Goal: Transaction & Acquisition: Purchase product/service

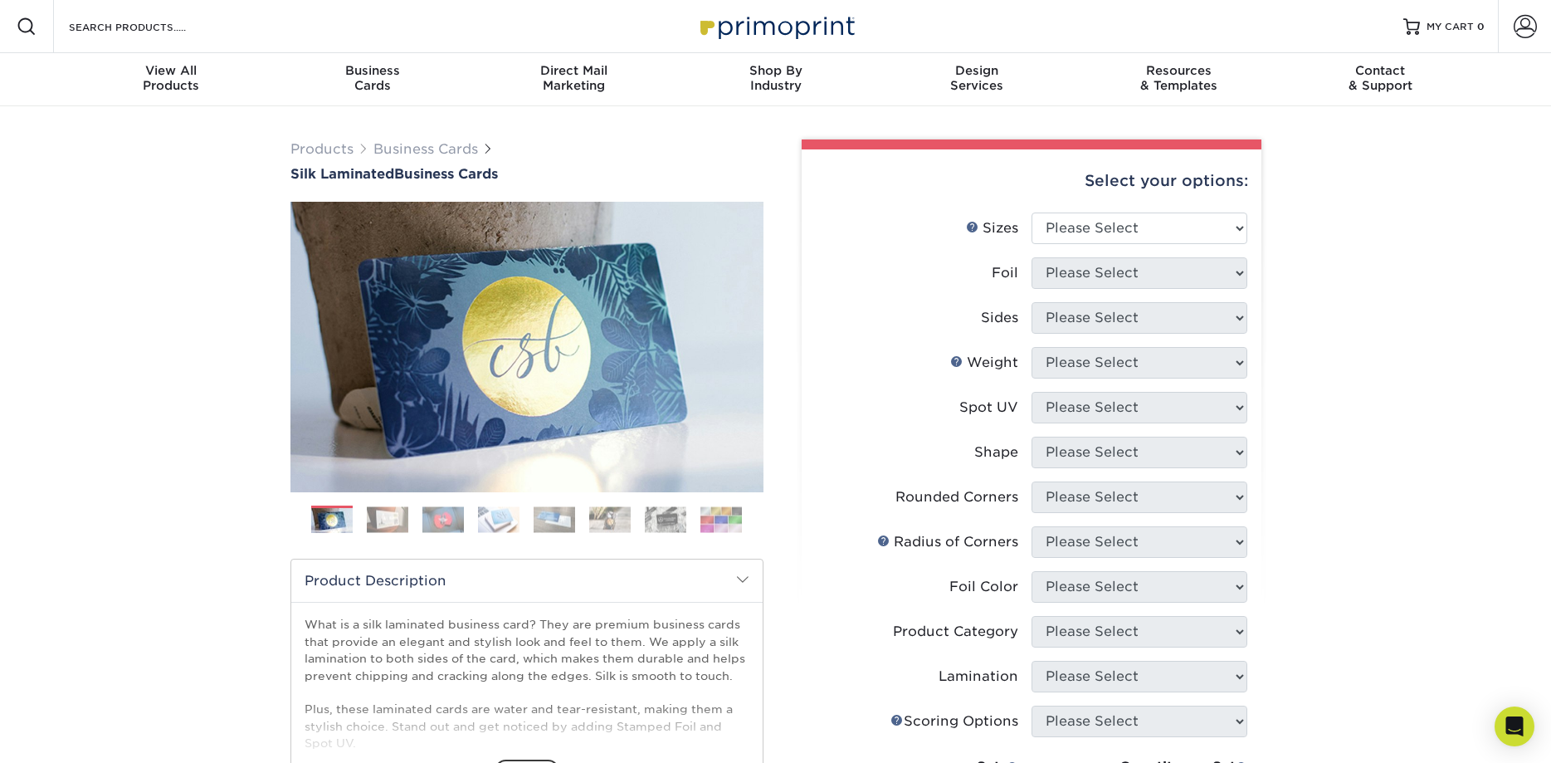
click at [657, 515] on img at bounding box center [665, 519] width 41 height 26
click at [1032, 212] on select "Please Select 1.5" x 3.5" - Mini 1.75" x 3.5" - Mini 2" x 2" - Square 2" x 3" -…" at bounding box center [1140, 228] width 216 height 32
select select "2.00x3.50"
click option "2" x 3.5" - Standard" at bounding box center [0, 0] width 0 height 0
click at [1032, 257] on select "Please Select Yes No" at bounding box center [1140, 273] width 216 height 32
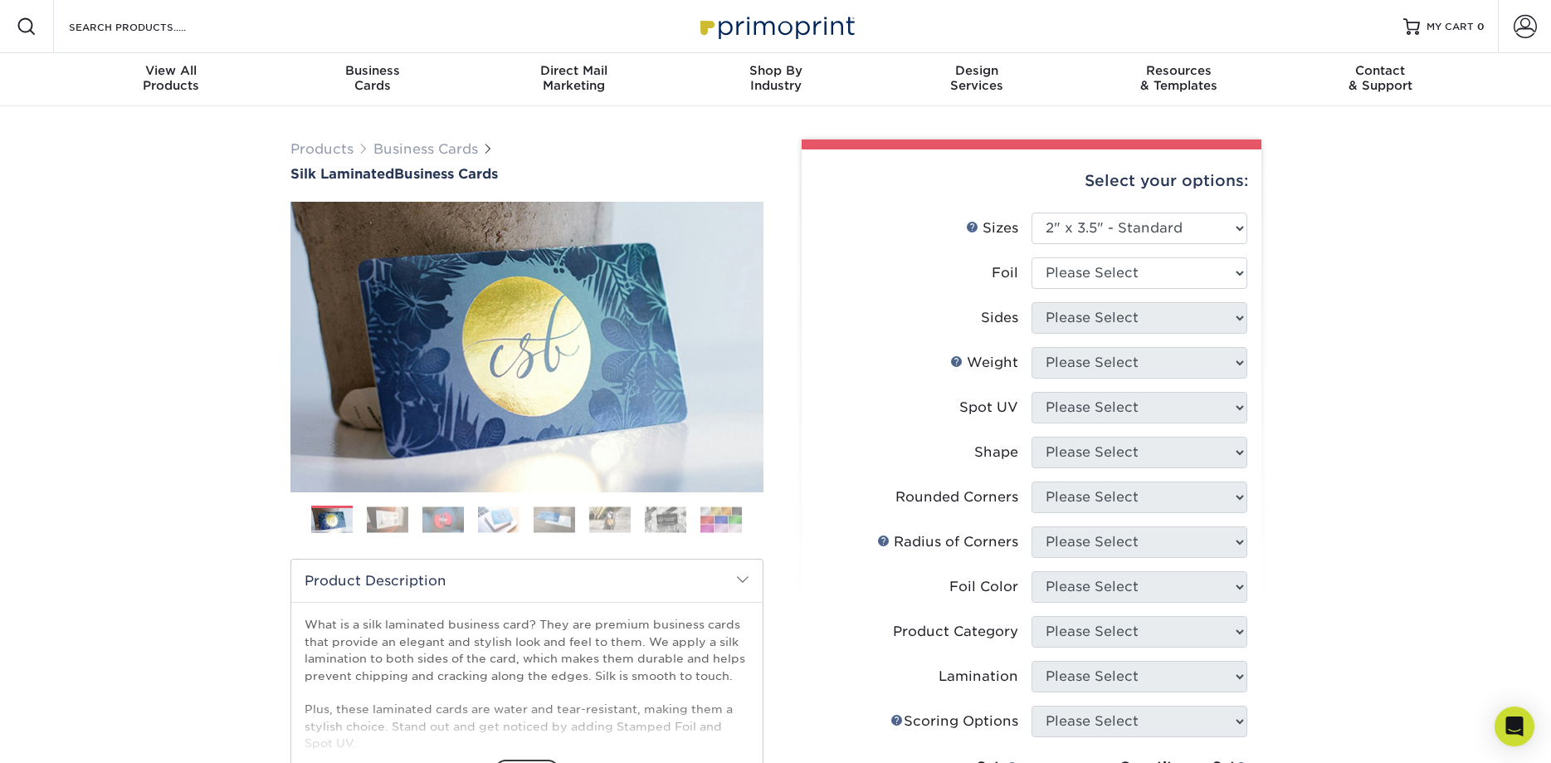
click at [1387, 270] on div "Products Business Cards Silk Laminated Business Cards Previous Next" at bounding box center [775, 631] width 1551 height 1050
drag, startPoint x: 1261, startPoint y: 310, endPoint x: 1237, endPoint y: 317, distance: 25.2
click at [1259, 315] on div "Select your options: Sizes Help Sizes Please Select 1.5" x 3.5" - Mini 1.75" x …" at bounding box center [1032, 629] width 460 height 960
click at [1032, 257] on select "Please Select Yes No" at bounding box center [1140, 273] width 216 height 32
select select "0"
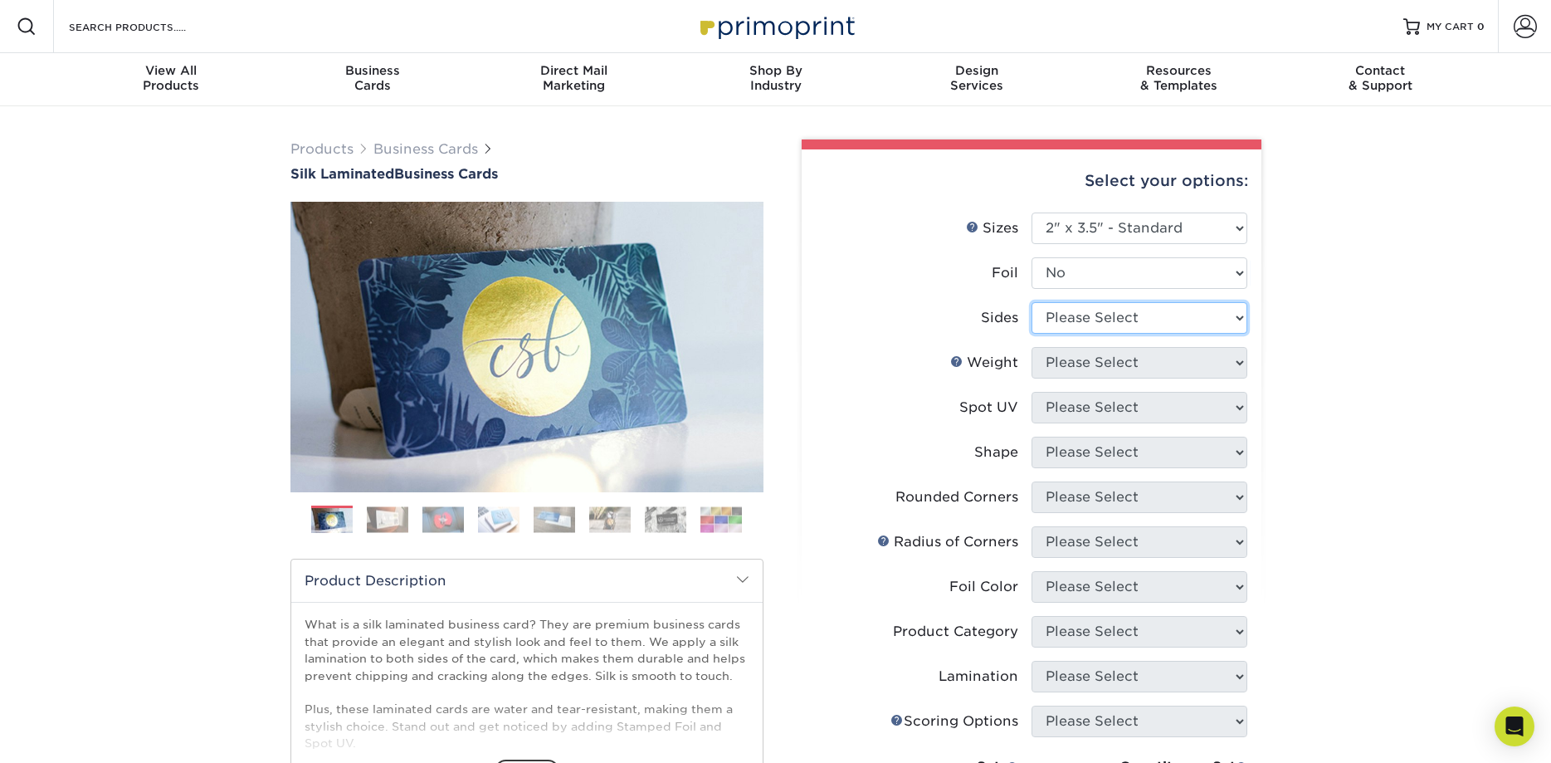
click at [1032, 302] on select "Please Select Print Both Sides Print Front Only" at bounding box center [1140, 318] width 216 height 32
select select "13abbda7-1d64-4f25-8bb2-c179b224825d"
click at [1032, 347] on select "Please Select 16PT" at bounding box center [1140, 363] width 216 height 32
select select "16PT"
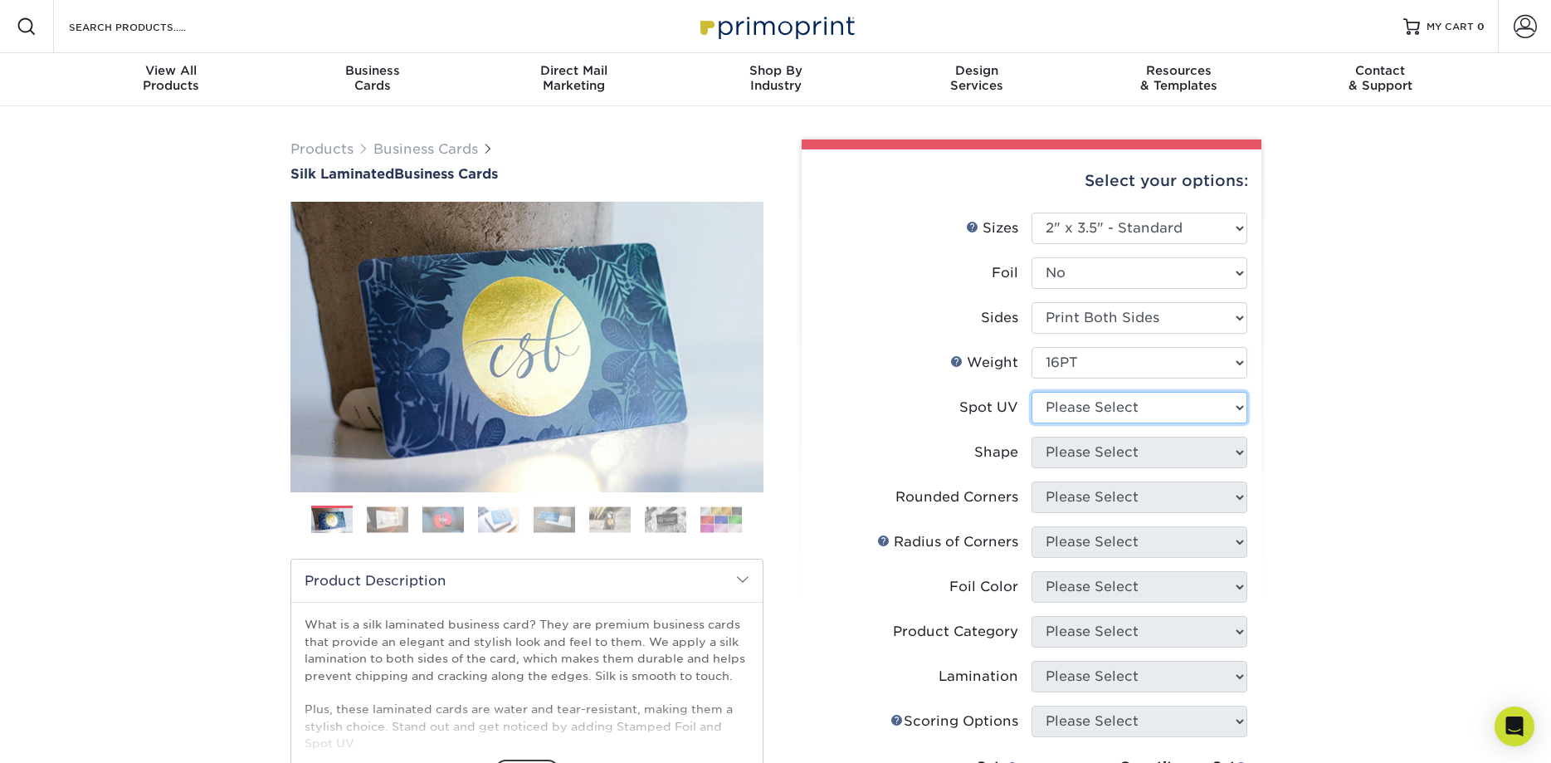
click at [1032, 392] on select "Please Select No Spot UV Front and Back (Both Sides) Front Only Back Only" at bounding box center [1140, 408] width 216 height 32
select select "0"
click at [1032, 437] on select "Please Select Standard" at bounding box center [1140, 453] width 216 height 32
select select "standard"
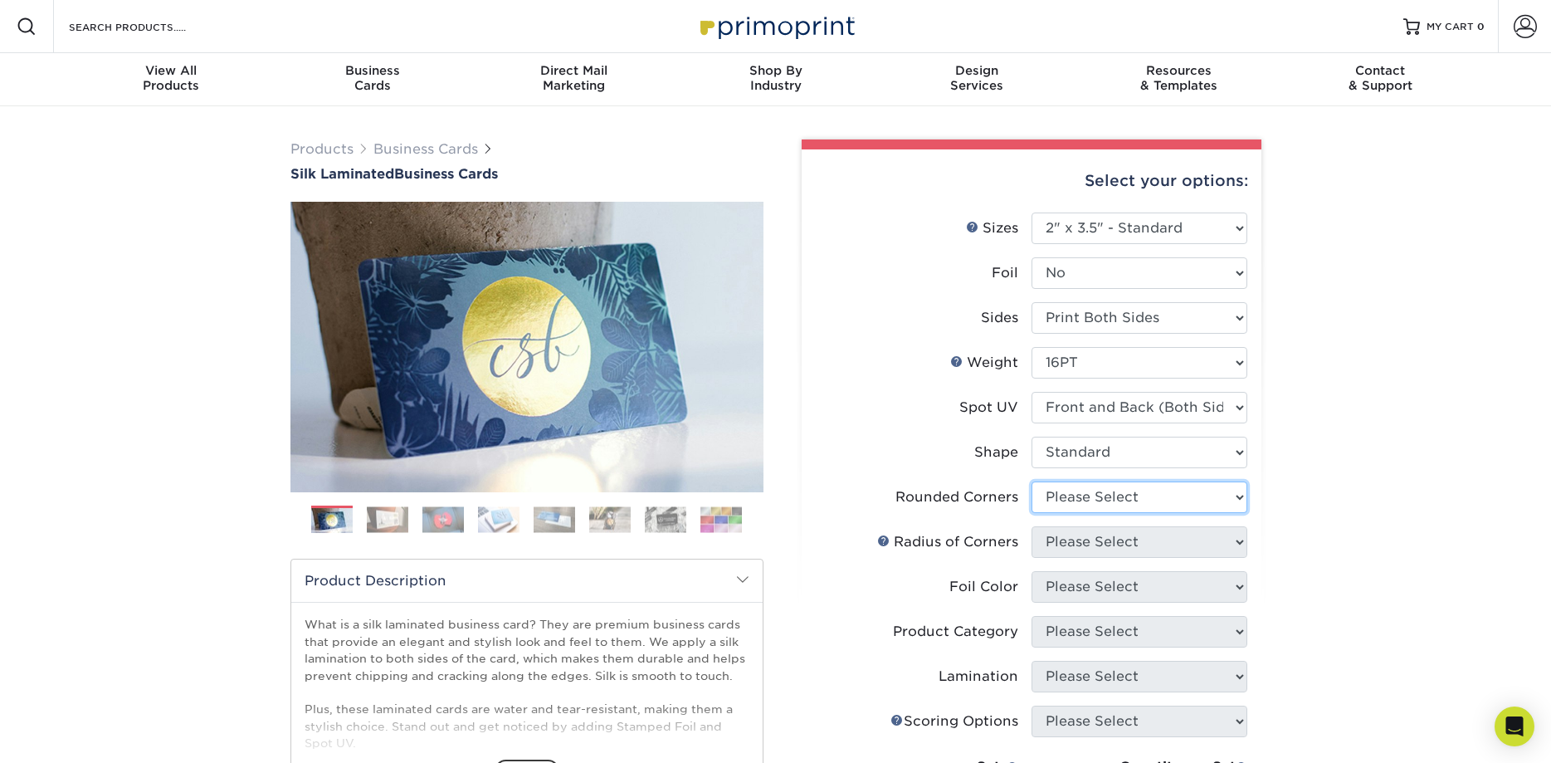
click at [1032, 481] on select "Please Select Yes - Round 2 Corners Yes - Round 4 Corners No" at bounding box center [1140, 497] width 216 height 32
select select "7672df9e-0e0a-464d-8e1f-920c575e4da3"
click option "Yes - Round 4 Corners" at bounding box center [0, 0] width 0 height 0
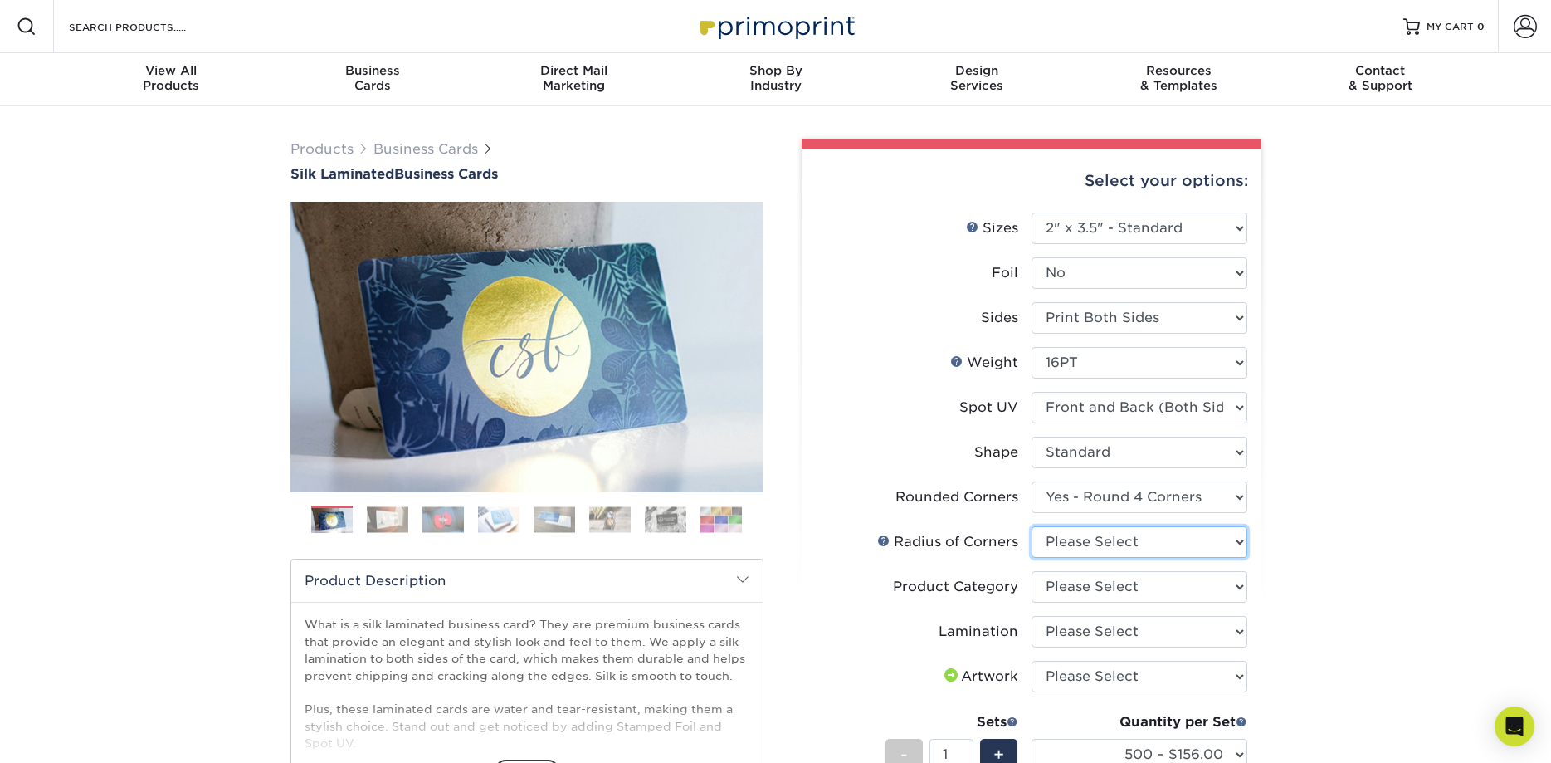
click at [1032, 526] on select "Please Select Rounded 1/8" Rounded 1/4"" at bounding box center [1140, 542] width 216 height 32
select select "479fbfe7-6a0c-4895-8c9a-81739b7486c9"
click option "Rounded 1/4"" at bounding box center [0, 0] width 0 height 0
click at [1032, 571] on select "Please Select Business Cards" at bounding box center [1140, 587] width 216 height 32
select select "3b5148f1-0588-4f88-a218-97bcfdce65c1"
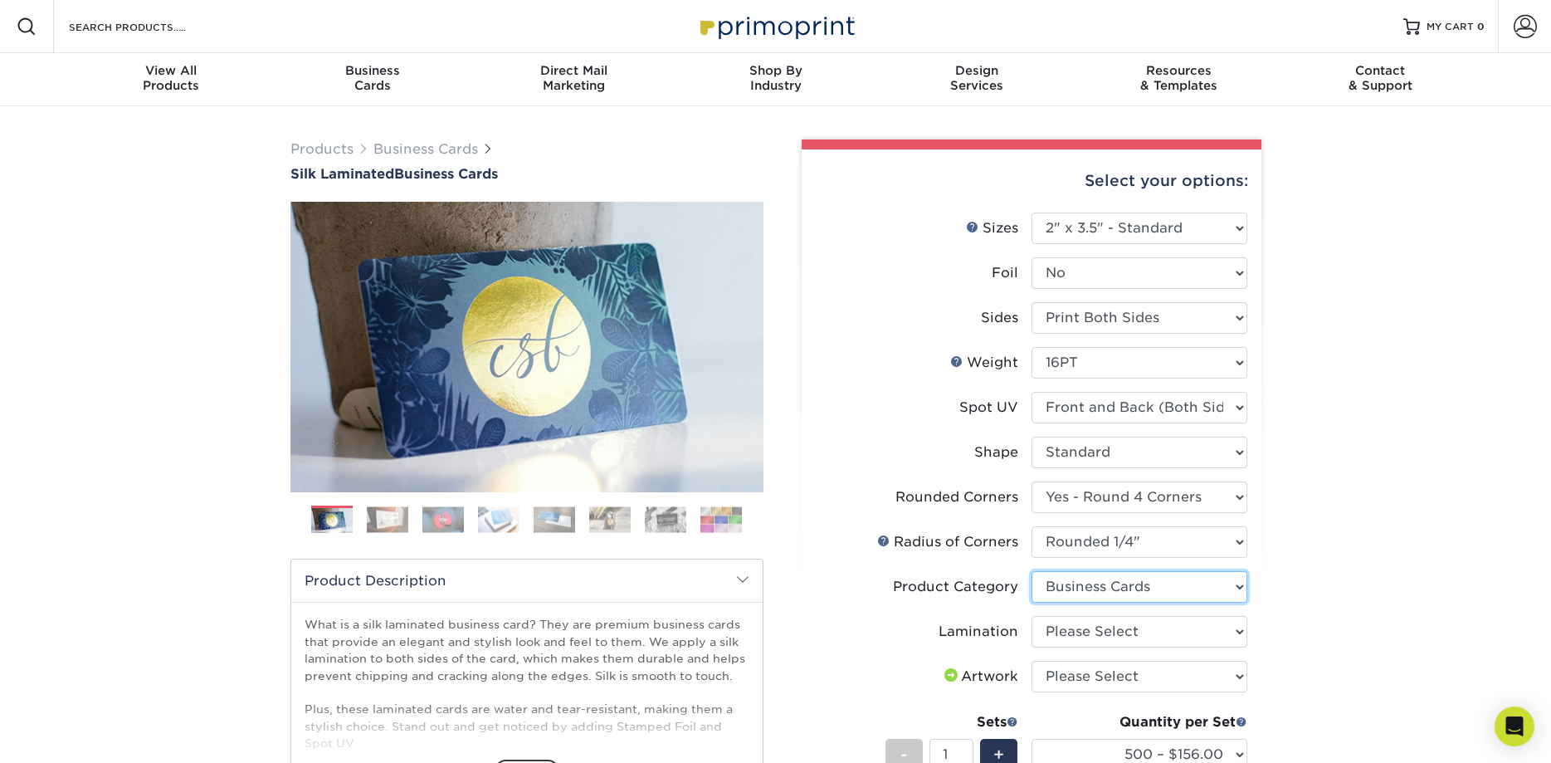
click option "Business Cards" at bounding box center [0, 0] width 0 height 0
click at [1032, 616] on select "Please Select Silk" at bounding box center [1140, 632] width 216 height 32
select select "ccacb42f-45f7-42d3-bbd3-7c8421cf37f0"
click option "Silk" at bounding box center [0, 0] width 0 height 0
click at [1032, 661] on select "Please Select I will upload files I need a design - $100" at bounding box center [1140, 677] width 216 height 32
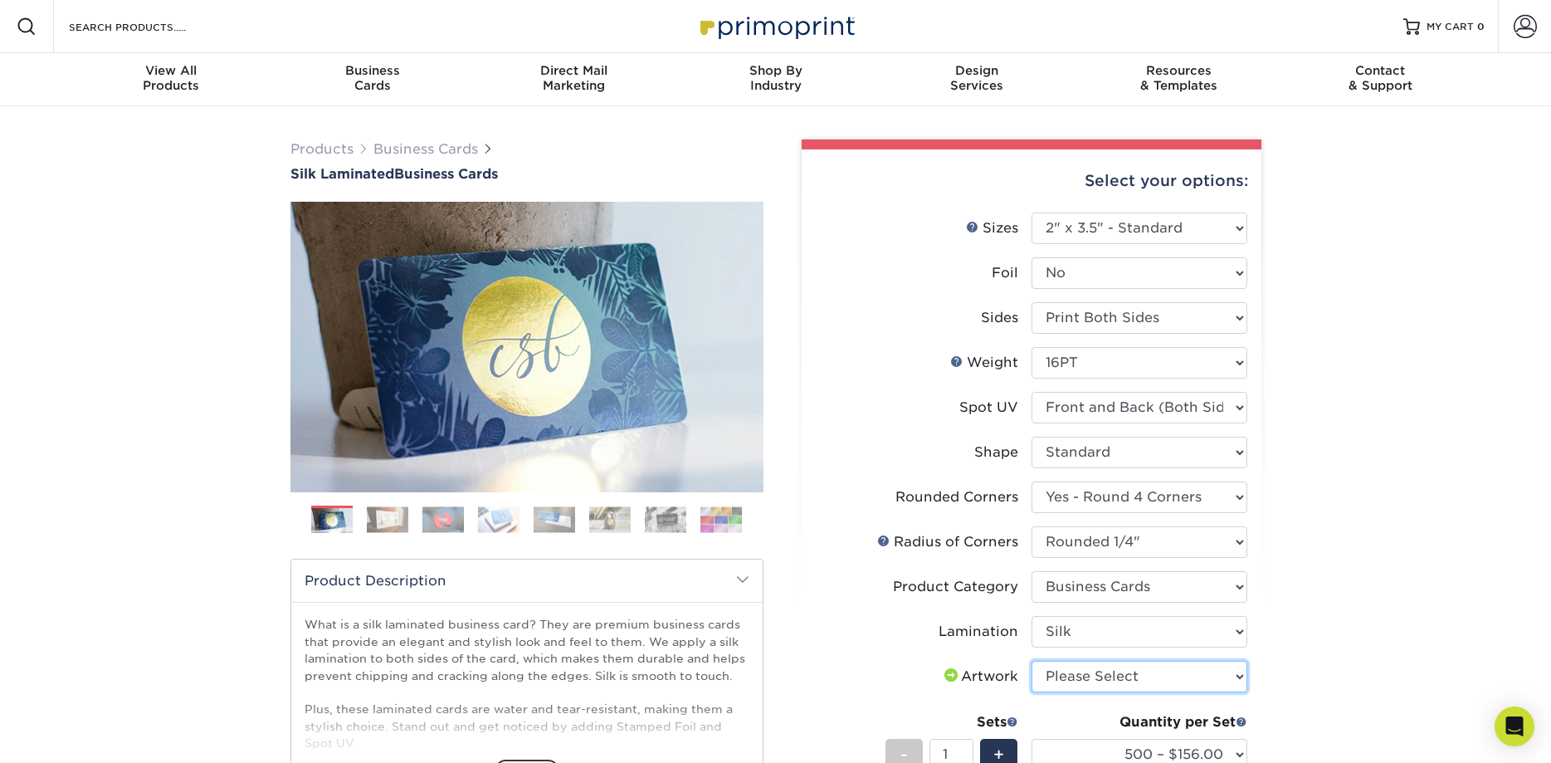
select select "upload"
click option "I will upload files" at bounding box center [0, 0] width 0 height 0
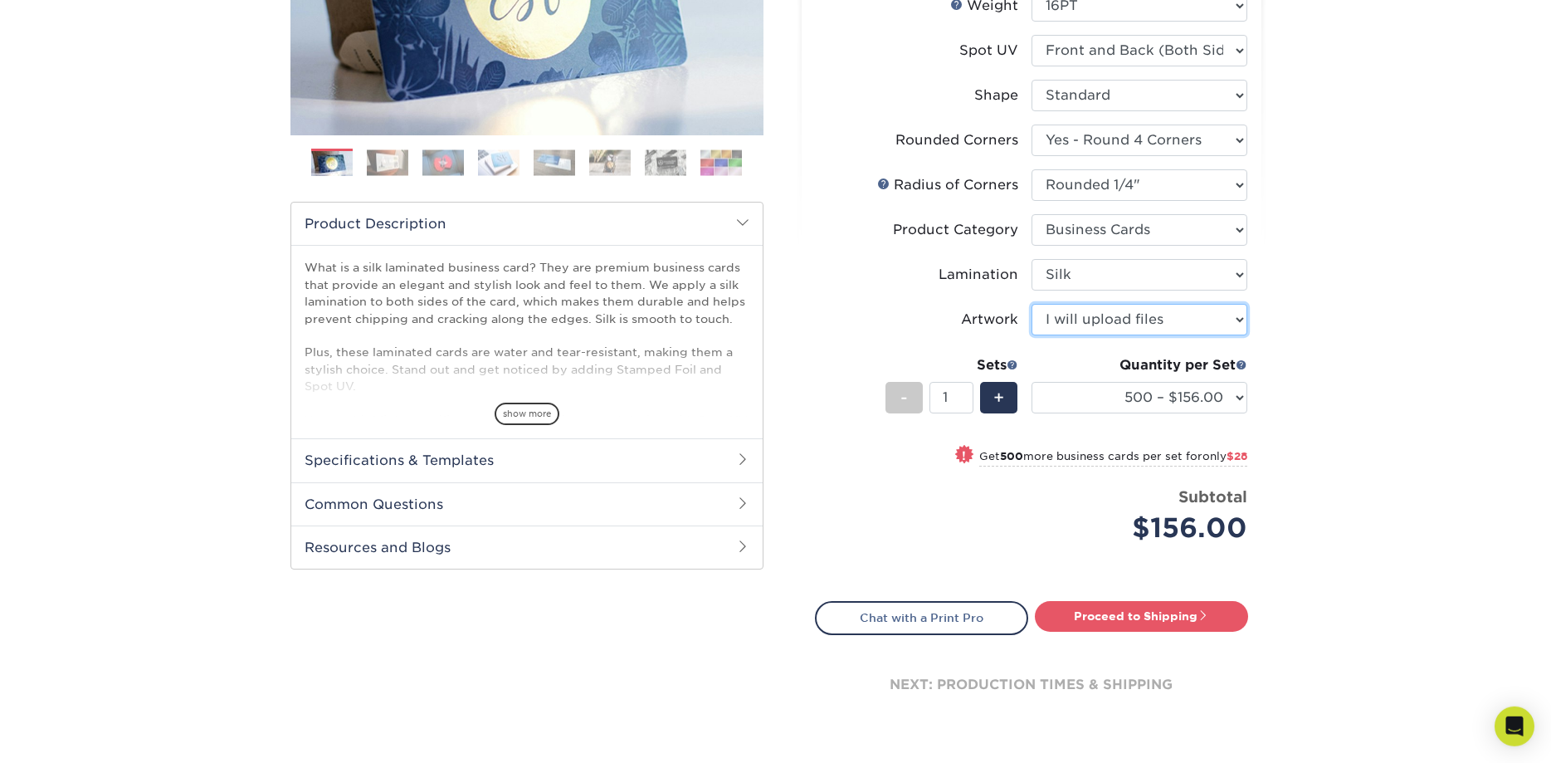
scroll to position [339, 0]
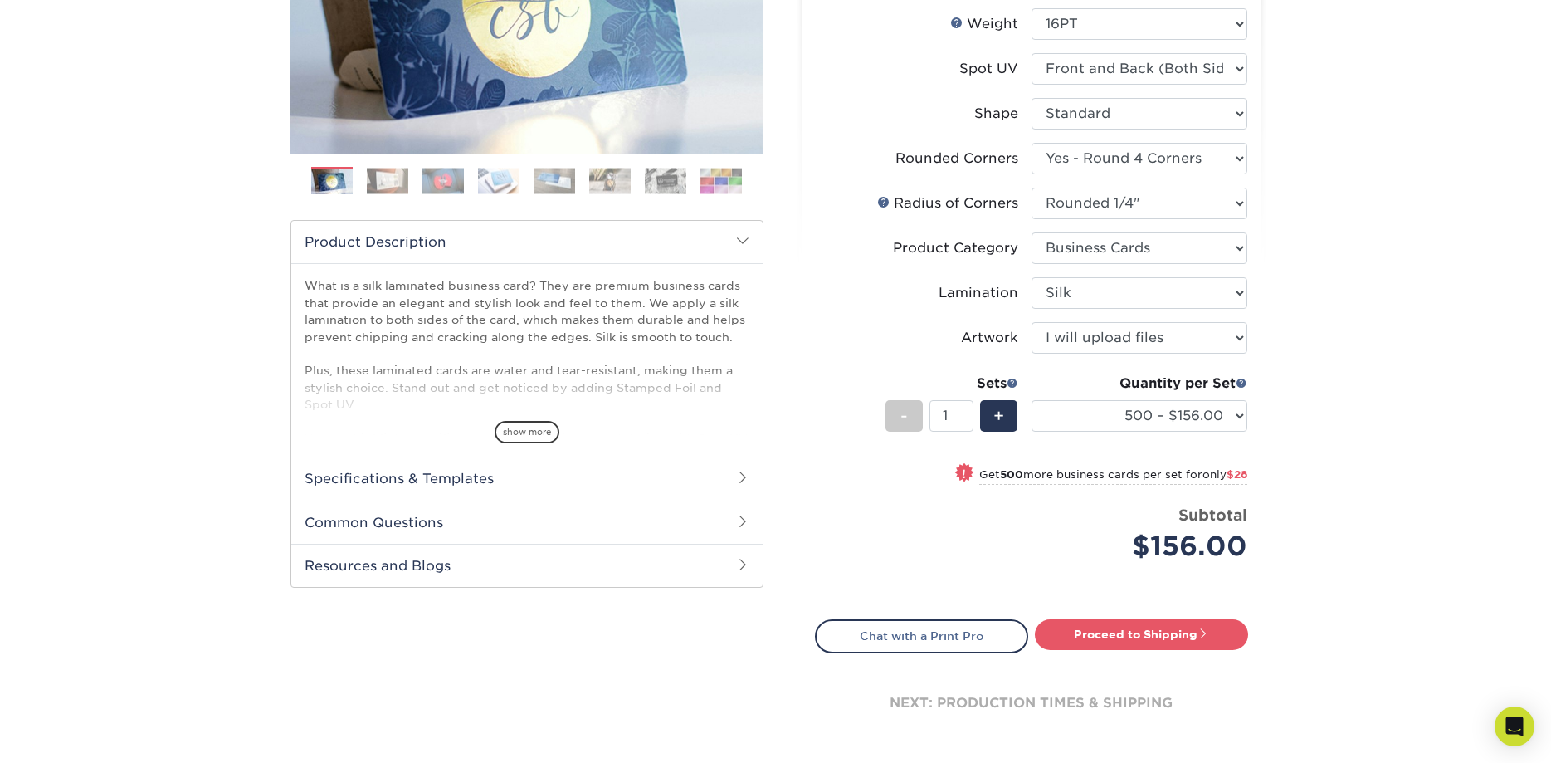
click at [1111, 473] on small "Get 500 more business cards per set for only $28" at bounding box center [1113, 476] width 268 height 17
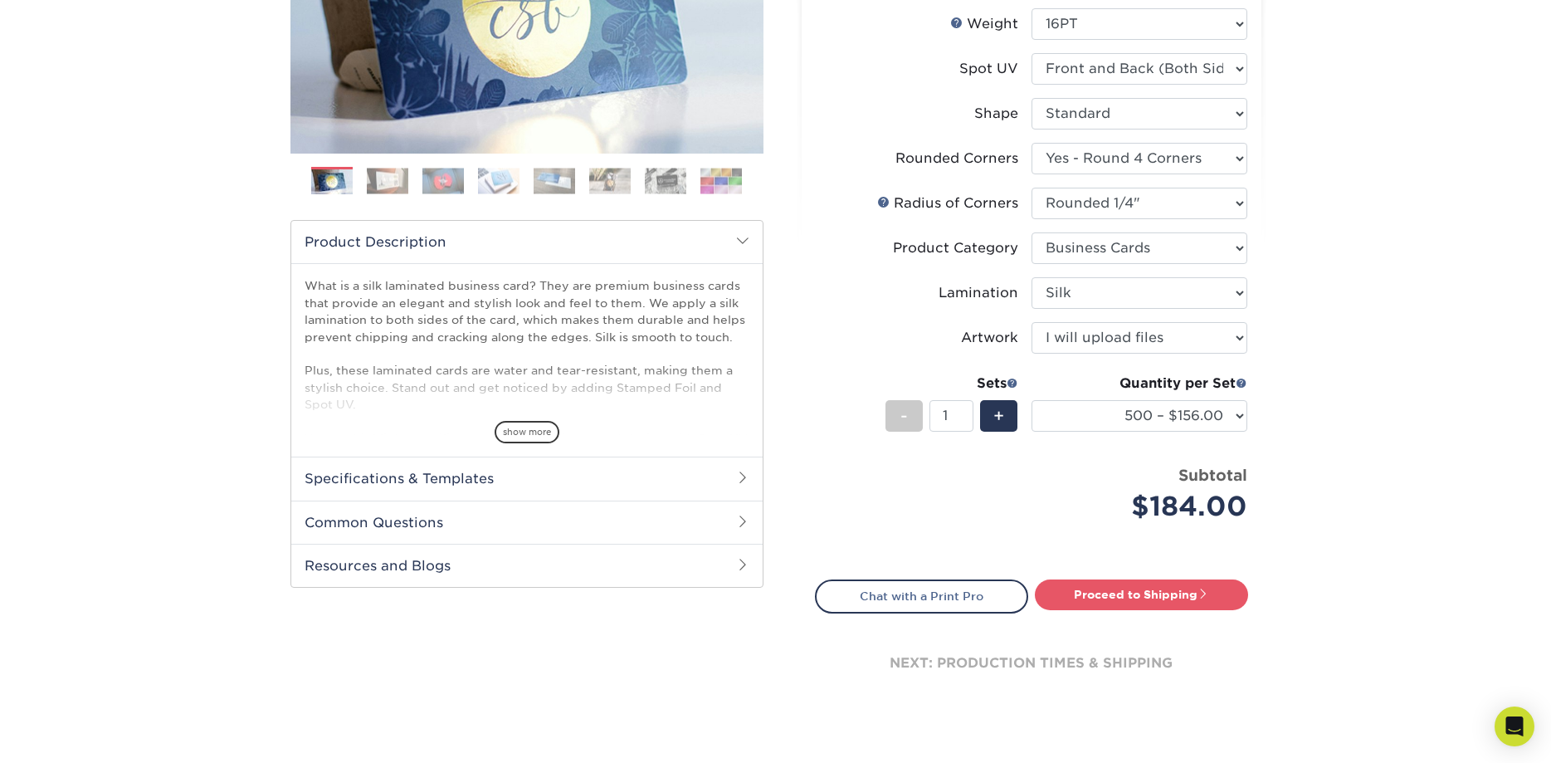
select select "1000 – $184.00"
click at [1122, 601] on link "Proceed to Shipping" at bounding box center [1141, 594] width 213 height 30
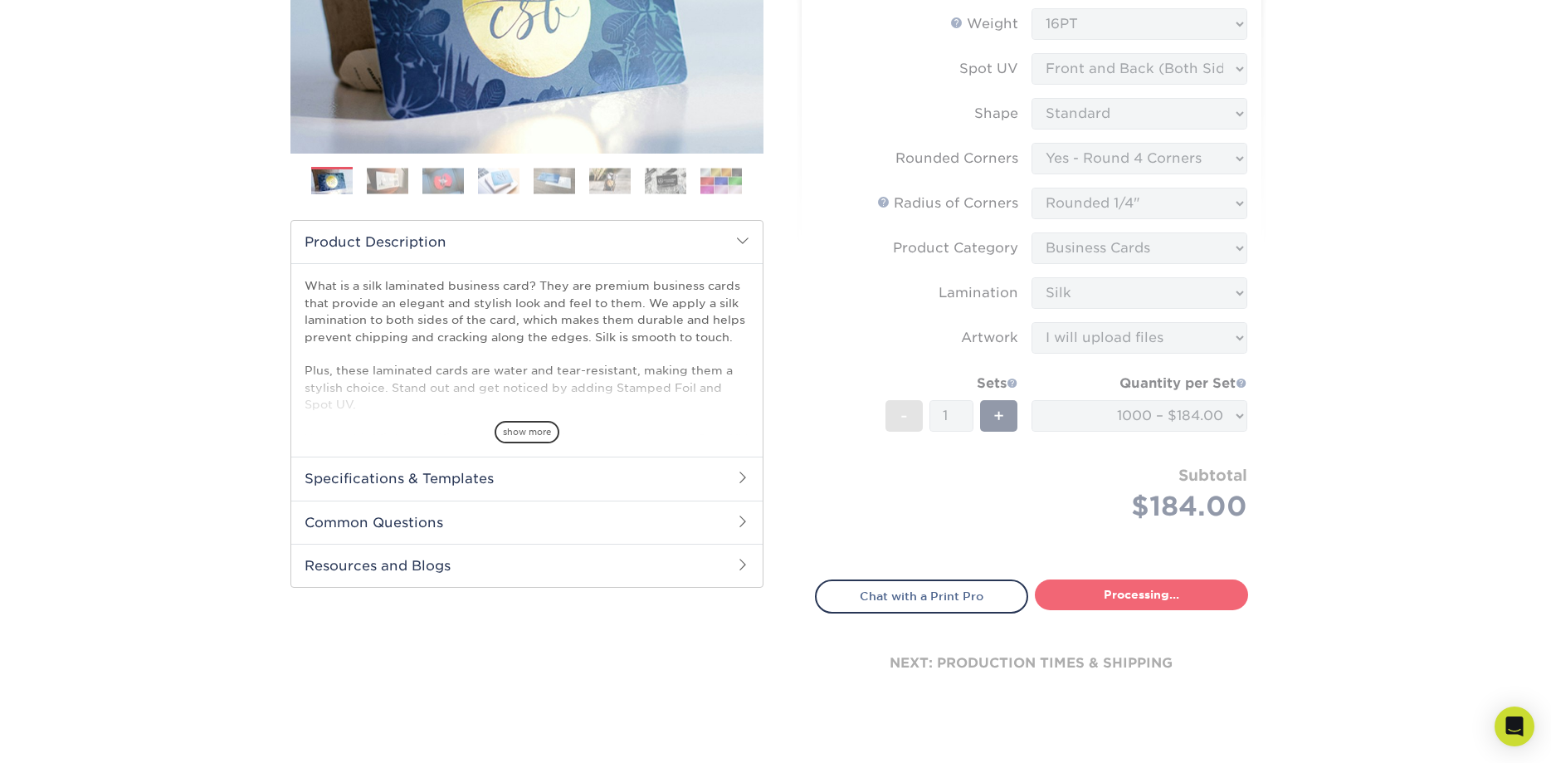
type input "Set 1"
select select "eac151dc-5db9-4b99-b896-4e2ac55ddf4a"
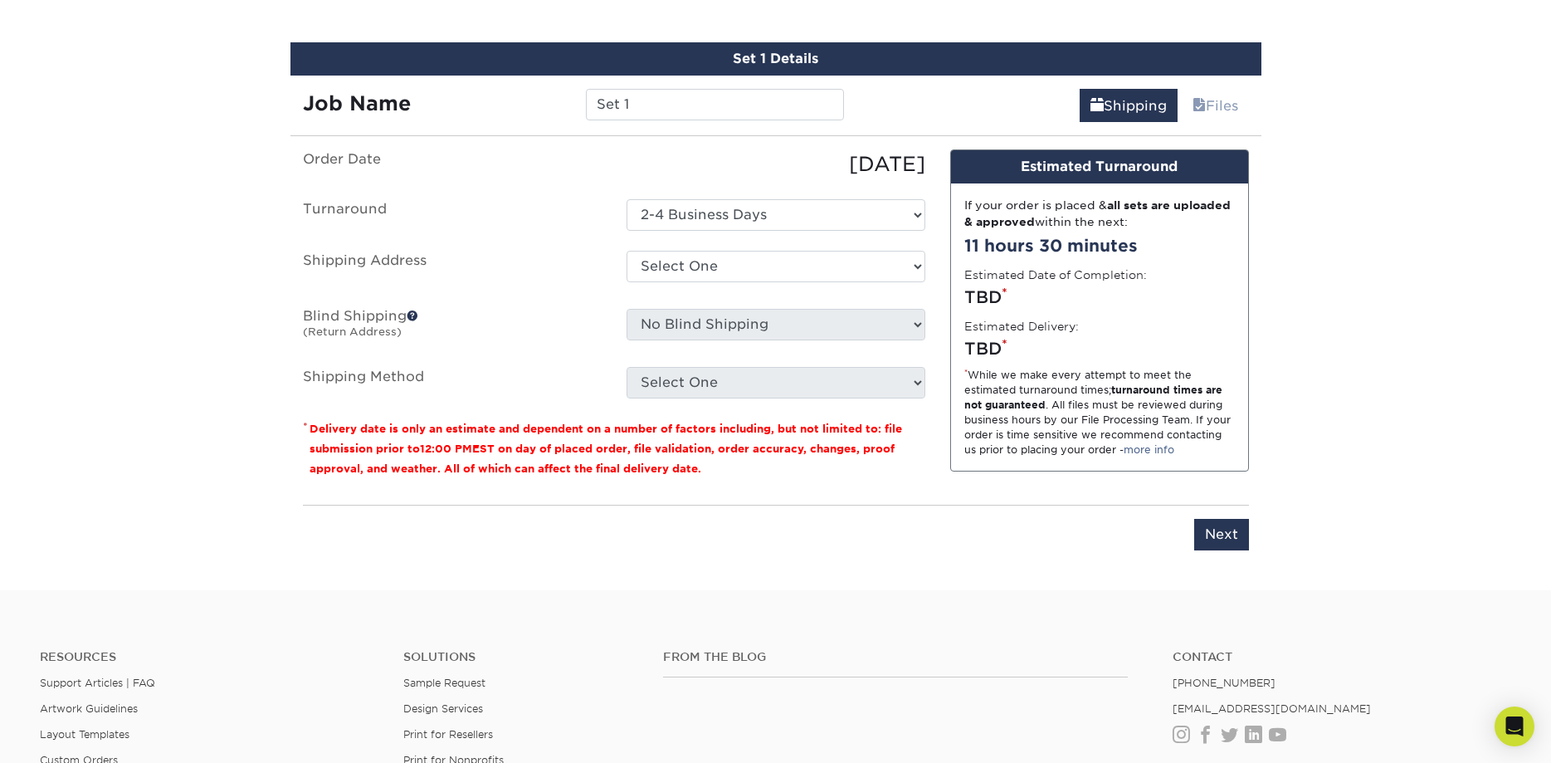
scroll to position [793, 0]
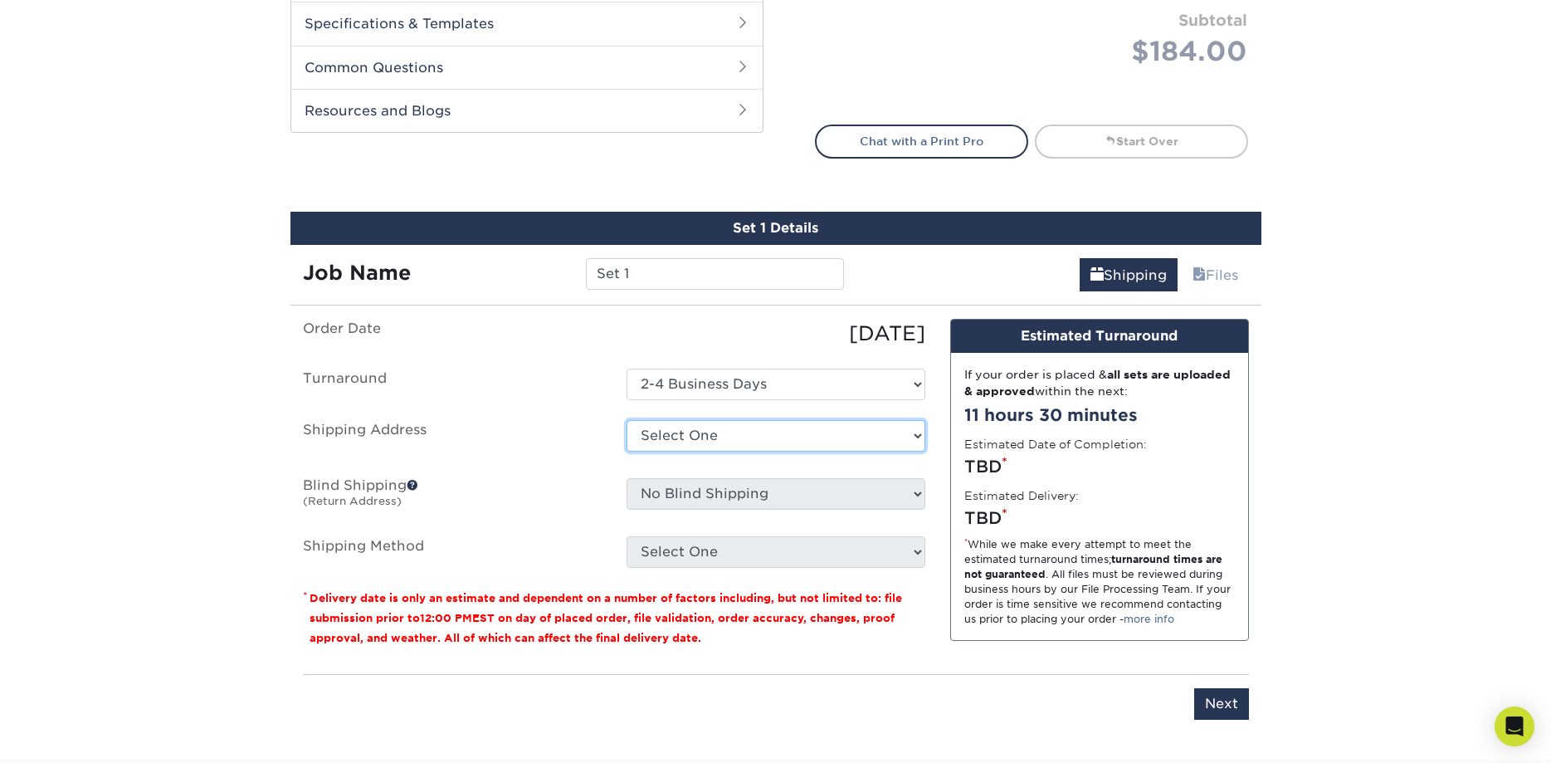
click at [627, 420] on select "Select One + Add New Address - Login" at bounding box center [776, 436] width 299 height 32
select select "newaddress"
click option "+ Add New Address" at bounding box center [0, 0] width 0 height 0
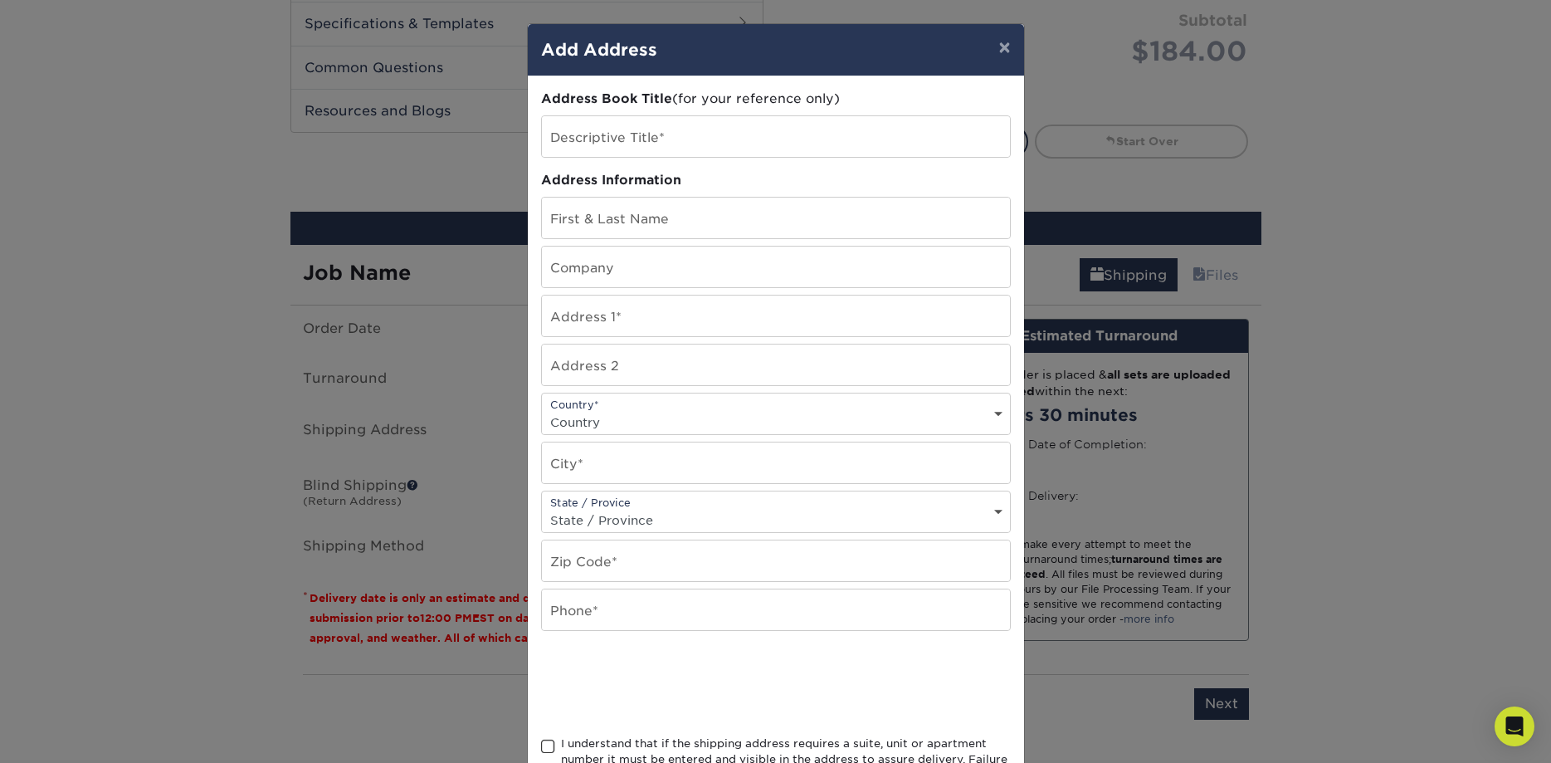
click at [1026, 48] on div "× Add Address Address Book Title (for your reference only) Descriptive Title* A…" at bounding box center [775, 381] width 1551 height 763
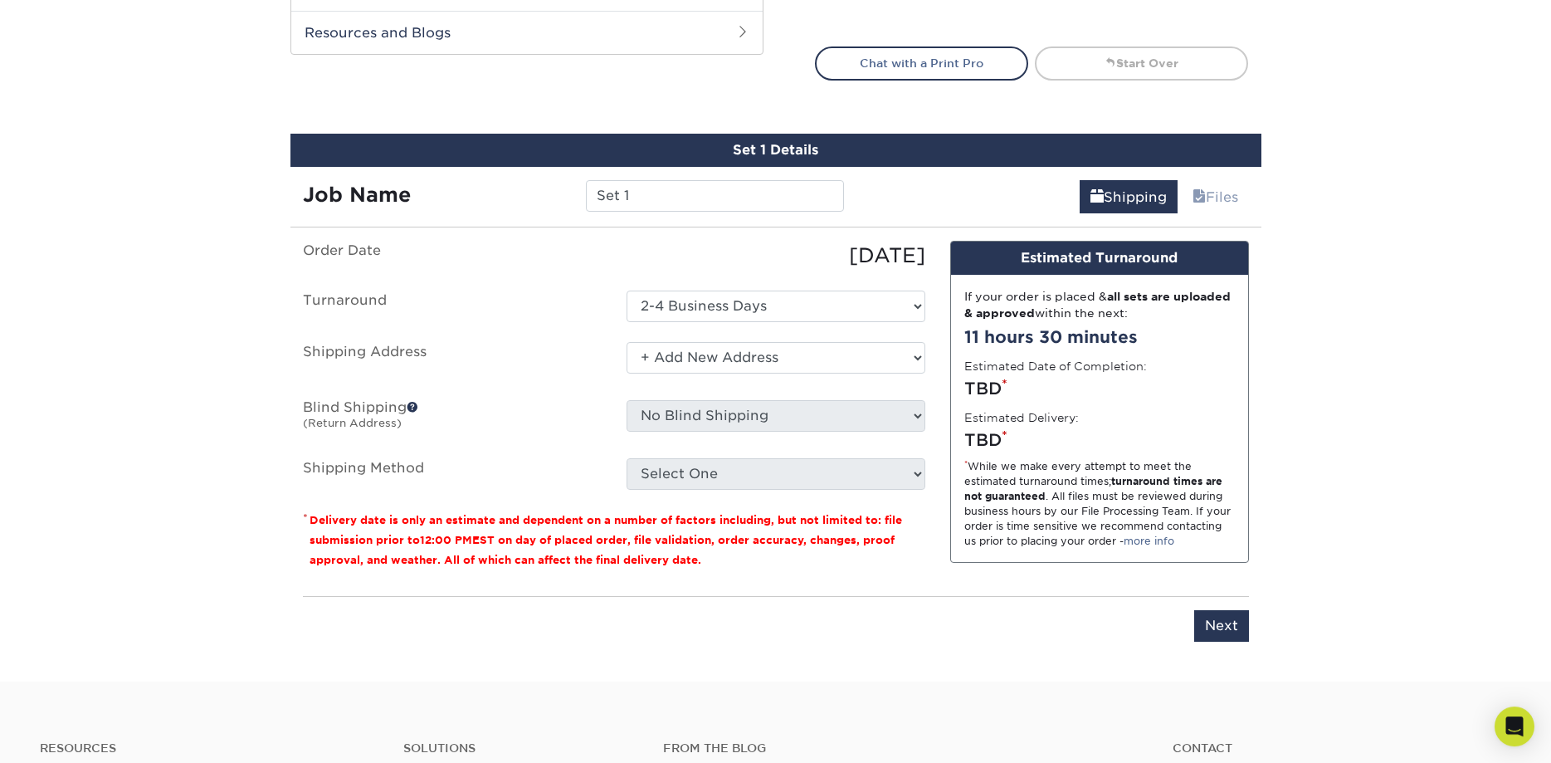
scroll to position [878, 0]
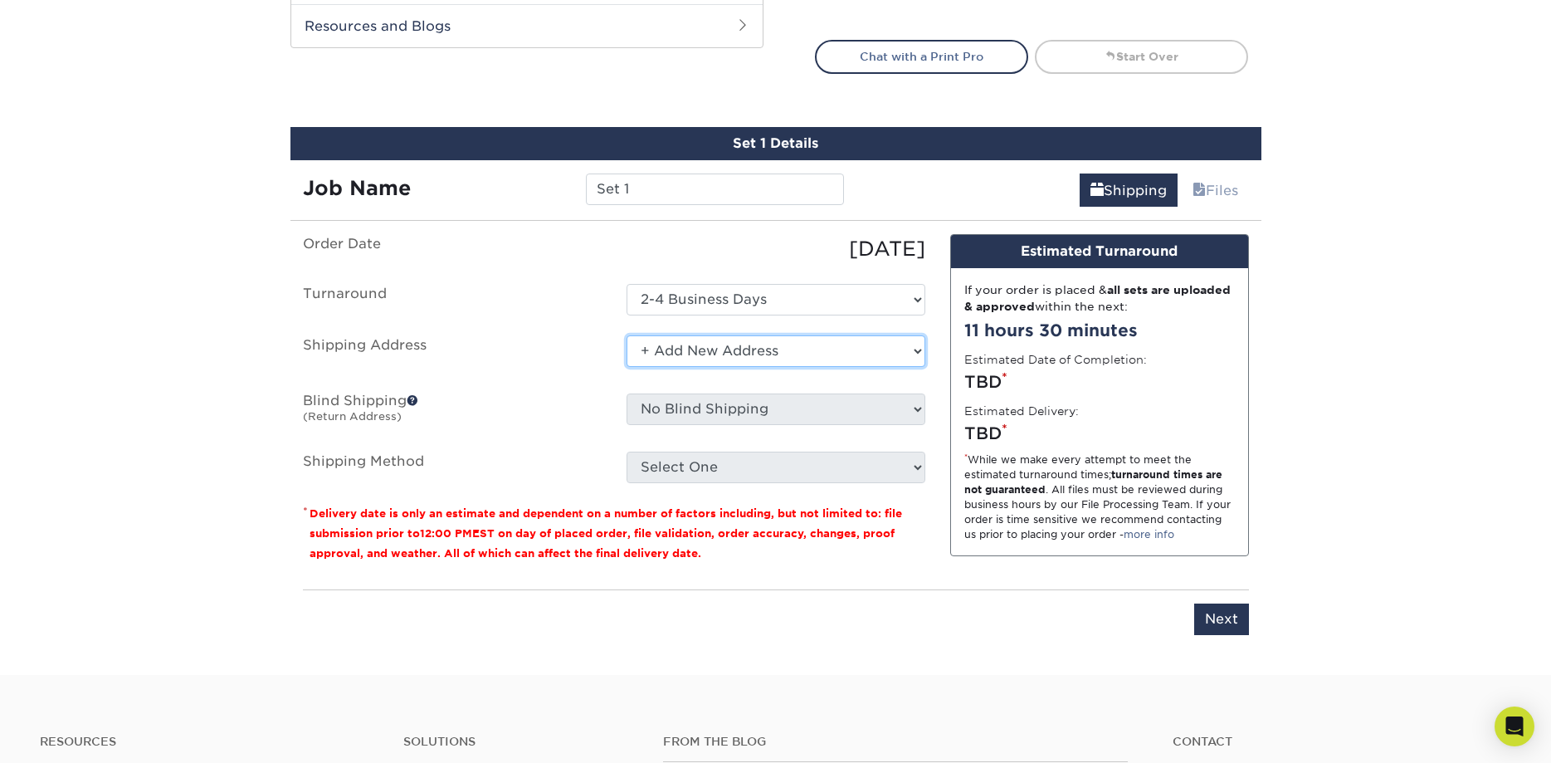
click at [627, 335] on select "Select One + Add New Address - Login" at bounding box center [776, 351] width 299 height 32
click option "+ Add New Address" at bounding box center [0, 0] width 0 height 0
click at [627, 335] on select "Select One + Add New Address - Login" at bounding box center [776, 351] width 299 height 32
click option "+ Add New Address" at bounding box center [0, 0] width 0 height 0
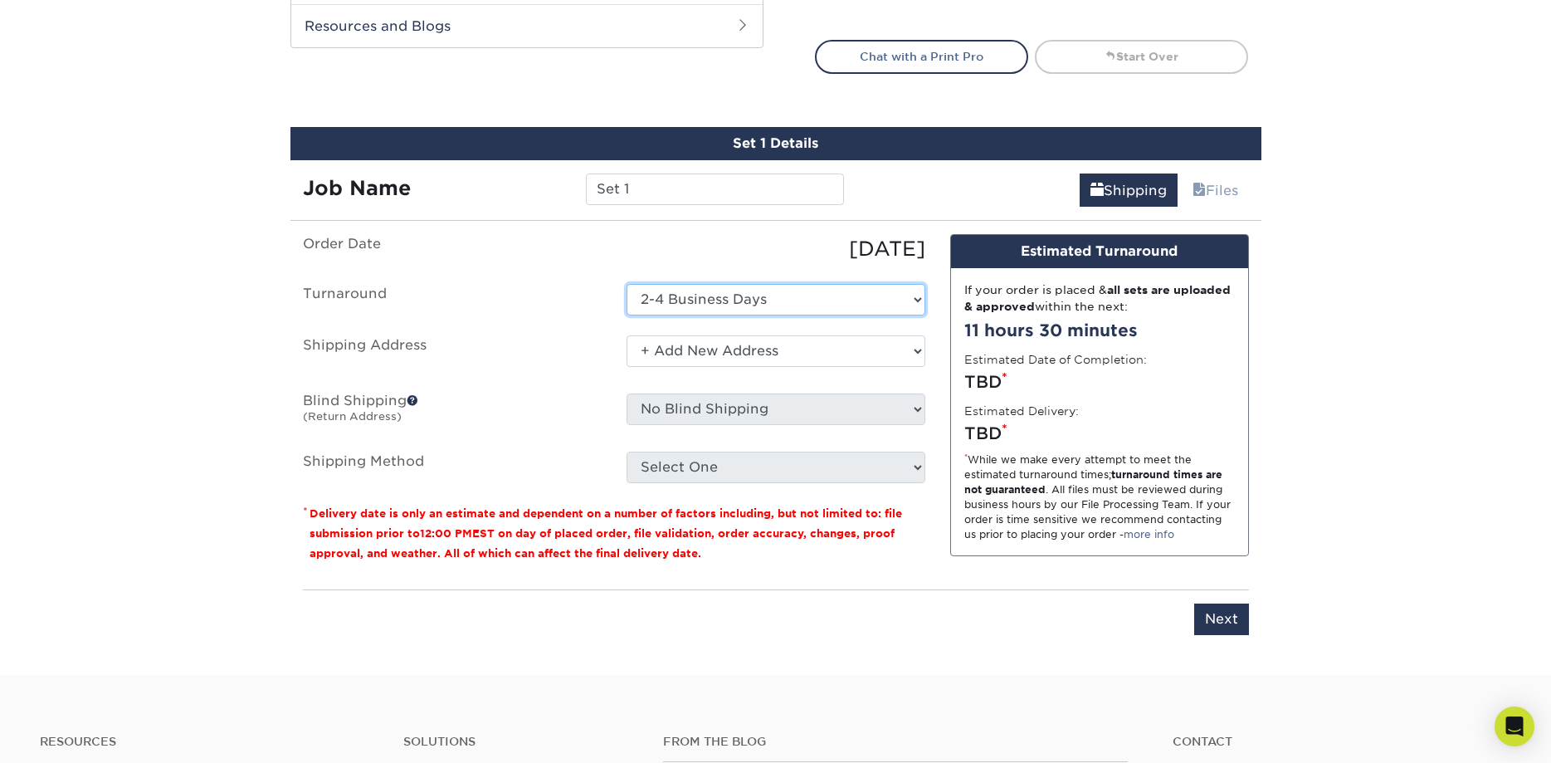
click at [627, 284] on select "Select One 2-4 Business Days" at bounding box center [776, 300] width 299 height 32
click at [688, 303] on select "Select One 2-4 Business Days" at bounding box center [776, 300] width 299 height 32
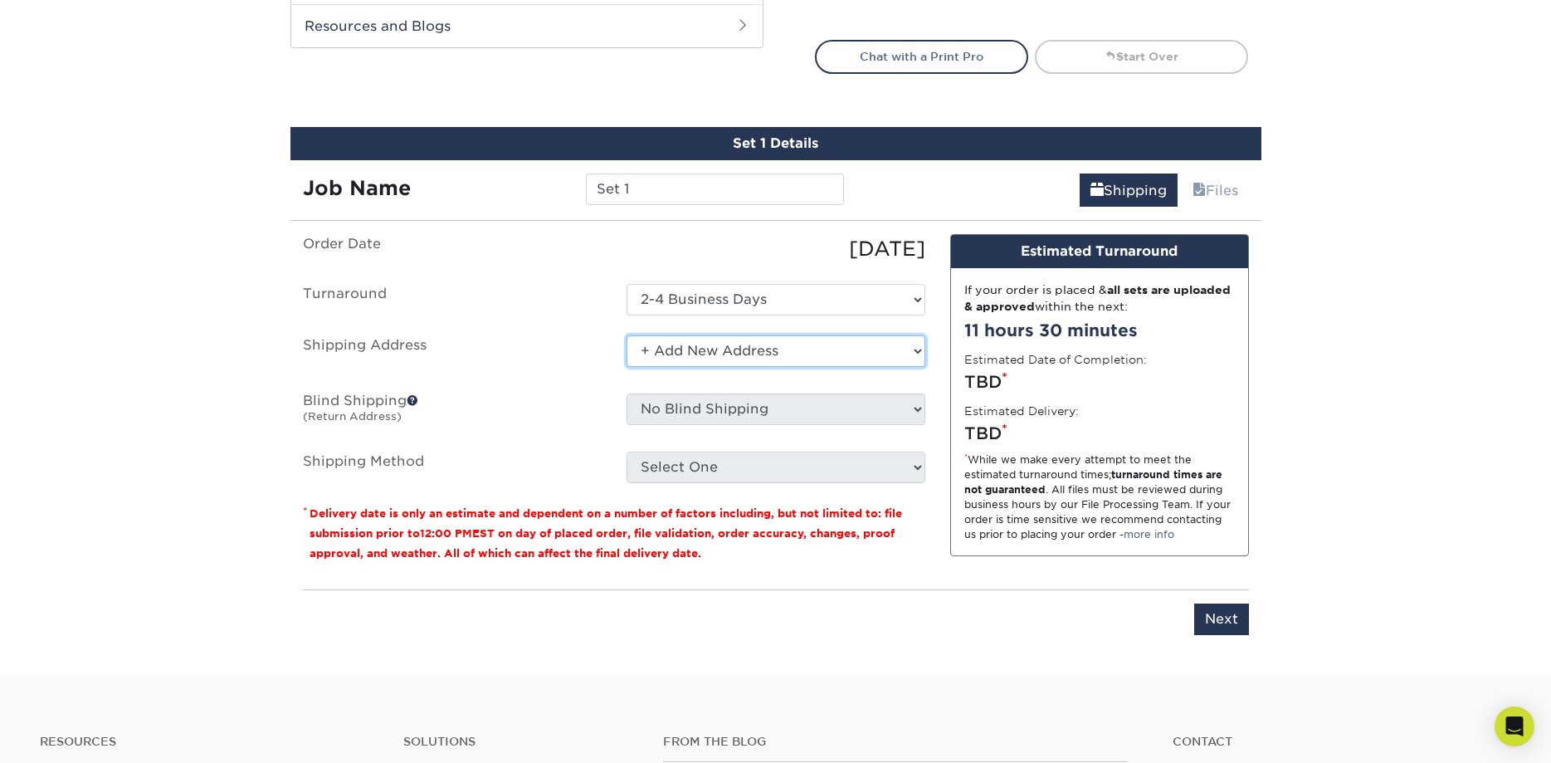
click at [627, 335] on select "Select One + Add New Address - Login" at bounding box center [776, 351] width 299 height 32
click option "+ Add New Address" at bounding box center [0, 0] width 0 height 0
click at [1208, 611] on input "Next" at bounding box center [1221, 619] width 55 height 32
type input "Next"
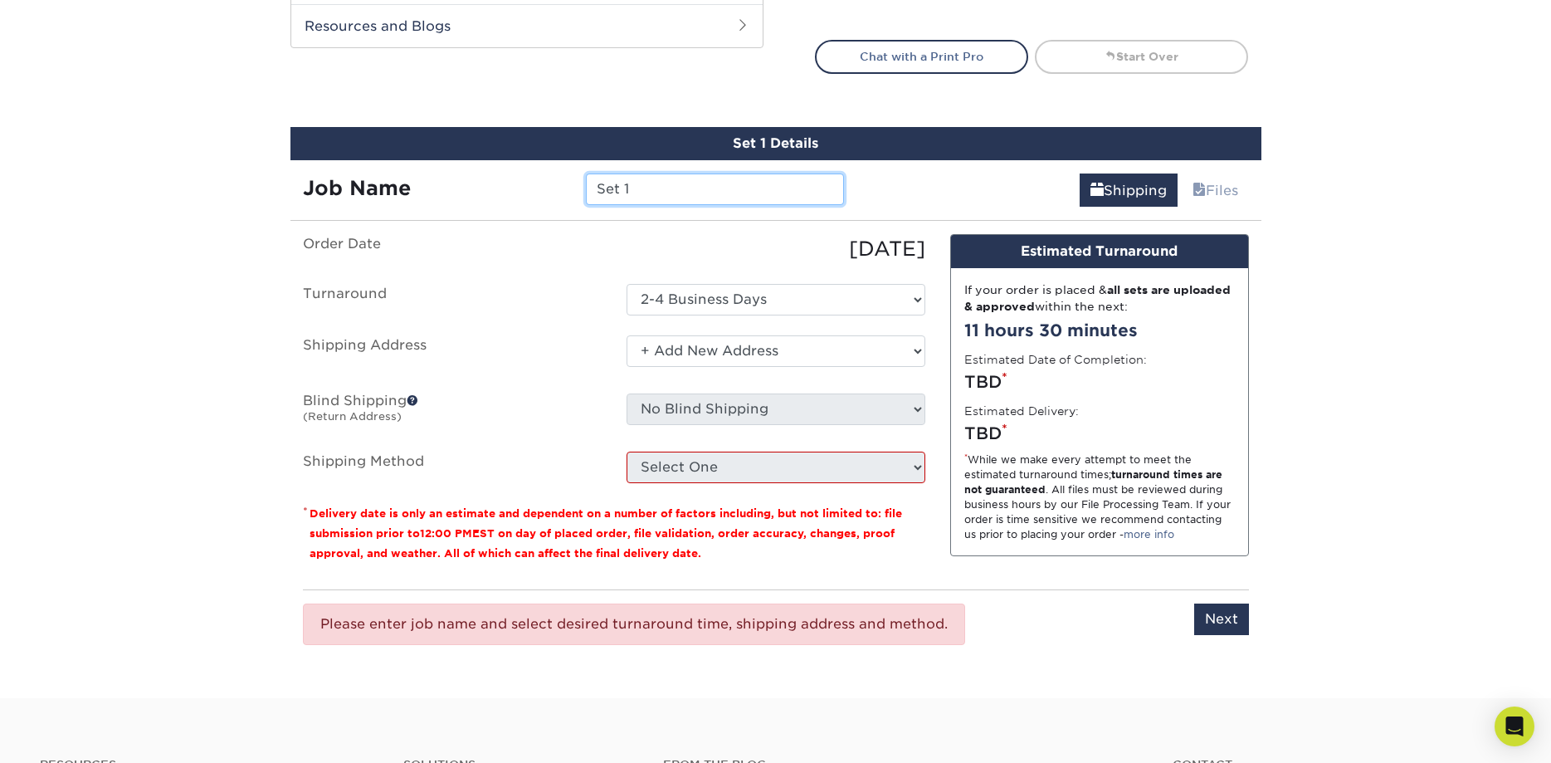
click at [690, 200] on input "Set 1" at bounding box center [715, 189] width 258 height 32
drag, startPoint x: 679, startPoint y: 192, endPoint x: 473, endPoint y: 174, distance: 206.6
click at [586, 174] on input "Set 1" at bounding box center [715, 189] width 258 height 32
type input "[PERSON_NAME]"
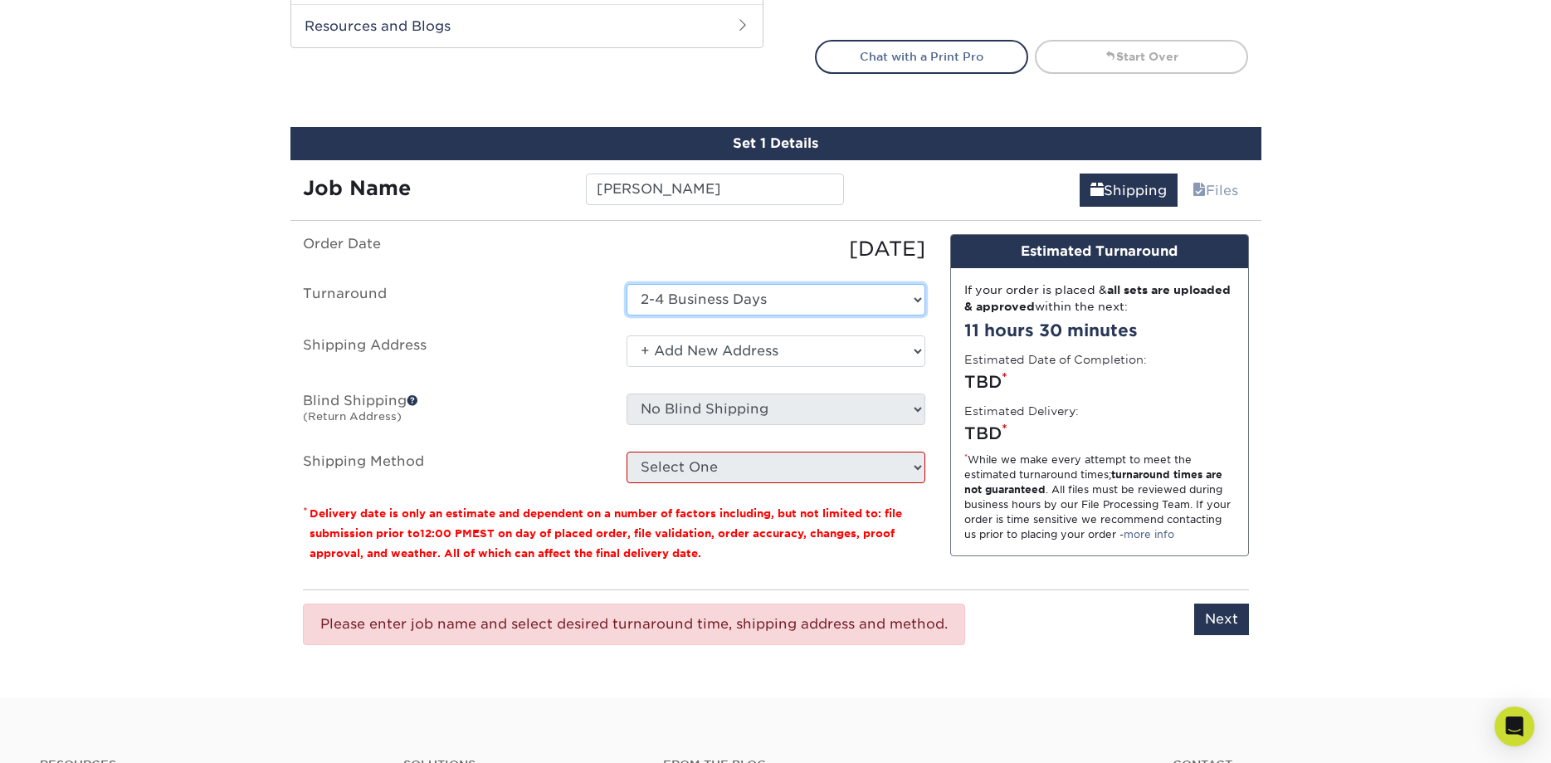
click at [627, 284] on select "Select One 2-4 Business Days" at bounding box center [776, 300] width 299 height 32
click option "2-4 Business Days" at bounding box center [0, 0] width 0 height 0
click at [1228, 619] on input "Next" at bounding box center [1221, 619] width 55 height 32
click at [1206, 621] on input "Next" at bounding box center [1221, 619] width 55 height 32
click at [627, 284] on select "Select One 2-4 Business Days" at bounding box center [776, 300] width 299 height 32
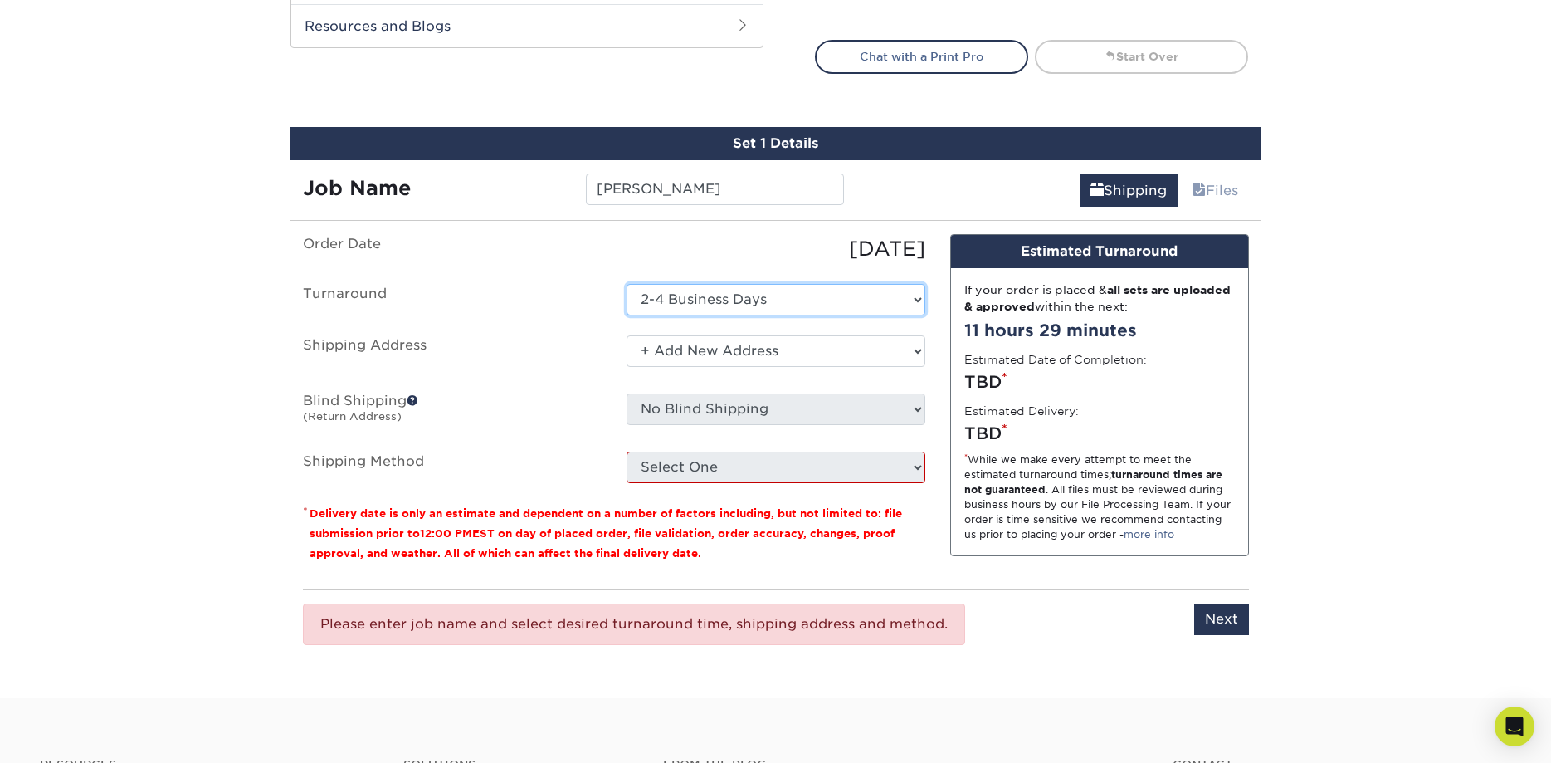
click at [627, 284] on select "Select One 2-4 Business Days" at bounding box center [776, 300] width 299 height 32
click at [1125, 182] on link "Shipping" at bounding box center [1129, 189] width 98 height 33
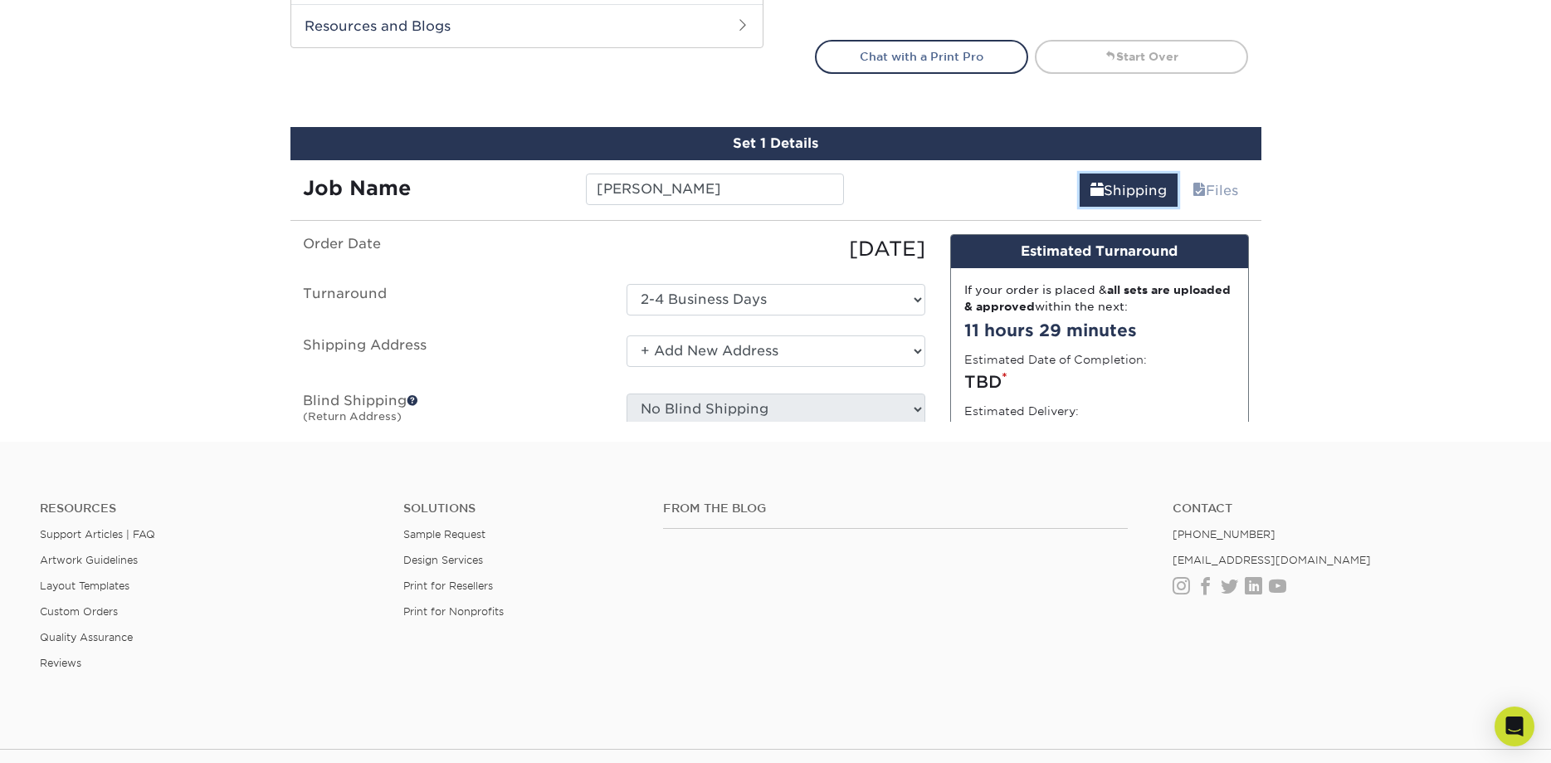
scroll to position [841, 0]
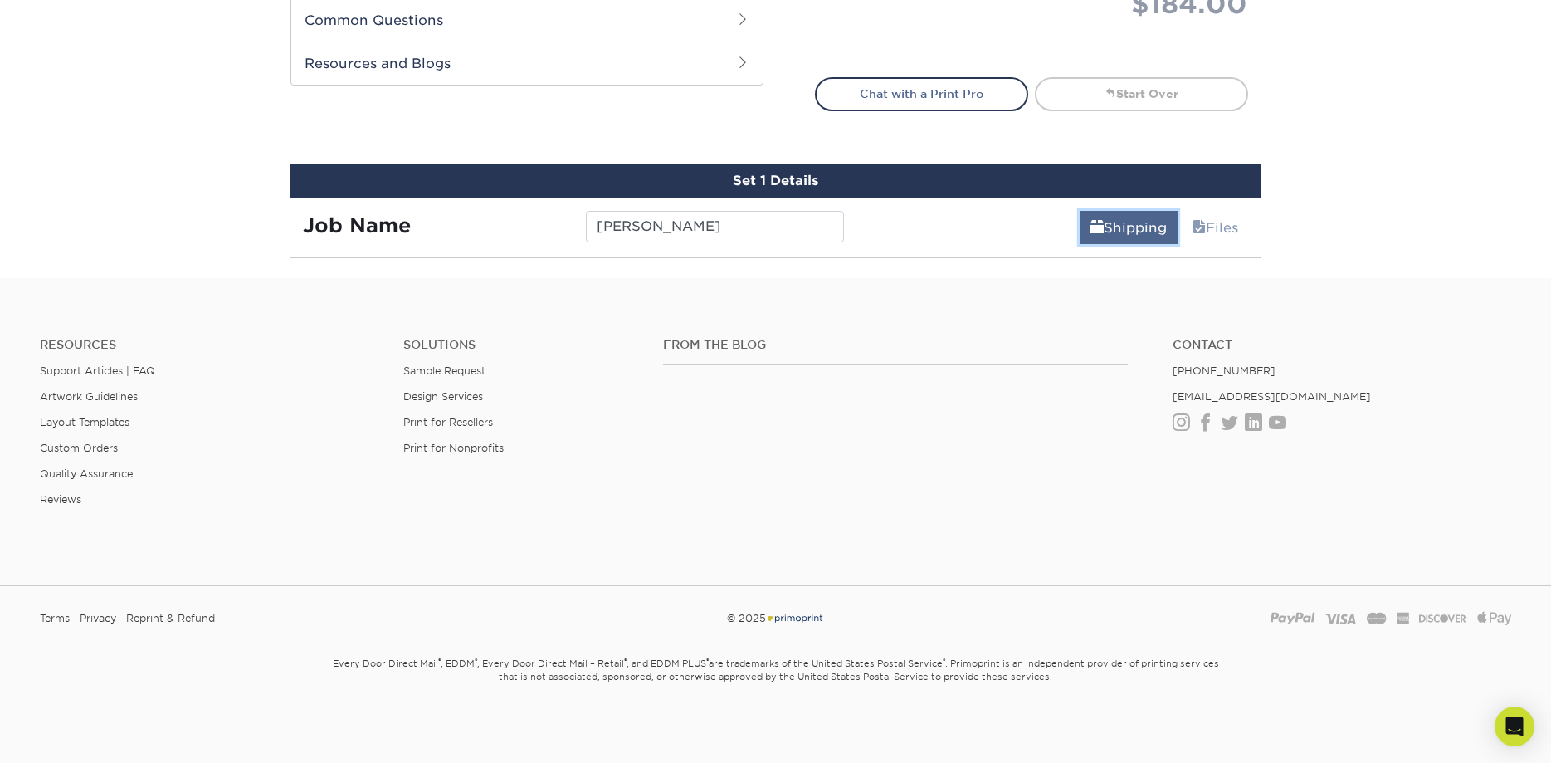
click at [1090, 227] on span at bounding box center [1096, 228] width 13 height 16
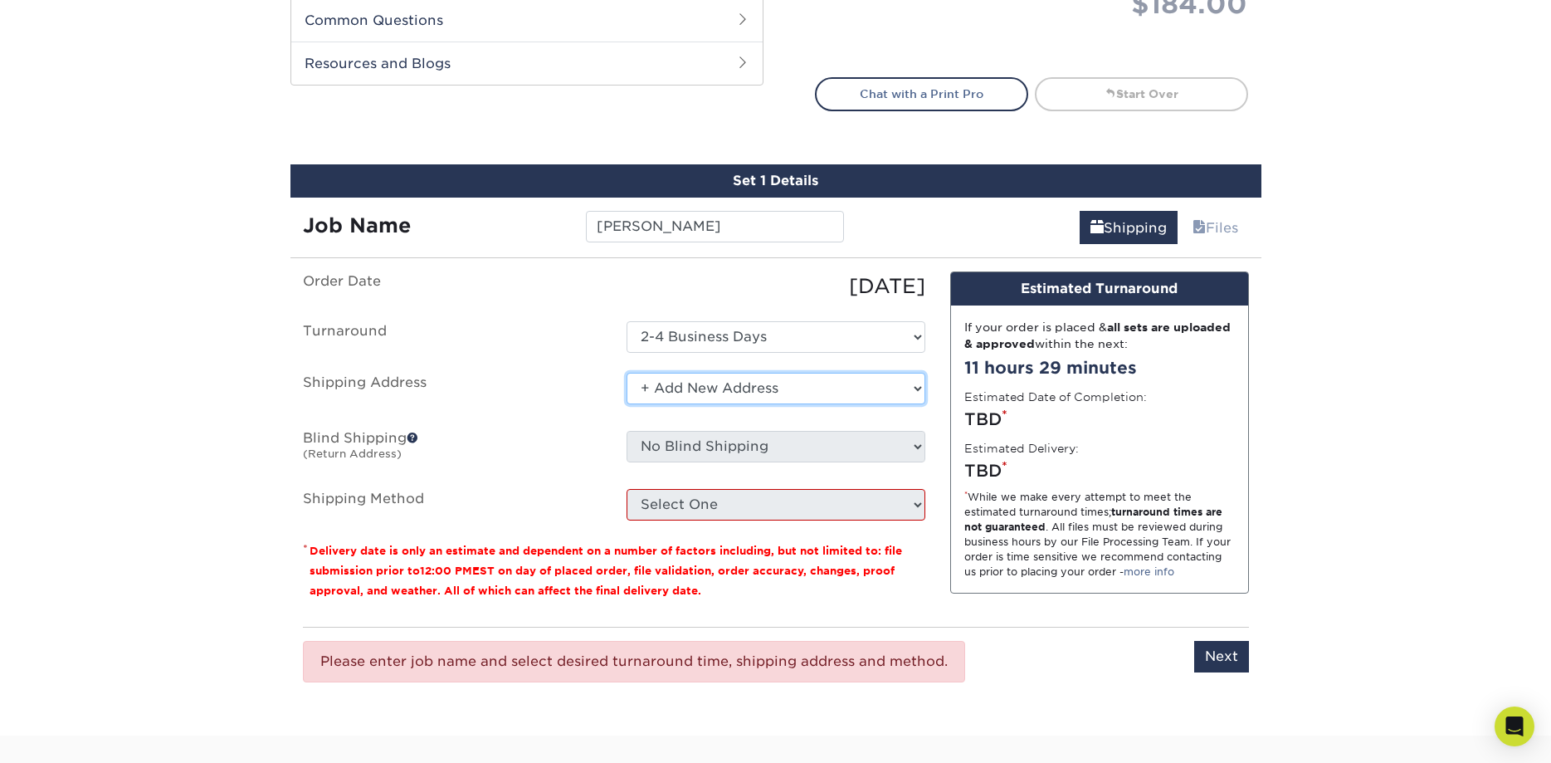
click at [627, 373] on select "Select One + Add New Address - Login" at bounding box center [776, 389] width 299 height 32
click option "+ Add New Address" at bounding box center [0, 0] width 0 height 0
click at [1231, 652] on input "Next" at bounding box center [1221, 657] width 55 height 32
type input "Next"
click at [1208, 219] on link "Files" at bounding box center [1215, 227] width 67 height 33
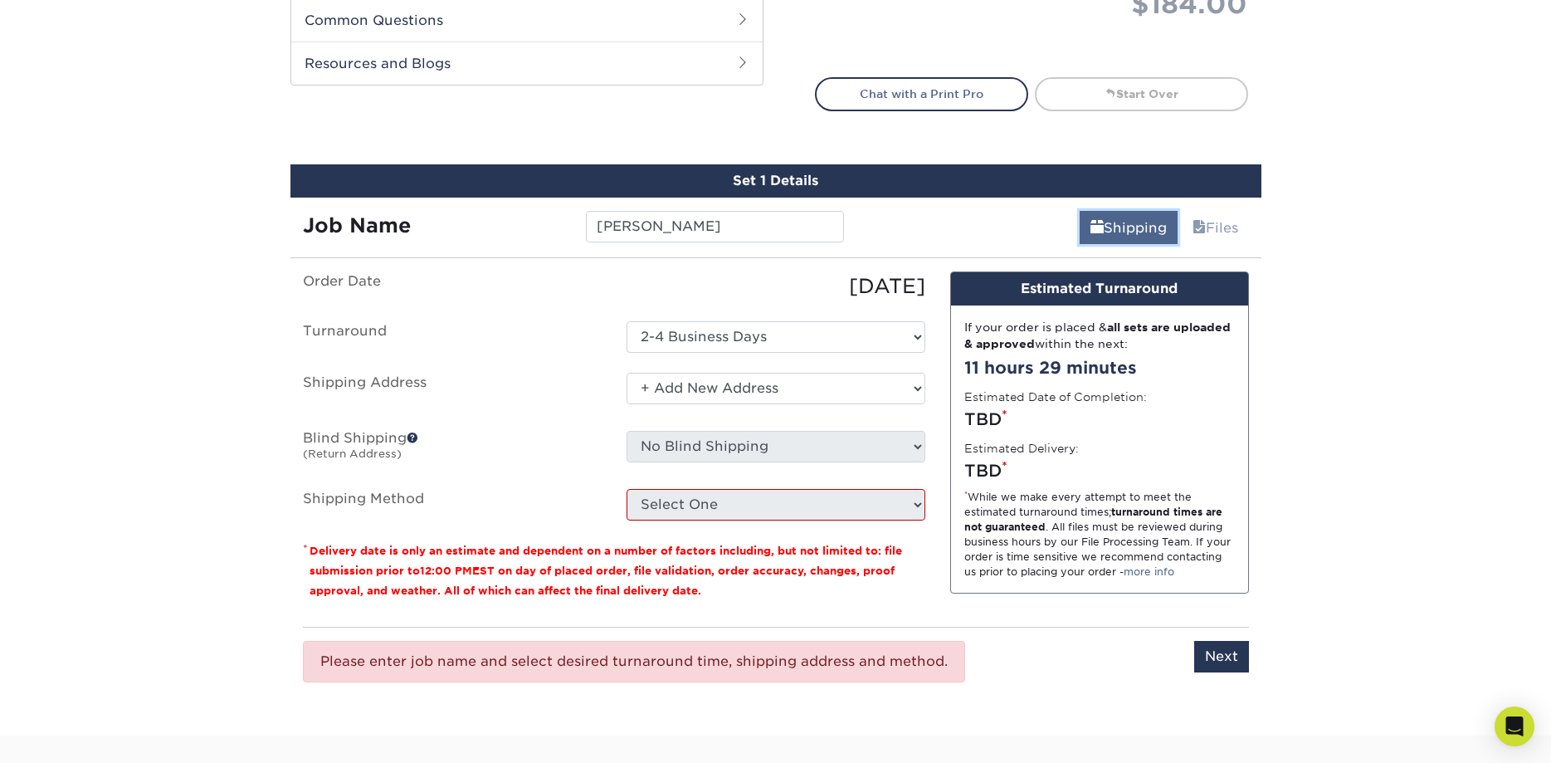
click at [1146, 222] on link "Shipping" at bounding box center [1129, 227] width 98 height 33
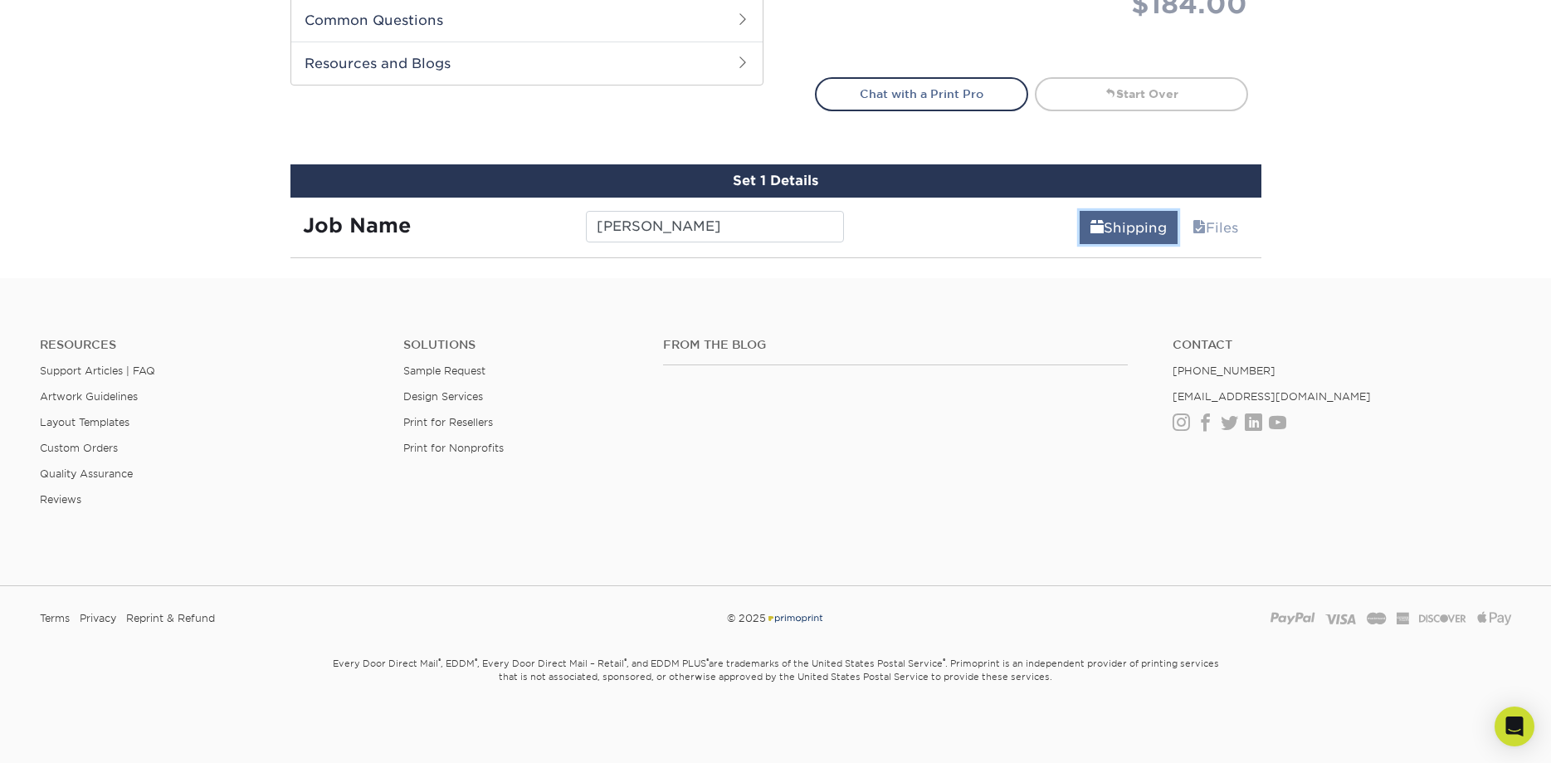
click at [1146, 222] on link "Shipping" at bounding box center [1129, 227] width 98 height 33
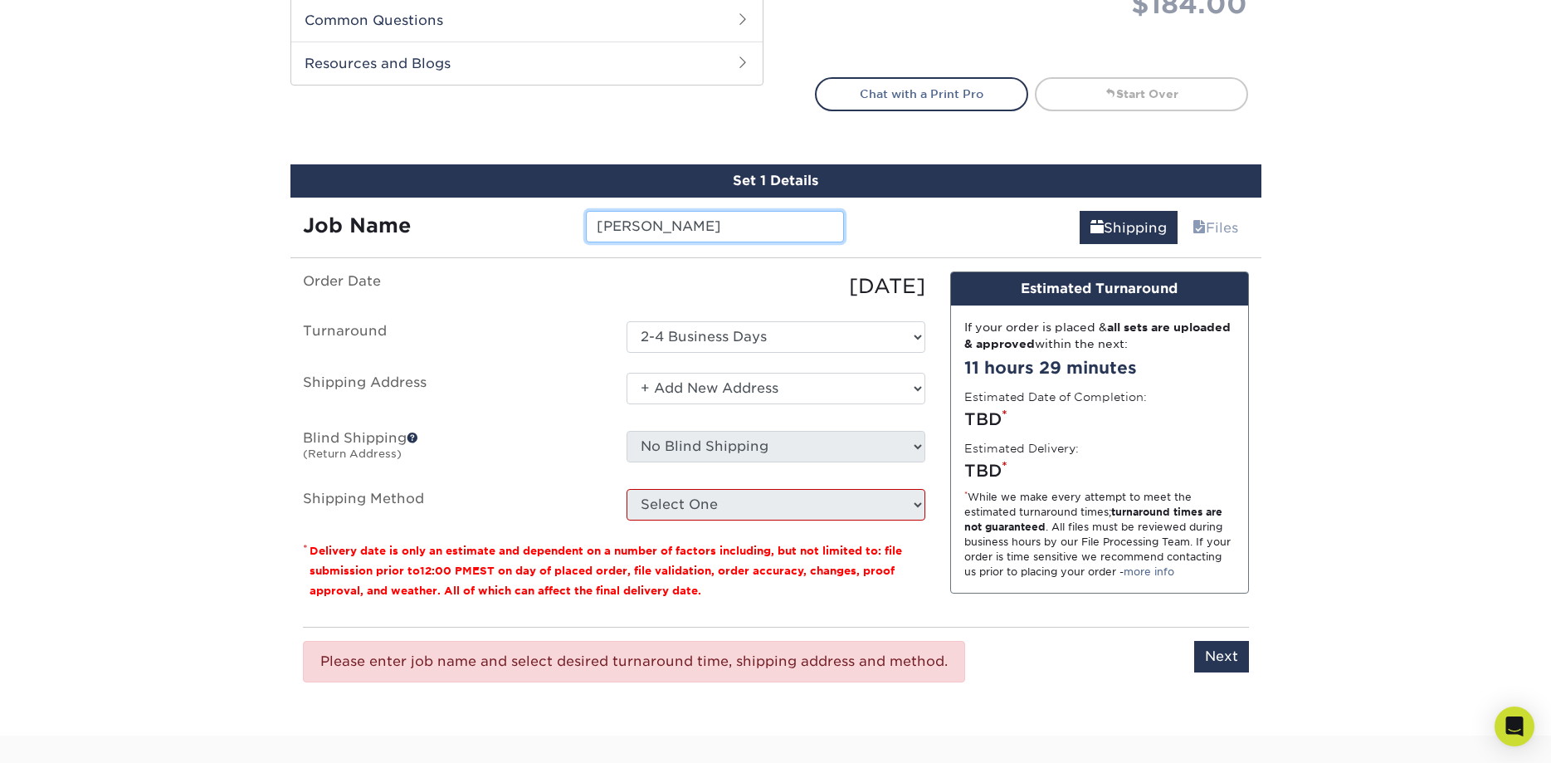
click at [683, 229] on input "[PERSON_NAME]" at bounding box center [715, 227] width 258 height 32
click at [627, 321] on select "Select One 2-4 Business Days" at bounding box center [776, 337] width 299 height 32
click at [700, 338] on select "Select One 2-4 Business Days" at bounding box center [776, 337] width 299 height 32
click at [627, 321] on select "Select One 2-4 Business Days" at bounding box center [776, 337] width 299 height 32
click option "Select One" at bounding box center [0, 0] width 0 height 0
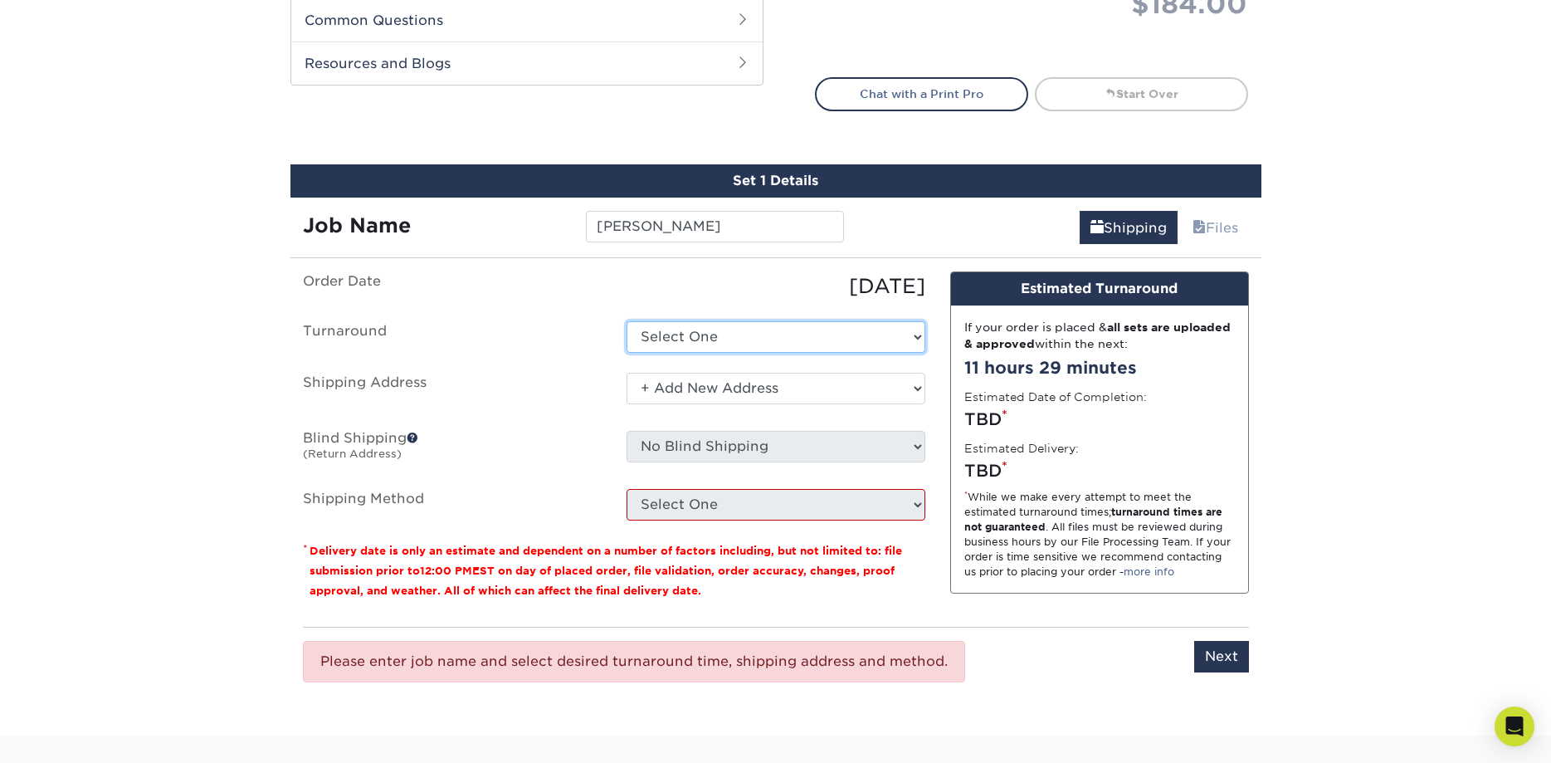
click at [627, 321] on select "Select One 2-4 Business Days" at bounding box center [776, 337] width 299 height 32
select select "eac151dc-5db9-4b99-b896-4e2ac55ddf4a"
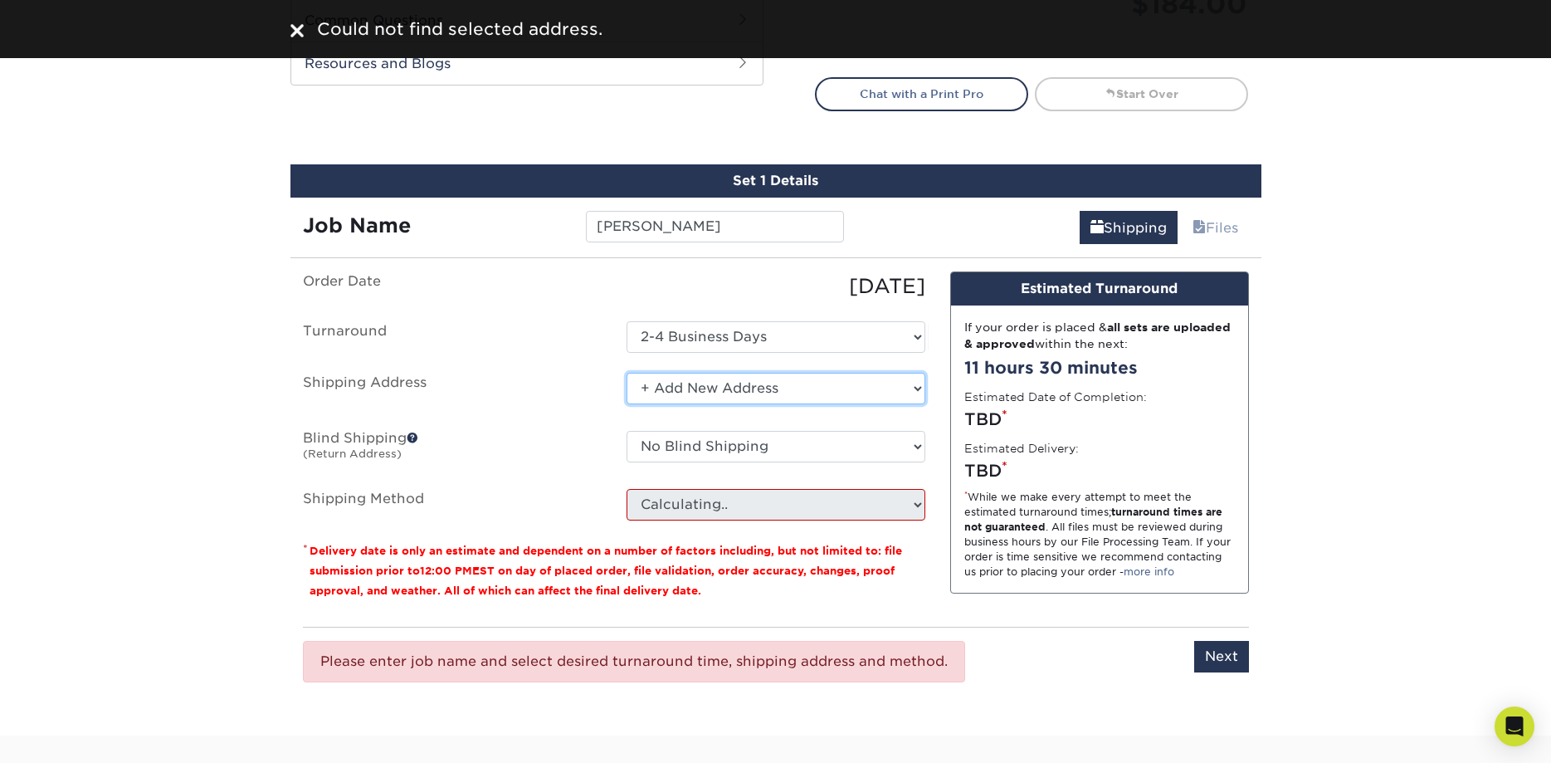
click at [627, 373] on select "Select One + Add New Address - Login" at bounding box center [776, 389] width 299 height 32
click at [684, 384] on select "Select One + Add New Address - Login" at bounding box center [776, 389] width 299 height 32
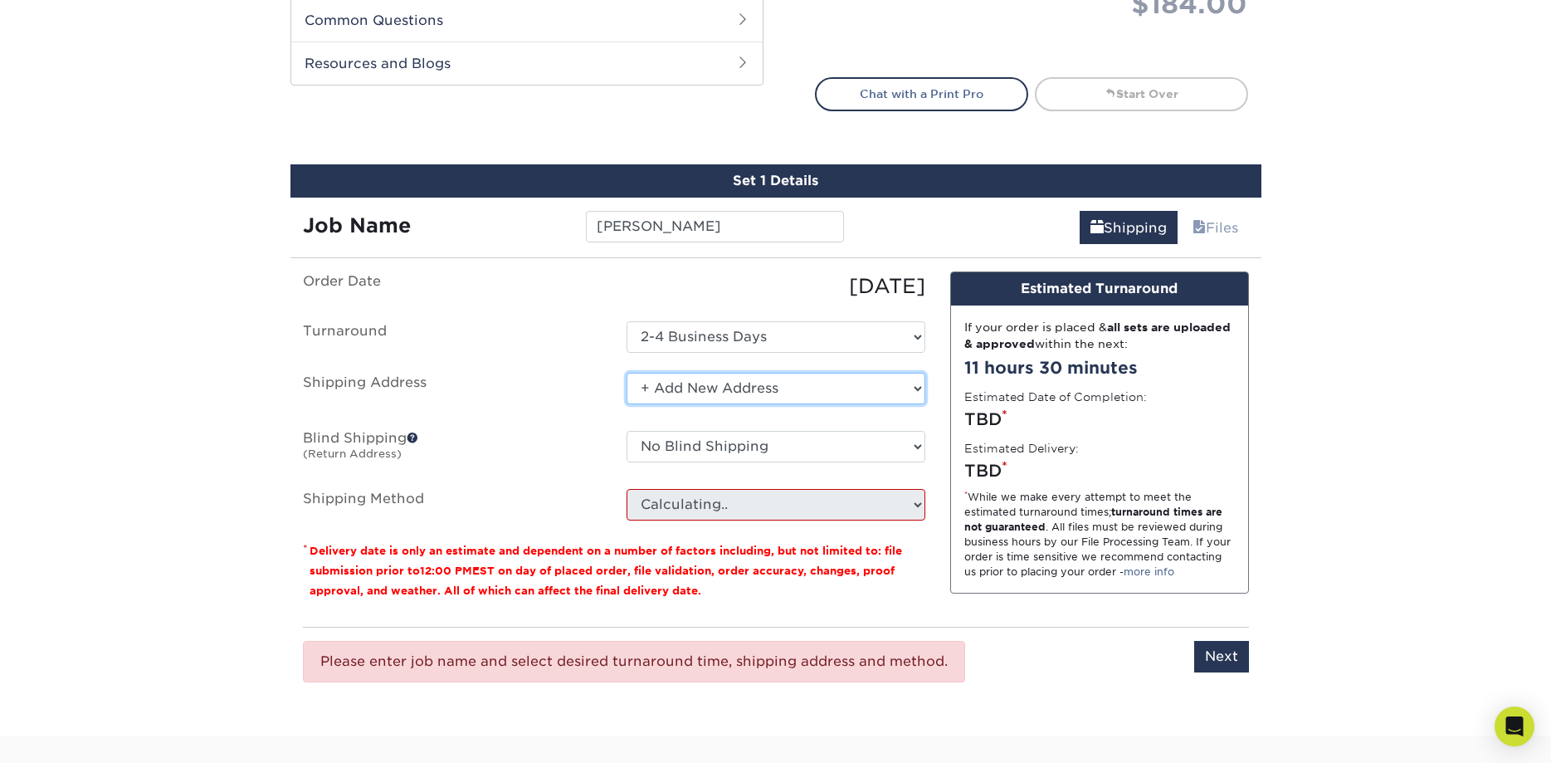
click at [627, 373] on select "Select One + Add New Address - Login" at bounding box center [776, 389] width 299 height 32
click option "+ Add New Address" at bounding box center [0, 0] width 0 height 0
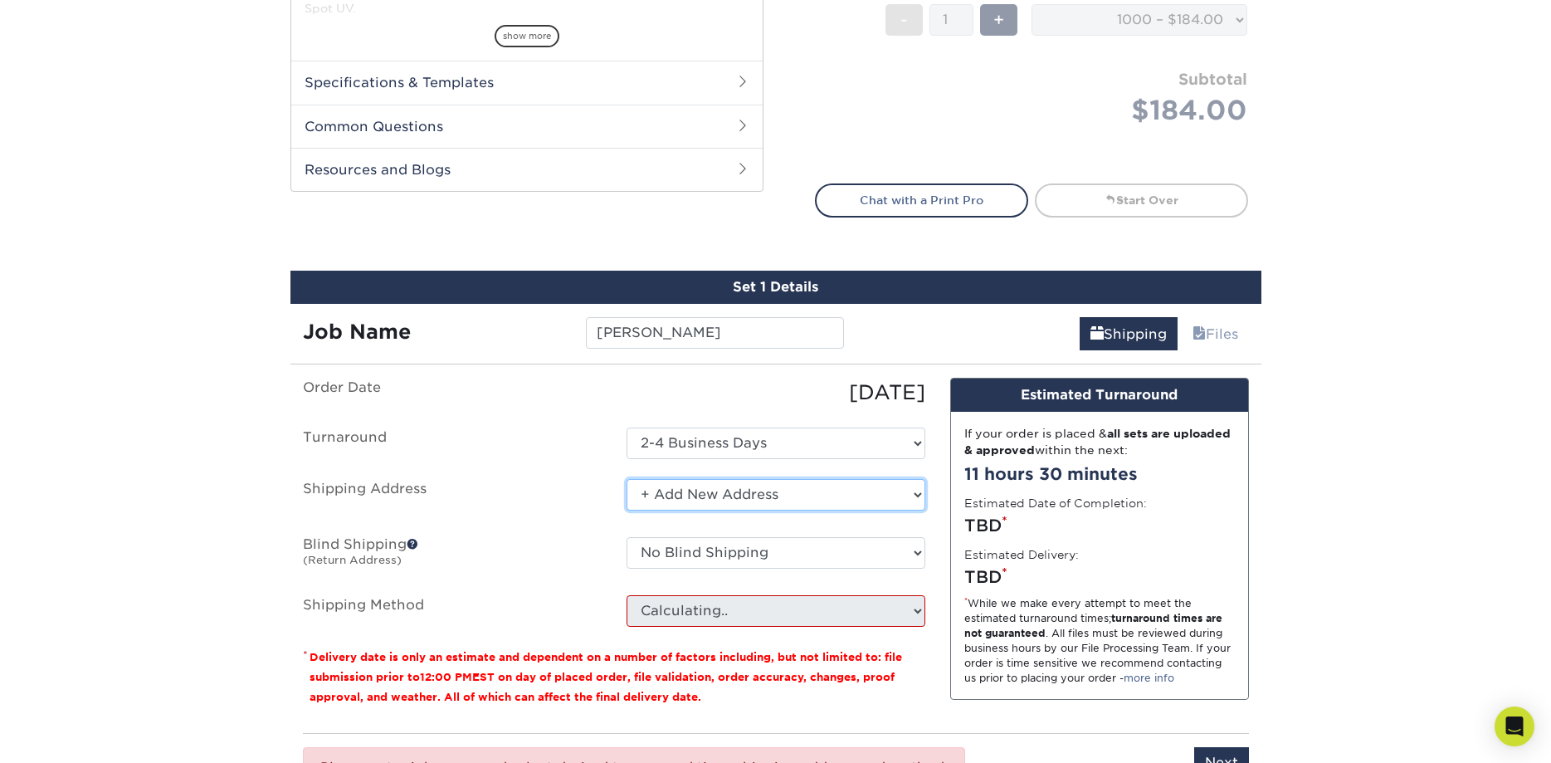
scroll to position [846, 0]
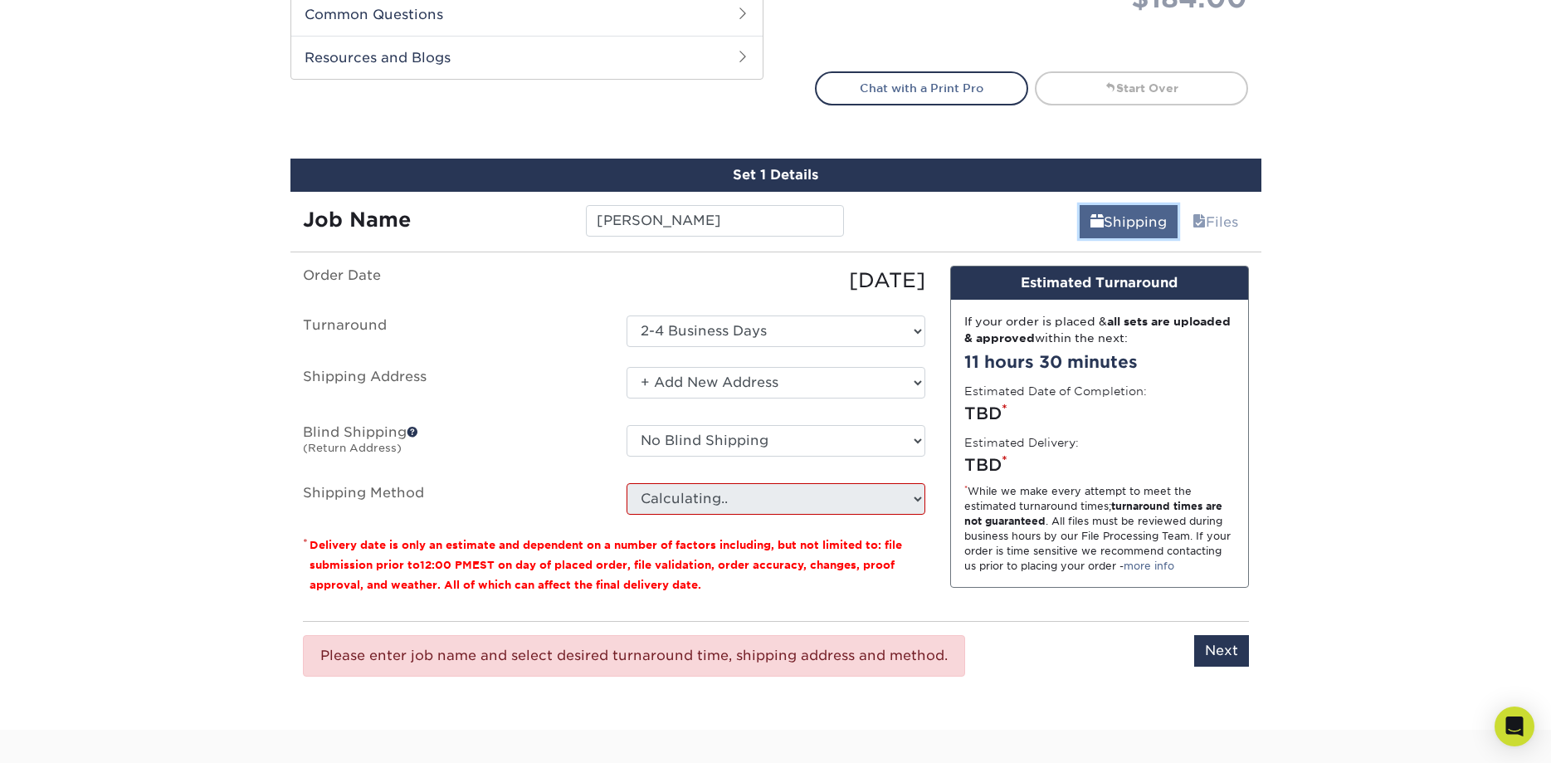
click at [1102, 219] on link "Shipping" at bounding box center [1129, 221] width 98 height 33
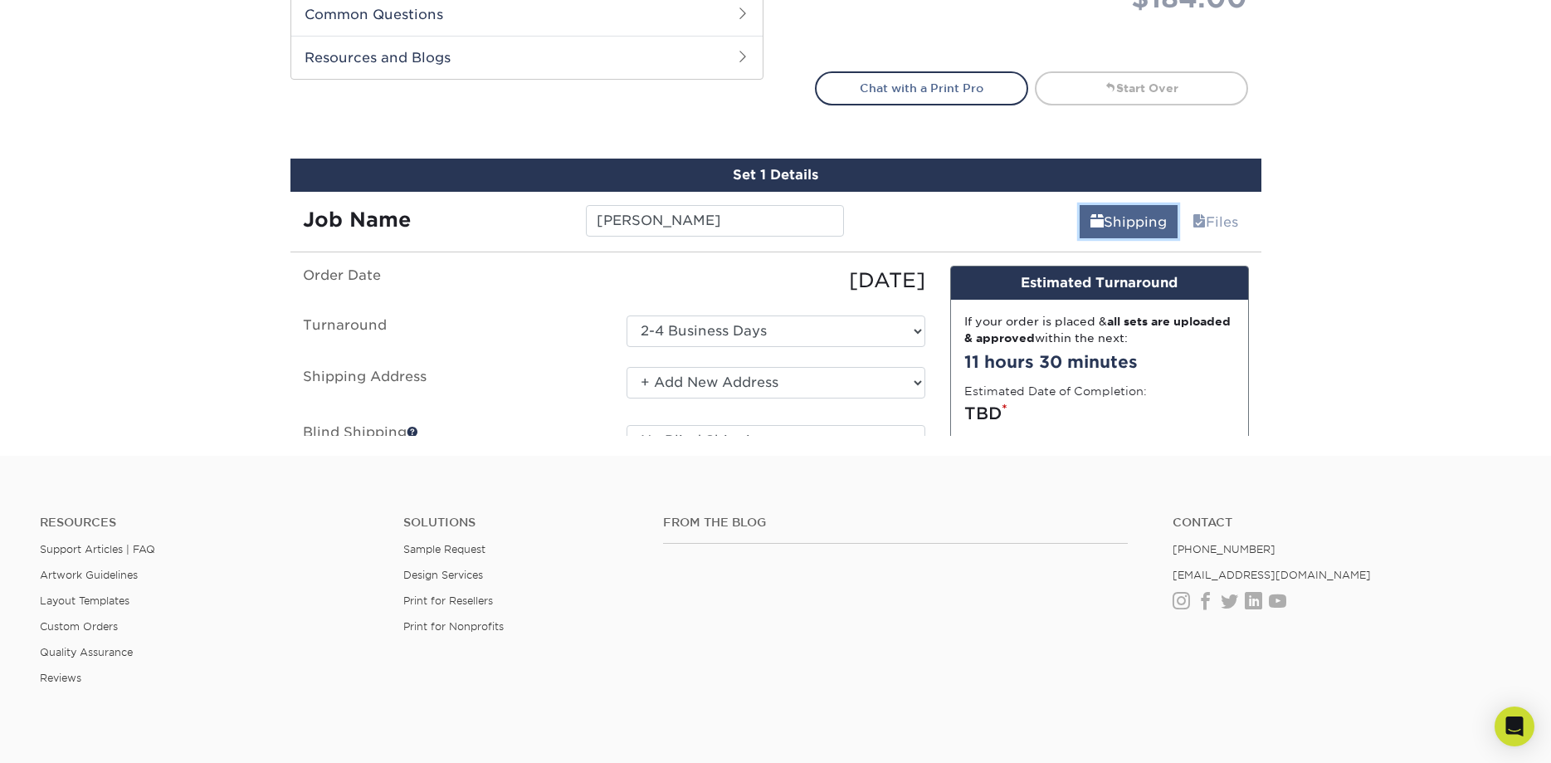
scroll to position [841, 0]
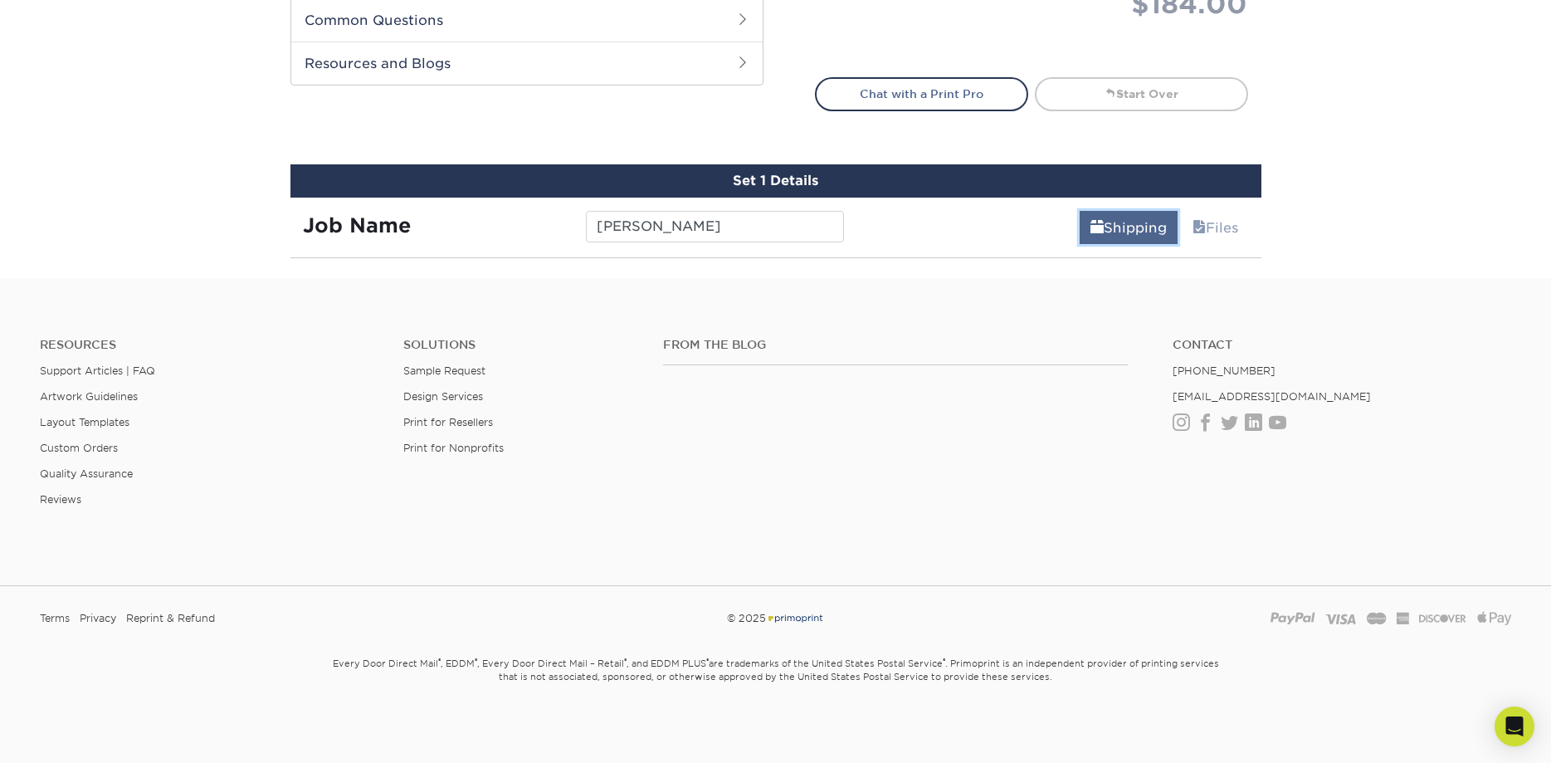
click at [1102, 218] on link "Shipping" at bounding box center [1129, 227] width 98 height 33
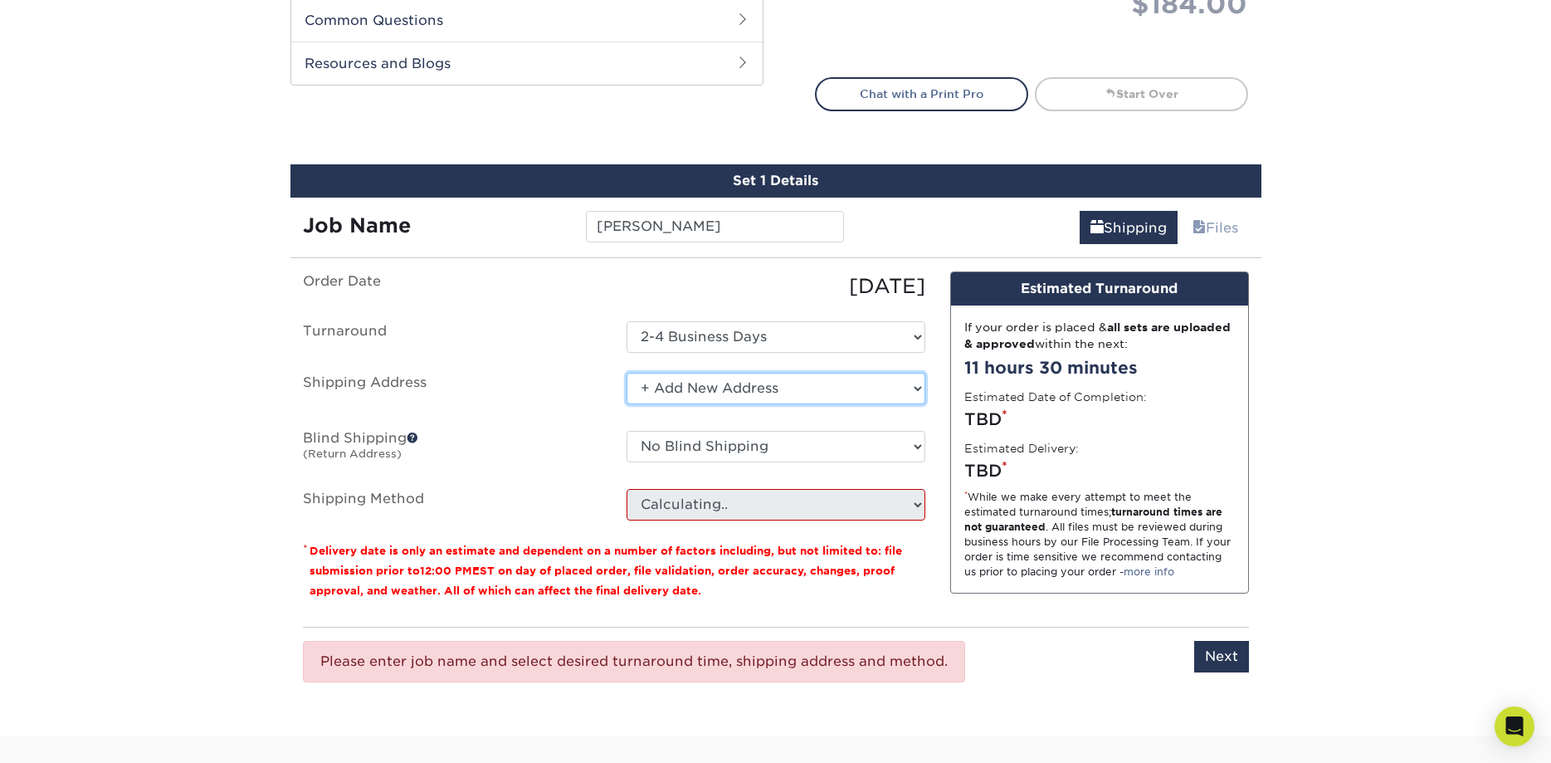
click at [627, 373] on select "Select One + Add New Address - Login" at bounding box center [776, 389] width 299 height 32
click at [639, 384] on select "Select One + Add New Address - Login" at bounding box center [776, 389] width 299 height 32
click at [627, 373] on select "Select One + Add New Address - Login" at bounding box center [776, 389] width 299 height 32
click at [639, 384] on select "Select One + Add New Address - Login" at bounding box center [776, 389] width 299 height 32
click at [627, 373] on select "Select One + Add New Address - Login" at bounding box center [776, 389] width 299 height 32
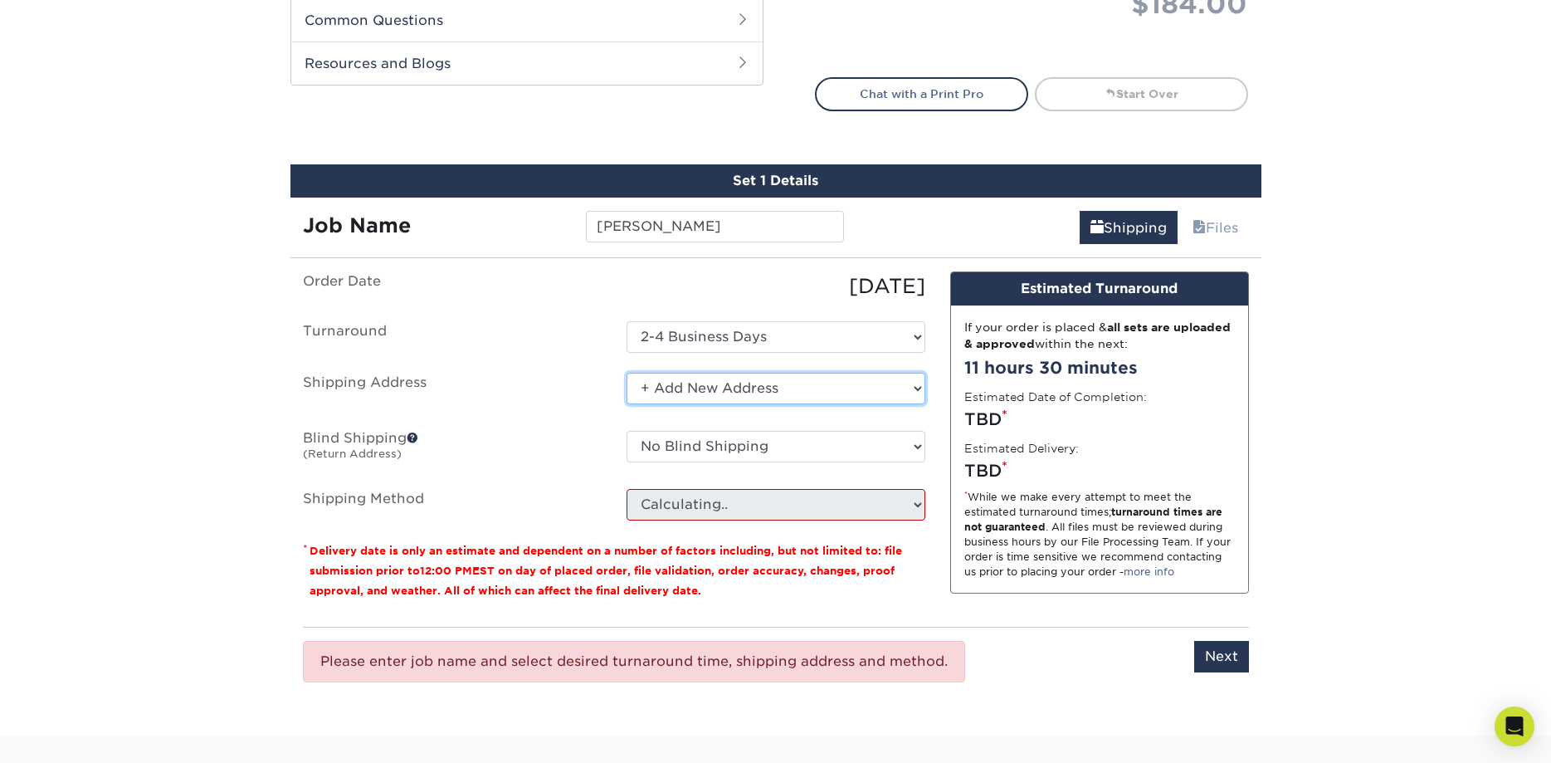
click option "+ Add New Address" at bounding box center [0, 0] width 0 height 0
click at [627, 431] on select "No Blind Shipping + Add New Address" at bounding box center [776, 447] width 299 height 32
select select "newaddress"
click option "+ Add New Address" at bounding box center [0, 0] width 0 height 0
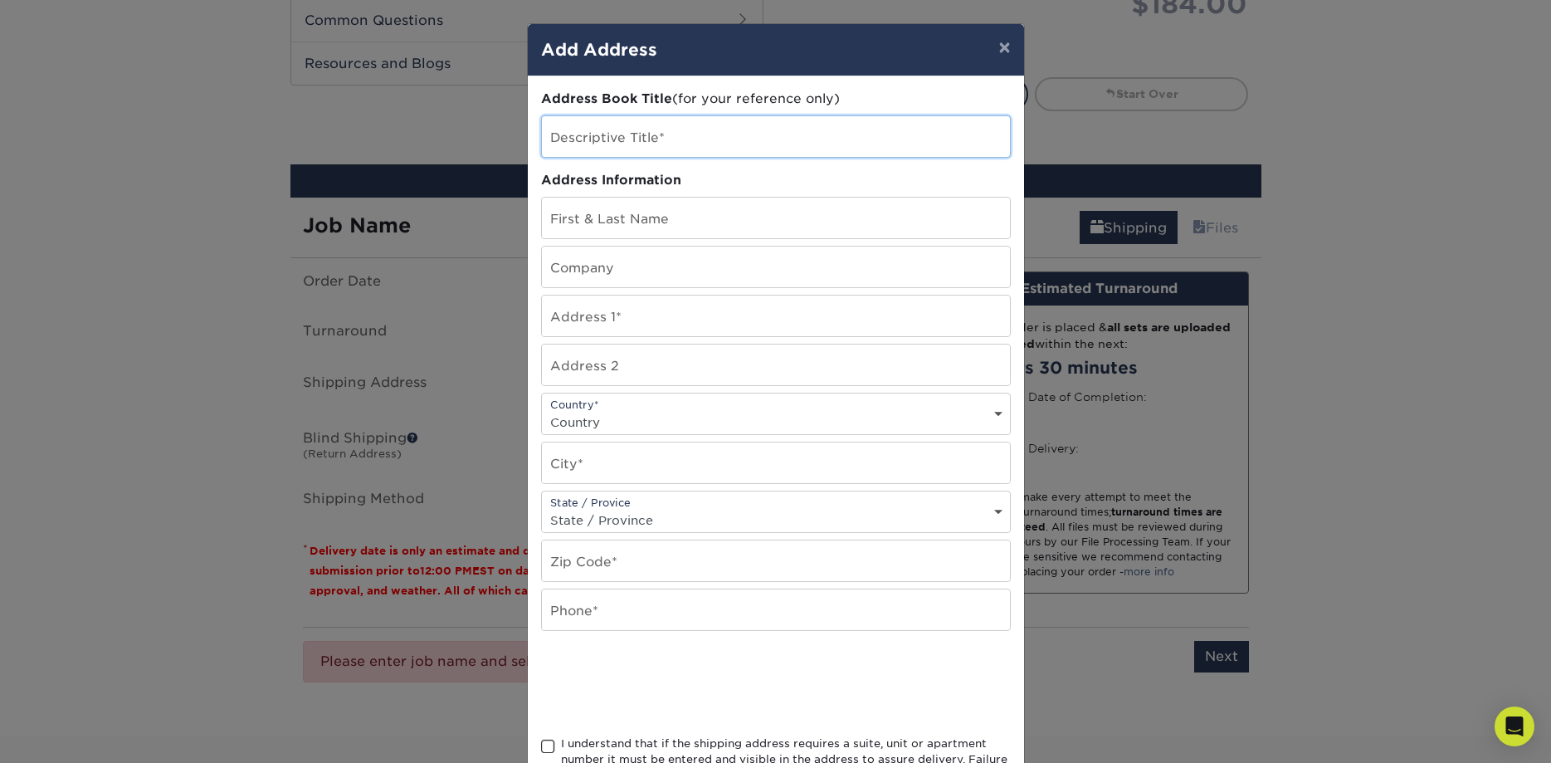
click at [675, 136] on input "text" at bounding box center [776, 136] width 468 height 41
type input "s"
type input "home"
click at [720, 218] on input "text" at bounding box center [776, 218] width 468 height 41
type input "[PERSON_NAME]"
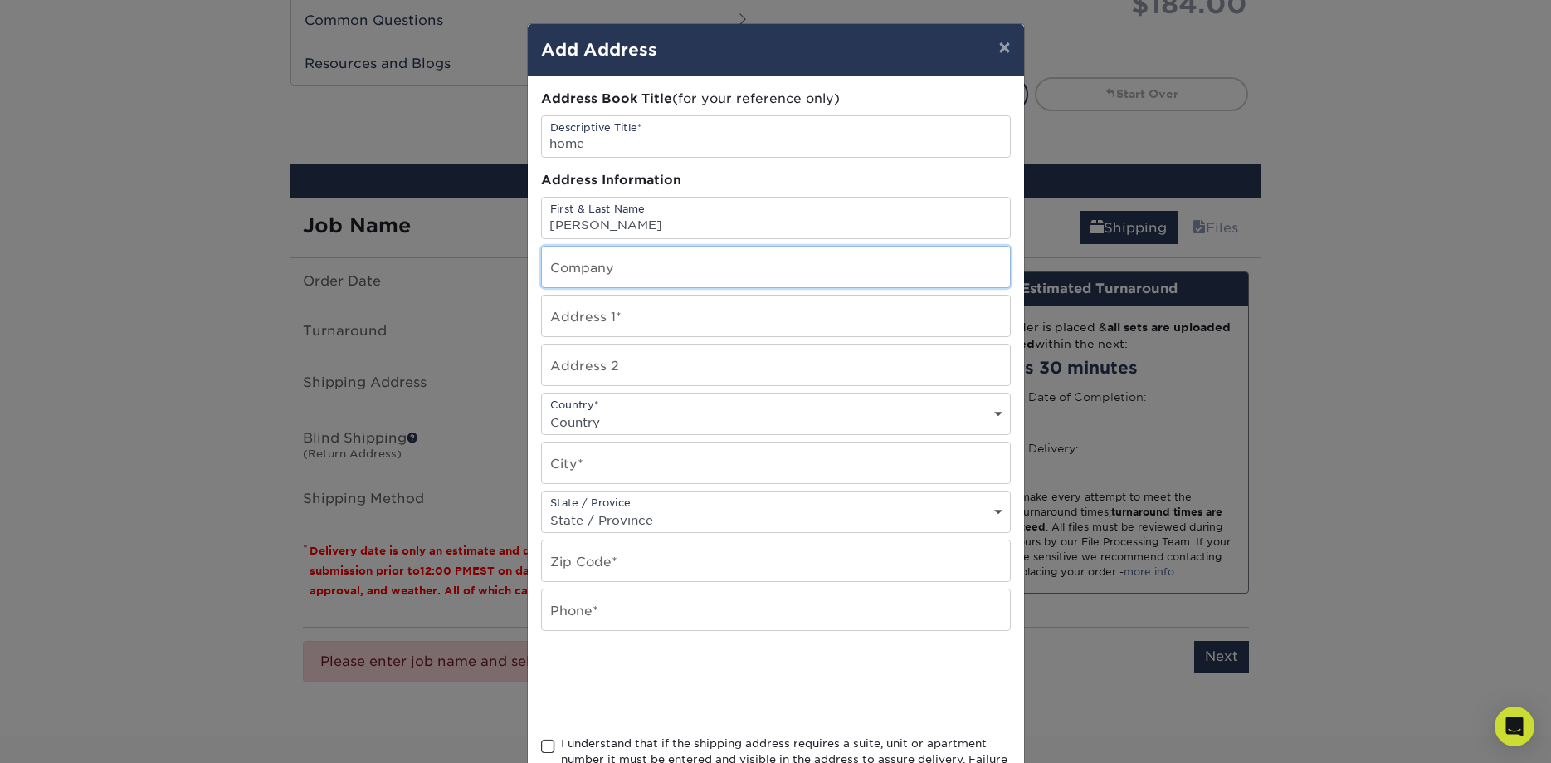
type input "[PERSON_NAME]"
type input "[STREET_ADDRESS]"
select select "US"
type input "[GEOGRAPHIC_DATA]"
select select "NV"
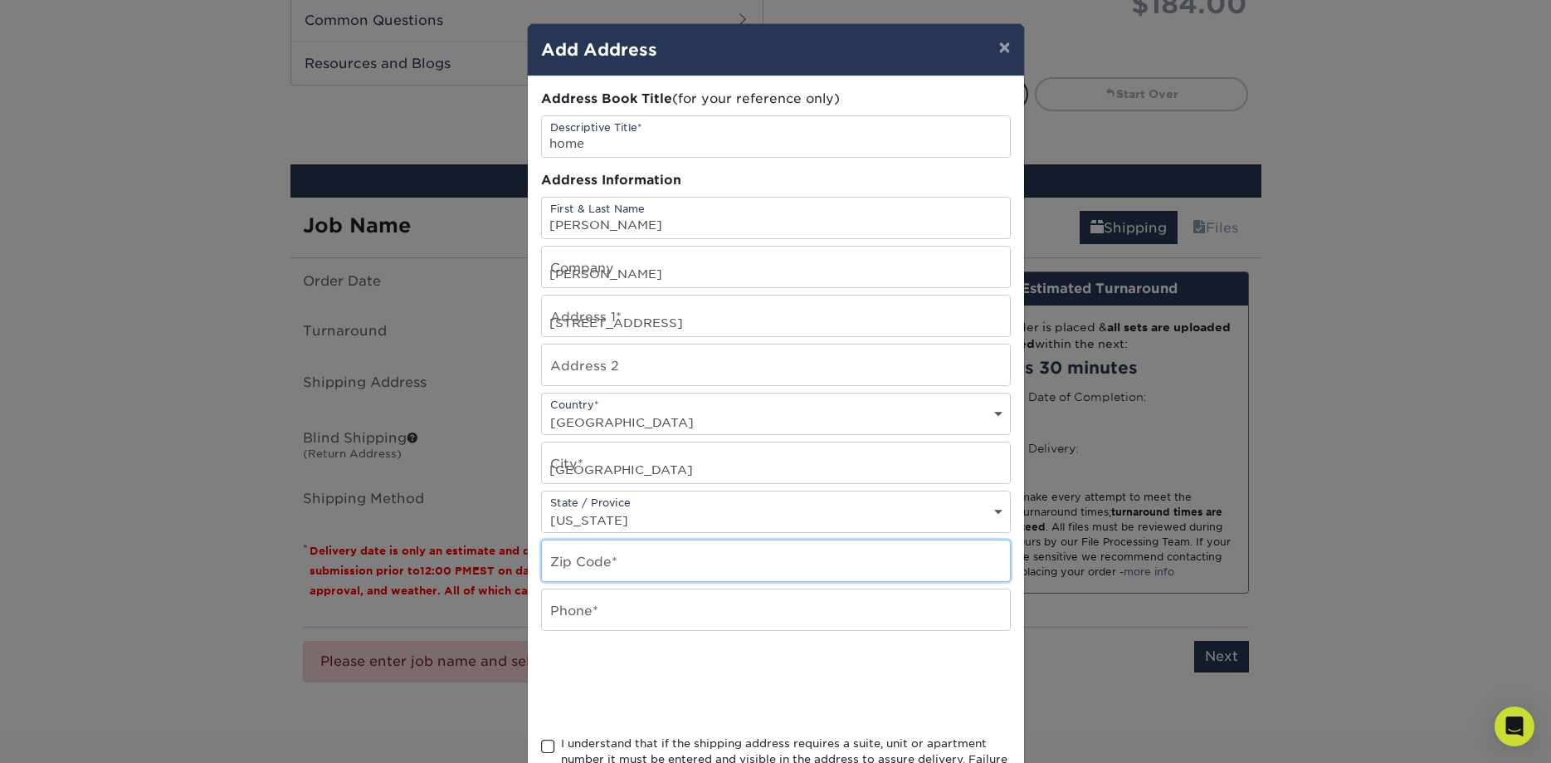
type input "89146"
type input "9092406311"
drag, startPoint x: 675, startPoint y: 277, endPoint x: 476, endPoint y: 279, distance: 198.4
click at [542, 279] on input "[PERSON_NAME]" at bounding box center [776, 266] width 468 height 41
click at [662, 231] on input "[PERSON_NAME]" at bounding box center [776, 218] width 468 height 41
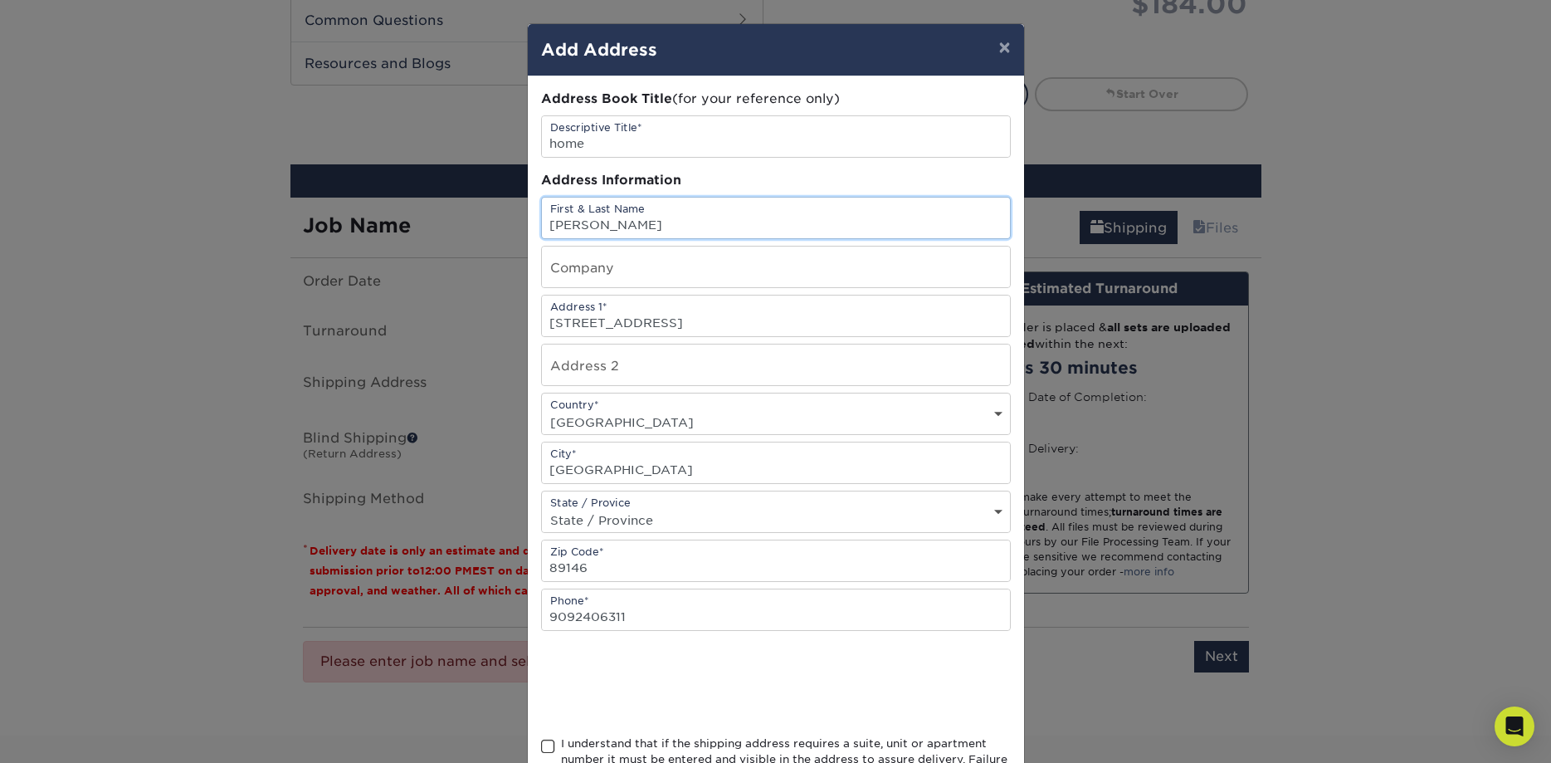
type input "[PERSON_NAME]"
drag, startPoint x: 656, startPoint y: 326, endPoint x: 755, endPoint y: 329, distance: 98.8
click at [762, 326] on input "[STREET_ADDRESS]" at bounding box center [776, 315] width 468 height 41
type input "[STREET_ADDRESS]"
click at [981, 209] on input "[PERSON_NAME]" at bounding box center [776, 218] width 468 height 41
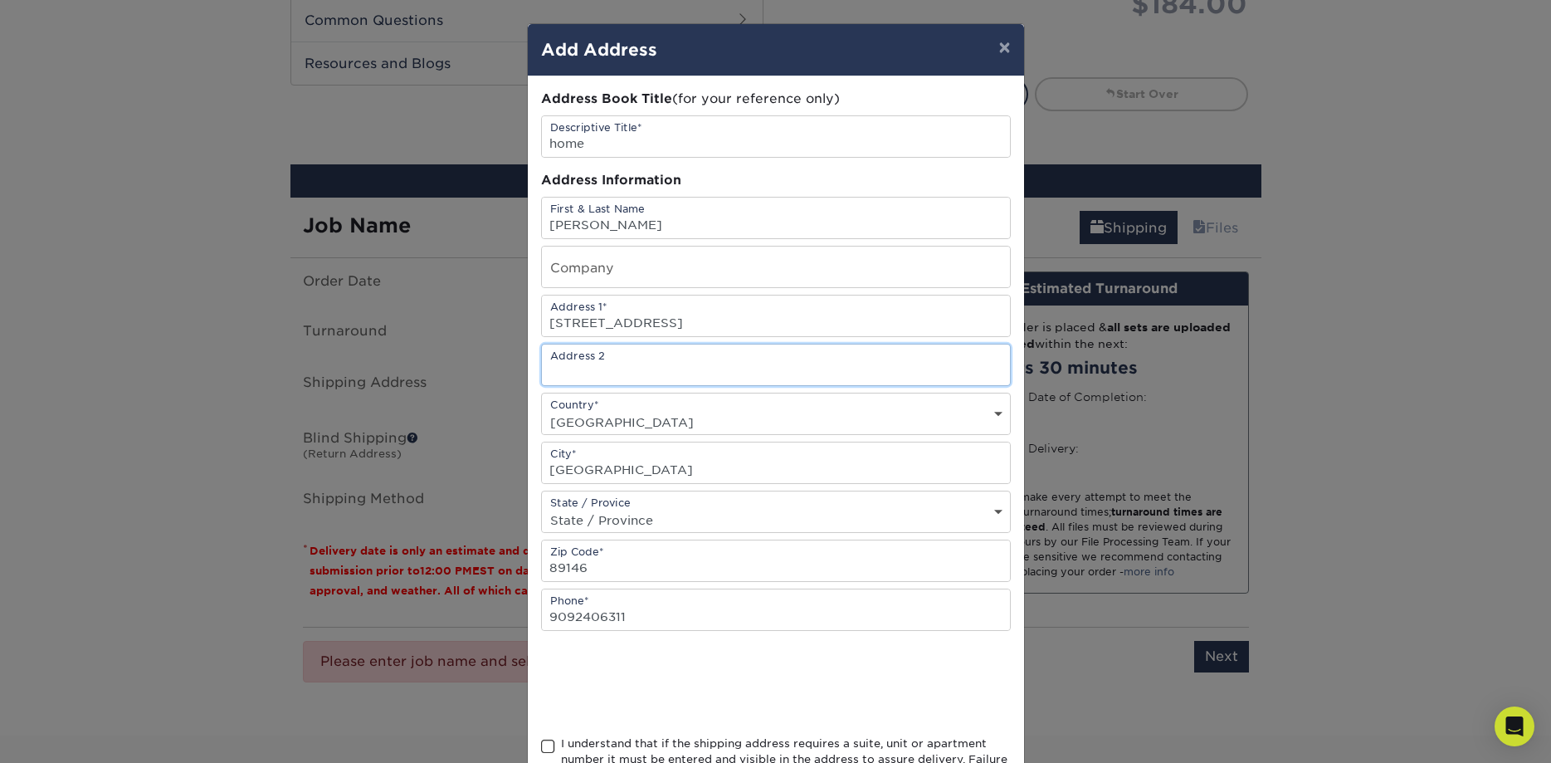
click at [616, 373] on input "text" at bounding box center [776, 364] width 468 height 41
paste input "Apt# 102"
type input "Apt# 102"
click at [656, 625] on input "9092406311" at bounding box center [776, 609] width 468 height 41
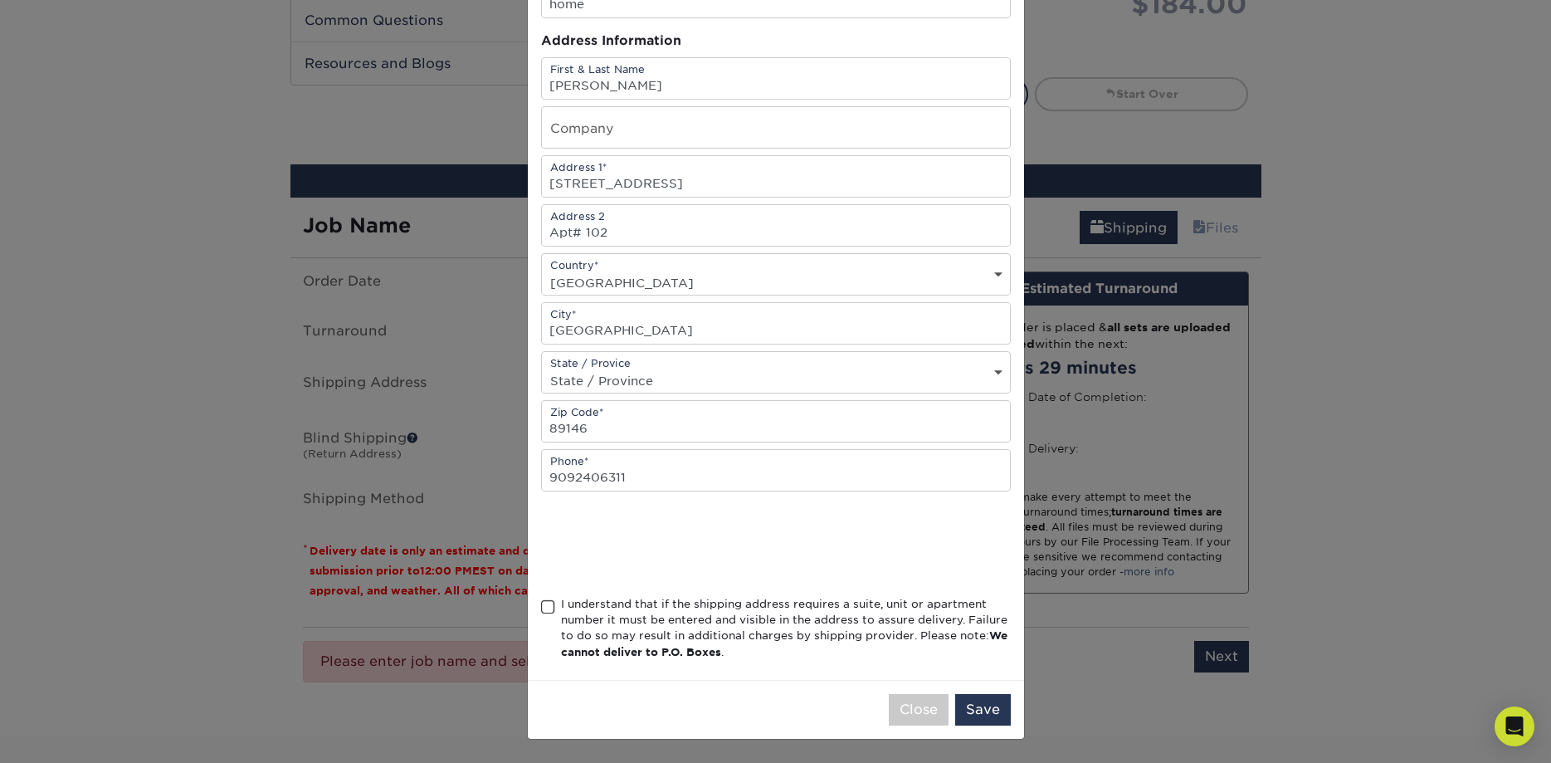
scroll to position [146, 0]
click at [545, 610] on span at bounding box center [548, 607] width 14 height 16
click at [0, 0] on input "I understand that if the shipping address requires a suite, unit or apartment n…" at bounding box center [0, 0] width 0 height 0
click at [991, 710] on button "Save" at bounding box center [983, 710] width 56 height 32
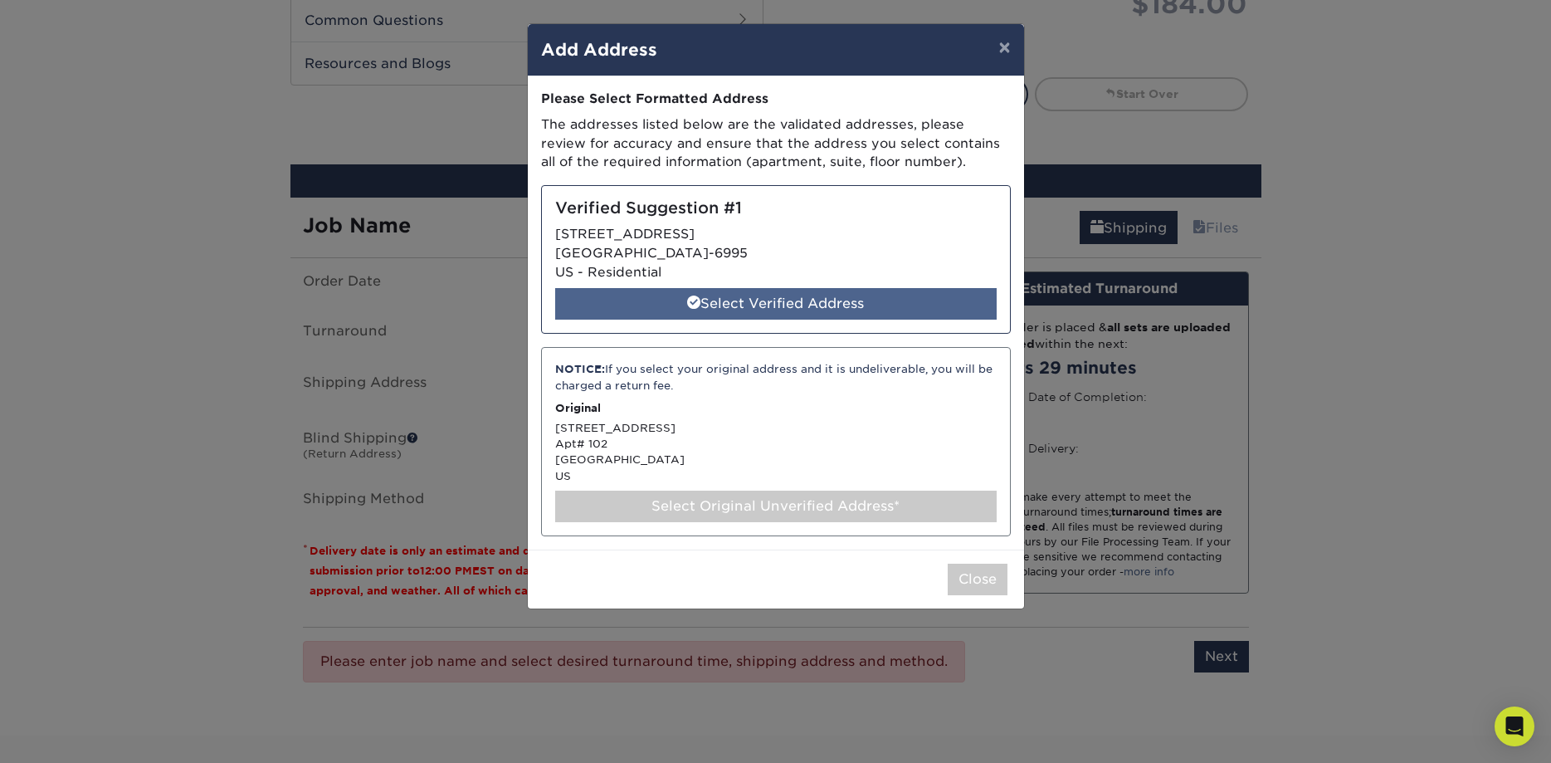
click at [679, 295] on div "Select Verified Address" at bounding box center [776, 304] width 442 height 32
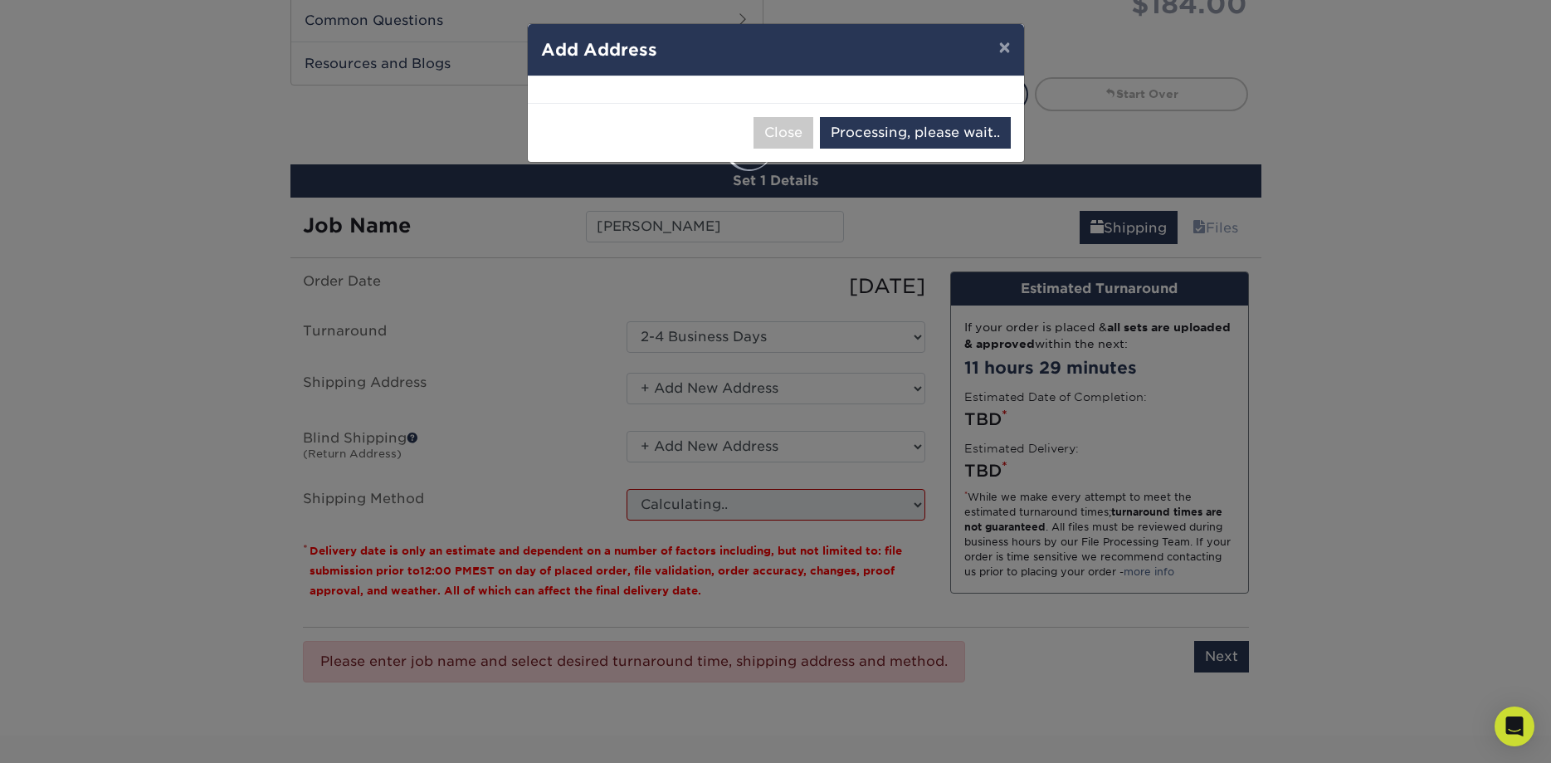
select select "286976"
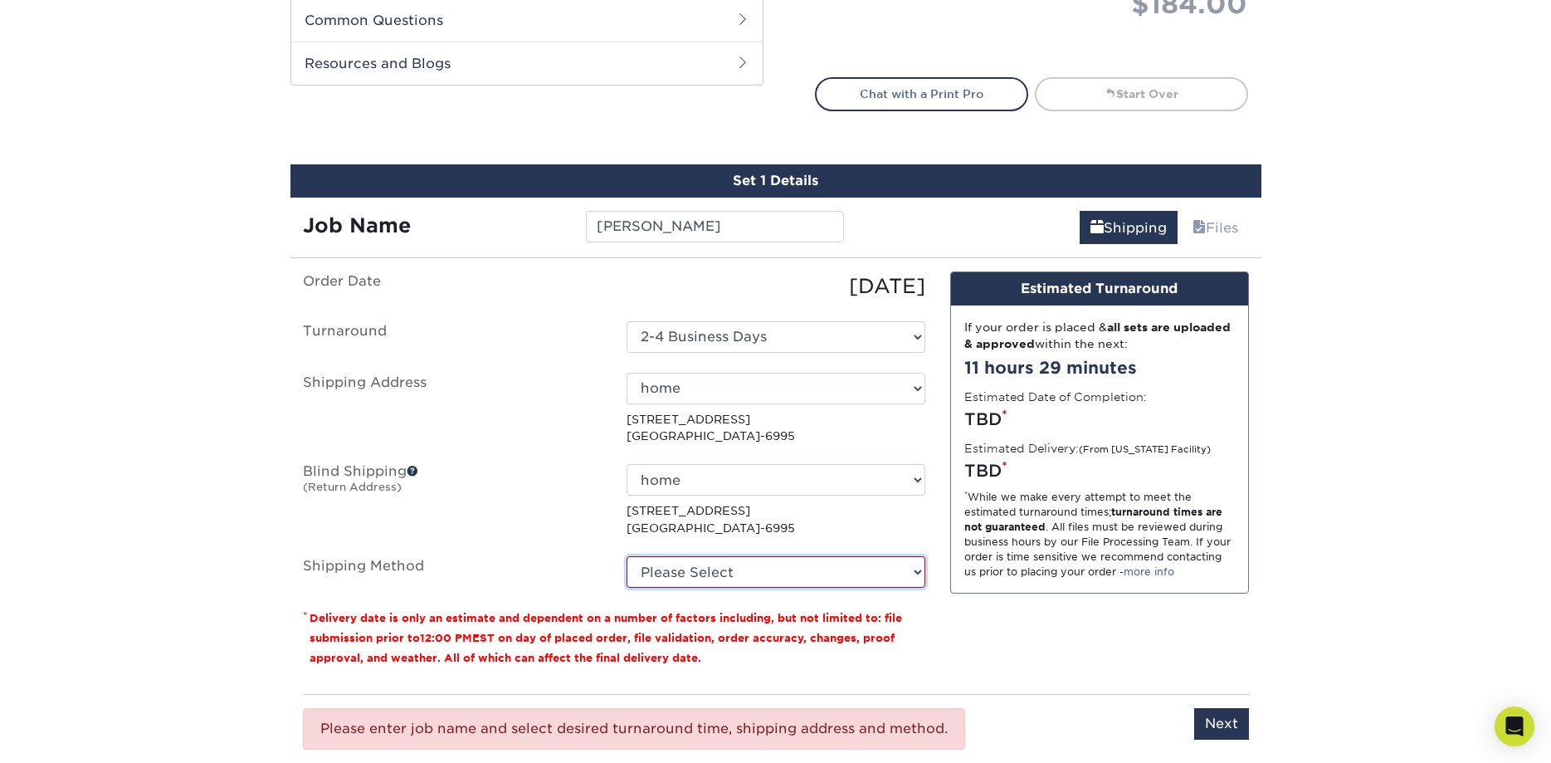
click at [627, 556] on select "Please Select Ground Shipping (+$8.96) 3 Day Shipping Service (+$20.04) 2 Day A…" at bounding box center [776, 572] width 299 height 32
select select "12"
click option "3 Day Shipping Service (+$20.04)" at bounding box center [0, 0] width 0 height 0
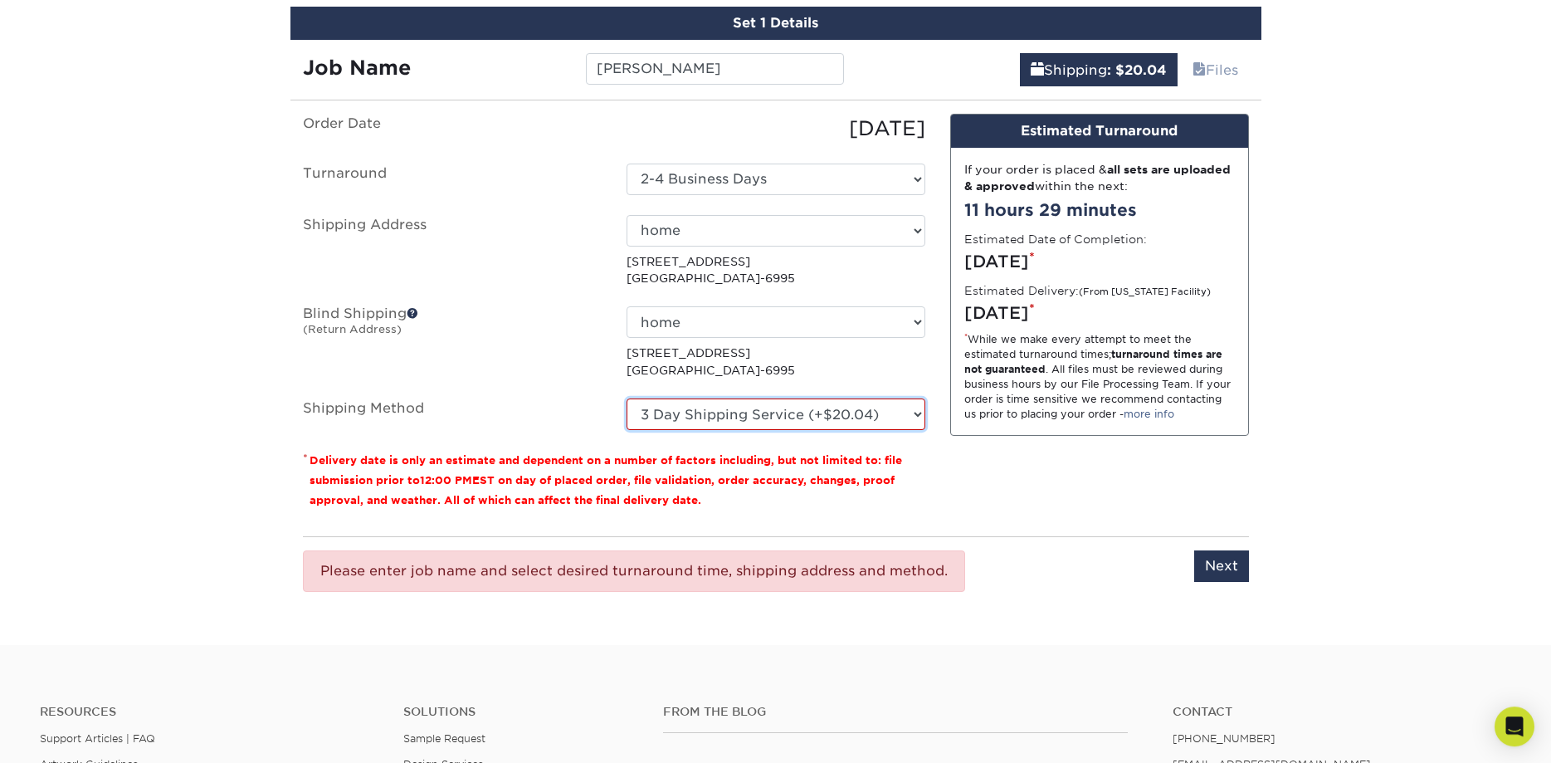
scroll to position [1010, 0]
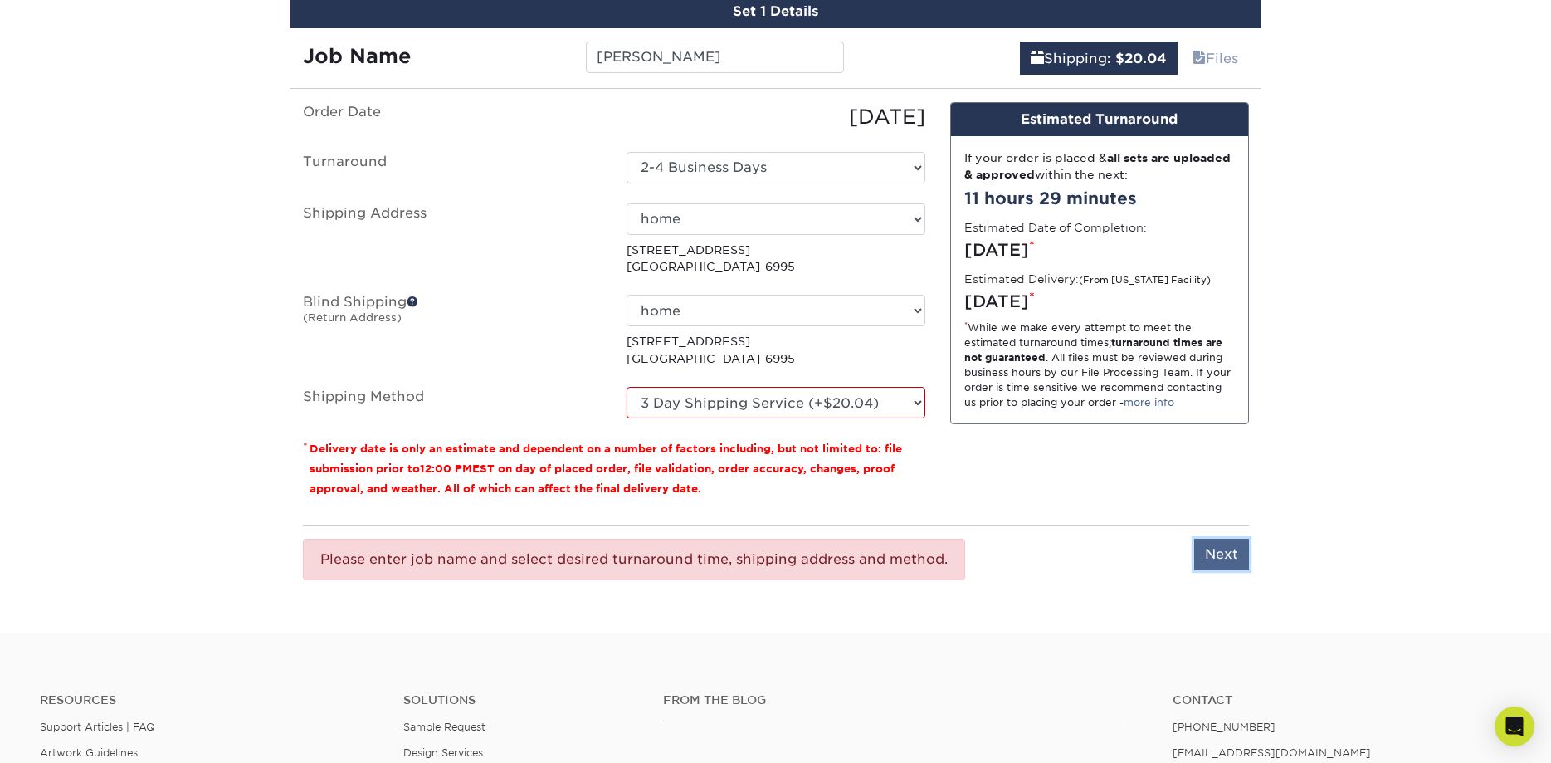
click at [1220, 548] on input "Next" at bounding box center [1221, 555] width 55 height 32
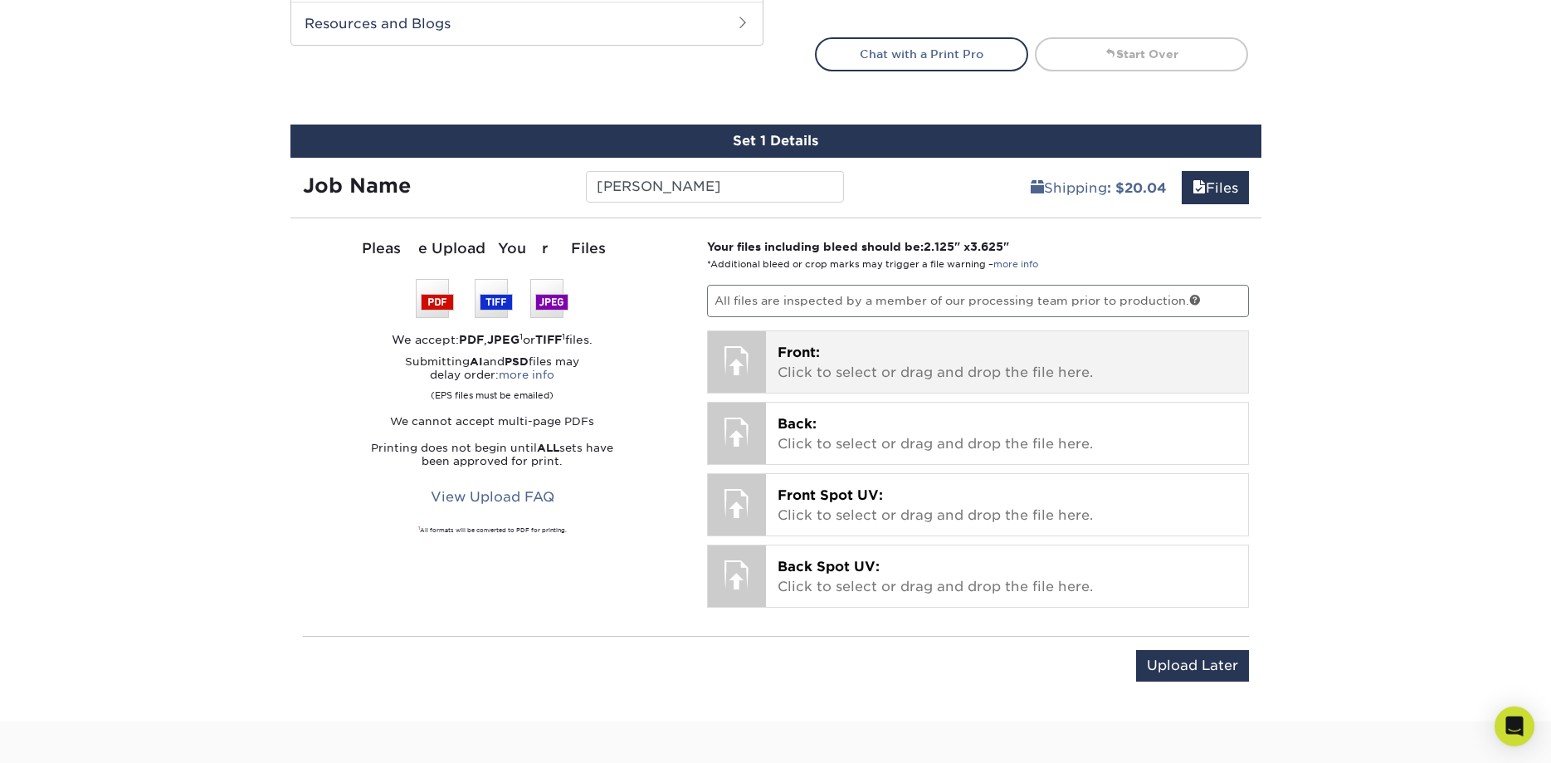
scroll to position [841, 0]
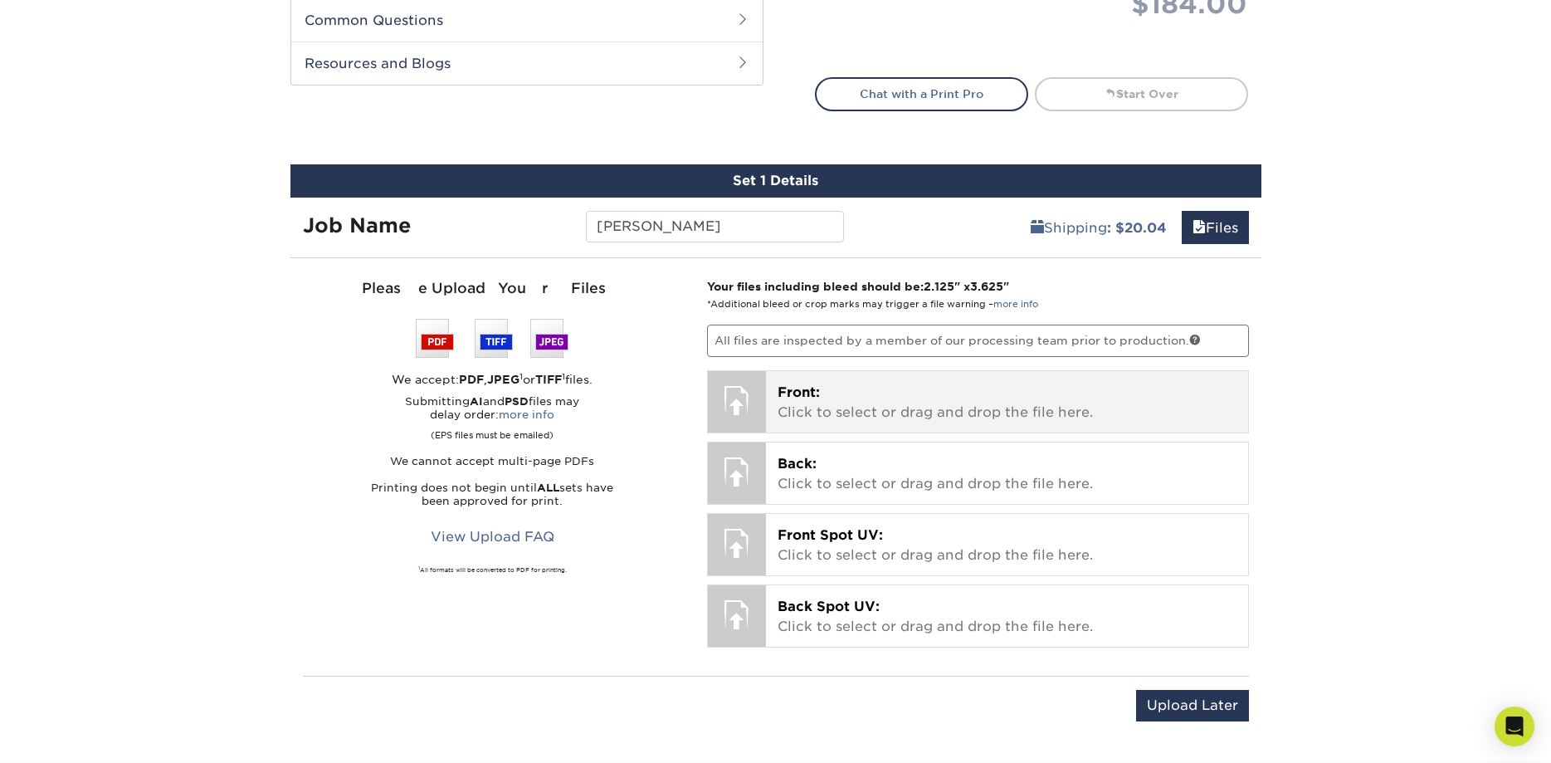
click at [744, 378] on div at bounding box center [737, 400] width 58 height 58
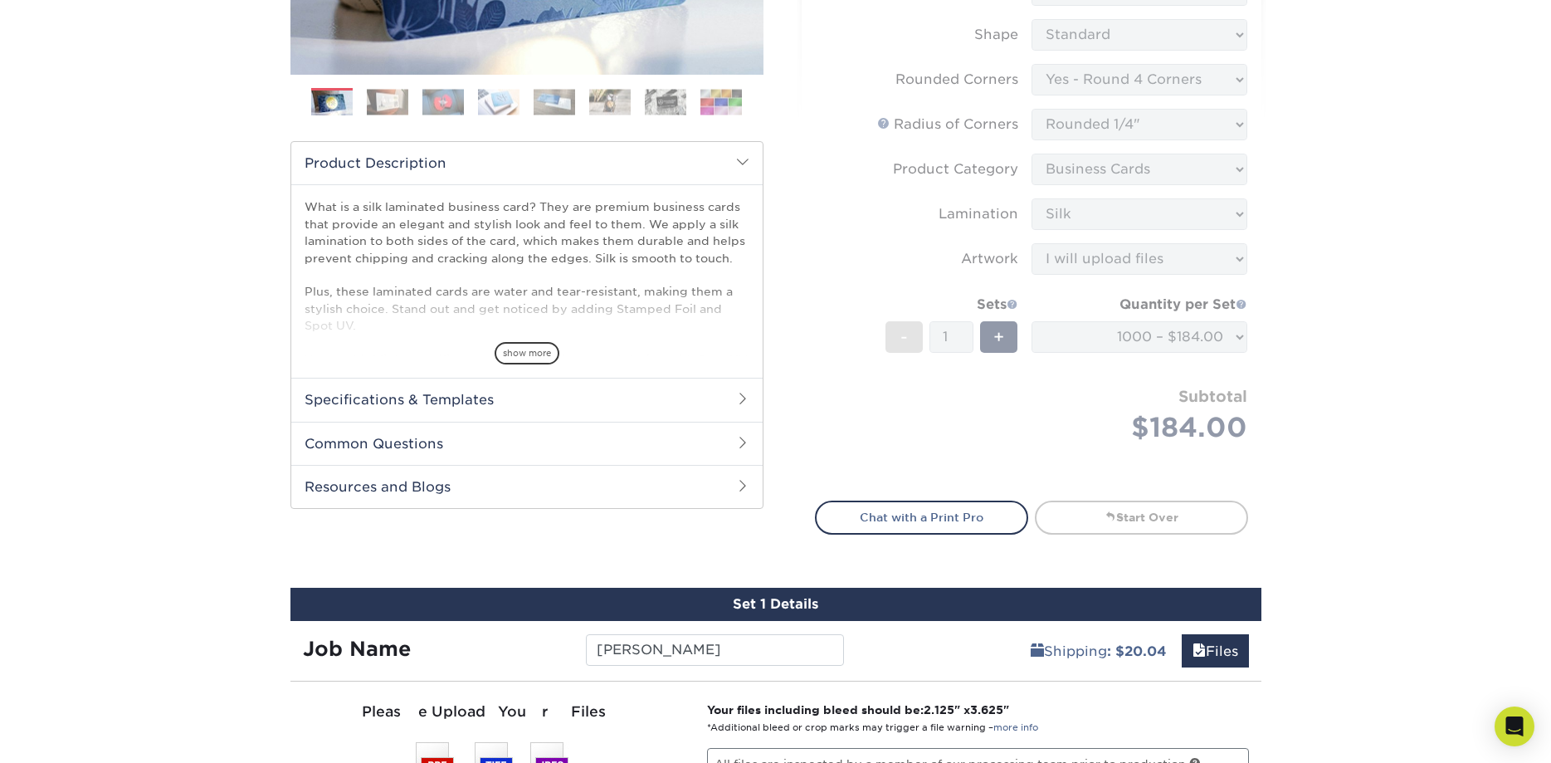
scroll to position [0, 0]
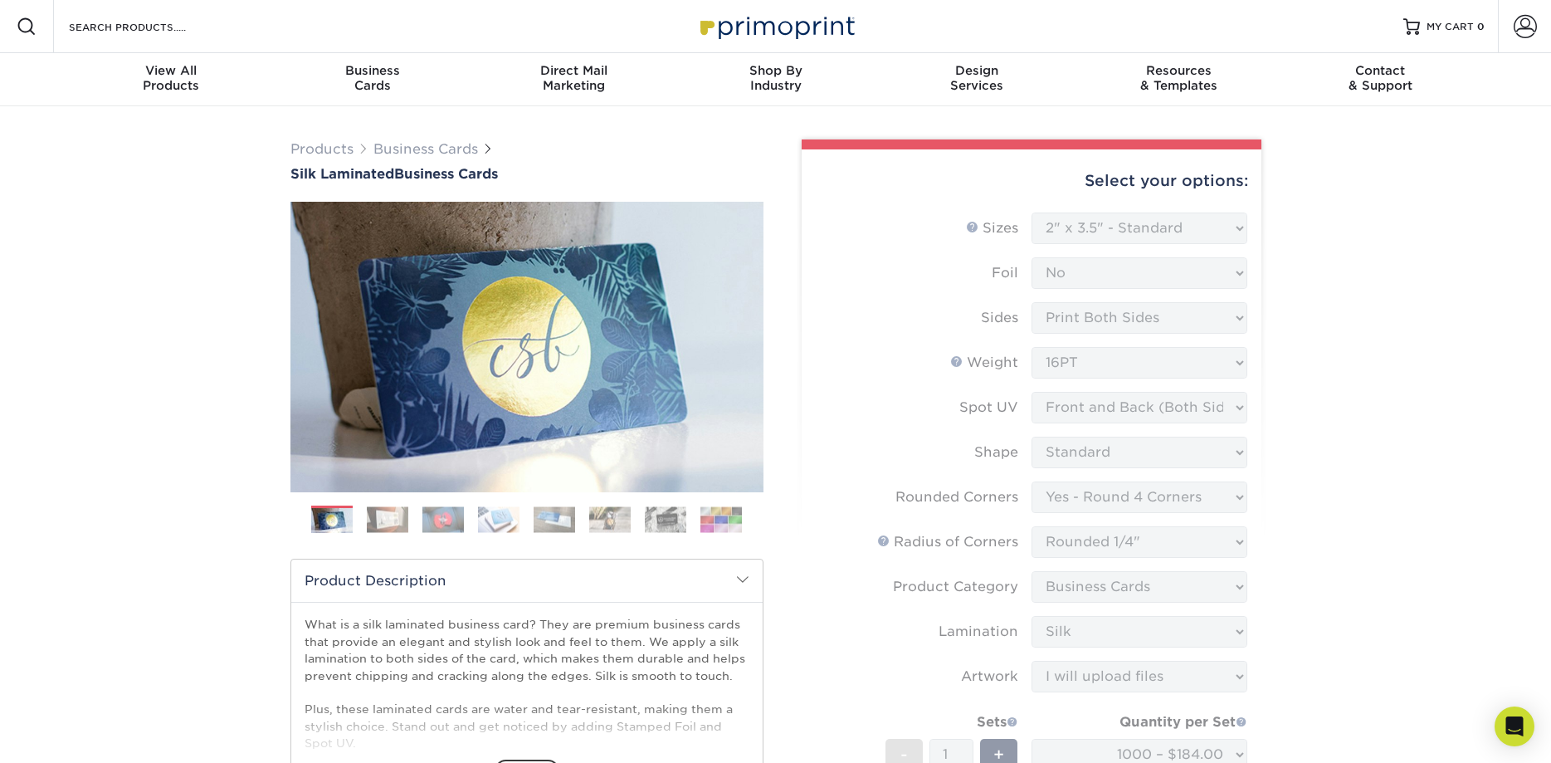
click at [1214, 508] on form "Sizes Help Sizes Please Select 1.5" x 3.5" - Mini 1.75" x 3.5" - Mini 2" x 2" -…" at bounding box center [1031, 555] width 433 height 686
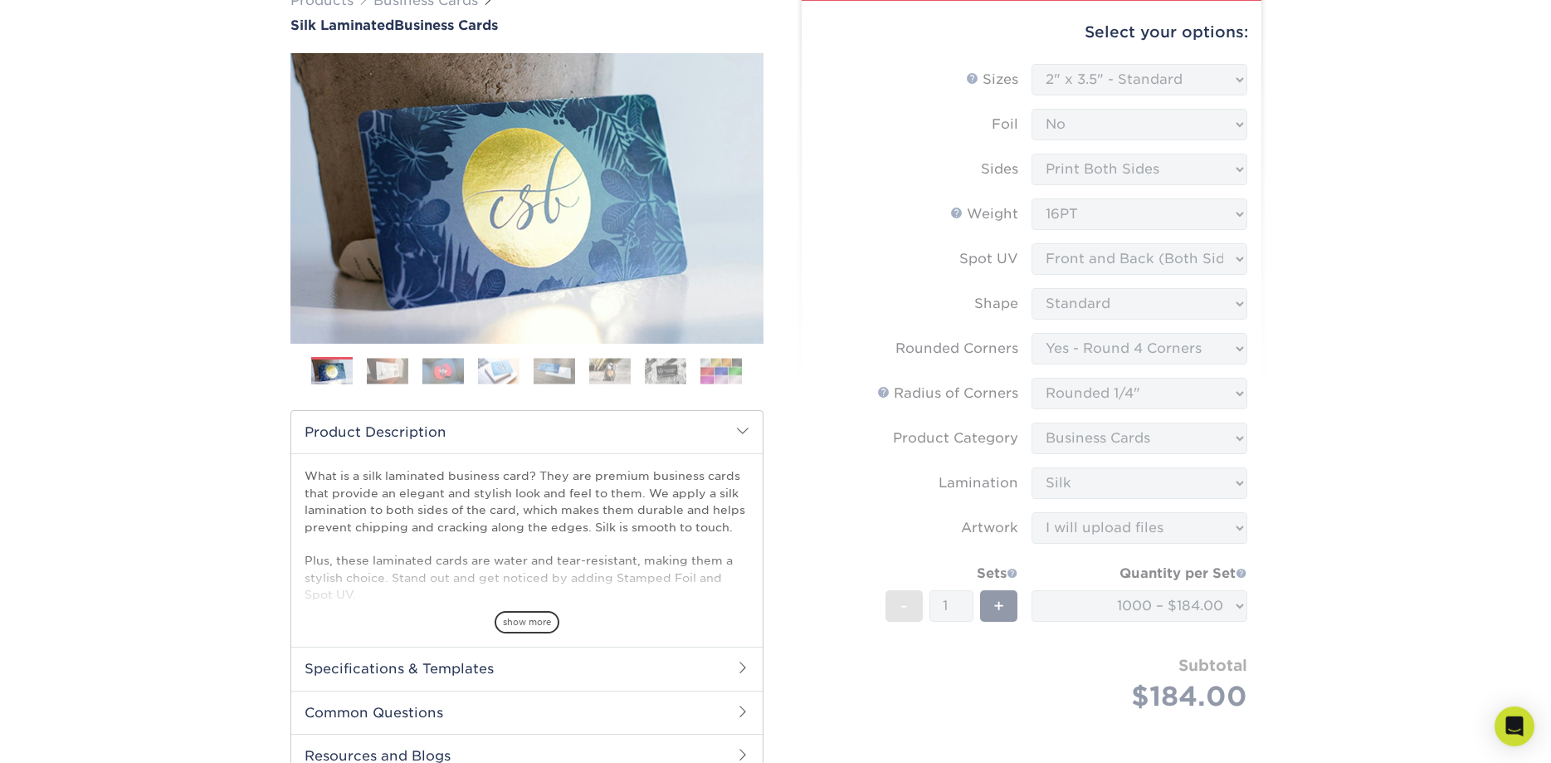
scroll to position [85, 0]
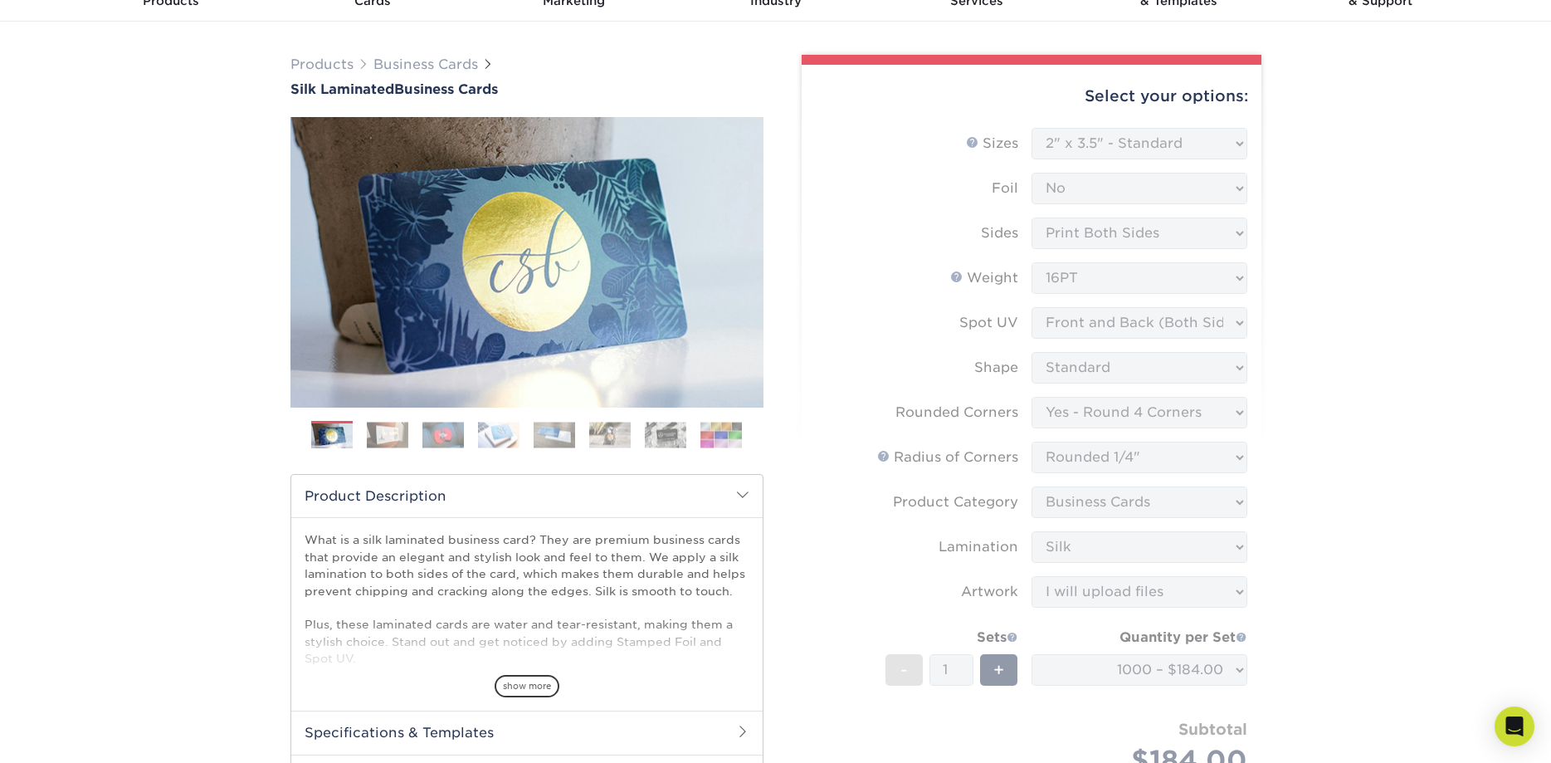
click at [1071, 196] on form "Sizes Help Sizes Please Select 1.5" x 3.5" - Mini 1.75" x 3.5" - Mini 2" x 2" -…" at bounding box center [1031, 471] width 433 height 686
click at [1078, 239] on form "Sizes Help Sizes Please Select 1.5" x 3.5" - Mini 1.75" x 3.5" - Mini 2" x 2" -…" at bounding box center [1031, 471] width 433 height 686
drag, startPoint x: 1074, startPoint y: 284, endPoint x: 1069, endPoint y: 296, distance: 13.4
click at [1071, 288] on form "Sizes Help Sizes Please Select 1.5" x 3.5" - Mini 1.75" x 3.5" - Mini 2" x 2" -…" at bounding box center [1031, 471] width 433 height 686
drag, startPoint x: 1063, startPoint y: 315, endPoint x: 1054, endPoint y: 396, distance: 81.0
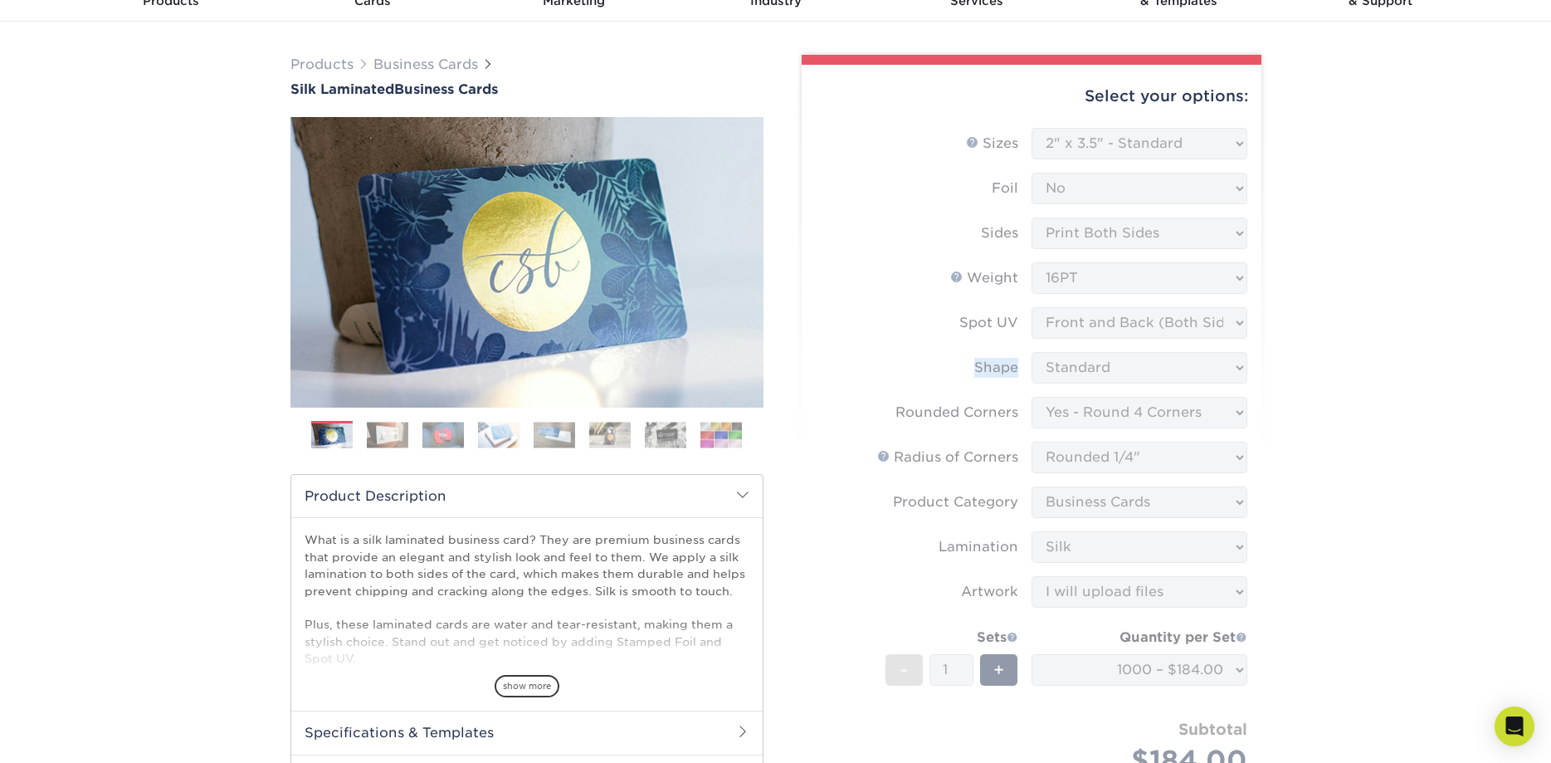
click at [1056, 387] on form "Sizes Help Sizes Please Select 1.5" x 3.5" - Mini 1.75" x 3.5" - Mini 2" x 2" -…" at bounding box center [1031, 471] width 433 height 686
drag, startPoint x: 1054, startPoint y: 396, endPoint x: 1044, endPoint y: 417, distance: 23.0
click at [1045, 417] on form "Sizes Help Sizes Please Select 1.5" x 3.5" - Mini 1.75" x 3.5" - Mini 2" x 2" -…" at bounding box center [1031, 471] width 433 height 686
drag, startPoint x: 1044, startPoint y: 420, endPoint x: 1051, endPoint y: 463, distance: 43.7
click at [1044, 423] on form "Sizes Help Sizes Please Select 1.5" x 3.5" - Mini 1.75" x 3.5" - Mini 2" x 2" -…" at bounding box center [1031, 471] width 433 height 686
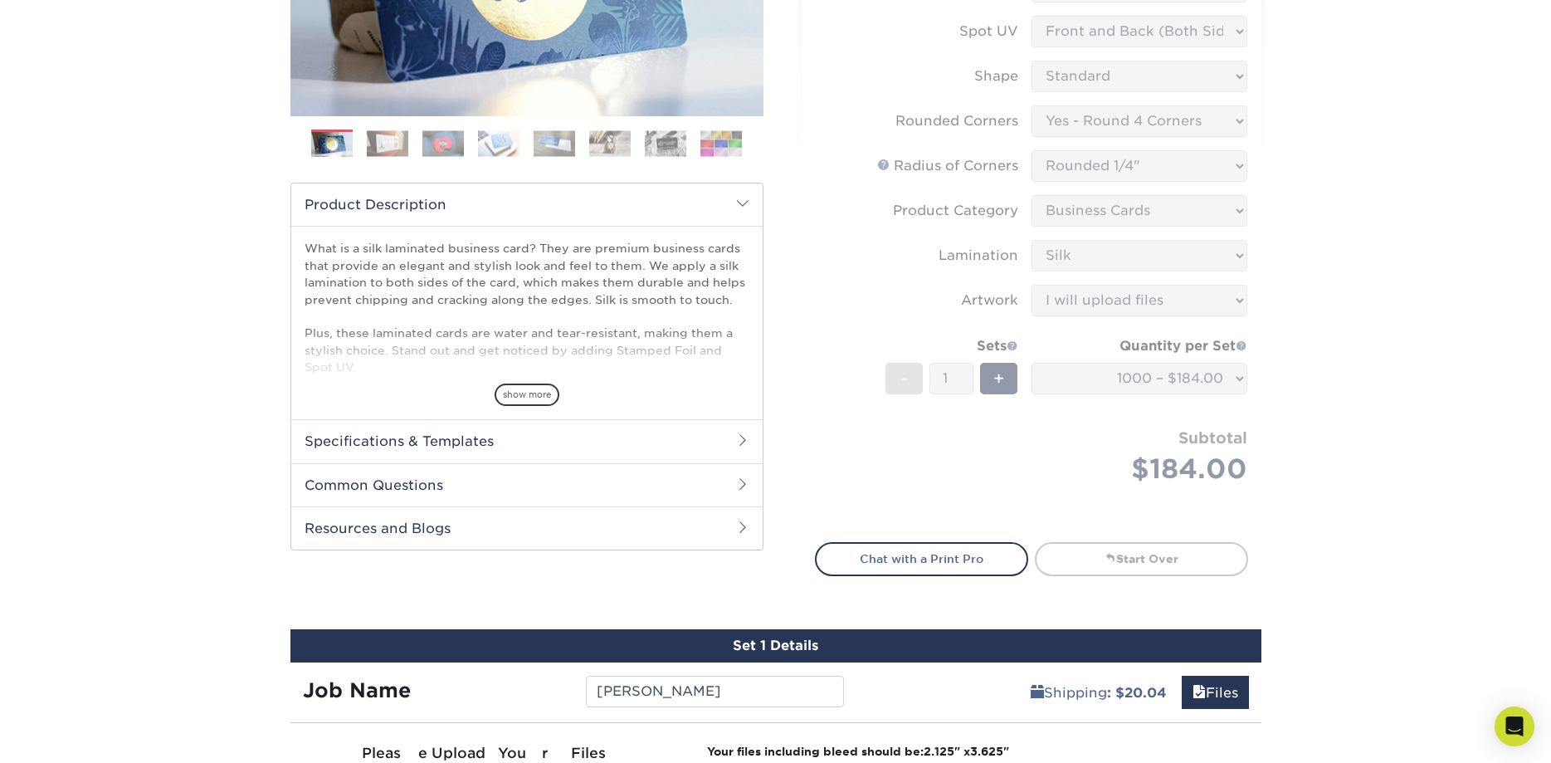
scroll to position [423, 0]
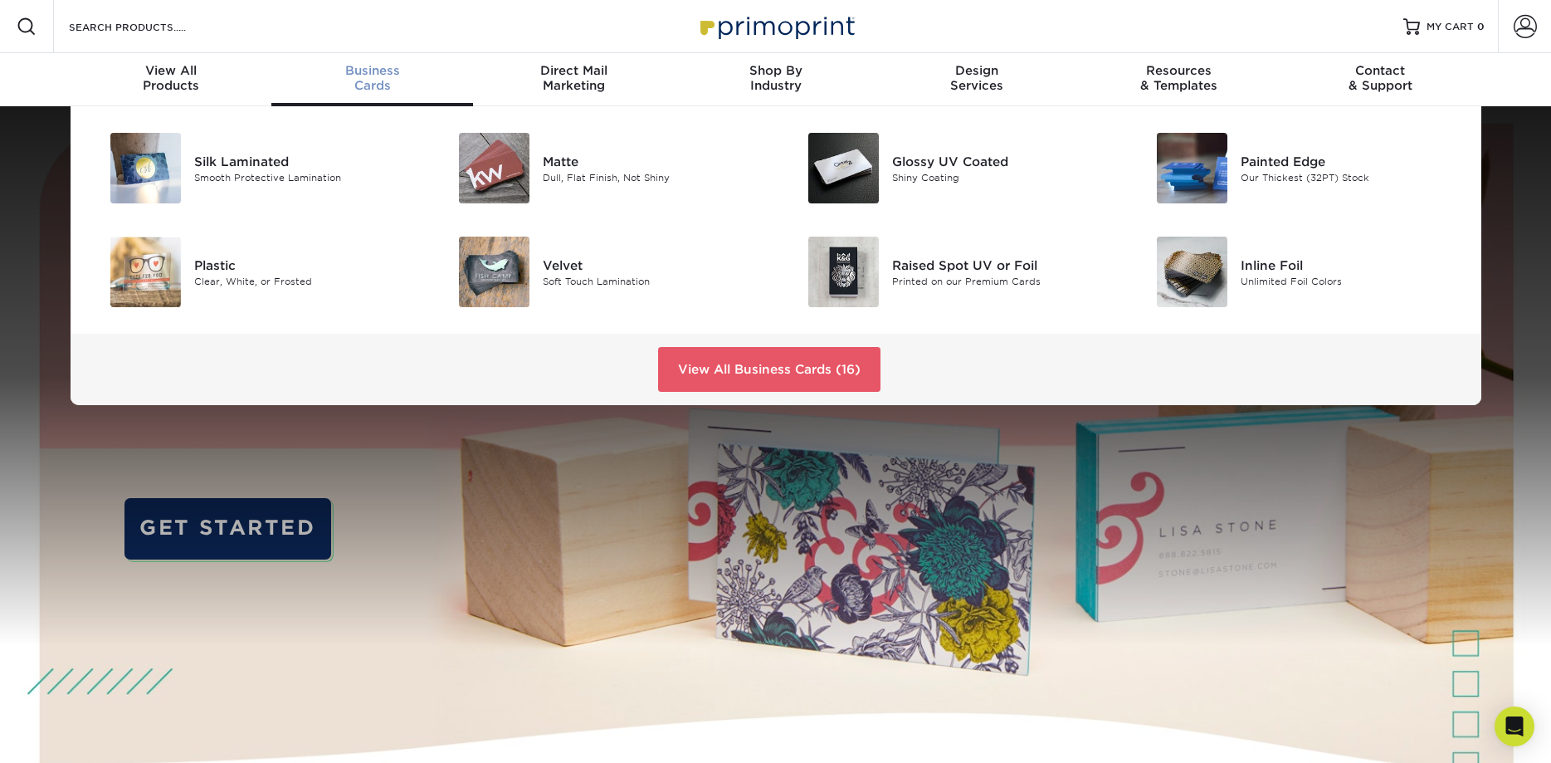
click at [361, 72] on span "Business" at bounding box center [372, 70] width 202 height 15
click at [222, 172] on div "Smooth Protective Lamination" at bounding box center [304, 177] width 220 height 14
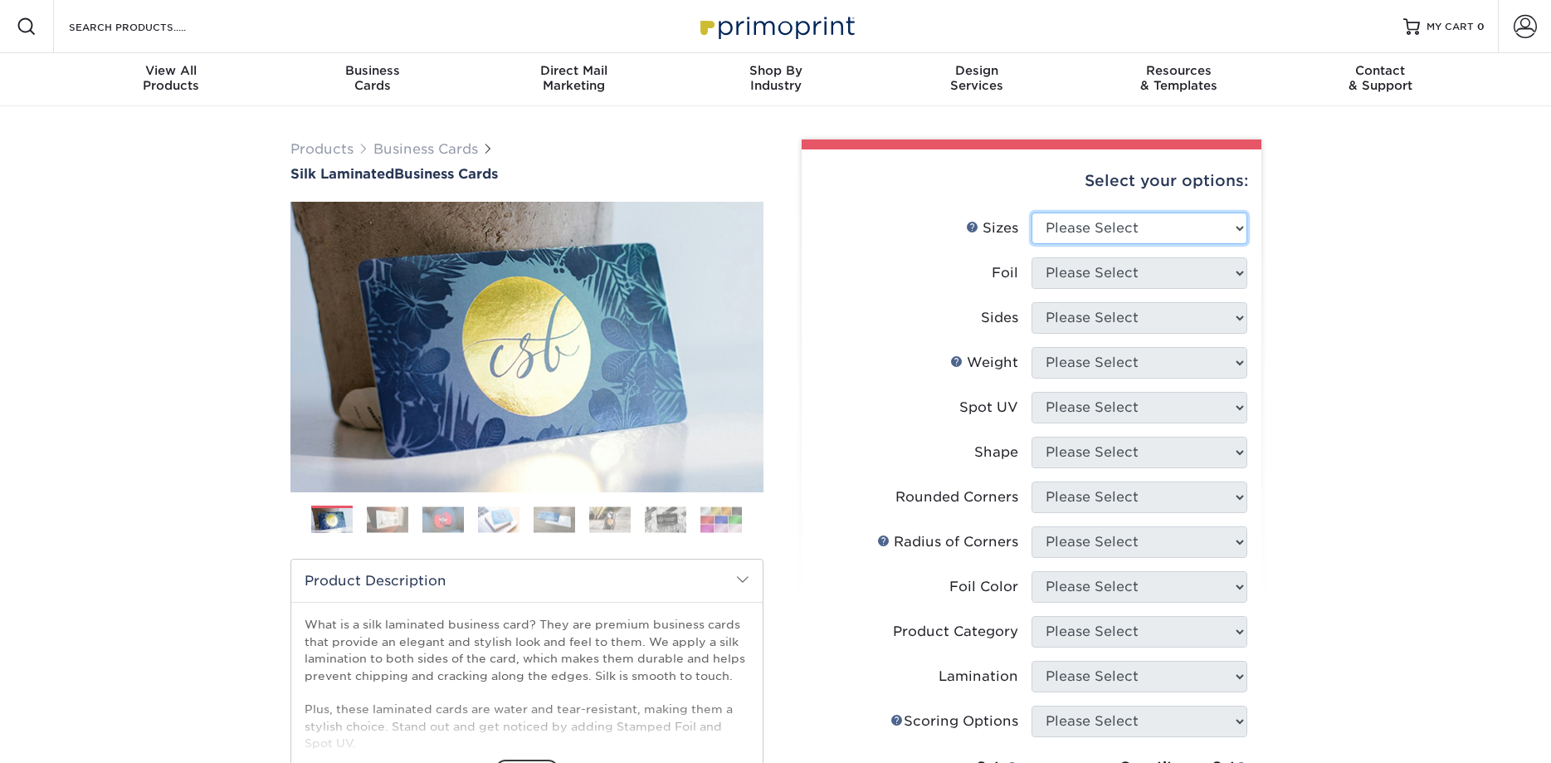
click at [1032, 212] on select "Please Select 1.5" x 3.5" - Mini 1.75" x 3.5" - Mini 2" x 2" - Square 2" x 3" -…" at bounding box center [1140, 228] width 216 height 32
select select "2.00x3.50"
click option "2" x 3.5" - Standard" at bounding box center [0, 0] width 0 height 0
click at [1032, 257] on select "Please Select Yes No" at bounding box center [1140, 273] width 216 height 32
select select "0"
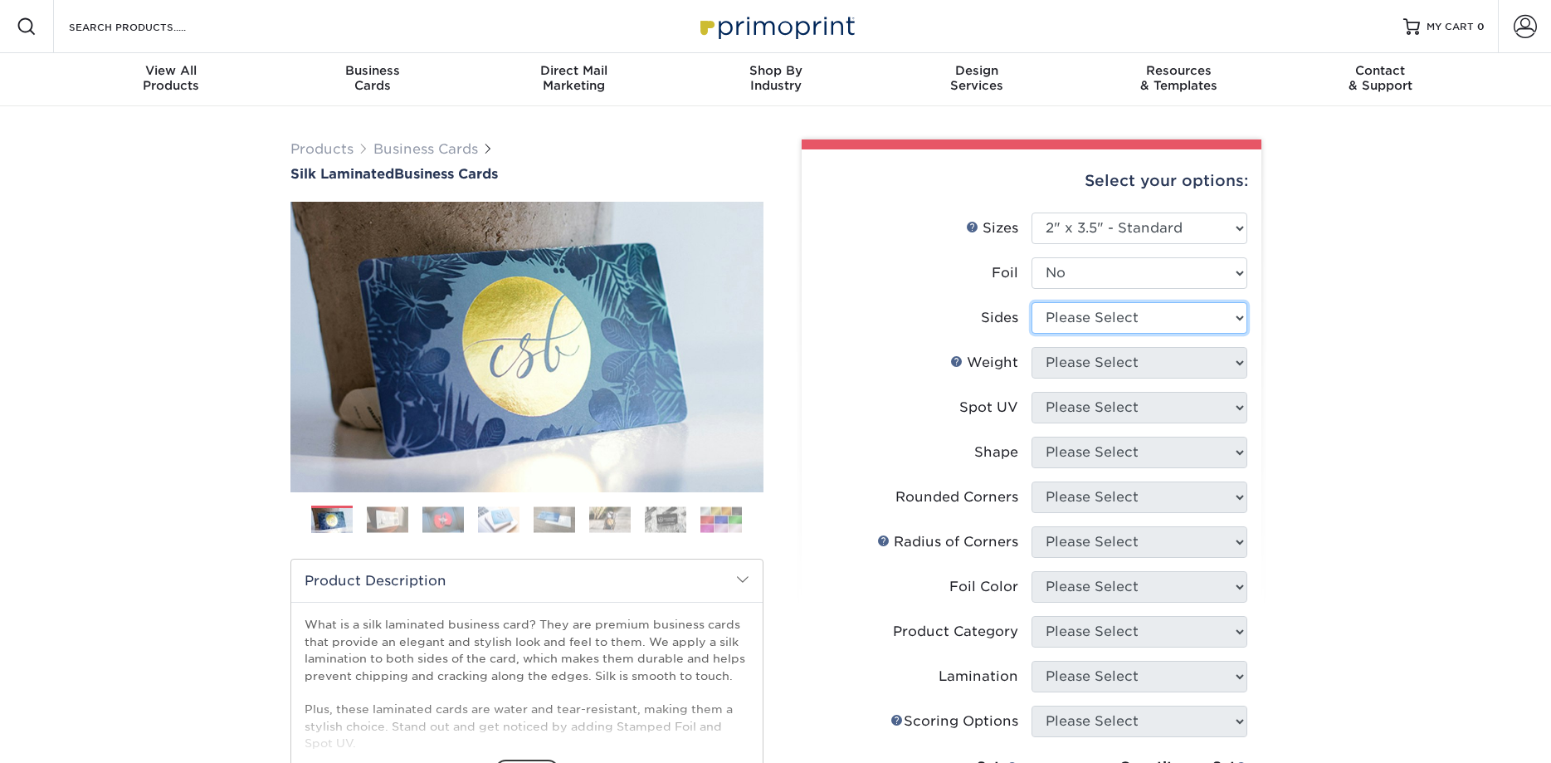
click at [1032, 302] on select "Please Select Print Both Sides Print Front Only" at bounding box center [1140, 318] width 216 height 32
select select "13abbda7-1d64-4f25-8bb2-c179b224825d"
click at [1032, 347] on select "Please Select 16PT" at bounding box center [1140, 363] width 216 height 32
select select "16PT"
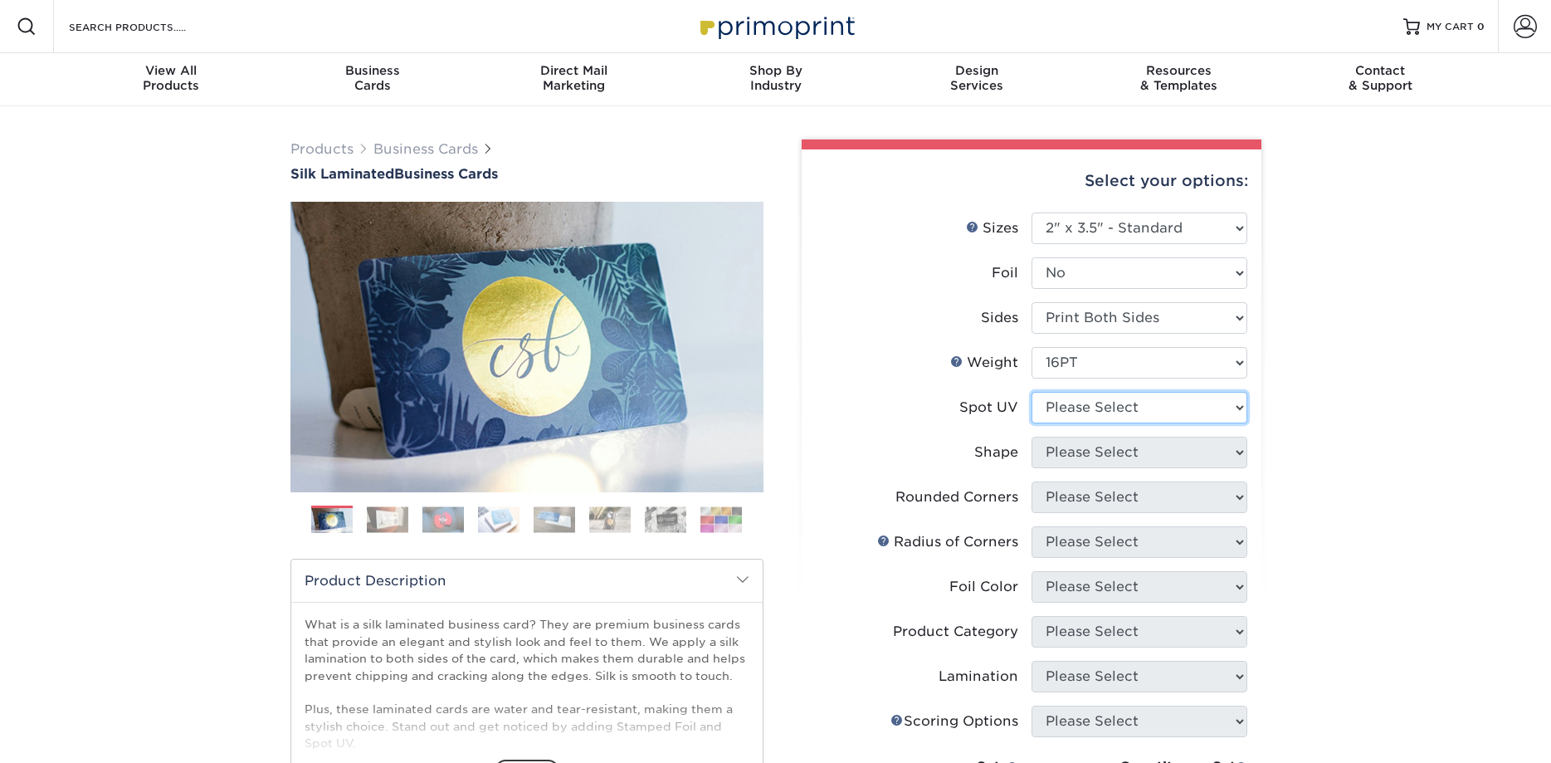
click at [1032, 392] on select "Please Select No Spot UV Front and Back (Both Sides) Front Only Back Only" at bounding box center [1140, 408] width 216 height 32
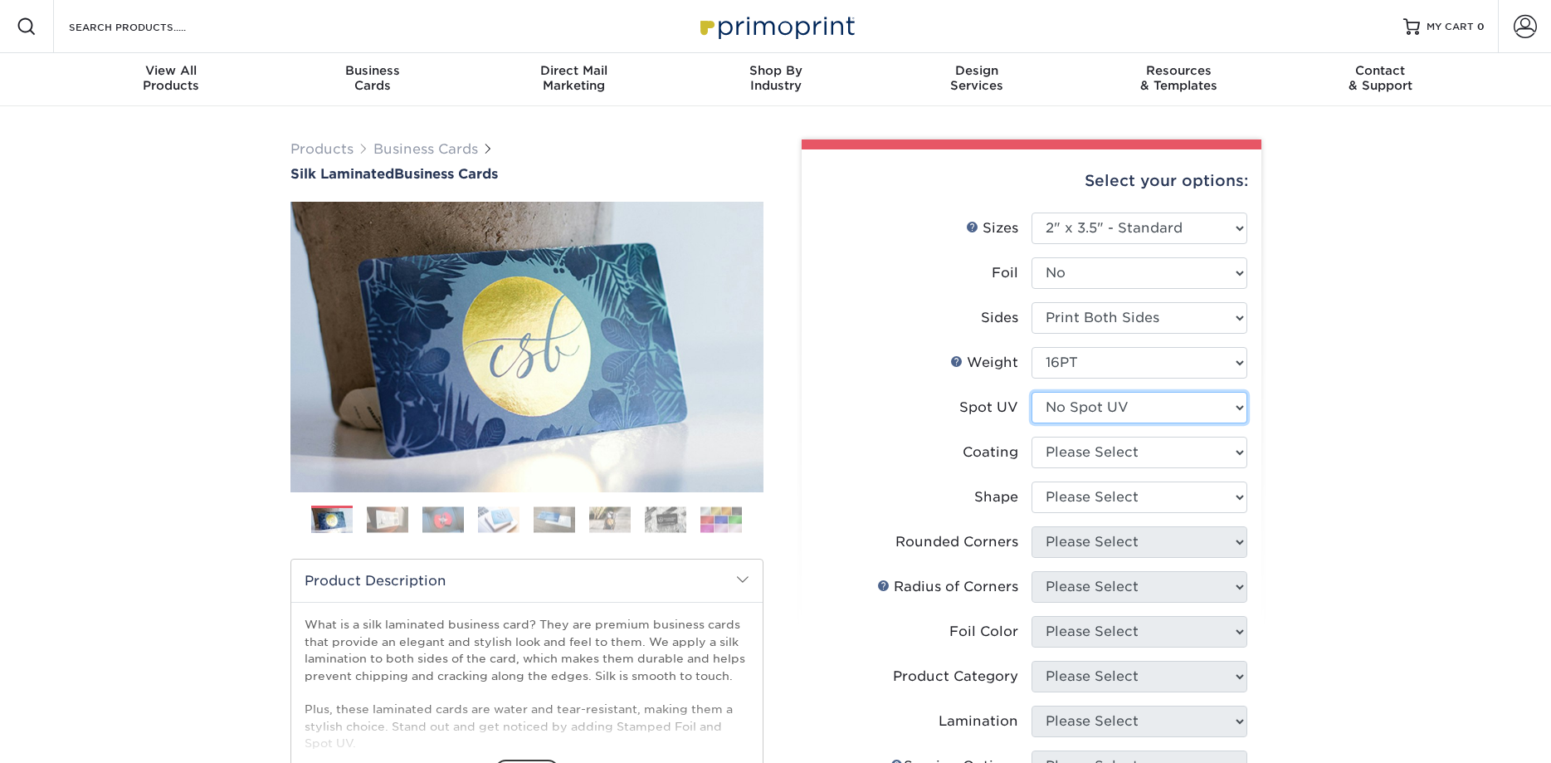
scroll to position [169, 0]
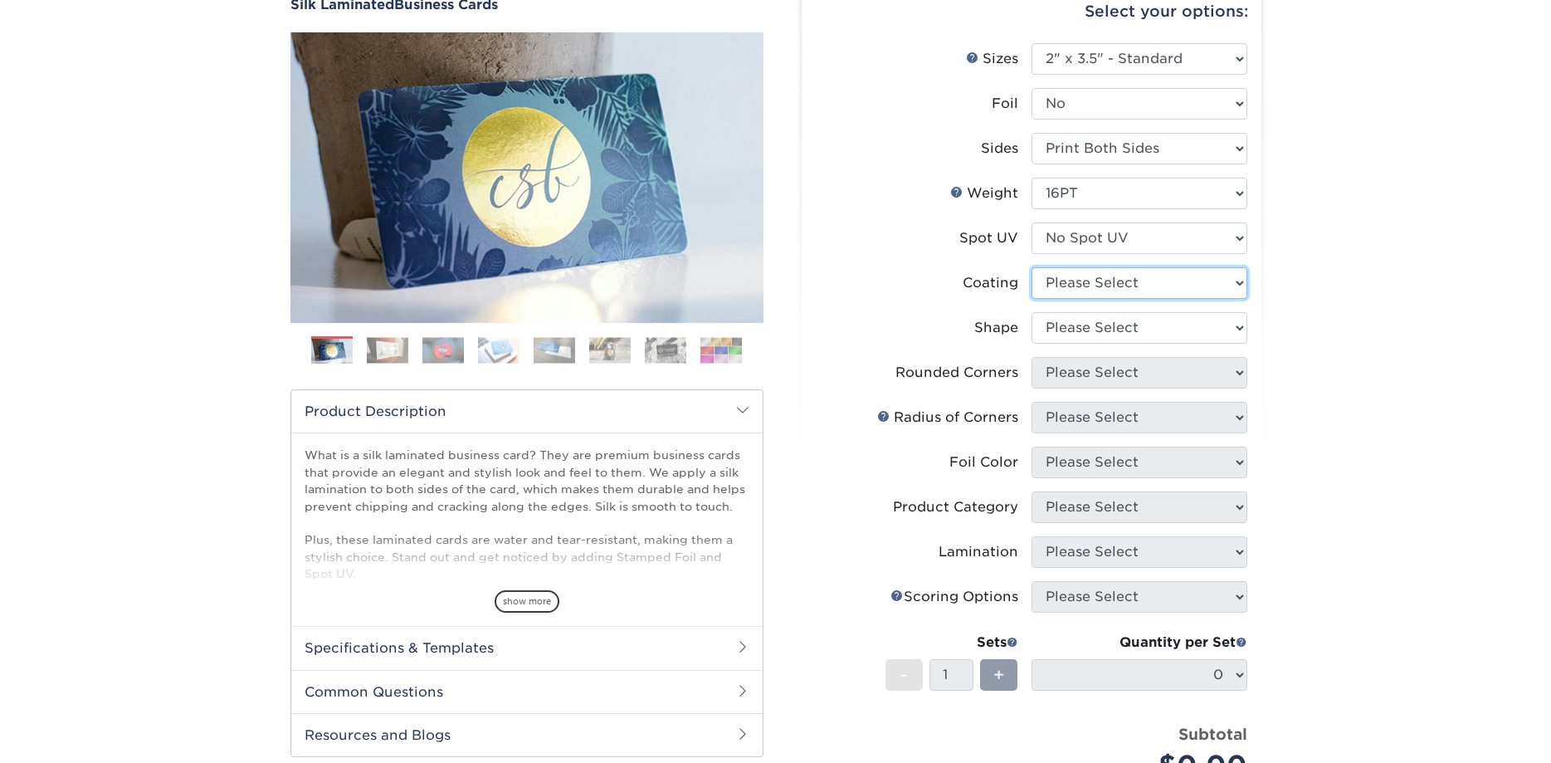
click at [1032, 267] on select at bounding box center [1140, 283] width 216 height 32
click at [1032, 222] on select "Please Select No Spot UV Front and Back (Both Sides) Front Only Back Only" at bounding box center [1140, 238] width 216 height 32
click at [1102, 234] on select "Please Select No Spot UV Front and Back (Both Sides) Front Only Back Only" at bounding box center [1140, 238] width 216 height 32
click at [1032, 267] on select at bounding box center [1140, 283] width 216 height 32
click at [1032, 222] on select "Please Select No Spot UV Front and Back (Both Sides) Front Only Back Only" at bounding box center [1140, 238] width 216 height 32
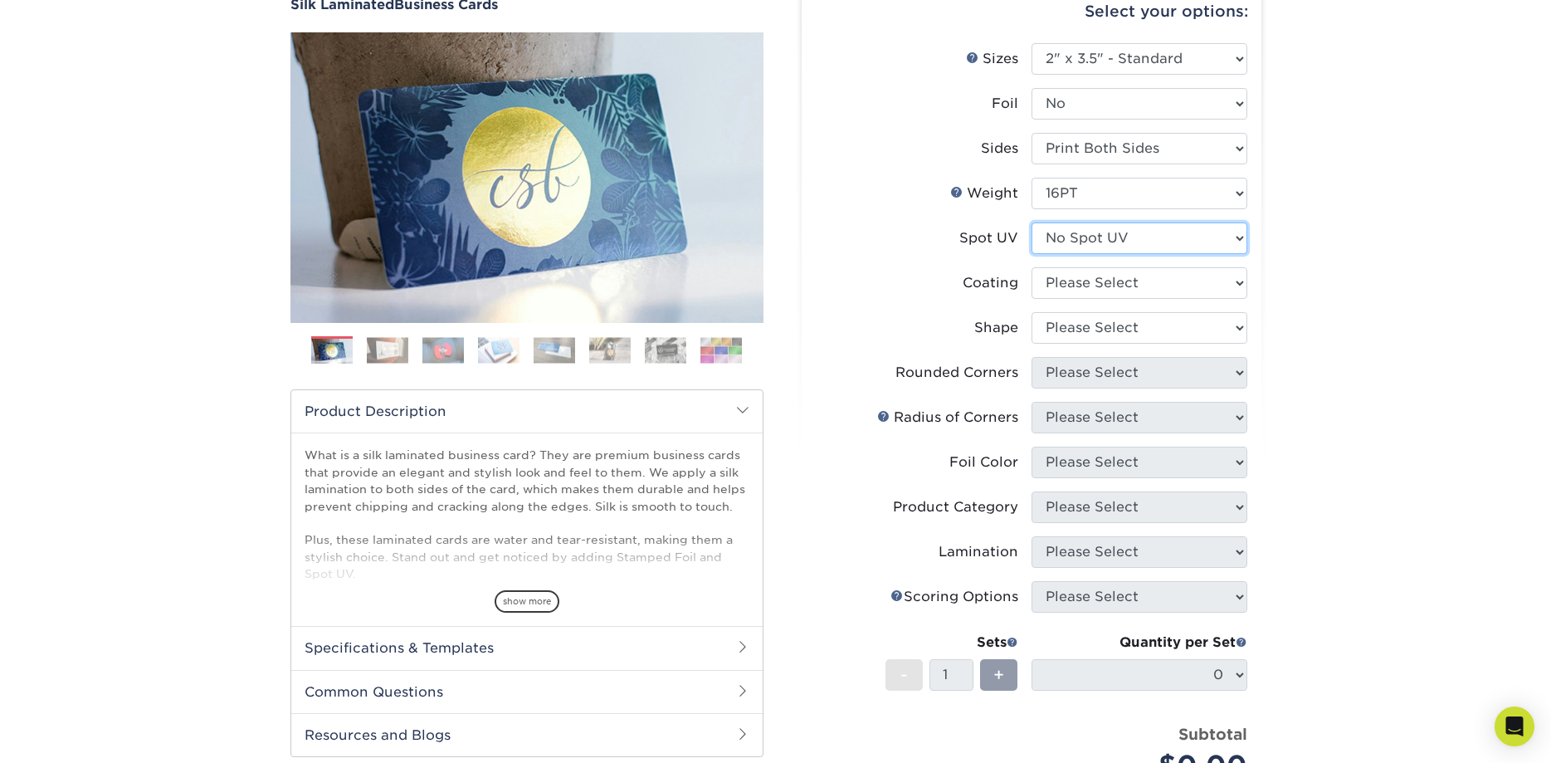
click at [1032, 222] on select "Please Select No Spot UV Front and Back (Both Sides) Front Only Back Only" at bounding box center [1140, 238] width 216 height 32
click at [1056, 245] on select "Please Select No Spot UV Front and Back (Both Sides) Front Only Back Only" at bounding box center [1140, 238] width 216 height 32
click at [1032, 222] on select "Please Select No Spot UV Front and Back (Both Sides) Front Only Back Only" at bounding box center [1140, 238] width 216 height 32
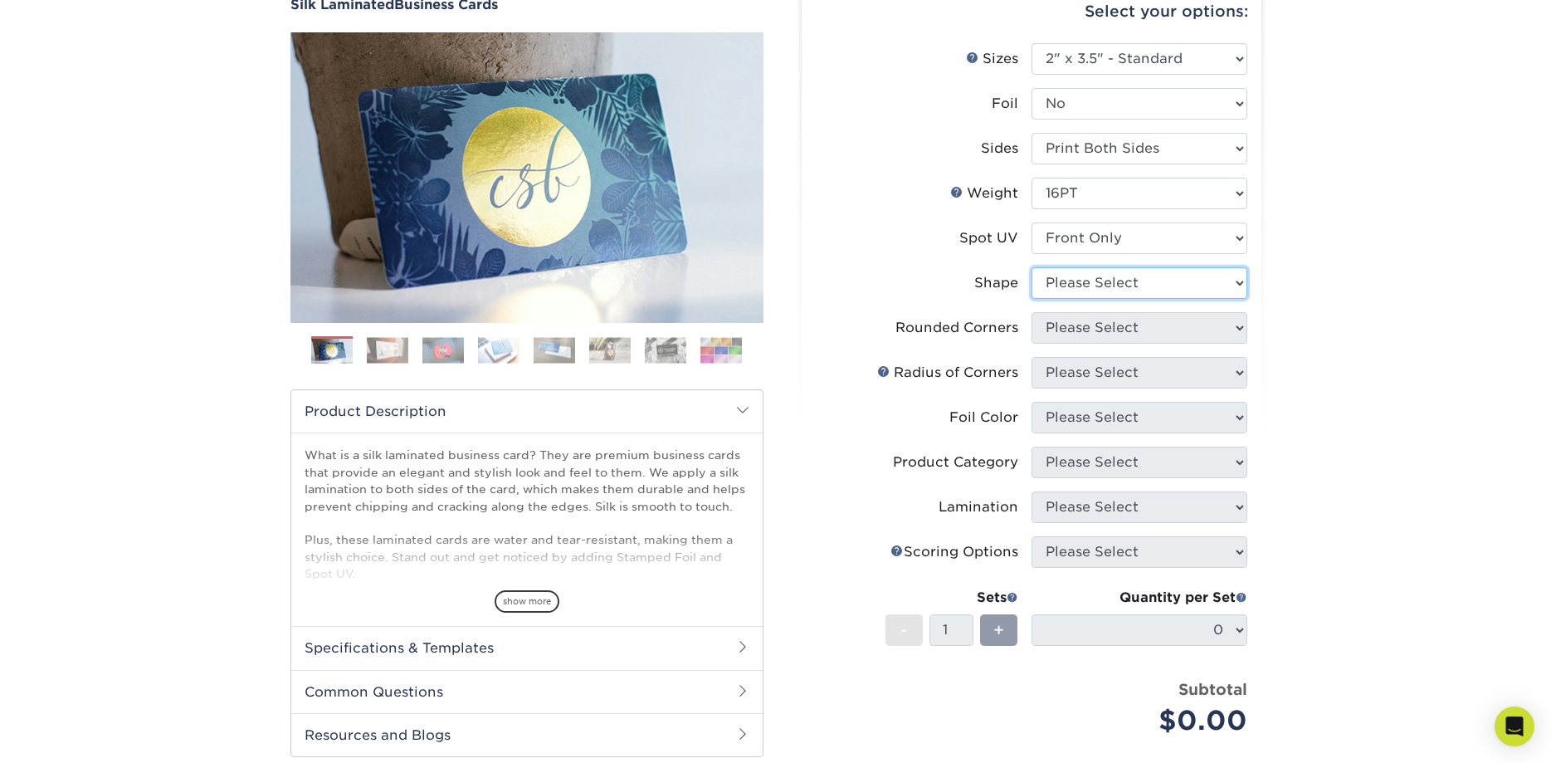
click at [1032, 267] on select "Please Select Standard" at bounding box center [1140, 283] width 216 height 32
click at [1253, 260] on div "Select your options: Sizes Help Sizes Please Select 1.5" x 3.5" - Mini 1.75" x …" at bounding box center [1032, 460] width 460 height 960
click at [1032, 222] on select "Please Select No Spot UV Front and Back (Both Sides) Front Only Back Only" at bounding box center [1140, 238] width 216 height 32
select select "3"
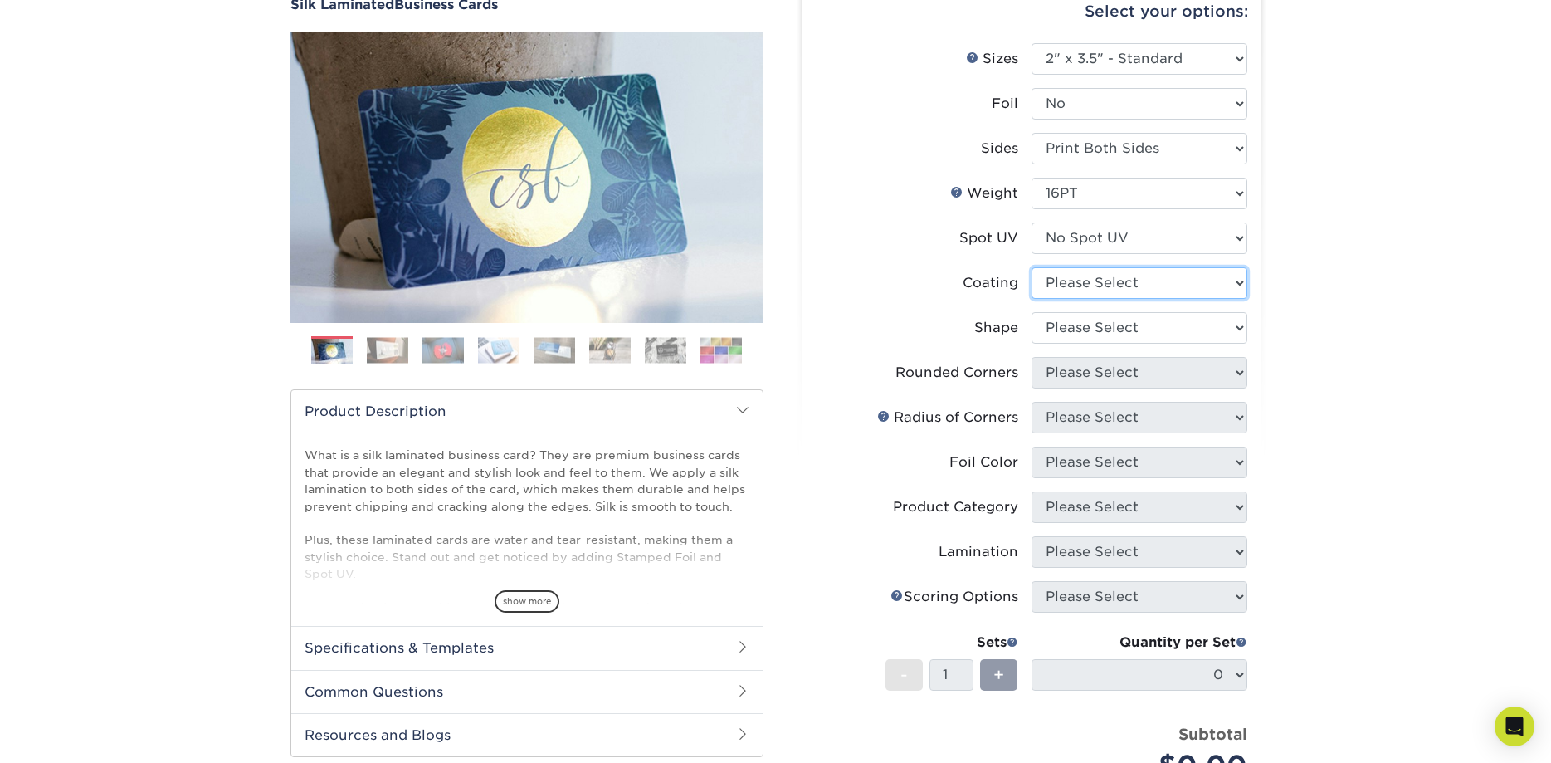
click at [1032, 267] on select at bounding box center [1140, 283] width 216 height 32
select select "3e7618de-abca-4bda-9f97-8b9129e913d8"
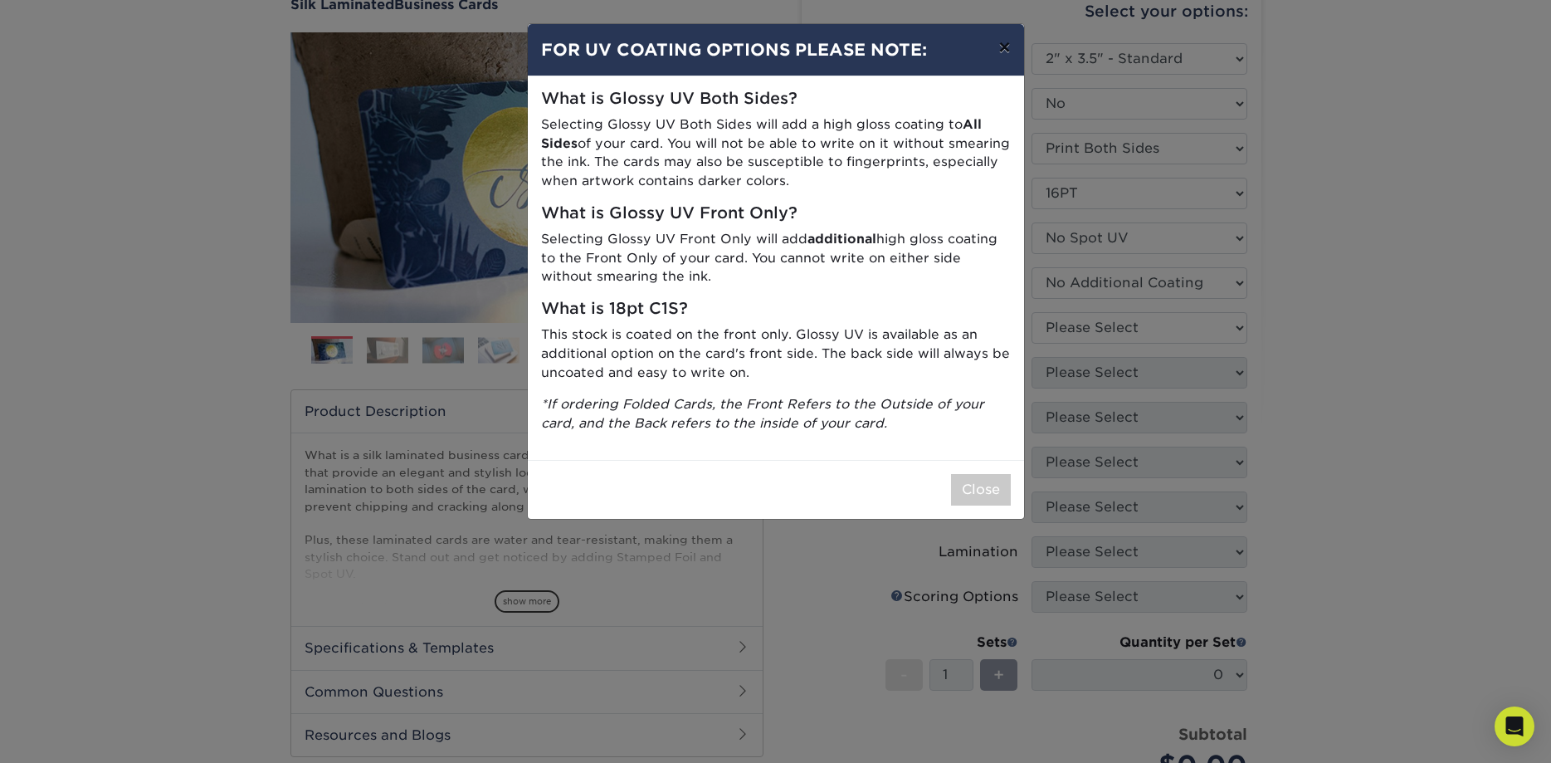
click at [1009, 42] on button "×" at bounding box center [1004, 47] width 38 height 46
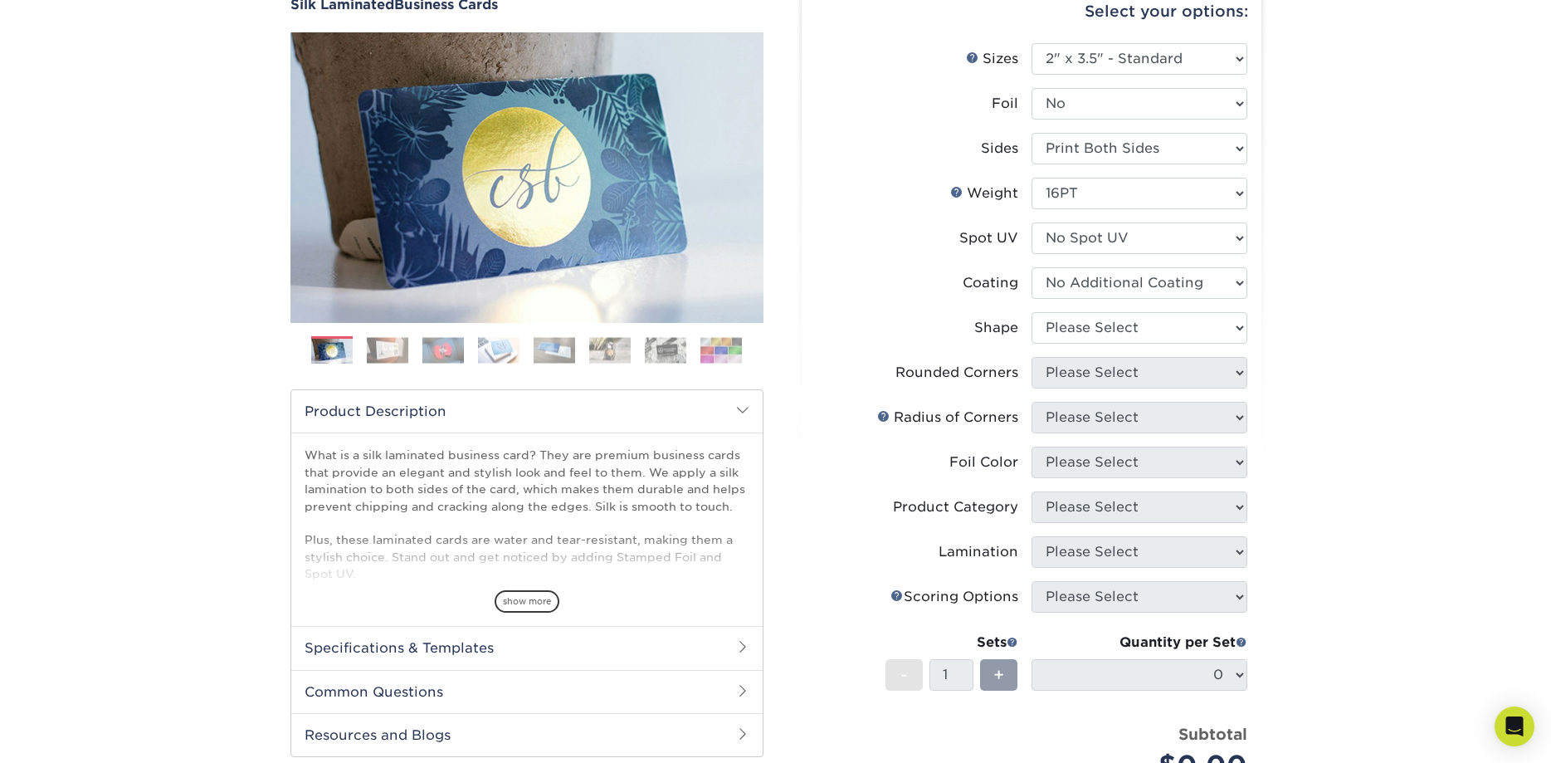
scroll to position [85, 0]
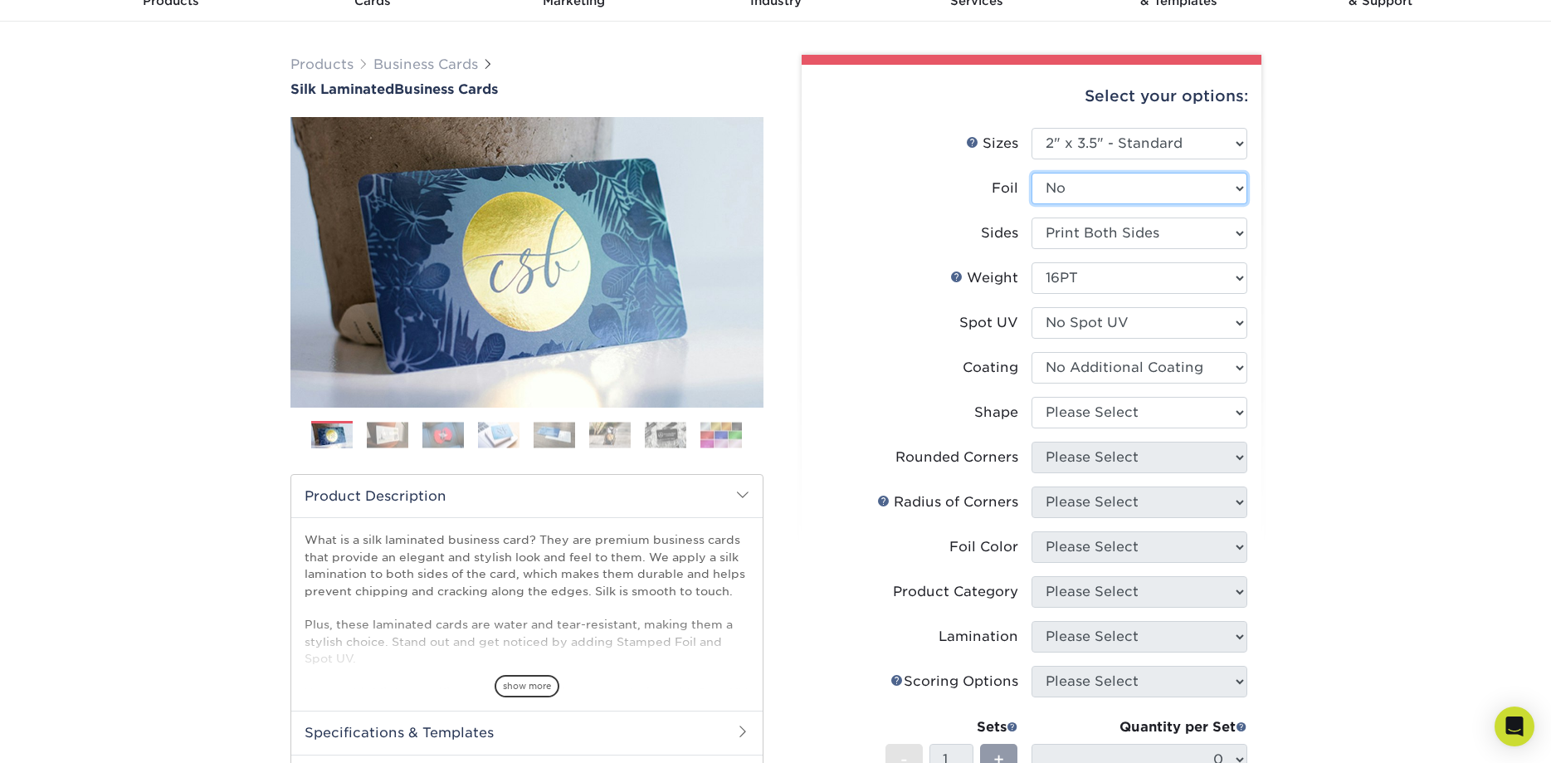
click at [1032, 173] on select "Please Select Yes No" at bounding box center [1140, 189] width 216 height 32
select select "1"
select select "-1"
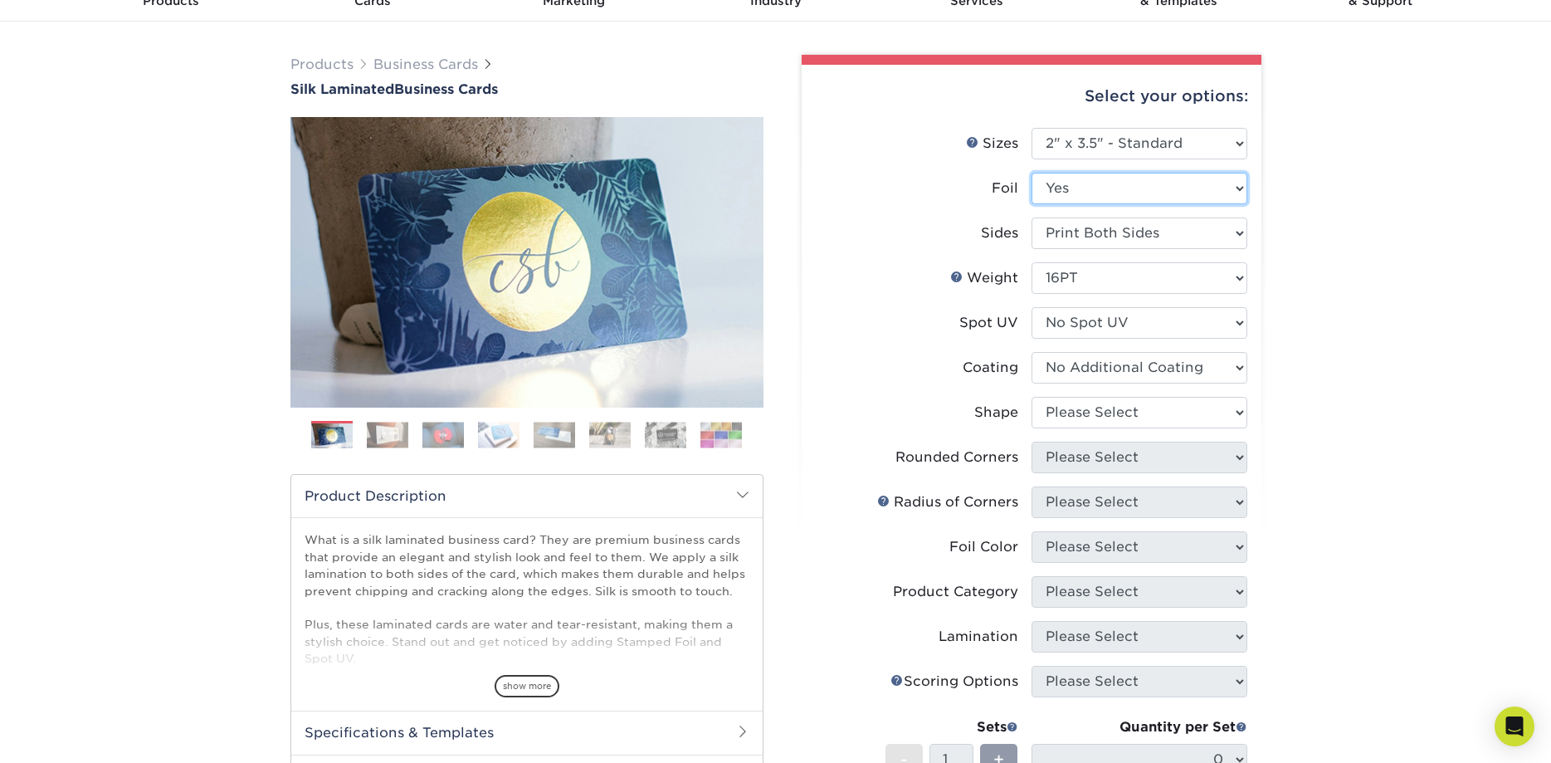
select select "-1"
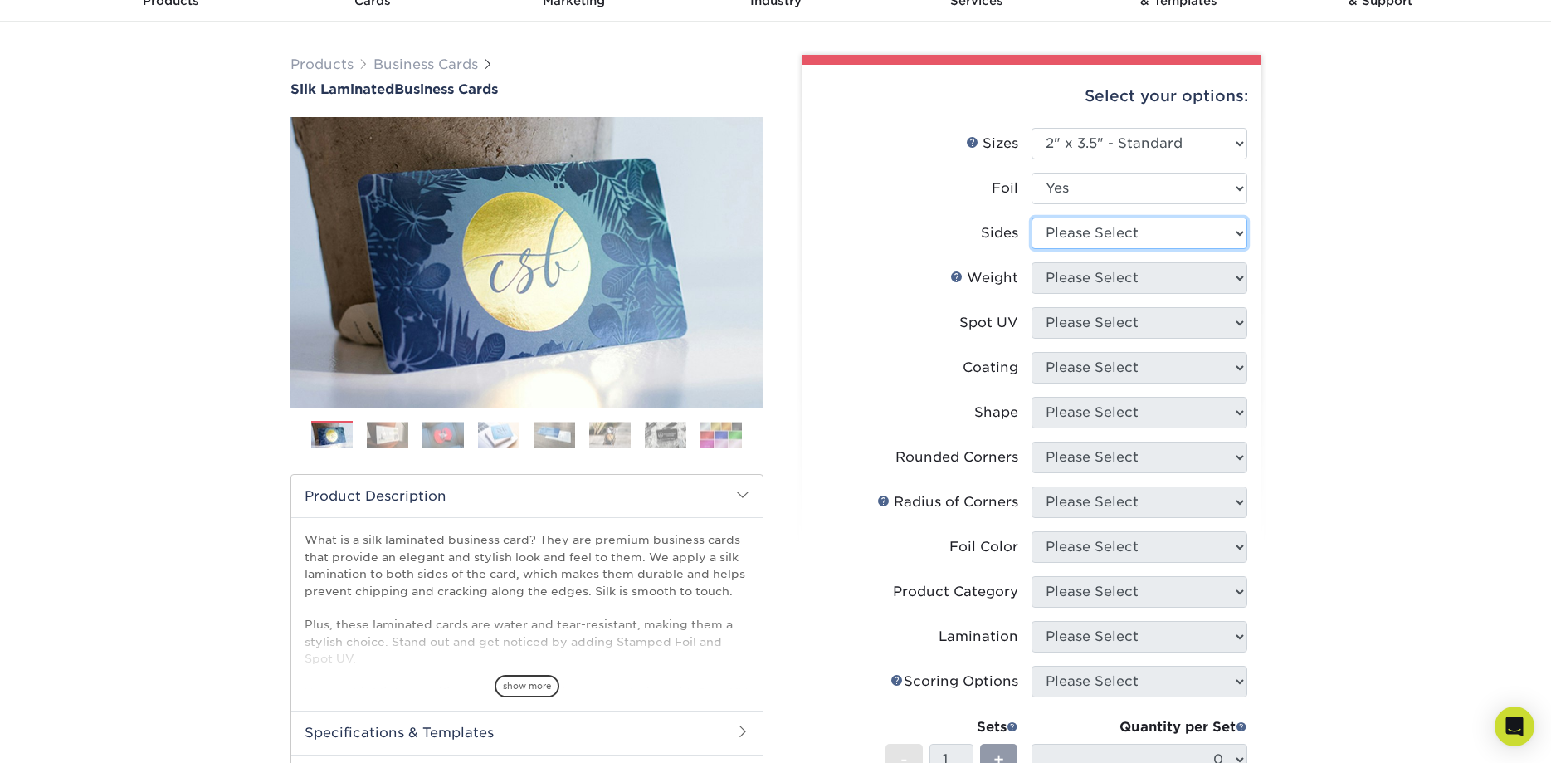
click at [1032, 217] on select "Please Select Print Both Sides - Foil Both Sides Print Both Sides - Foil Front …" at bounding box center [1140, 233] width 216 height 32
click at [1032, 173] on select "Please Select Yes No" at bounding box center [1140, 189] width 216 height 32
select select "0"
click at [1032, 217] on select "Please Select Print Both Sides Print Front Only" at bounding box center [1140, 233] width 216 height 32
select select "13abbda7-1d64-4f25-8bb2-c179b224825d"
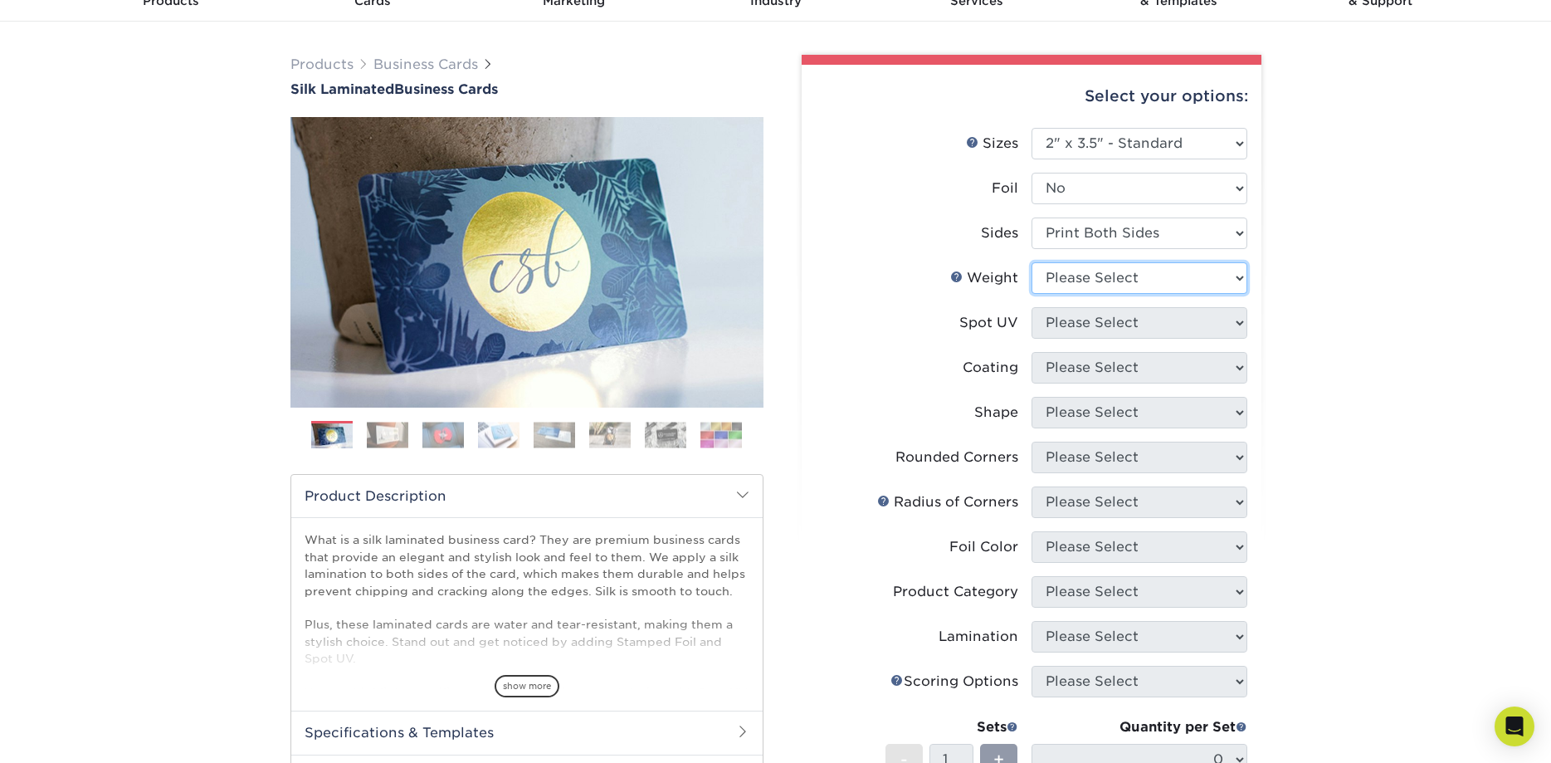
click at [1032, 262] on select "Please Select 16PT" at bounding box center [1140, 278] width 216 height 32
select select "16PT"
click at [1032, 307] on select "Please Select No Spot UV Front and Back (Both Sides) Front Only Back Only" at bounding box center [1140, 323] width 216 height 32
select select "0"
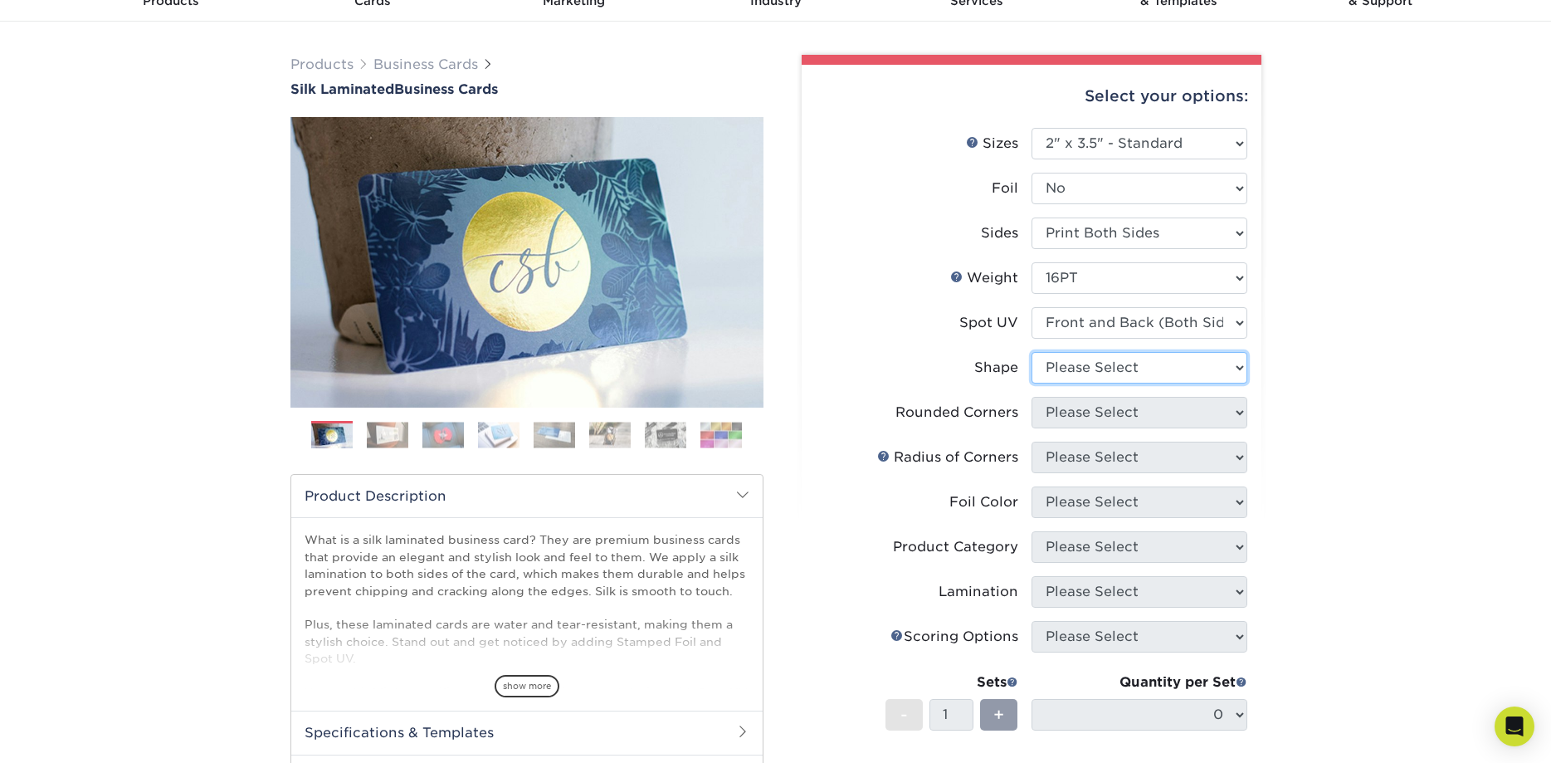
click at [1032, 352] on select "Please Select Standard" at bounding box center [1140, 368] width 216 height 32
click at [1339, 321] on div "Products Business Cards Silk Laminated Business Cards Previous Next" at bounding box center [775, 547] width 1551 height 1050
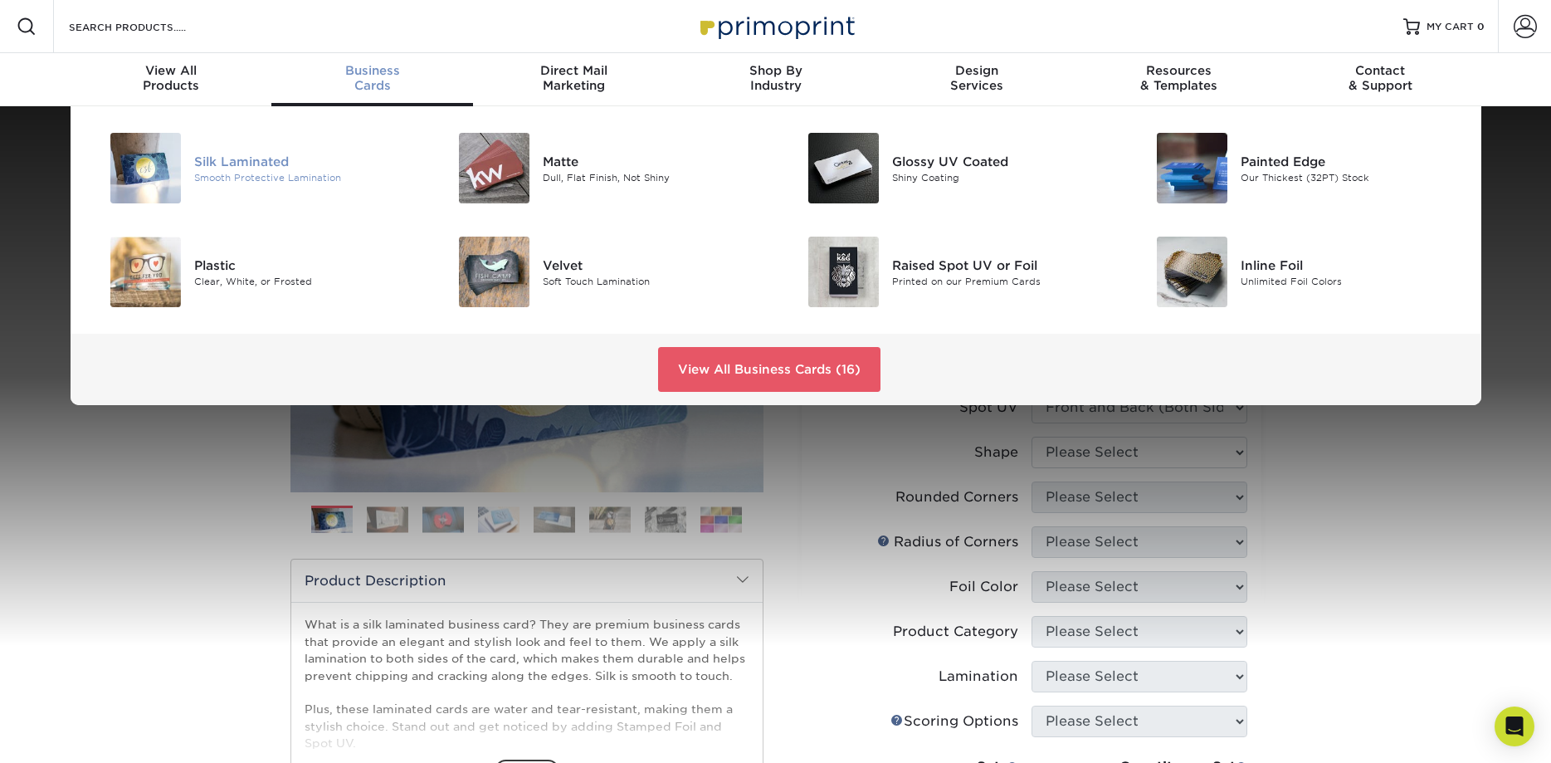
click at [263, 168] on div "Silk Laminated" at bounding box center [304, 161] width 220 height 18
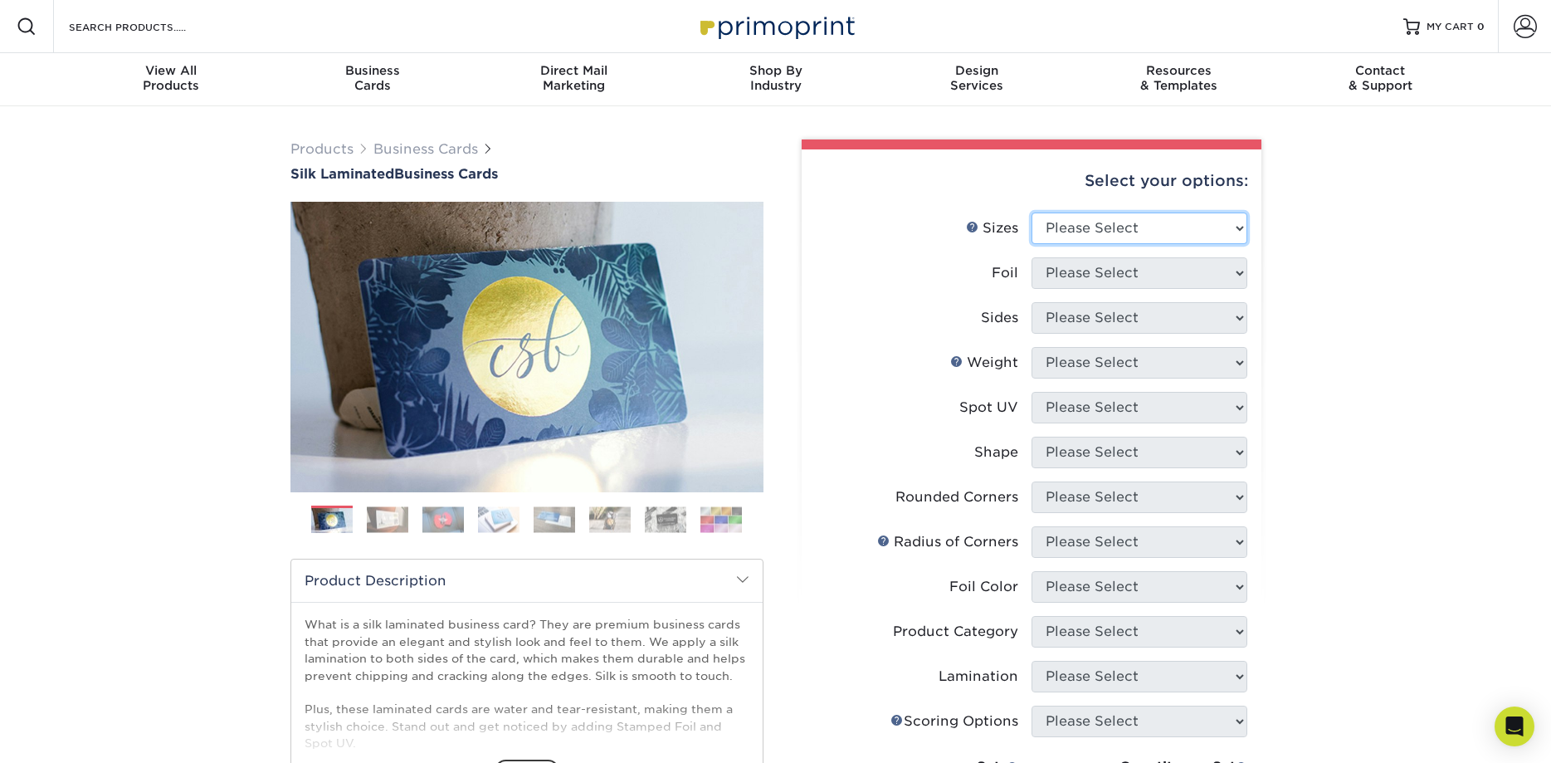
click at [1032, 212] on select "Please Select 1.5" x 3.5" - Mini 1.75" x 3.5" - Mini 2" x 2" - Square 2" x 3" -…" at bounding box center [1140, 228] width 216 height 32
select select "2.00x3.50"
click option "2" x 3.5" - Standard" at bounding box center [0, 0] width 0 height 0
click at [1032, 257] on select "Please Select Yes No" at bounding box center [1140, 273] width 216 height 32
select select "0"
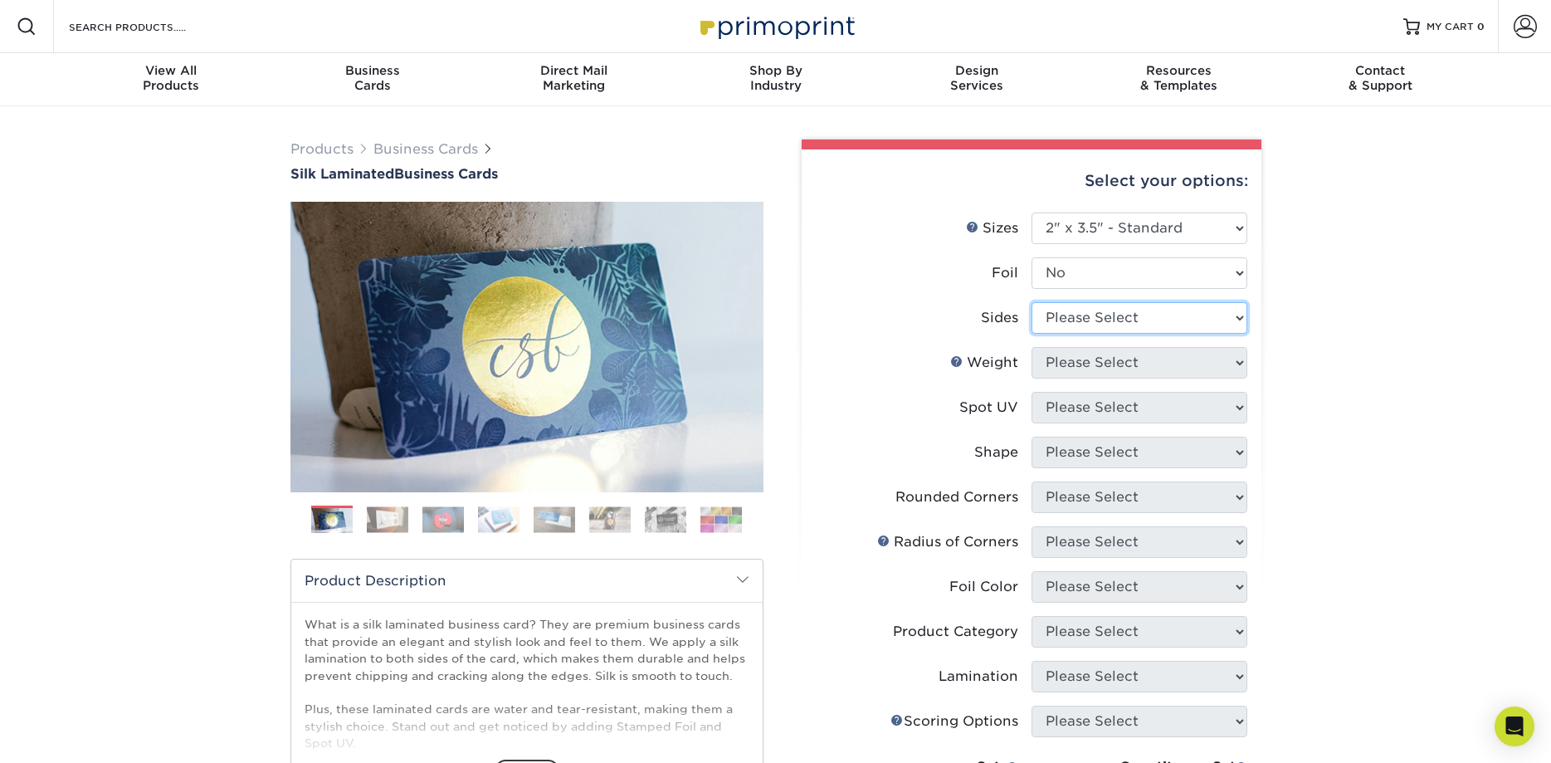
click at [1032, 302] on select "Please Select Print Both Sides Print Front Only" at bounding box center [1140, 318] width 216 height 32
select select "13abbda7-1d64-4f25-8bb2-c179b224825d"
click at [1032, 347] on select "Please Select 16PT" at bounding box center [1140, 363] width 216 height 32
select select "16PT"
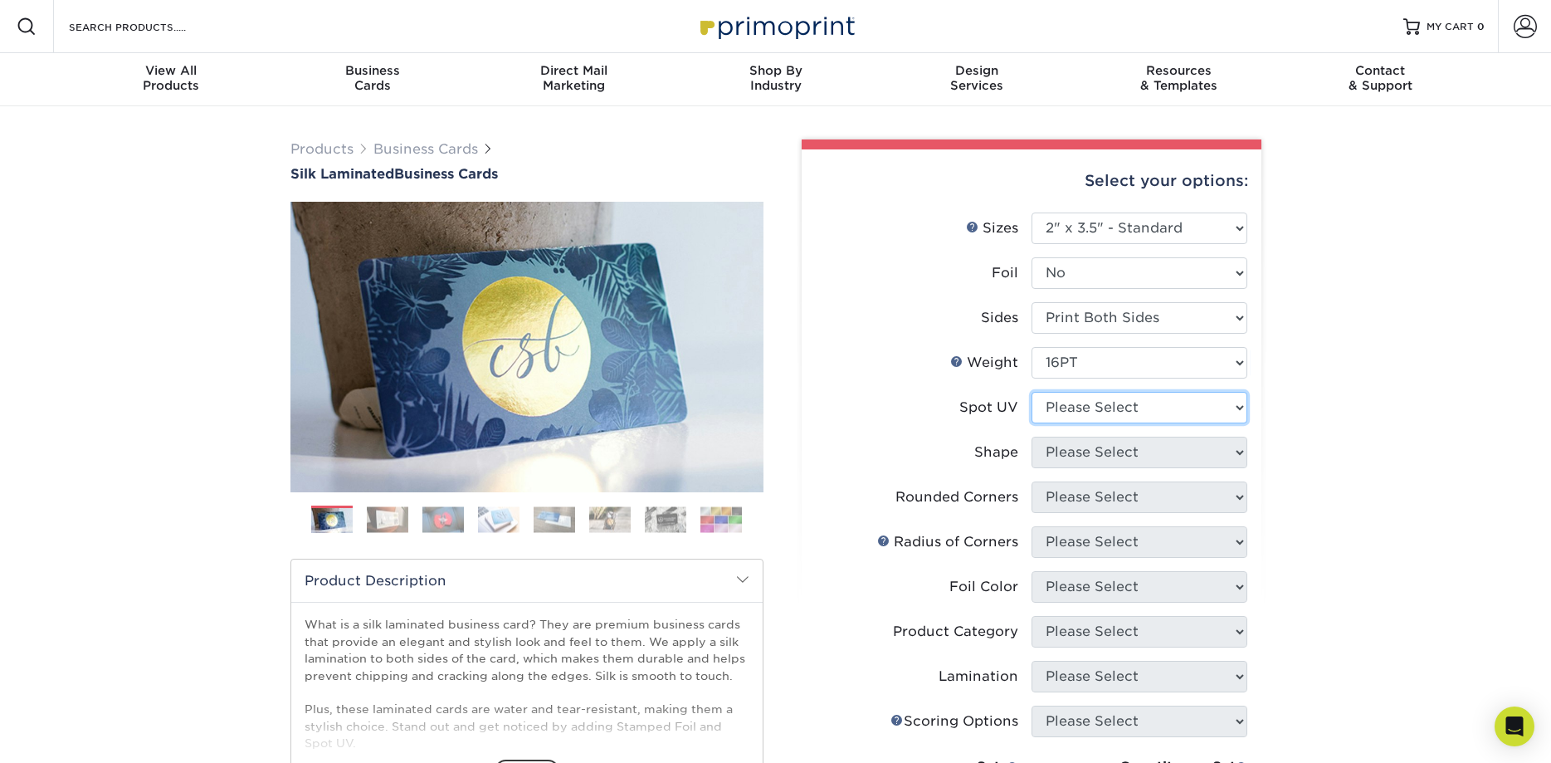
click at [1032, 392] on select "Please Select No Spot UV Front and Back (Both Sides) Front Only Back Only" at bounding box center [1140, 408] width 216 height 32
select select "3"
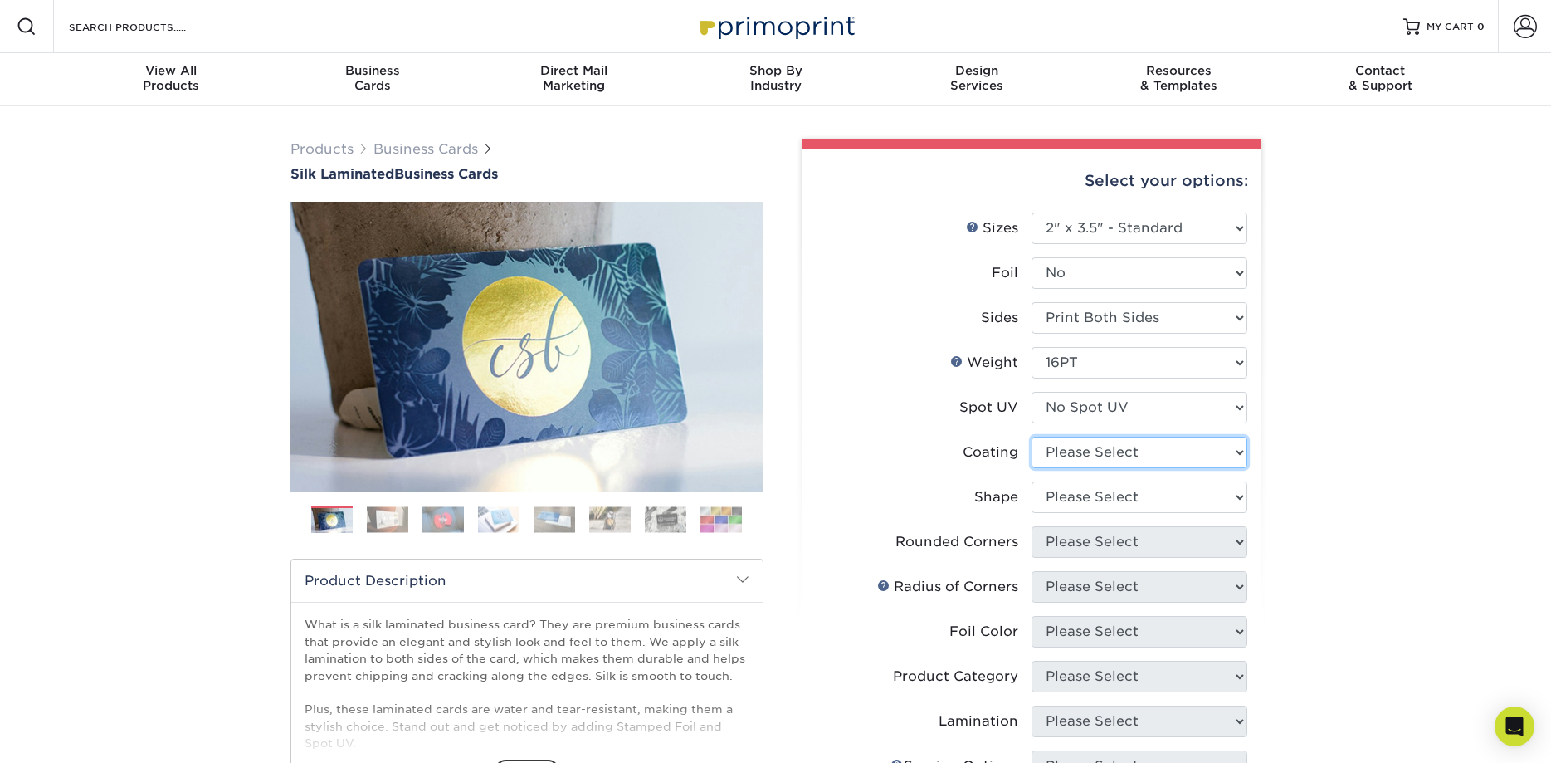
click at [1032, 437] on select at bounding box center [1140, 453] width 216 height 32
select select "3e7618de-abca-4bda-9f97-8b9129e913d8"
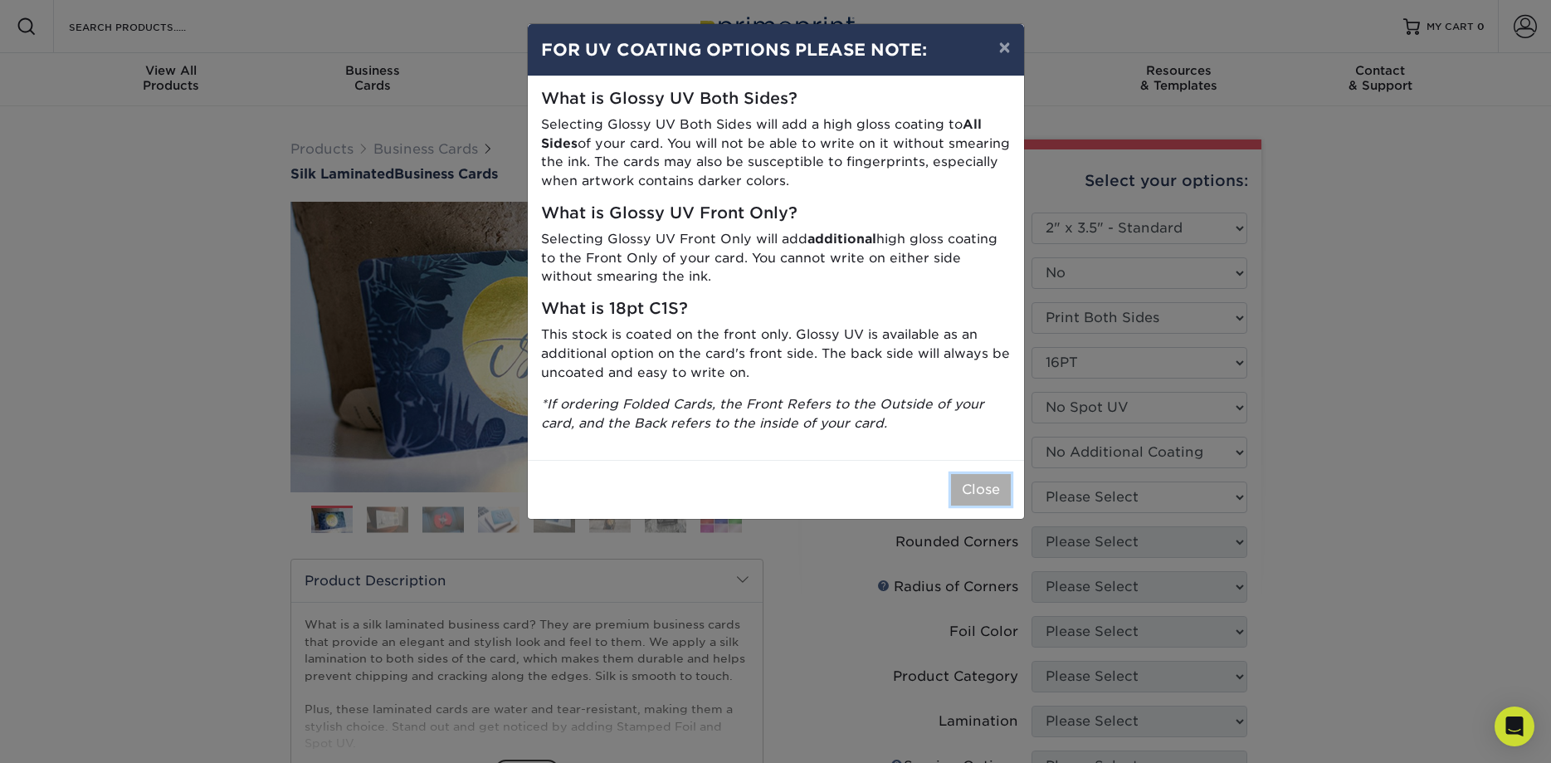
click at [988, 491] on button "Close" at bounding box center [981, 490] width 60 height 32
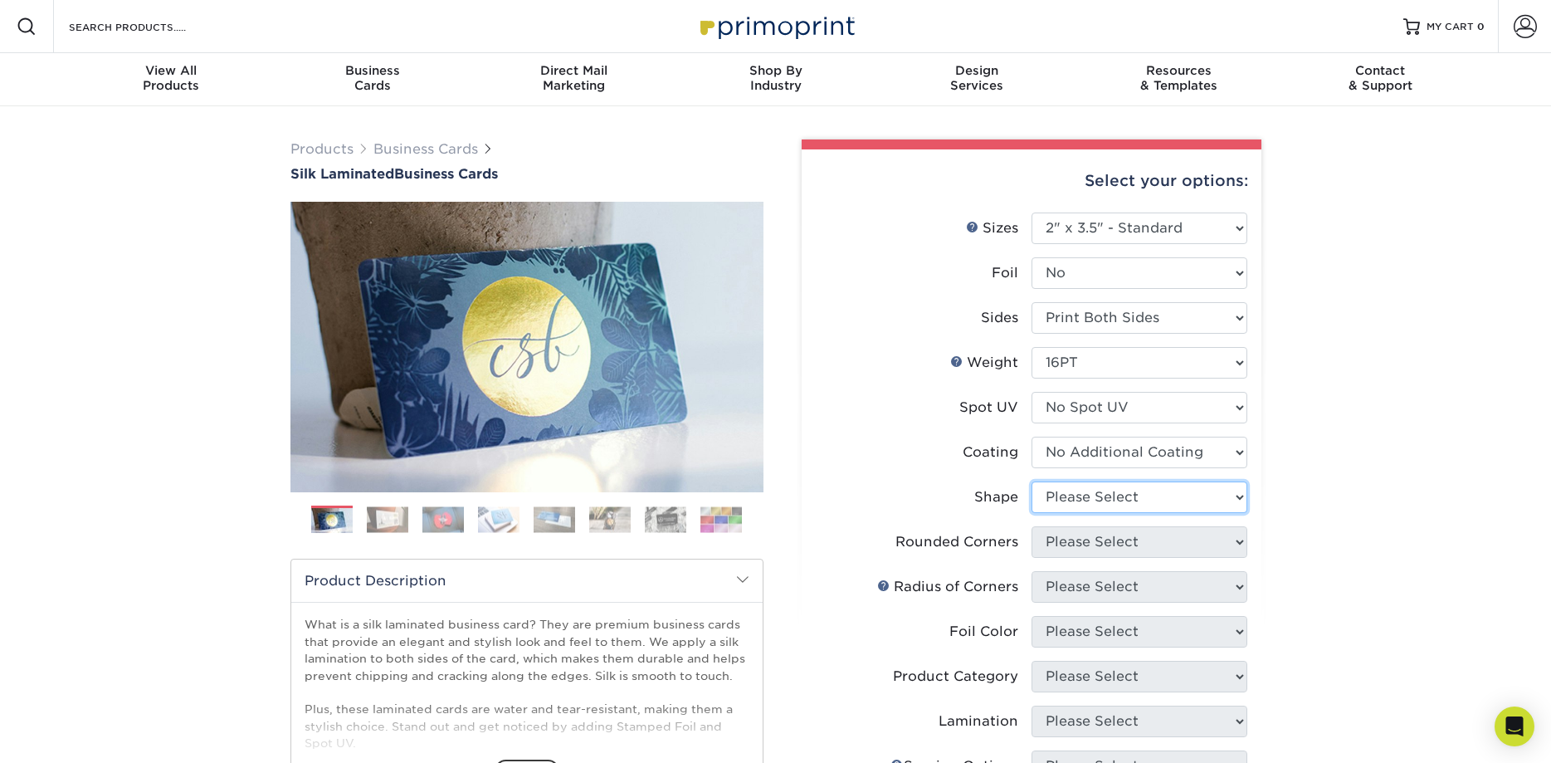
click at [1032, 481] on select "Please Select Standard Oval" at bounding box center [1140, 497] width 216 height 32
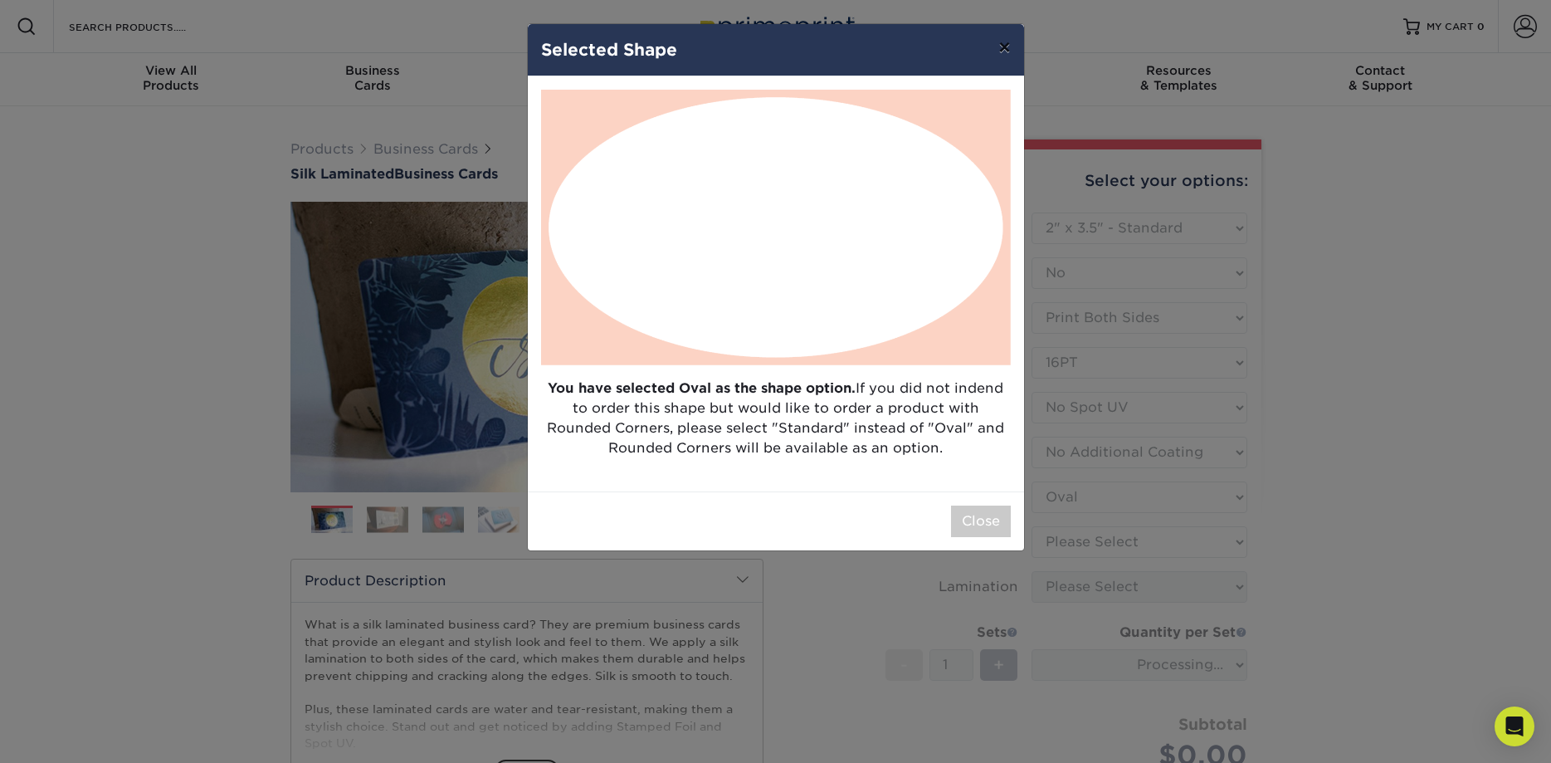
click at [1007, 54] on button "×" at bounding box center [1004, 47] width 38 height 46
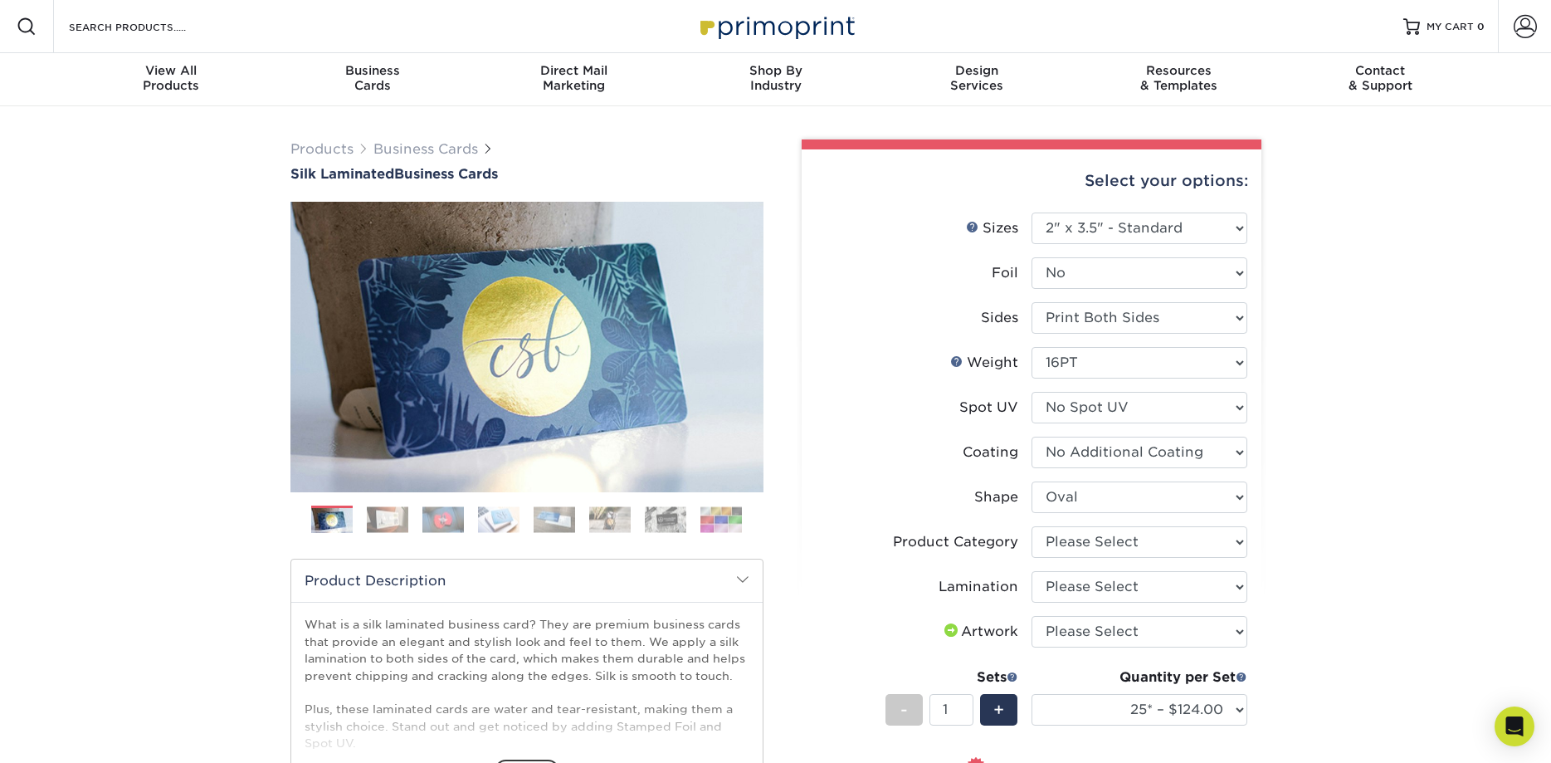
click at [1027, 489] on label "Shape" at bounding box center [924, 497] width 216 height 32
click at [1032, 481] on select "Please Select Standard Oval" at bounding box center [1140, 497] width 216 height 32
select select "standard"
select select
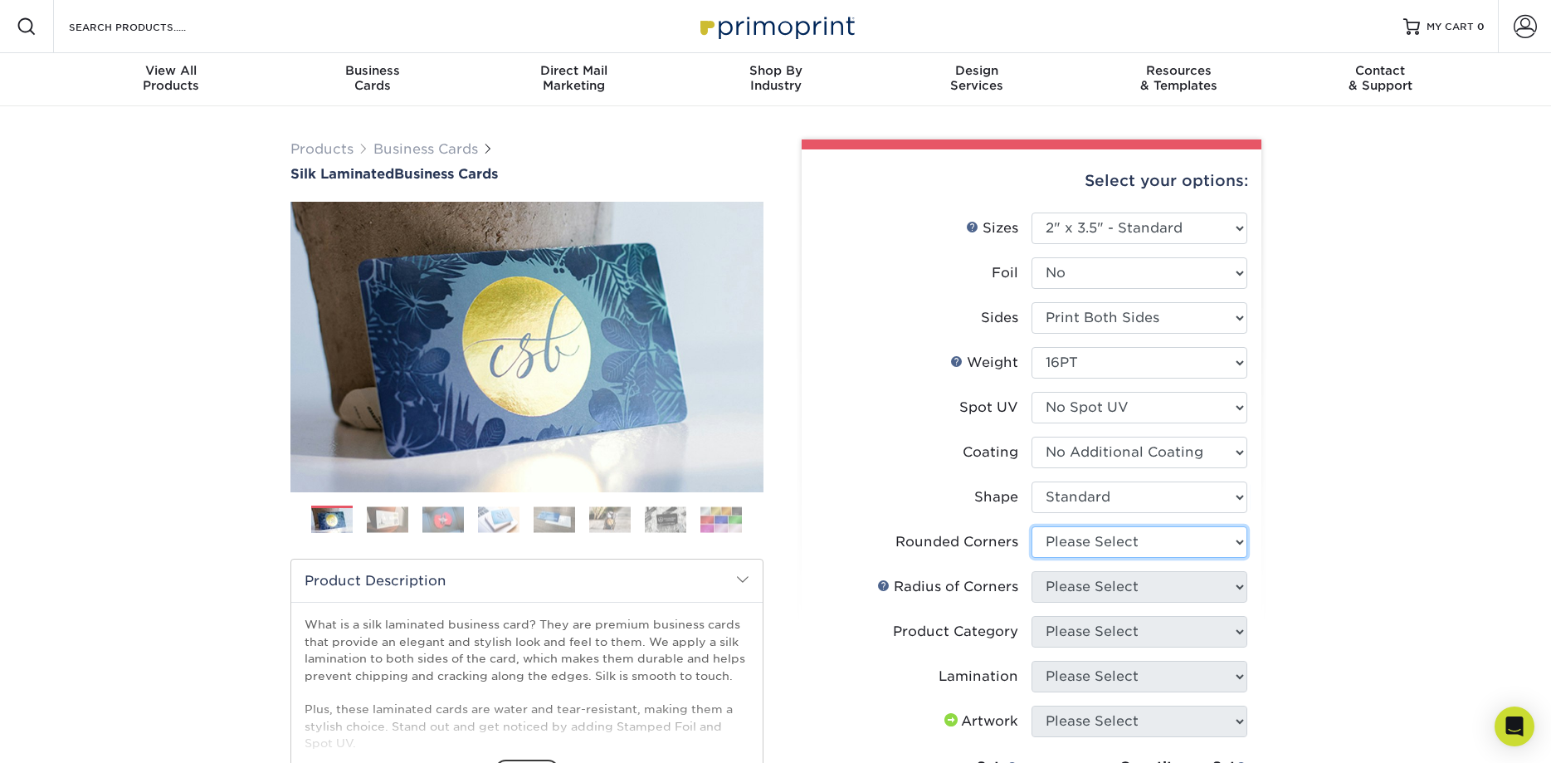
click at [1032, 526] on select "Please Select Yes - Round 2 Corners Yes - Round 4 Corners No" at bounding box center [1140, 542] width 216 height 32
select select "7672df9e-0e0a-464d-8e1f-920c575e4da3"
click option "Yes - Round 4 Corners" at bounding box center [0, 0] width 0 height 0
select select "-1"
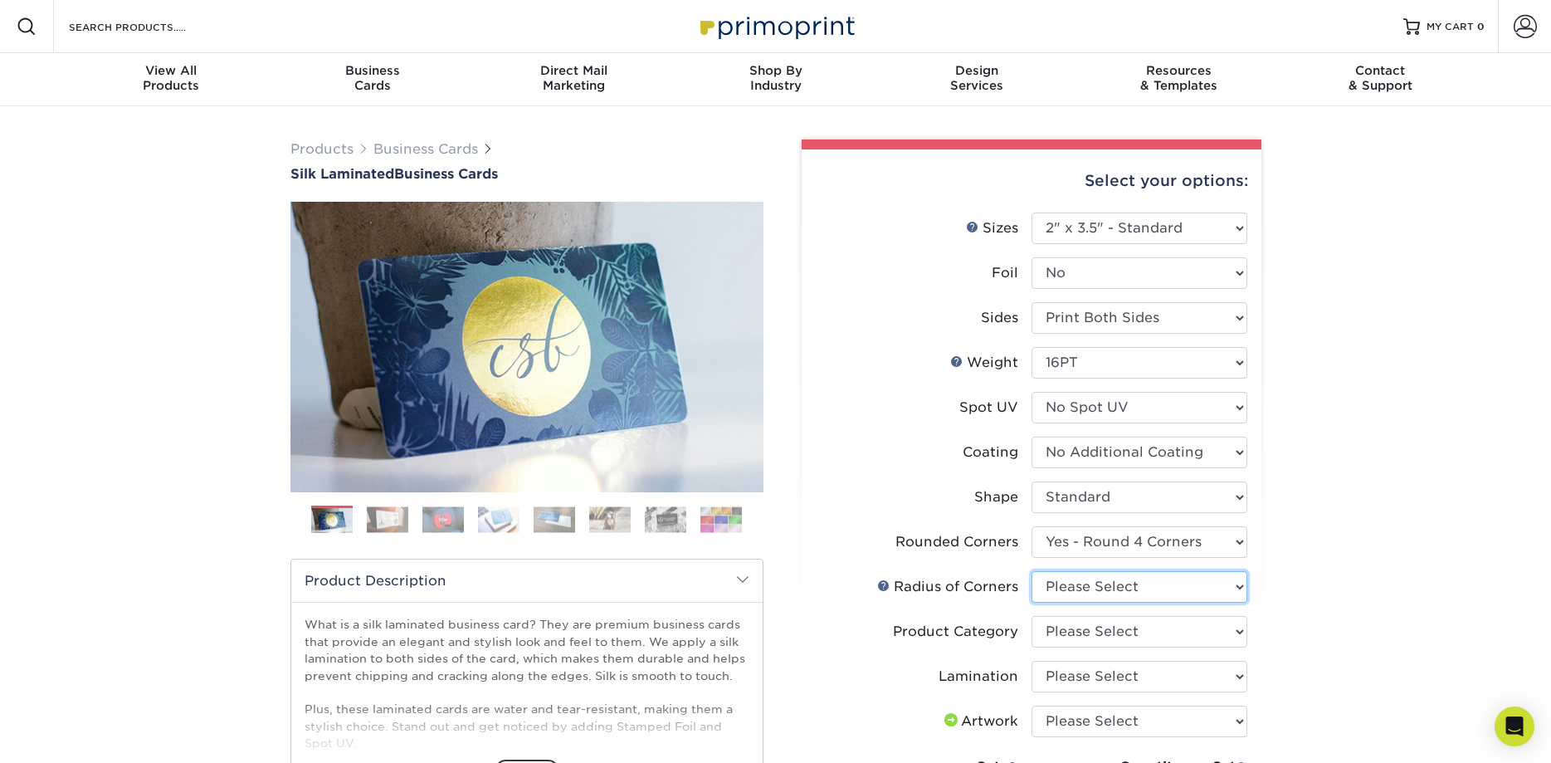
click at [1032, 571] on select "Please Select Rounded 1/8" Rounded 1/4"" at bounding box center [1140, 587] width 216 height 32
select select "479fbfe7-6a0c-4895-8c9a-81739b7486c9"
click option "Rounded 1/4"" at bounding box center [0, 0] width 0 height 0
click at [1032, 616] on select "Please Select Business Cards" at bounding box center [1140, 632] width 216 height 32
select select "3b5148f1-0588-4f88-a218-97bcfdce65c1"
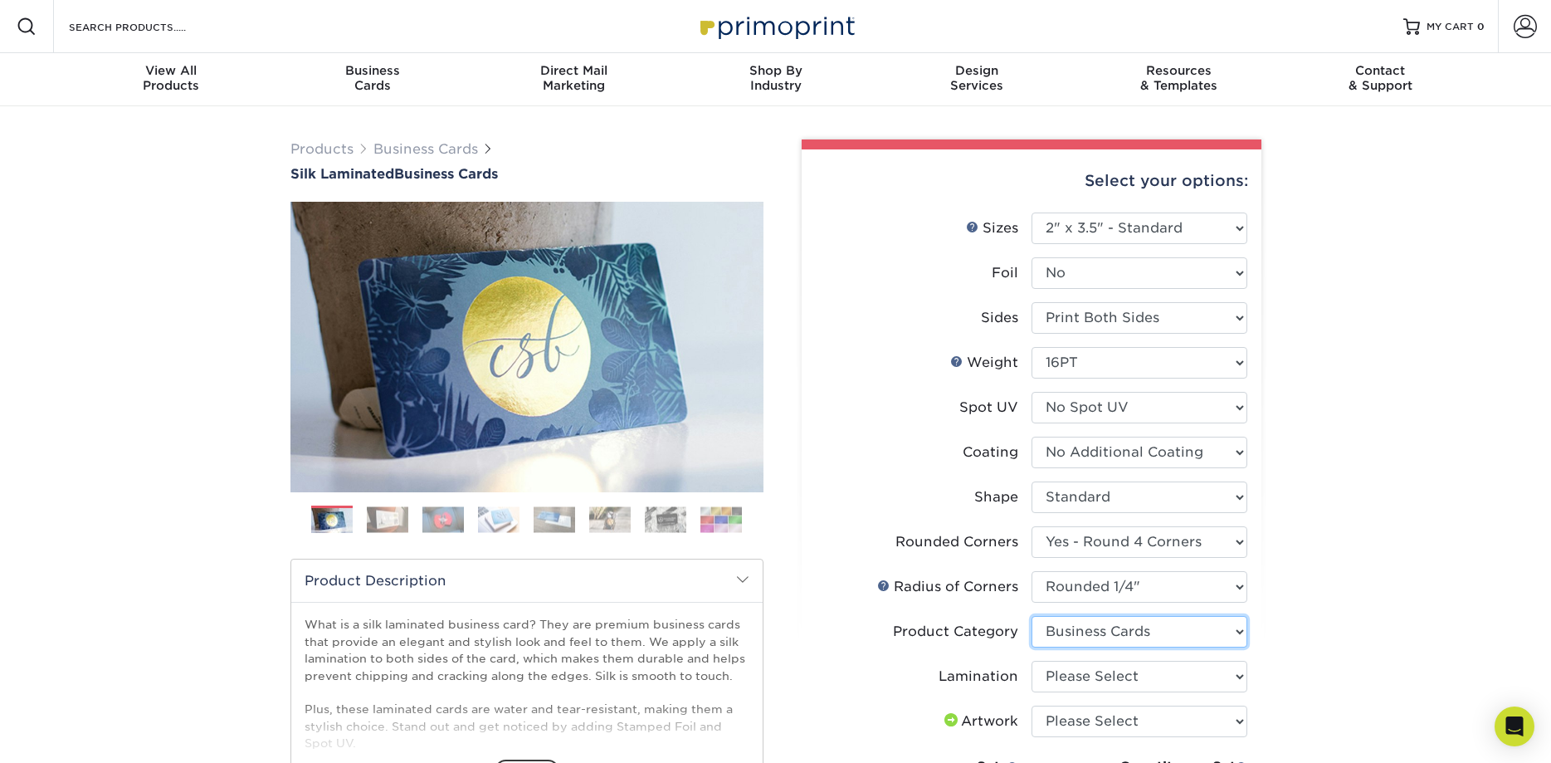
click option "Business Cards" at bounding box center [0, 0] width 0 height 0
click at [1032, 661] on select "Please Select Silk" at bounding box center [1140, 677] width 216 height 32
select select "ccacb42f-45f7-42d3-bbd3-7c8421cf37f0"
click option "Silk" at bounding box center [0, 0] width 0 height 0
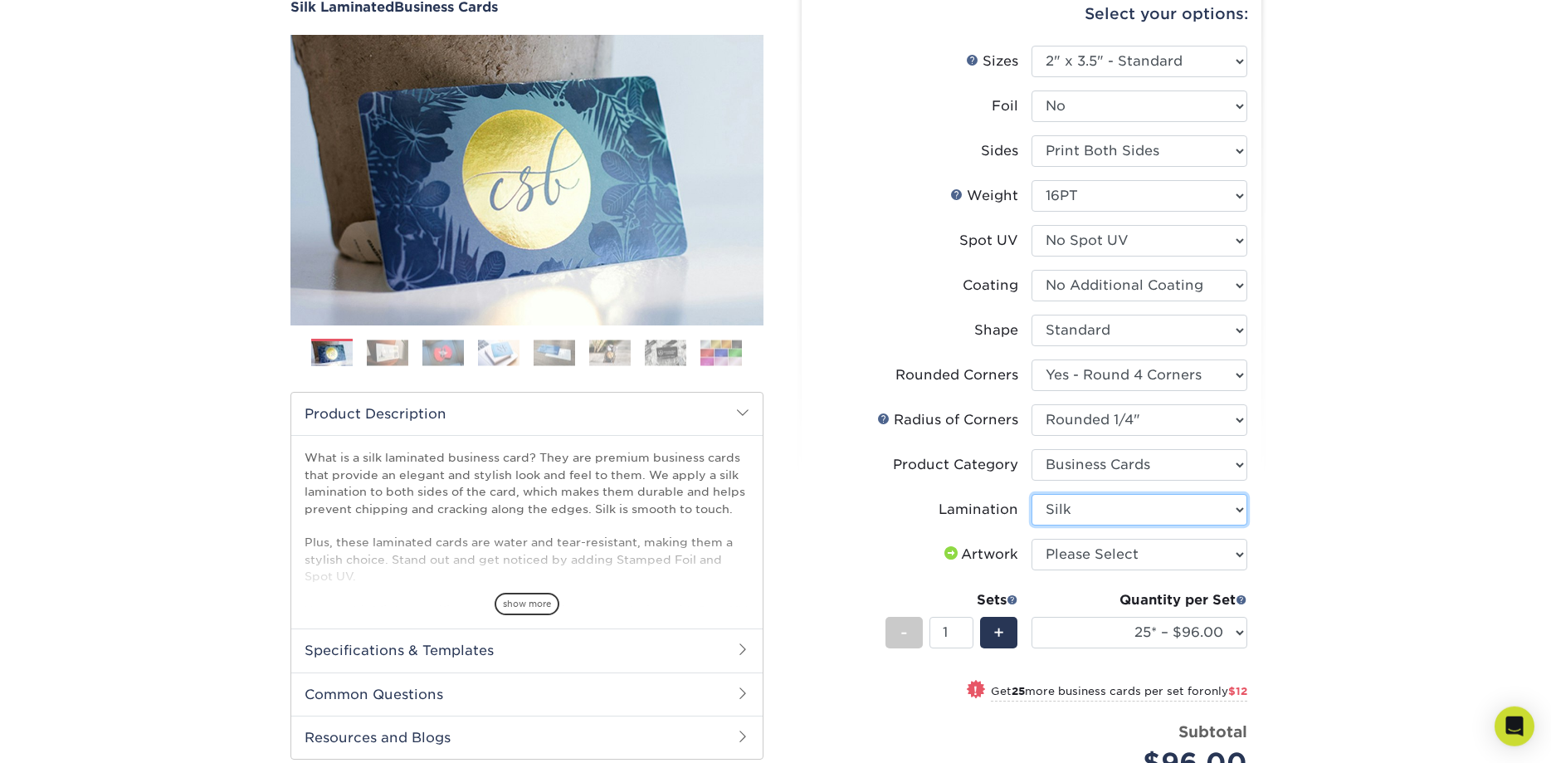
scroll to position [169, 0]
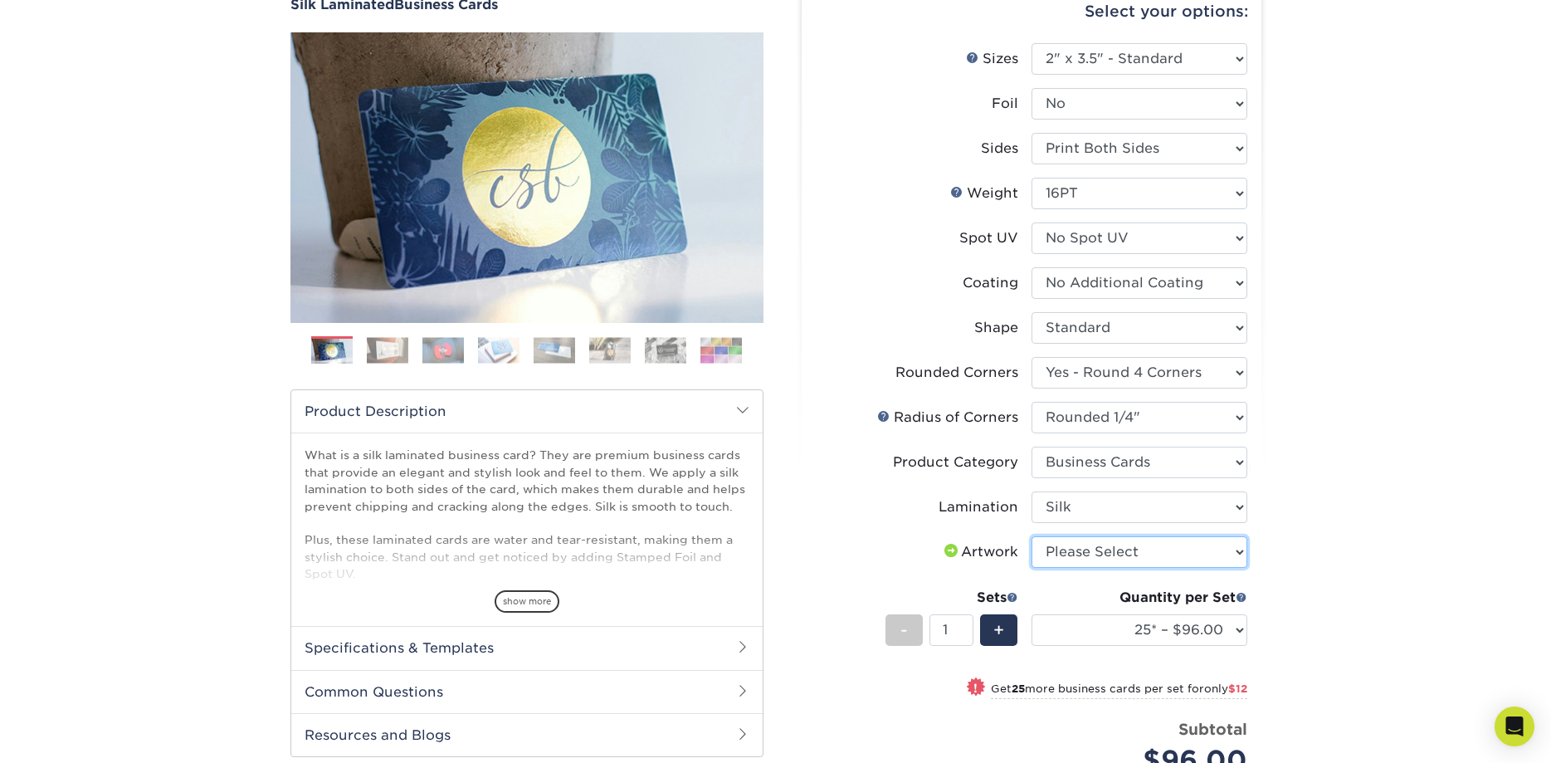
click at [1032, 536] on select "Please Select I will upload files I need a design - $100" at bounding box center [1140, 552] width 216 height 32
select select "upload"
click option "I will upload files" at bounding box center [0, 0] width 0 height 0
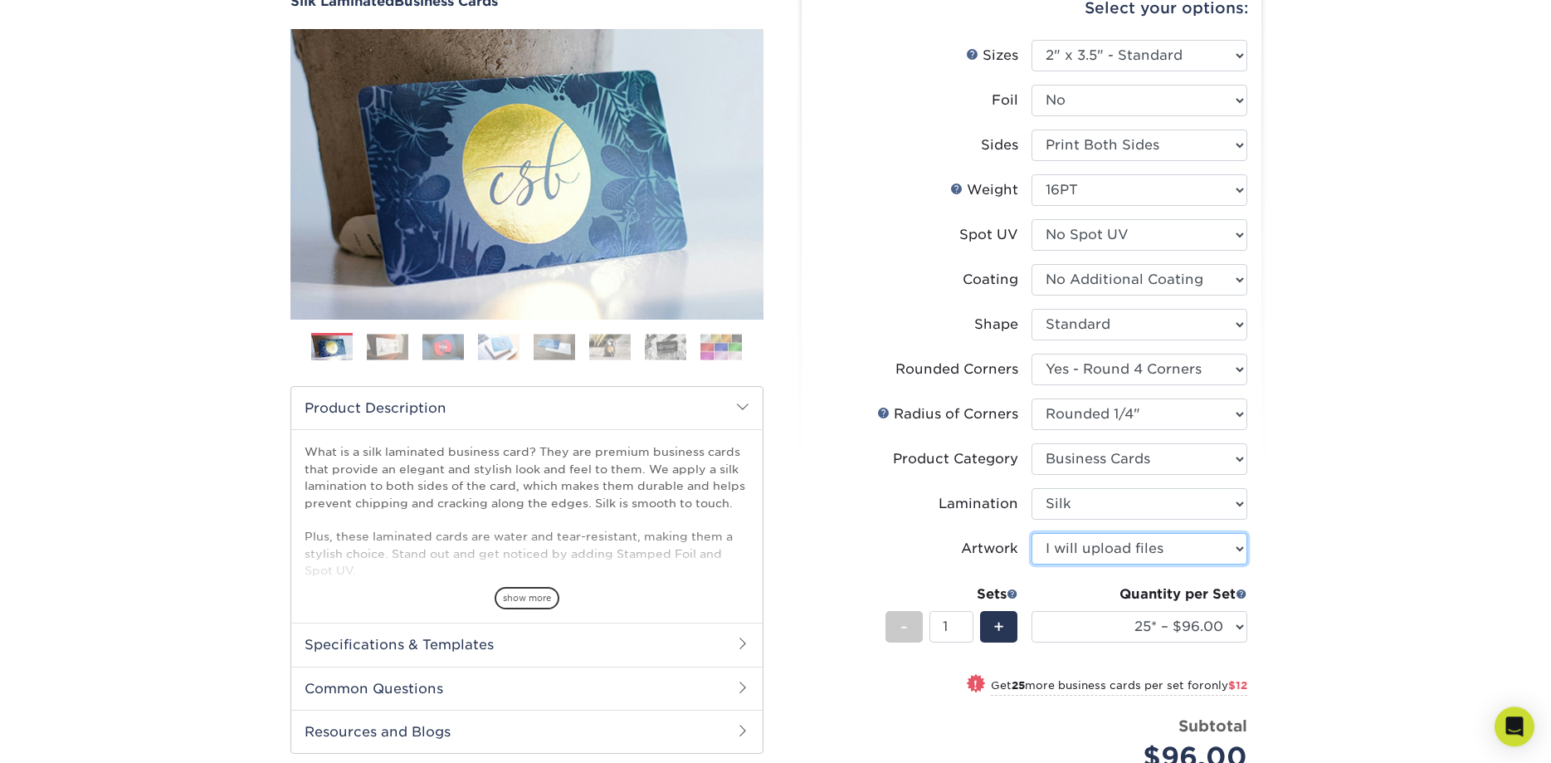
scroll to position [339, 0]
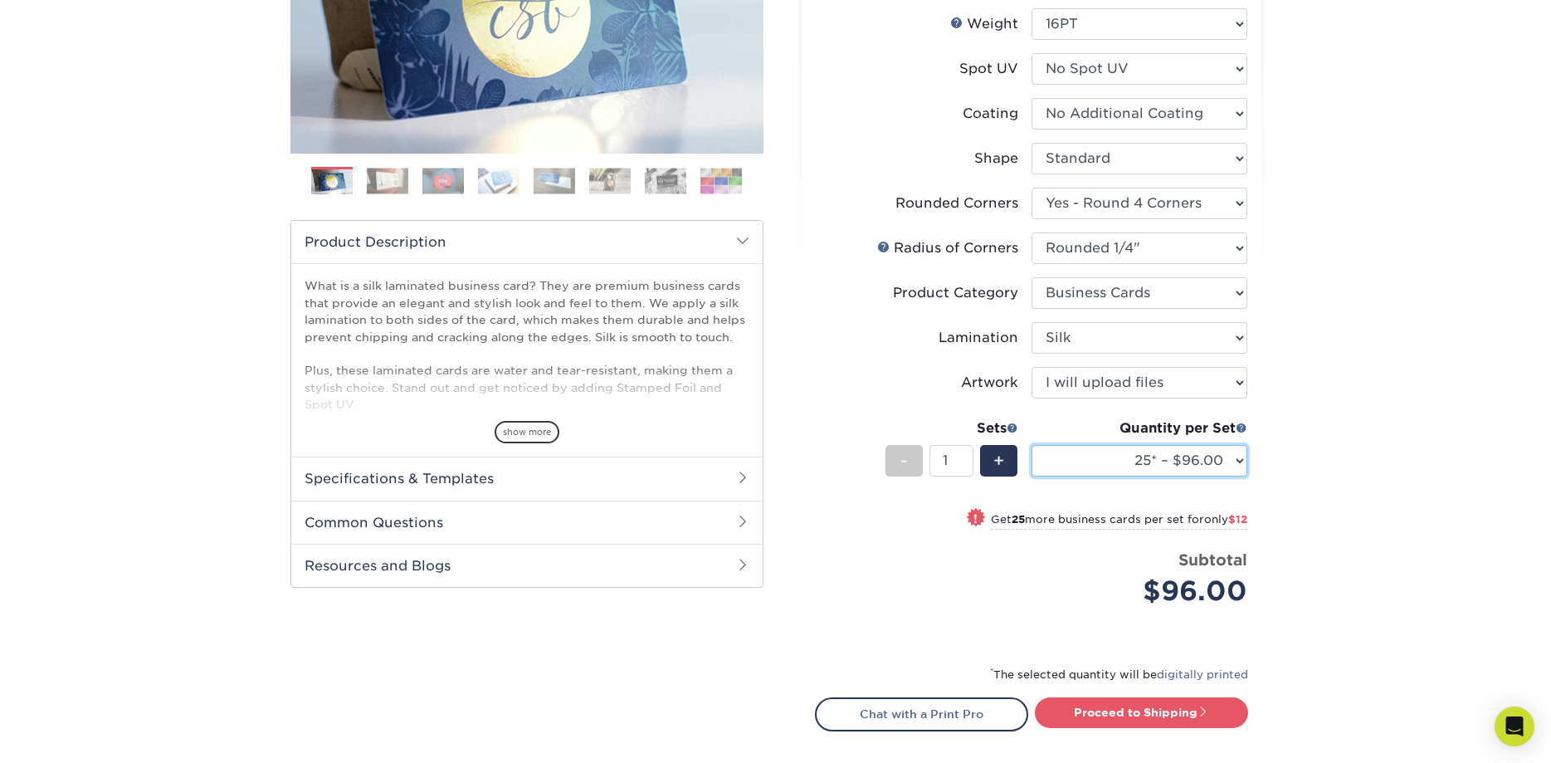
click at [1032, 445] on select "25* – $96.00 50* – $108.00 75* – $120.00 100* – $128.00 250* – $136.00 500 – $1…" at bounding box center [1140, 461] width 216 height 32
select select "1000 – $156.00"
click option "1000 – $156.00" at bounding box center [0, 0] width 0 height 0
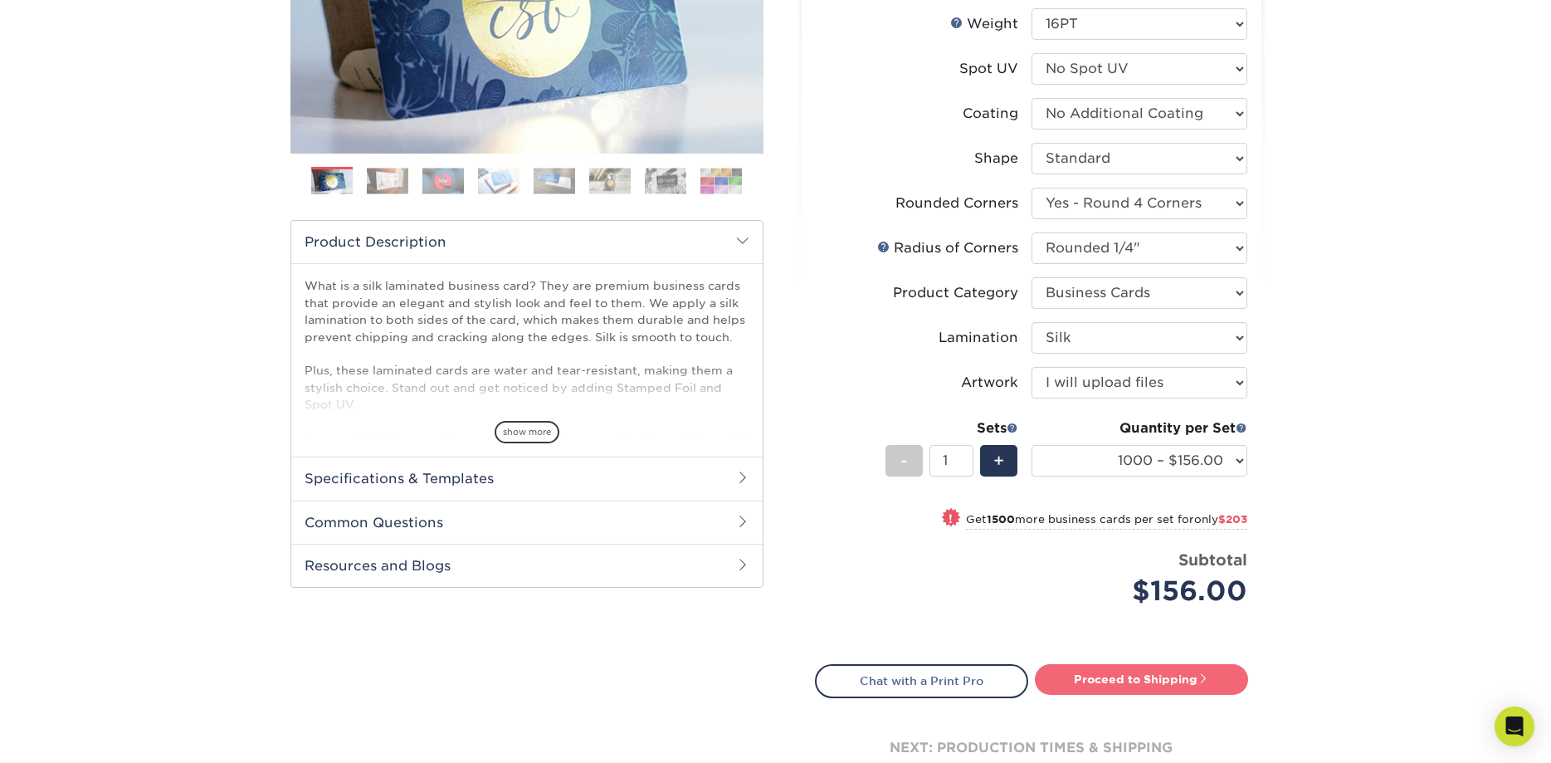
click at [1120, 684] on link "Proceed to Shipping" at bounding box center [1141, 679] width 213 height 30
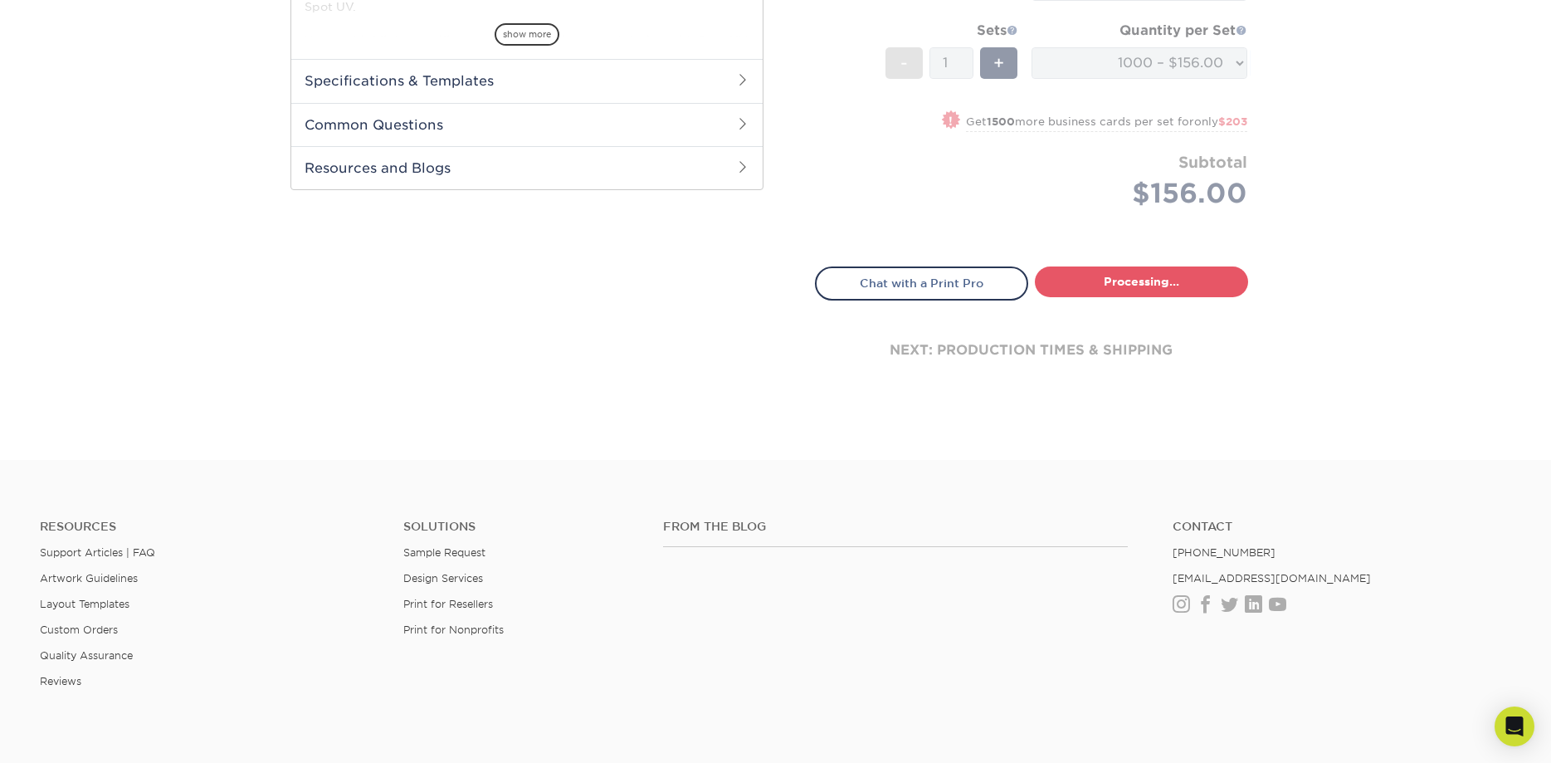
select select "91acc967-e865-41c5-a9f5-fc4e1b1f6724"
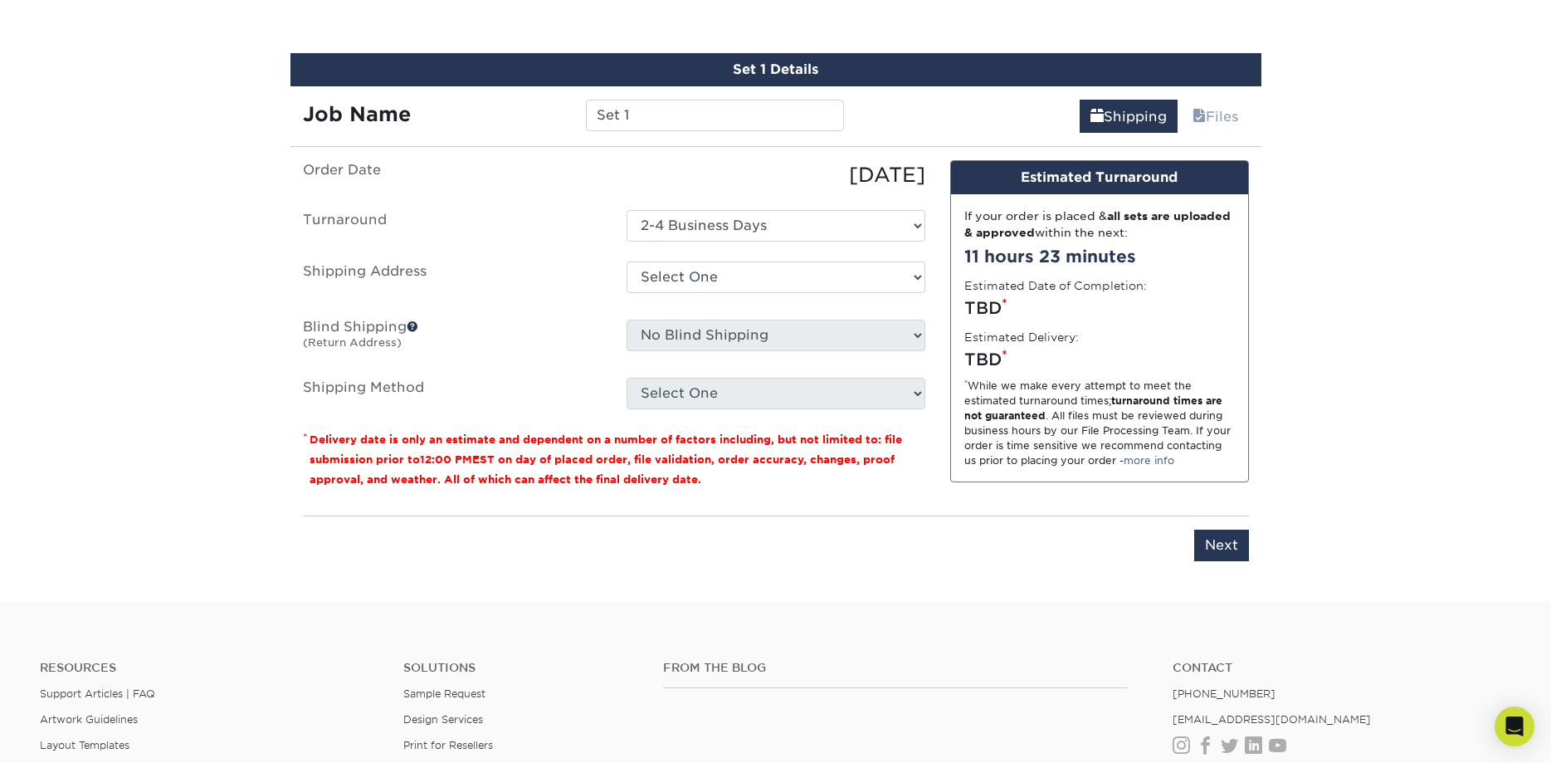
scroll to position [1047, 0]
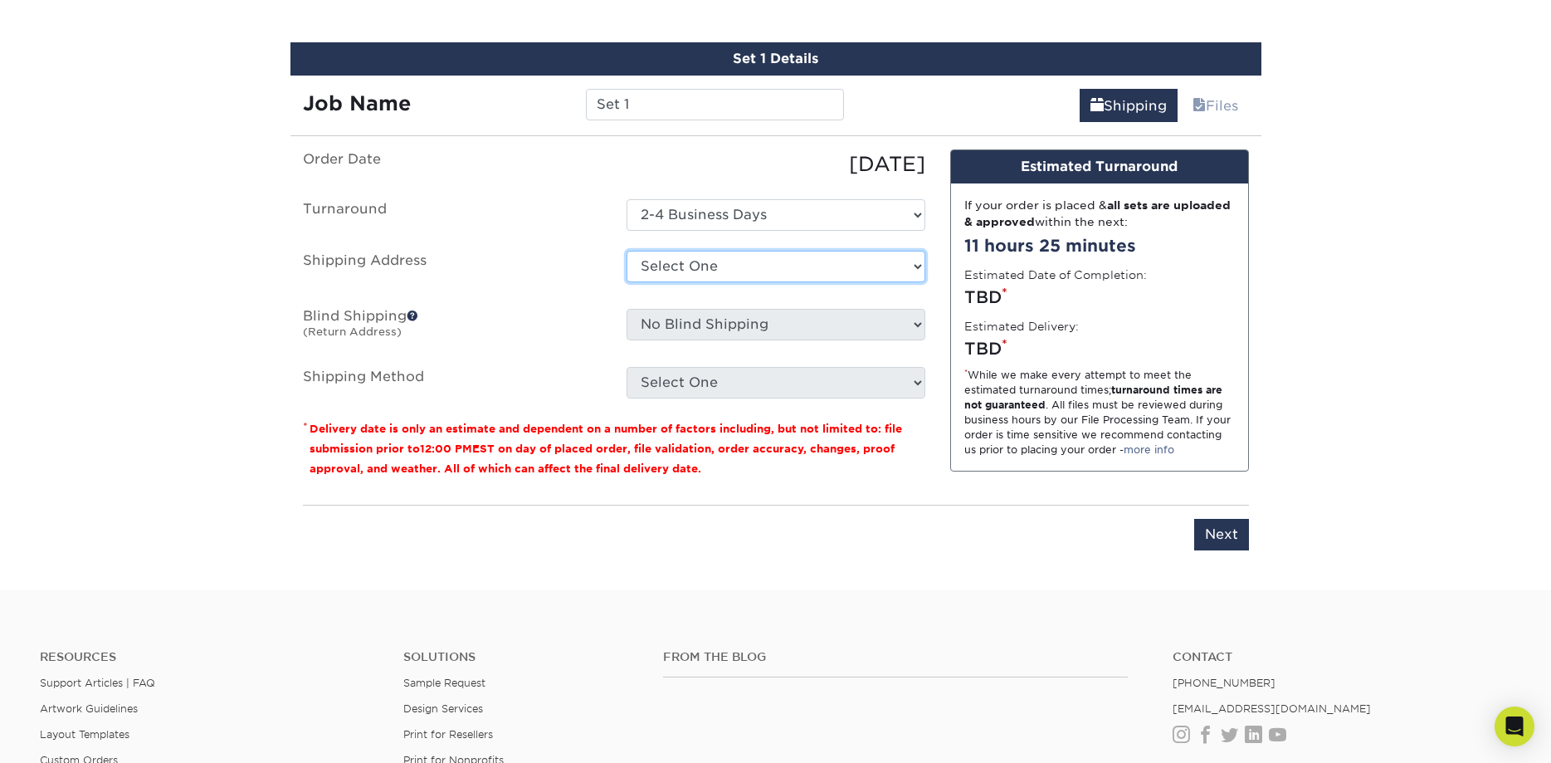
select select "newaddress"
click option "+ Add New Address" at bounding box center [0, 0] width 0 height 0
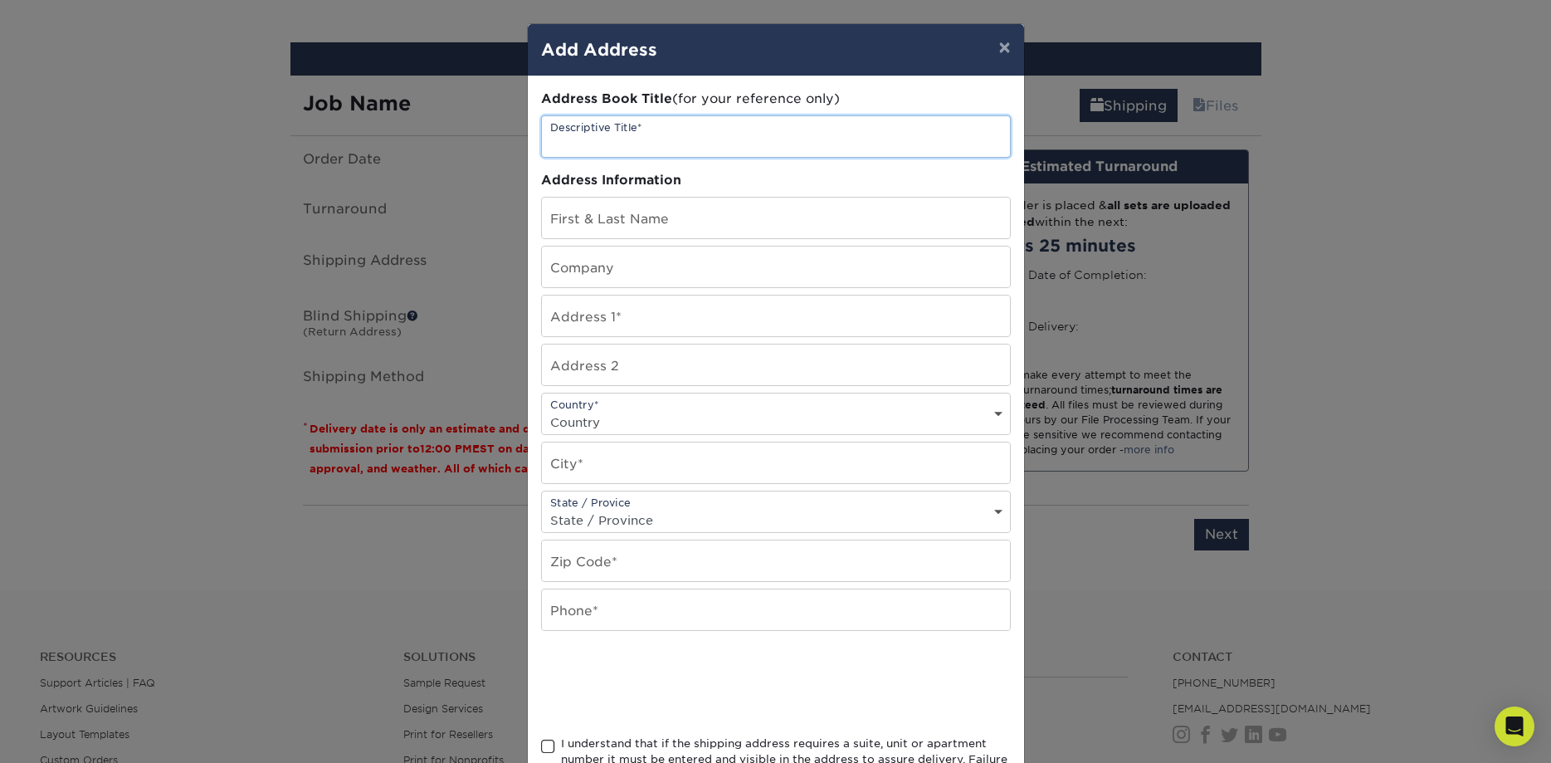
click at [610, 142] on input "text" at bounding box center [776, 136] width 468 height 41
type input "home"
click at [646, 229] on input "text" at bounding box center [776, 218] width 468 height 41
type input "[PERSON_NAME]"
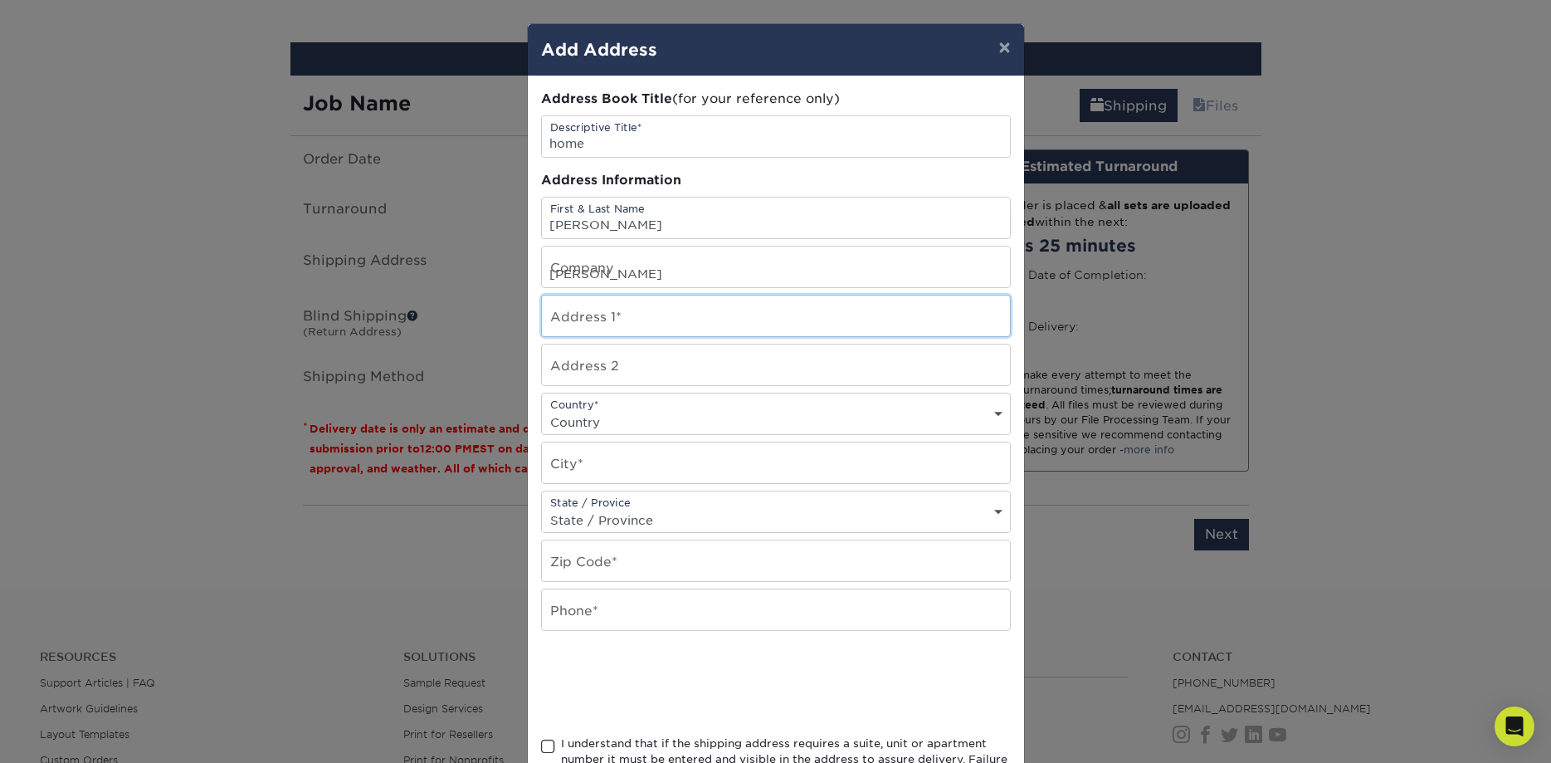
type input "[STREET_ADDRESS]"
select select "US"
type input "[GEOGRAPHIC_DATA]"
select select "NV"
type input "89146"
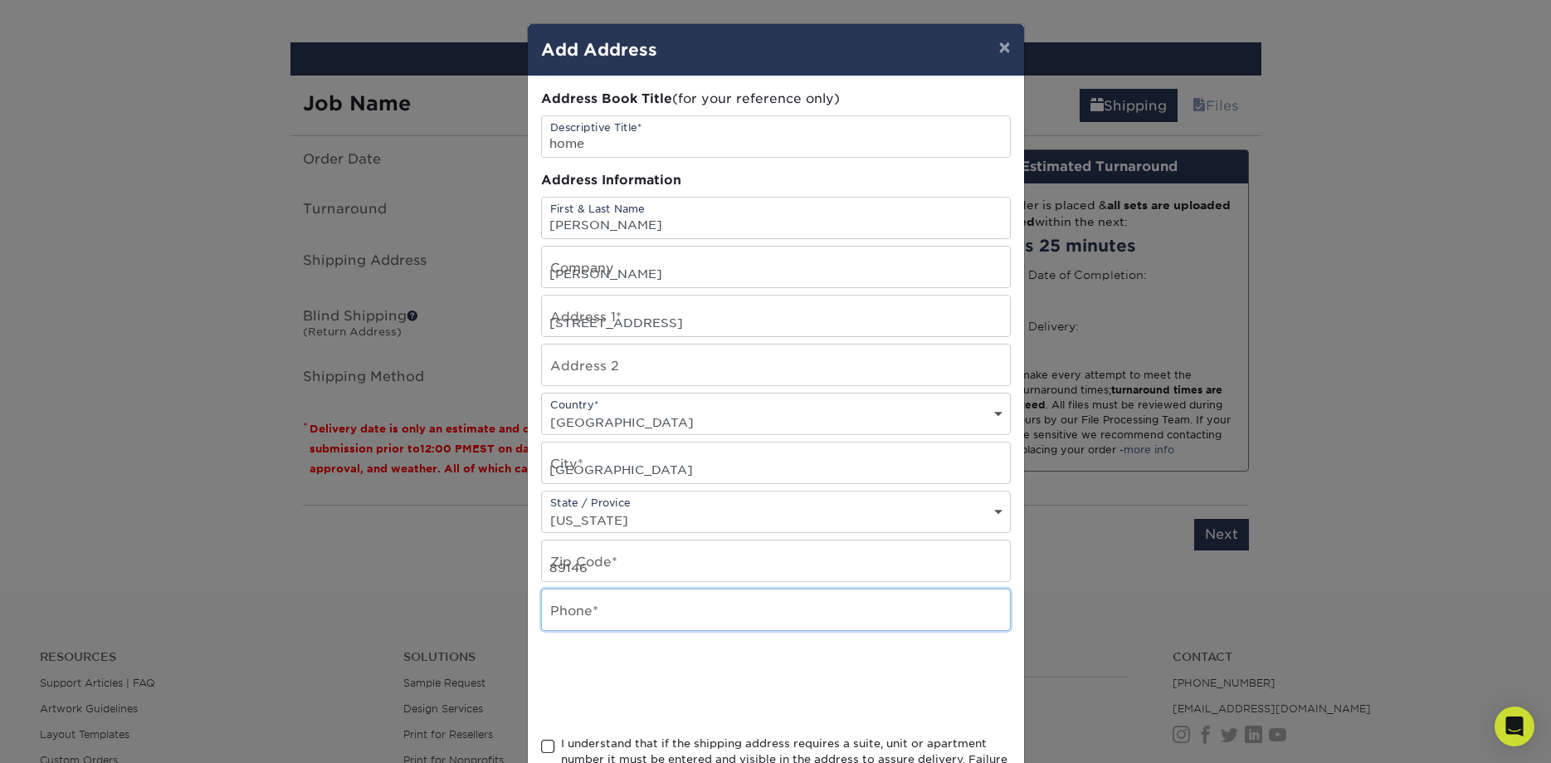
type input "9092406311"
drag, startPoint x: 661, startPoint y: 332, endPoint x: 760, endPoint y: 332, distance: 98.8
click at [760, 332] on input "[STREET_ADDRESS]" at bounding box center [776, 315] width 468 height 41
click at [923, 324] on input "[STREET_ADDRESS]" at bounding box center [776, 315] width 468 height 41
type input "[STREET_ADDRESS]"
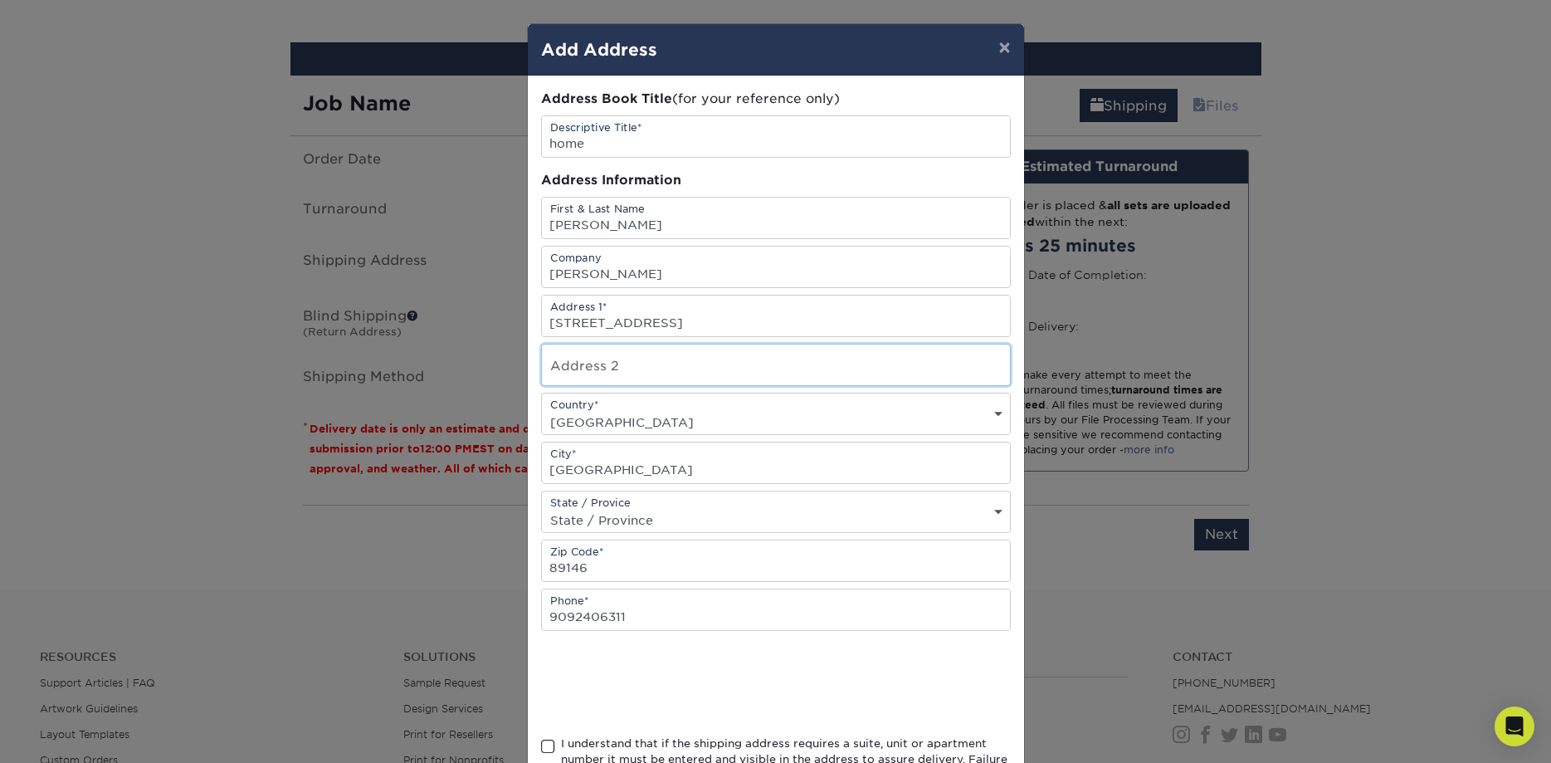
click at [761, 368] on input "text" at bounding box center [776, 364] width 468 height 41
type input "102"
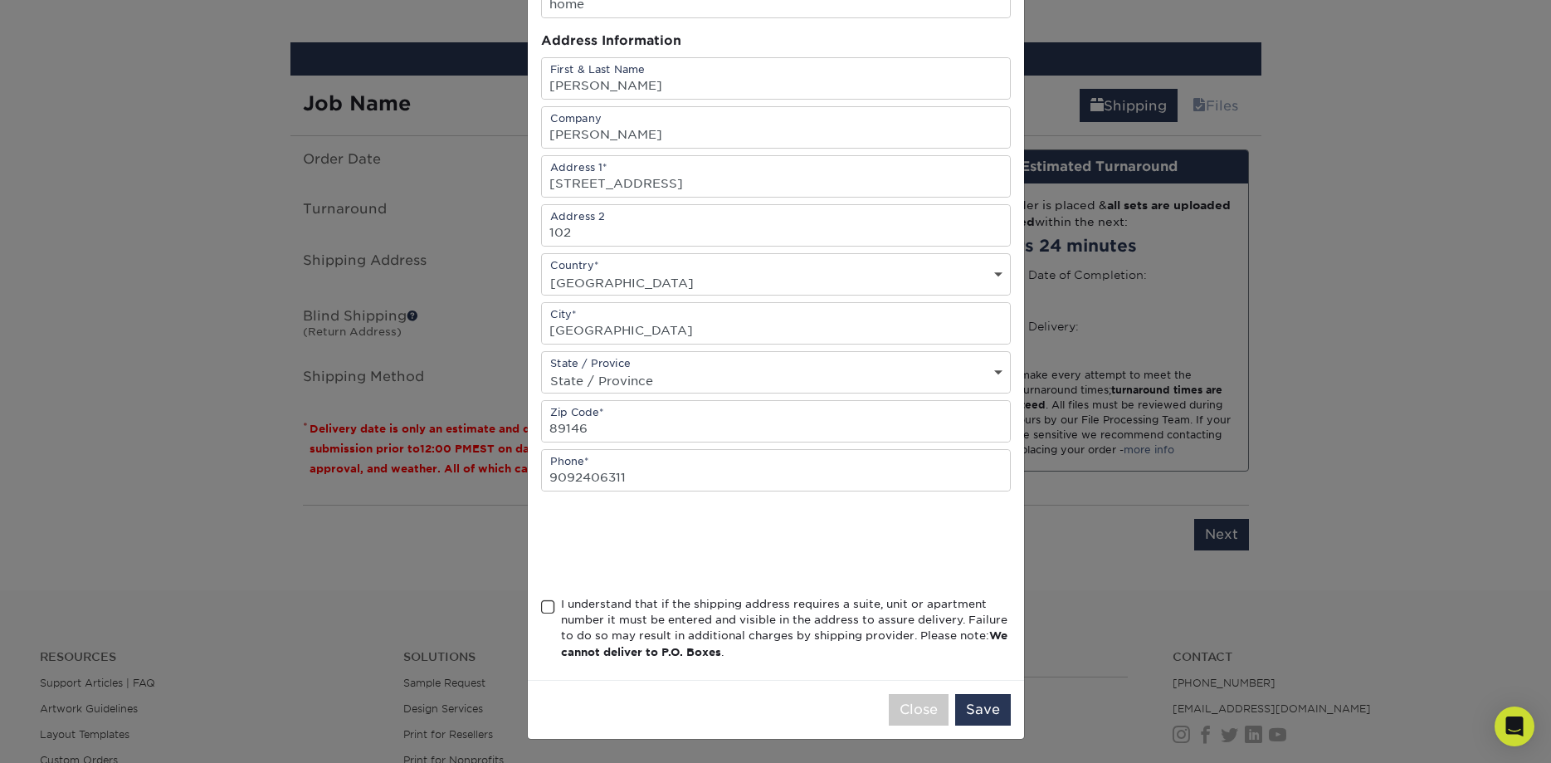
click at [555, 607] on div "I understand that if the shipping address requires a suite, unit or apartment n…" at bounding box center [776, 631] width 470 height 71
click at [544, 607] on span at bounding box center [548, 607] width 14 height 16
click at [0, 0] on input "I understand that if the shipping address requires a suite, unit or apartment n…" at bounding box center [0, 0] width 0 height 0
click at [990, 707] on button "Save" at bounding box center [983, 710] width 56 height 32
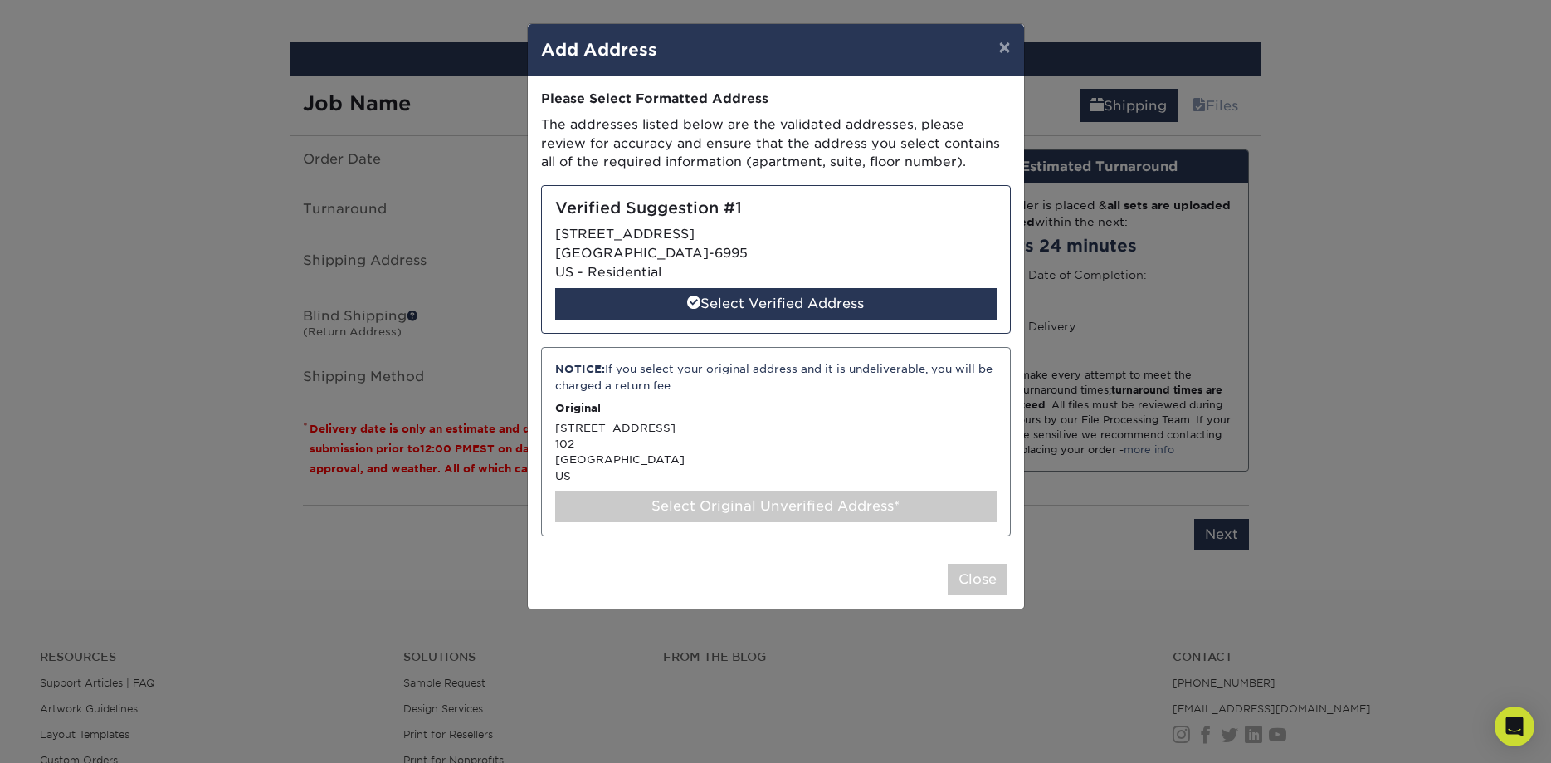
click at [738, 478] on div "NOTICE: If you select your original address and it is undeliverable, you will b…" at bounding box center [776, 441] width 470 height 189
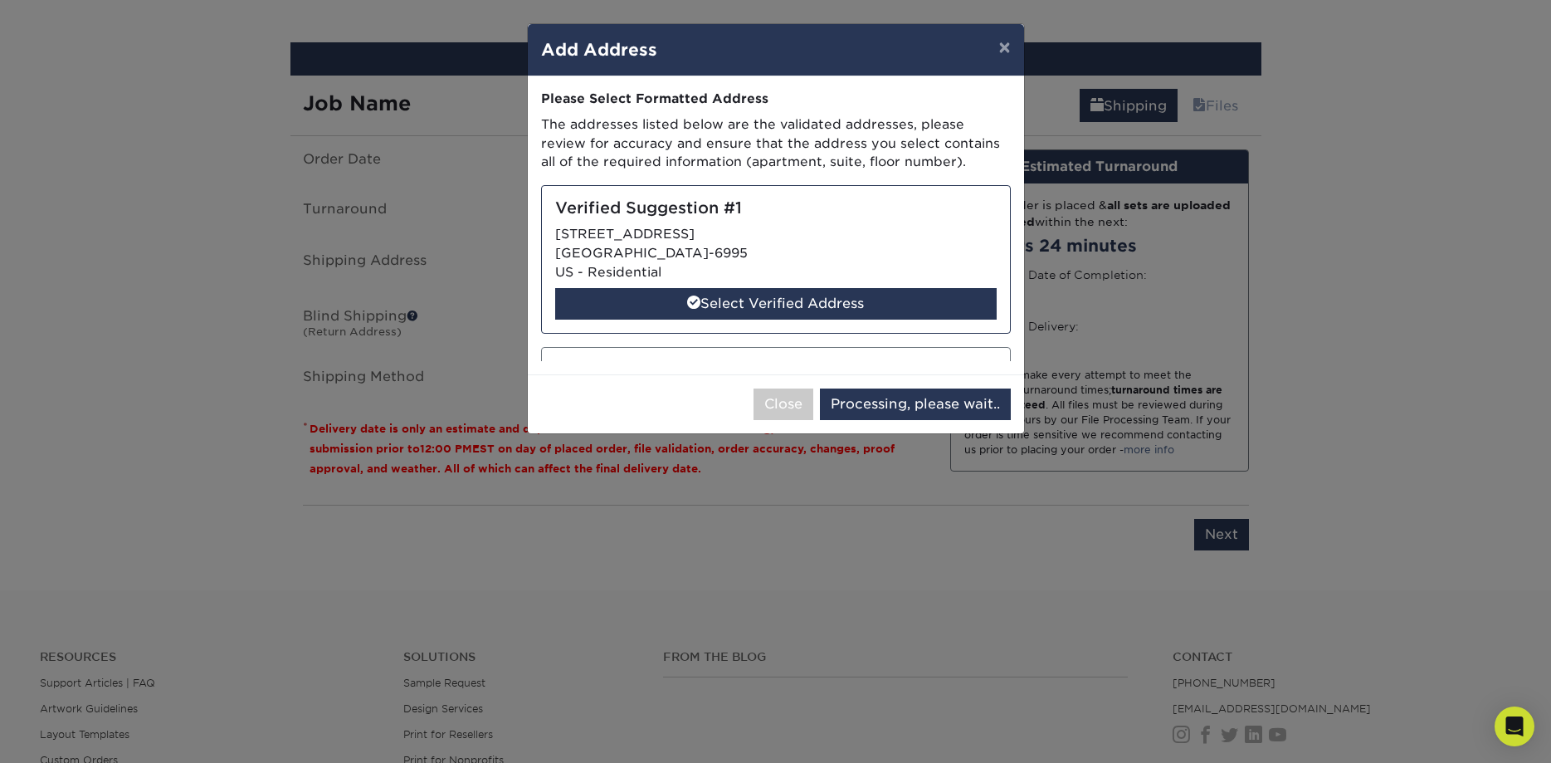
select select "286977"
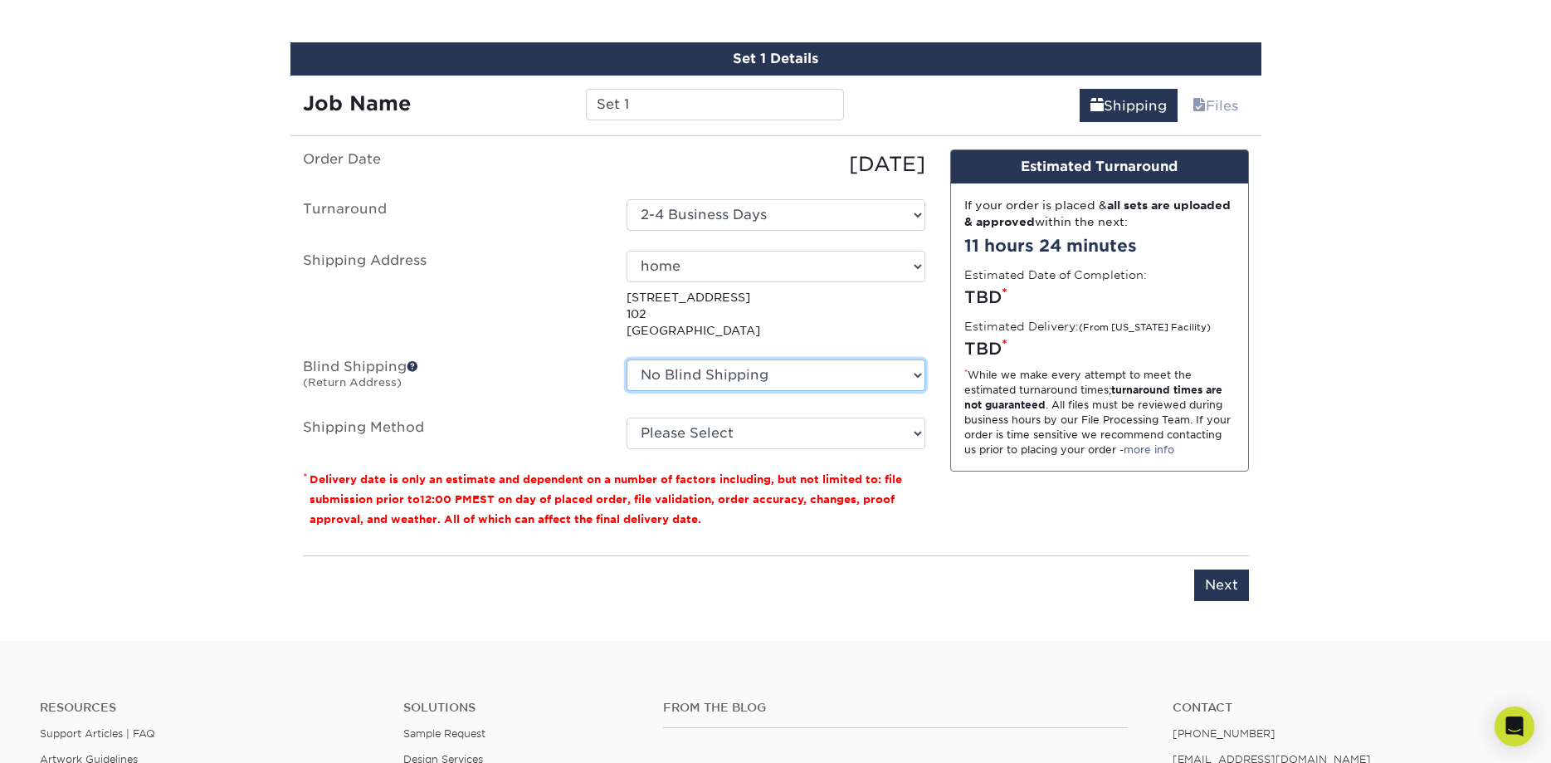
click at [627, 359] on select "No Blind Shipping home + Add New Address" at bounding box center [776, 375] width 299 height 32
click at [692, 369] on select "No Blind Shipping home + Add New Address" at bounding box center [776, 375] width 299 height 32
click at [627, 359] on select "No Blind Shipping home + Add New Address" at bounding box center [776, 375] width 299 height 32
click option "home" at bounding box center [0, 0] width 0 height 0
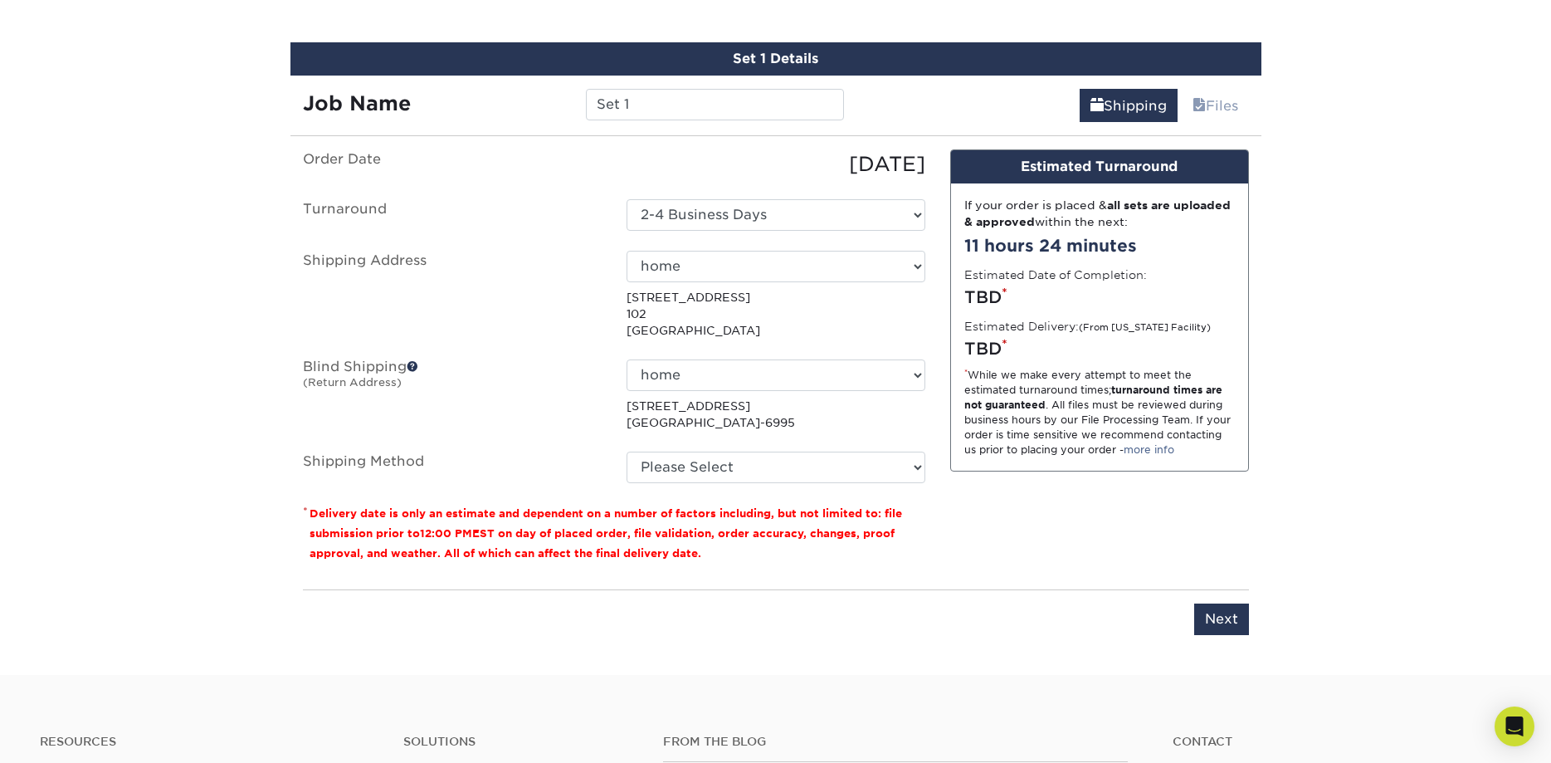
click at [412, 362] on label "Blind Shipping (Return Address)" at bounding box center [452, 395] width 324 height 72
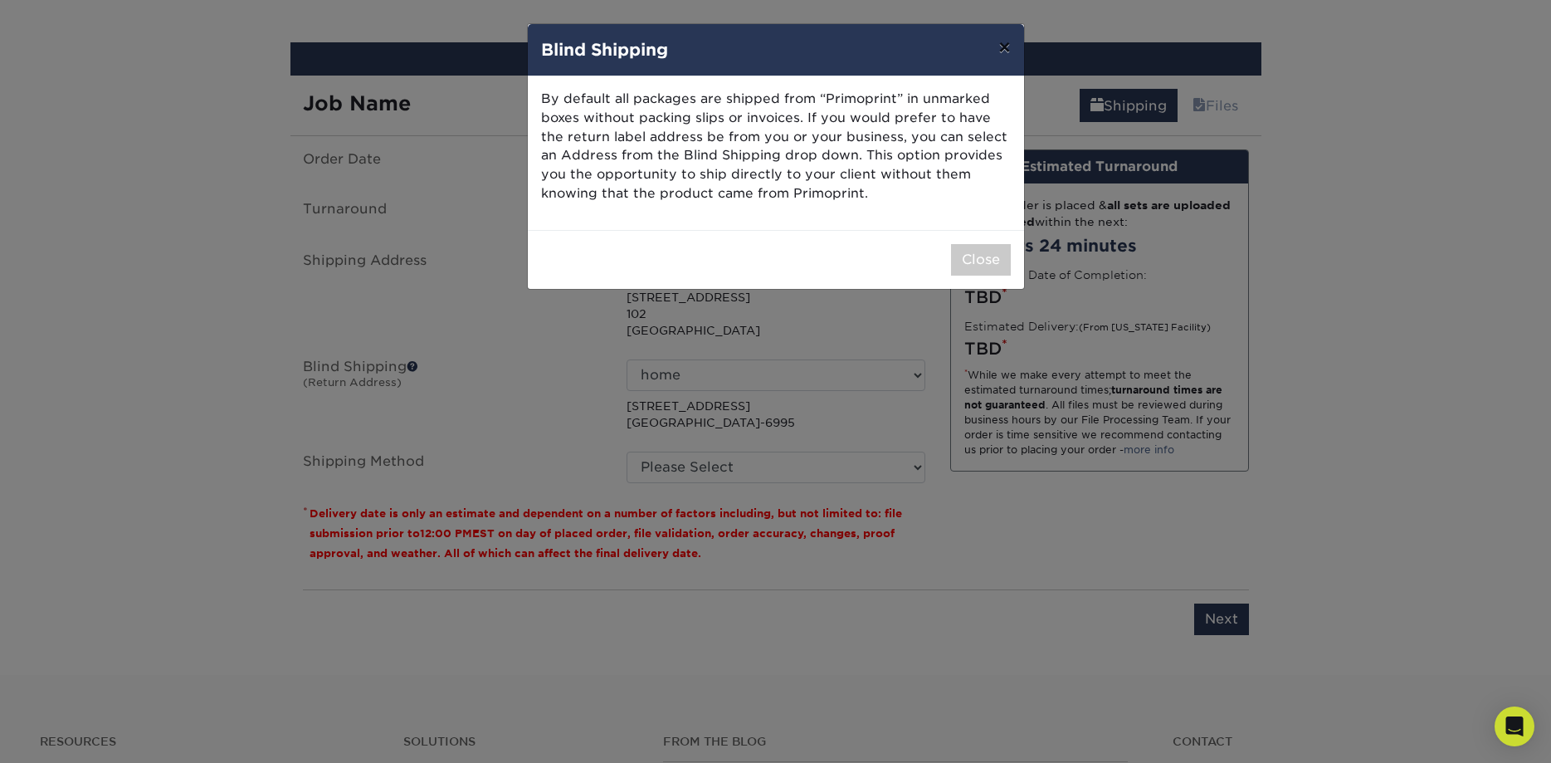
click at [999, 46] on button "×" at bounding box center [1004, 47] width 38 height 46
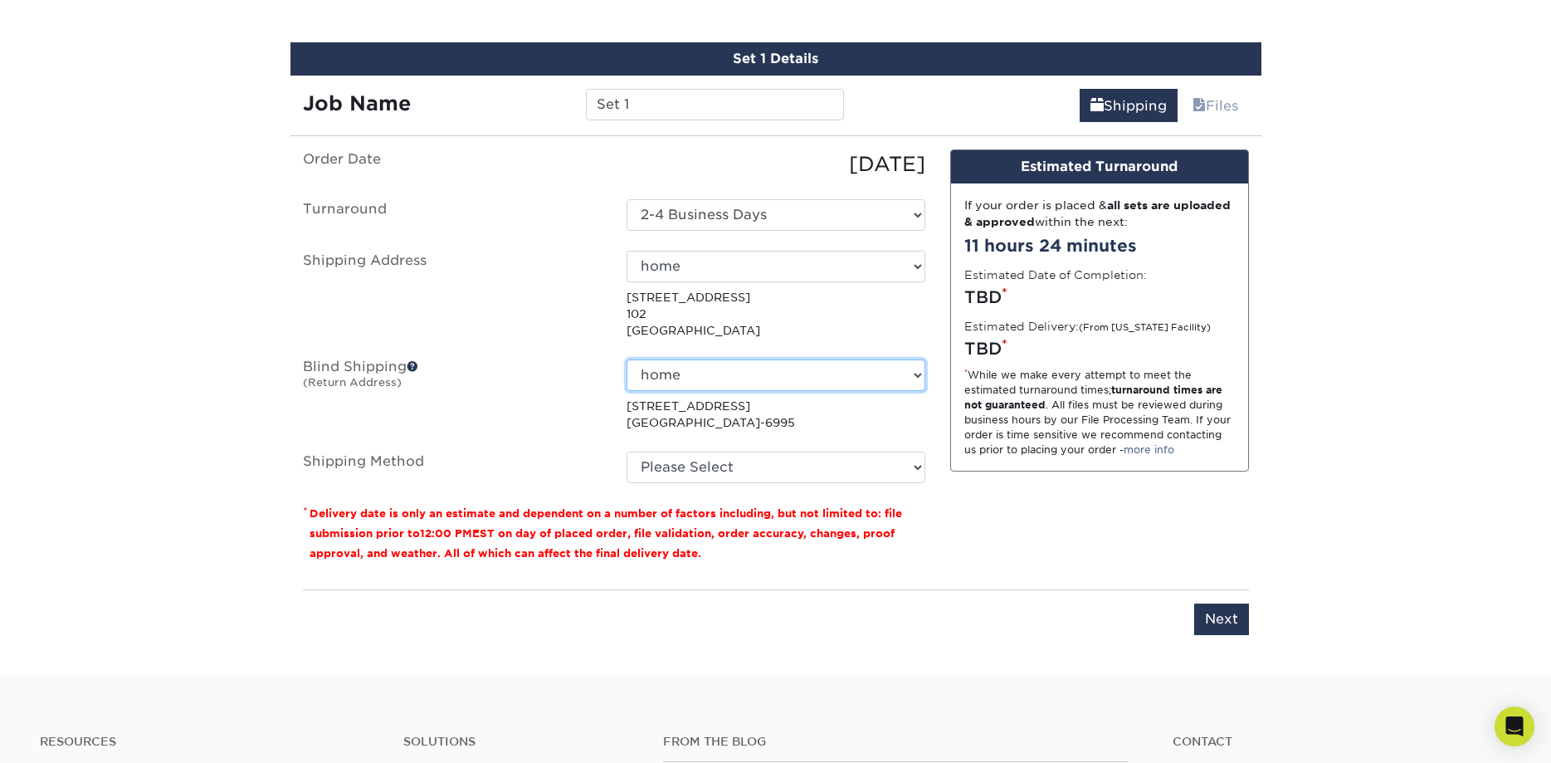
click at [627, 359] on select "No Blind Shipping home + Add New Address" at bounding box center [776, 375] width 299 height 32
select select "-1"
click option "No Blind Shipping" at bounding box center [0, 0] width 0 height 0
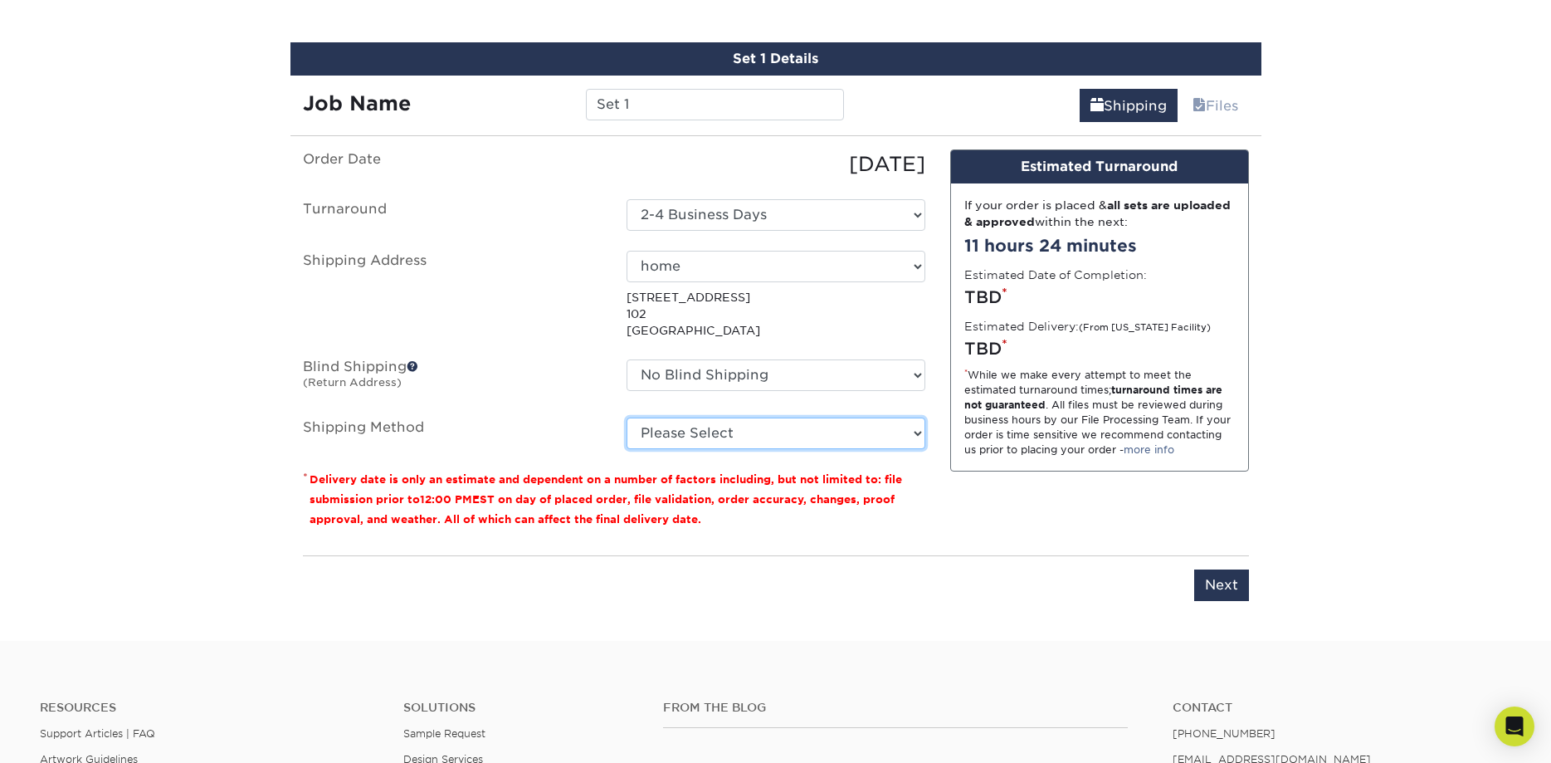
click at [627, 417] on select "Please Select Ground Shipping (+$8.96) 3 Day Shipping Service (+$20.04) 2 Day A…" at bounding box center [776, 433] width 299 height 32
select select "12"
click option "3 Day Shipping Service (+$20.04)" at bounding box center [0, 0] width 0 height 0
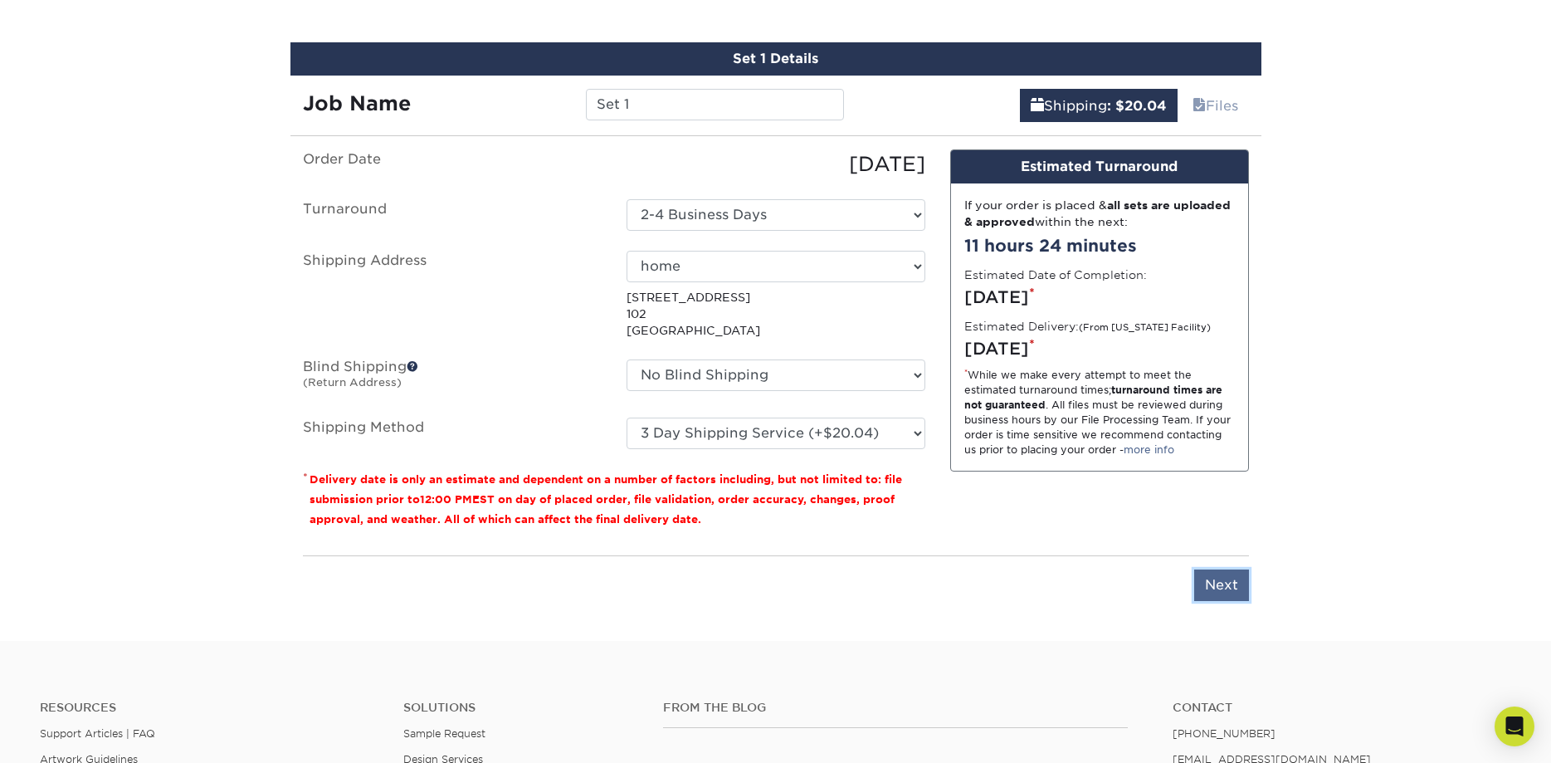
click at [1206, 576] on input "Next" at bounding box center [1221, 585] width 55 height 32
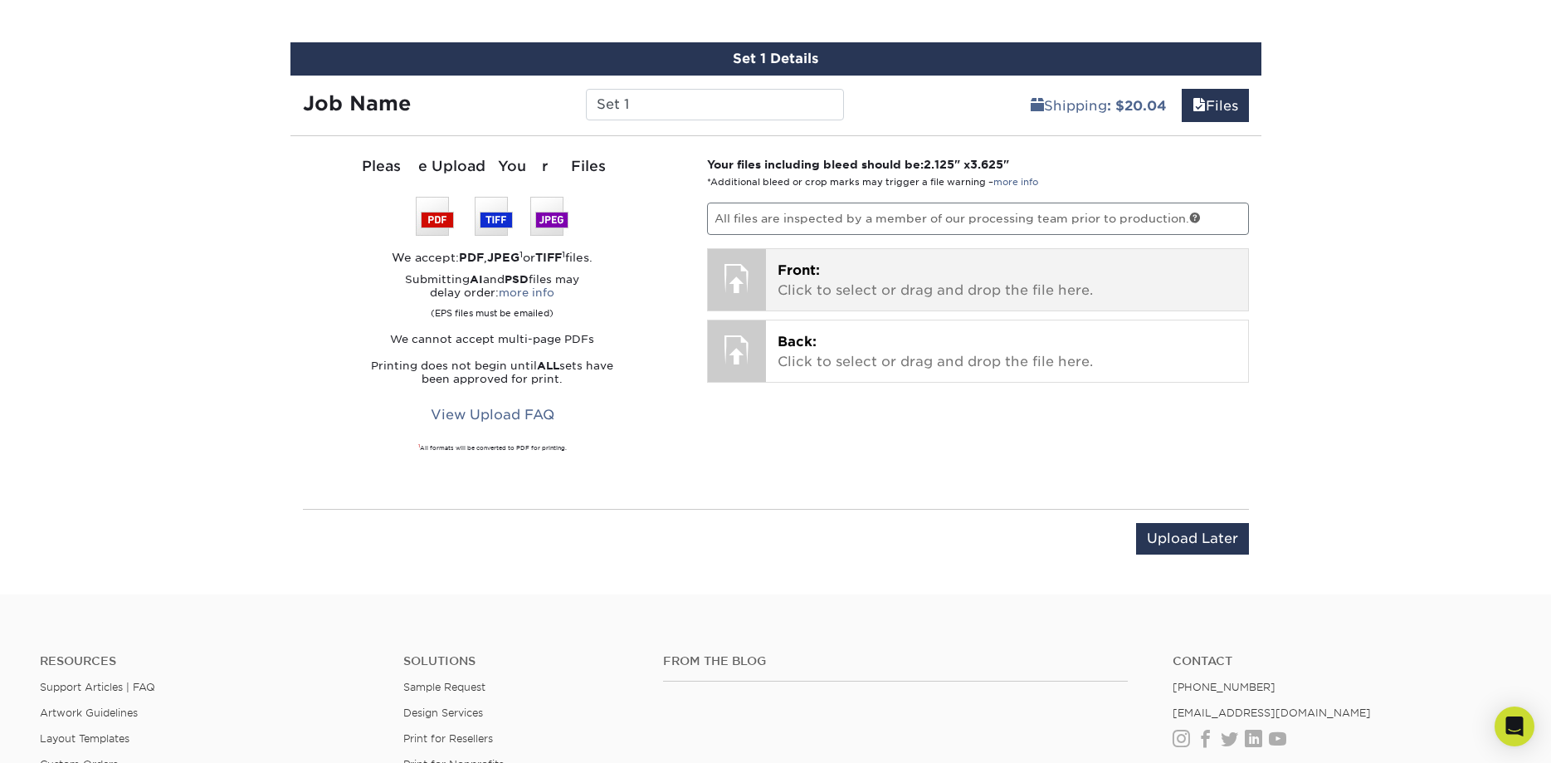
click at [752, 280] on div at bounding box center [737, 278] width 58 height 58
click at [891, 278] on p "Front: Click to select or drag and drop the file here." at bounding box center [1007, 281] width 459 height 40
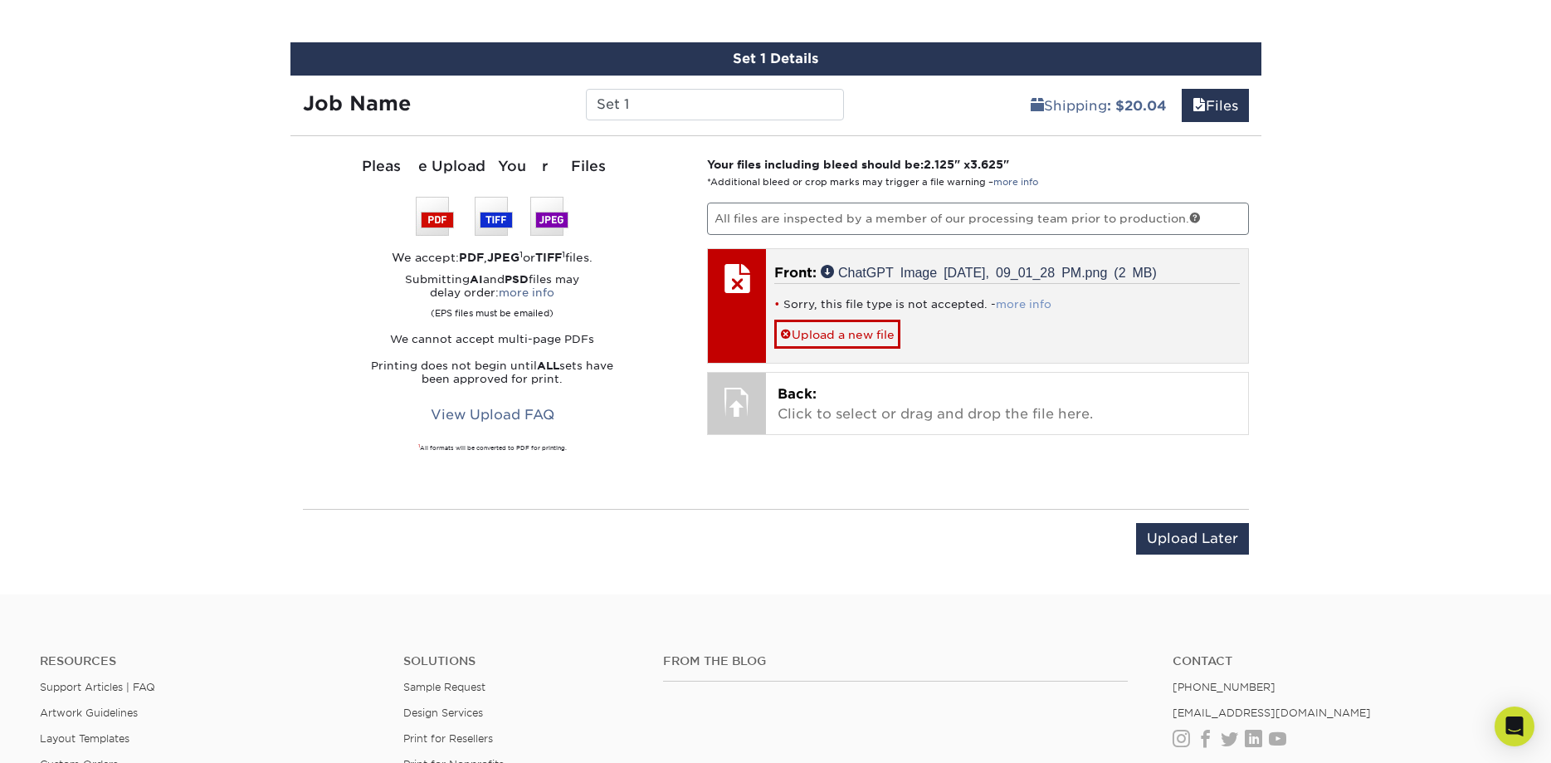
click at [1007, 298] on link "more info" at bounding box center [1024, 304] width 56 height 12
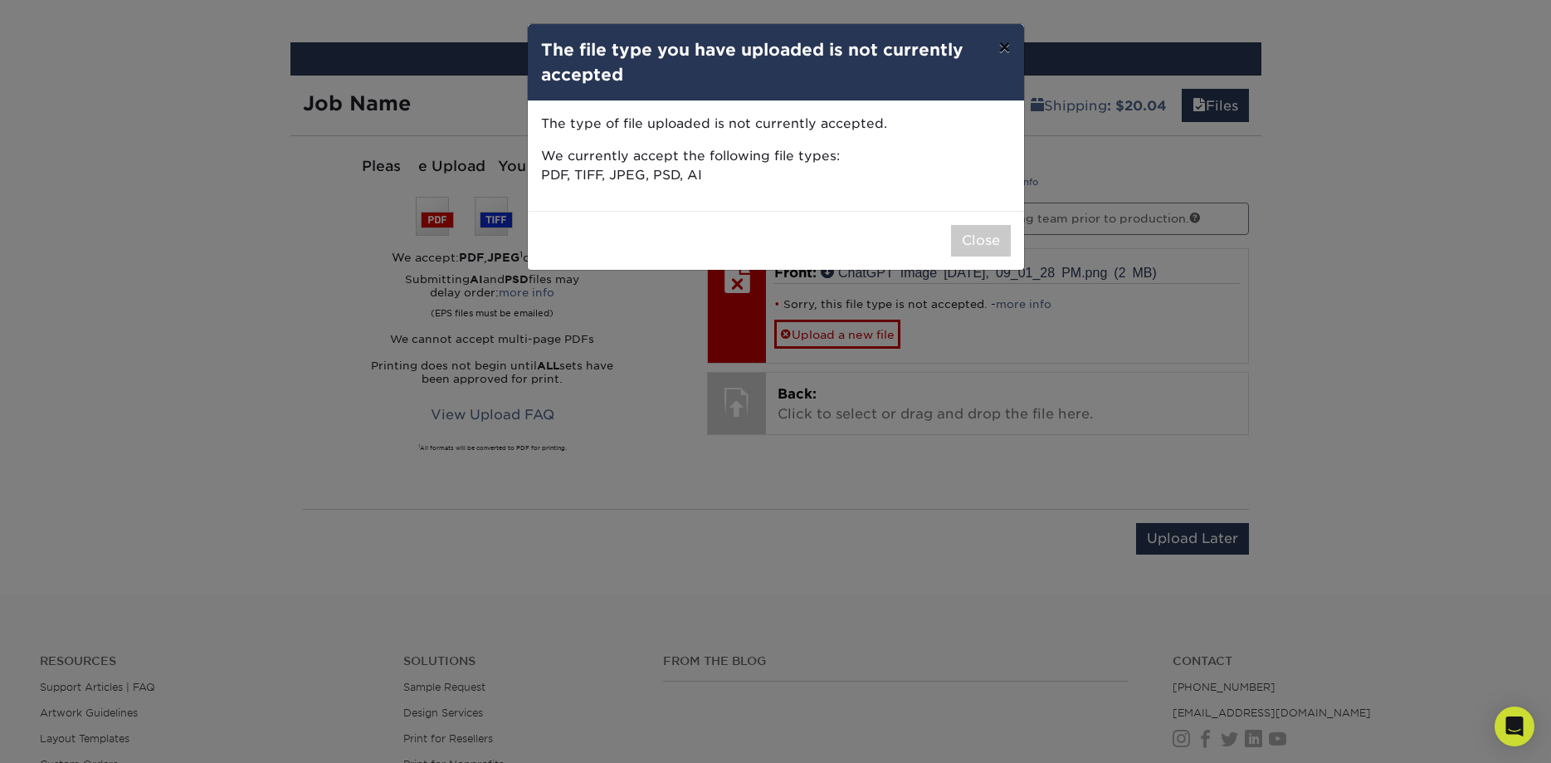
click at [1009, 44] on button "×" at bounding box center [1004, 47] width 38 height 46
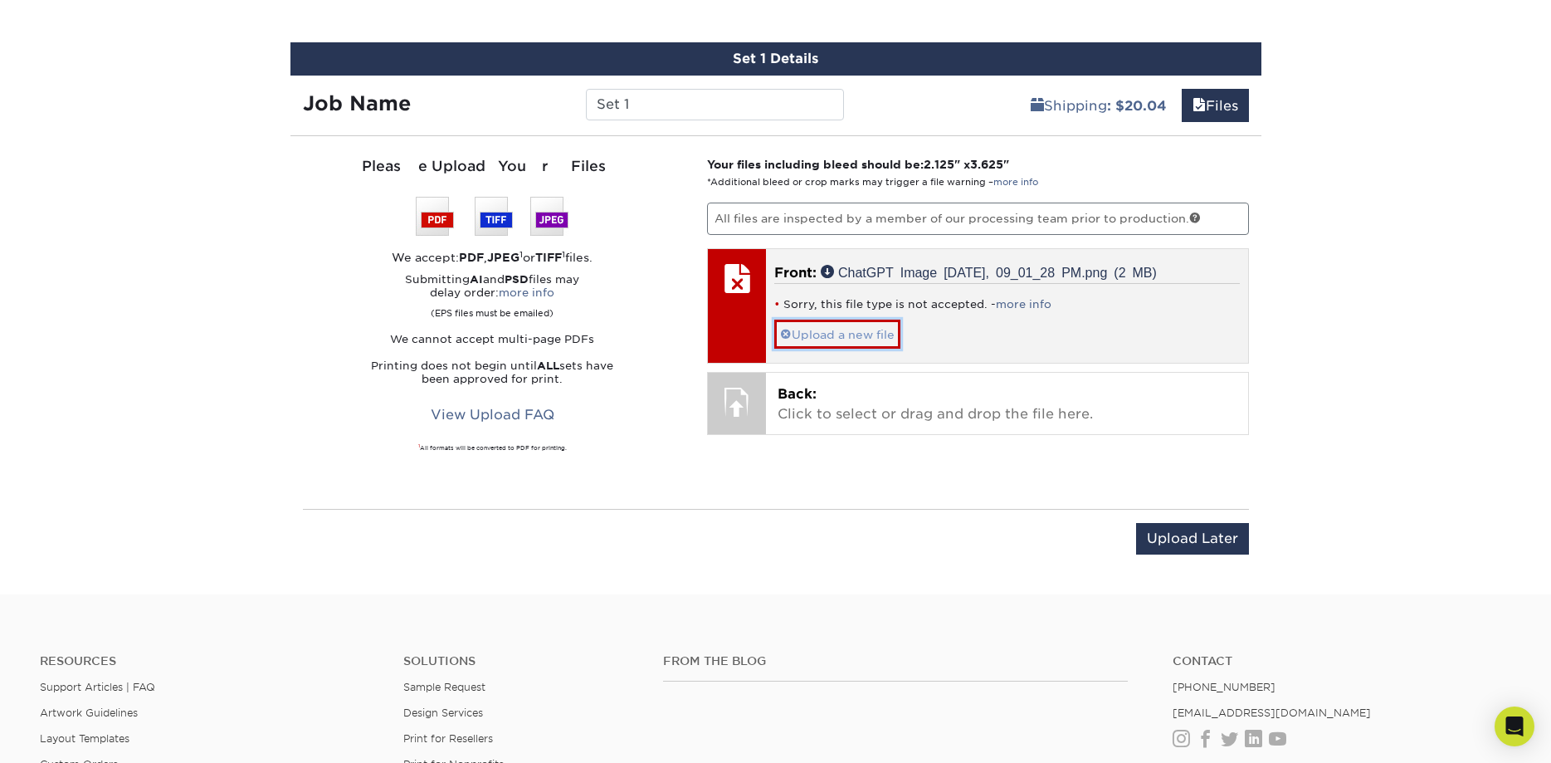
click at [812, 334] on link "Upload a new file" at bounding box center [837, 334] width 126 height 29
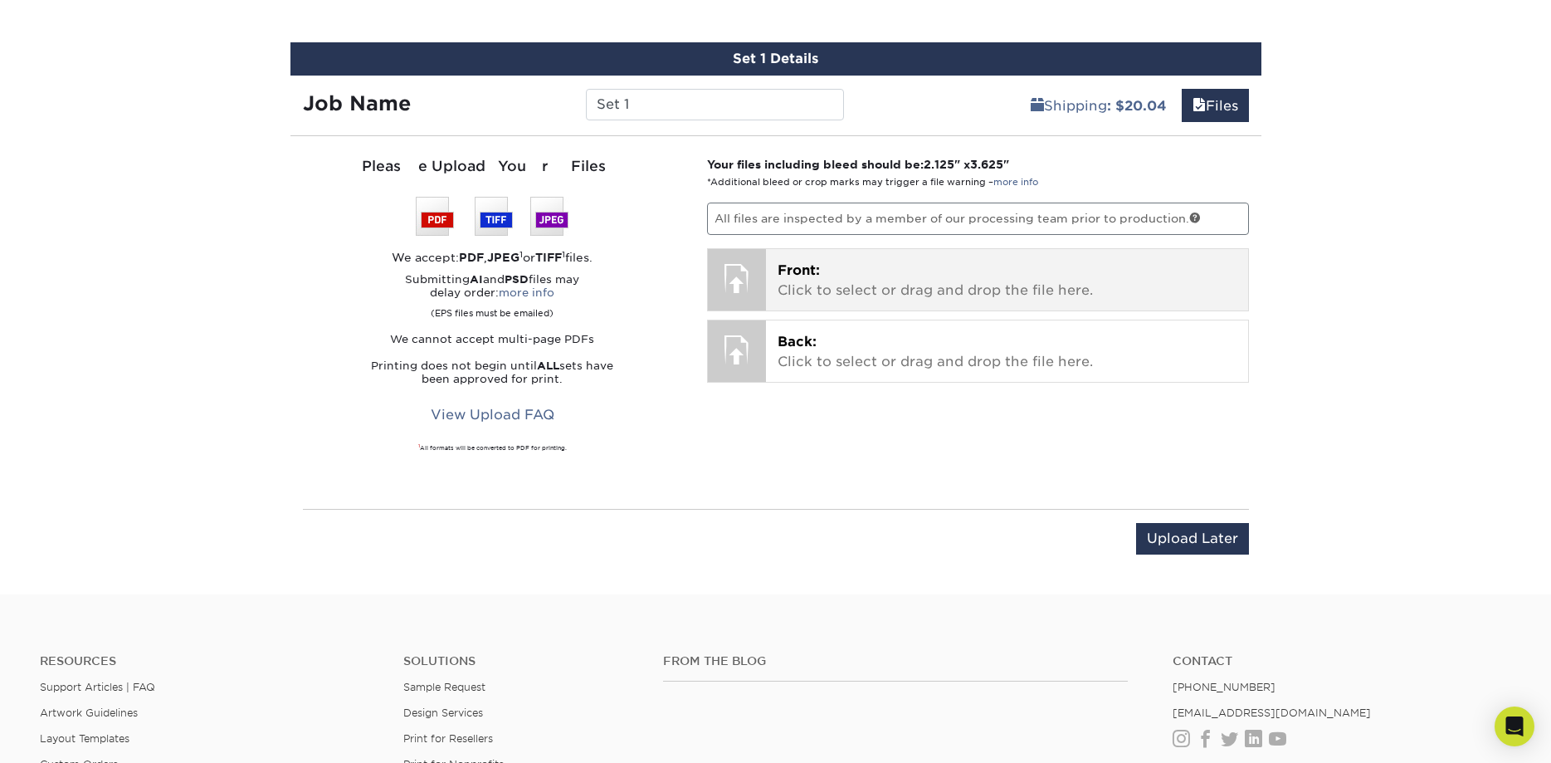
click at [781, 276] on span "Front:" at bounding box center [799, 270] width 42 height 16
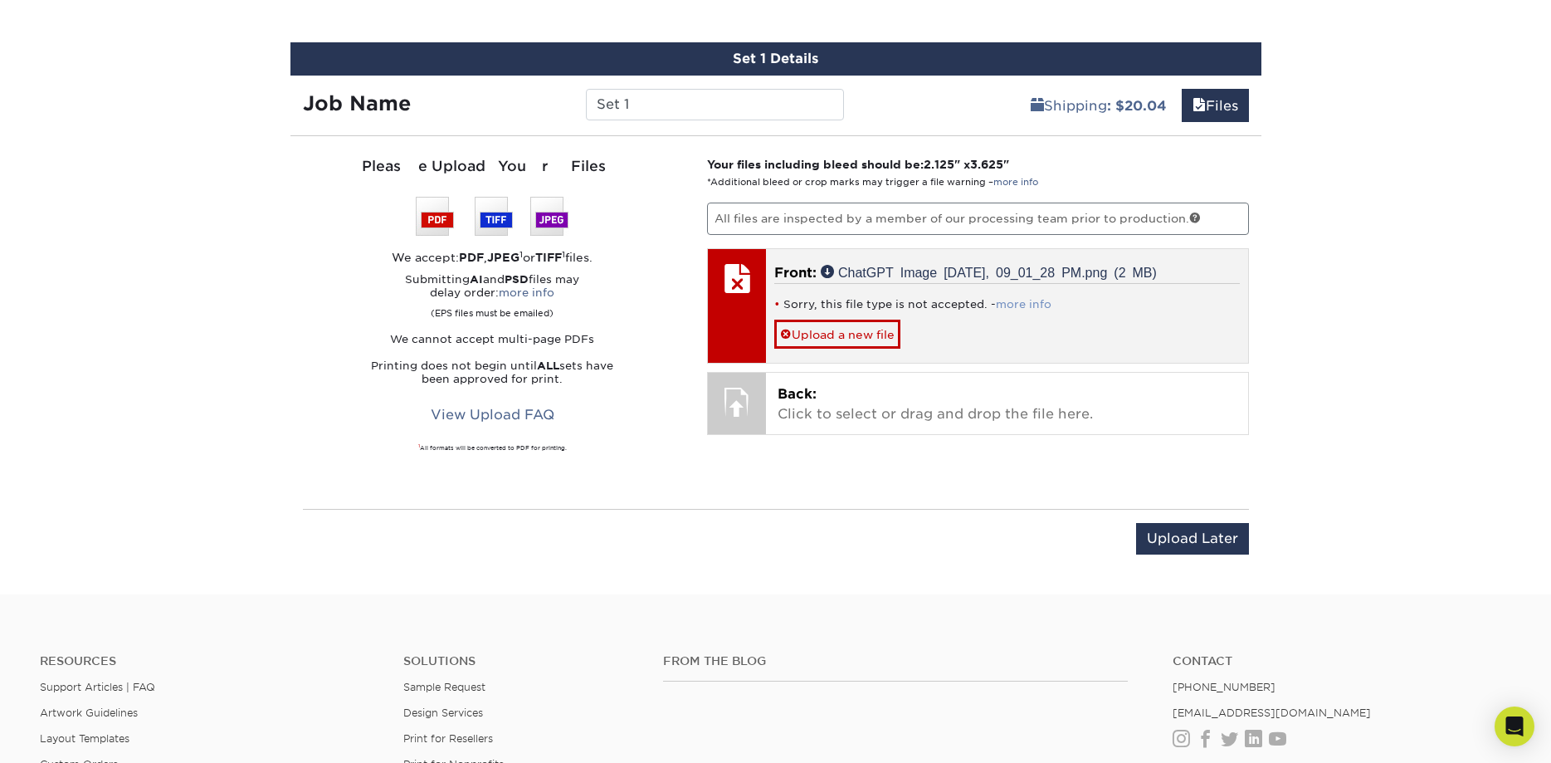
click at [1034, 301] on link "more info" at bounding box center [1024, 304] width 56 height 12
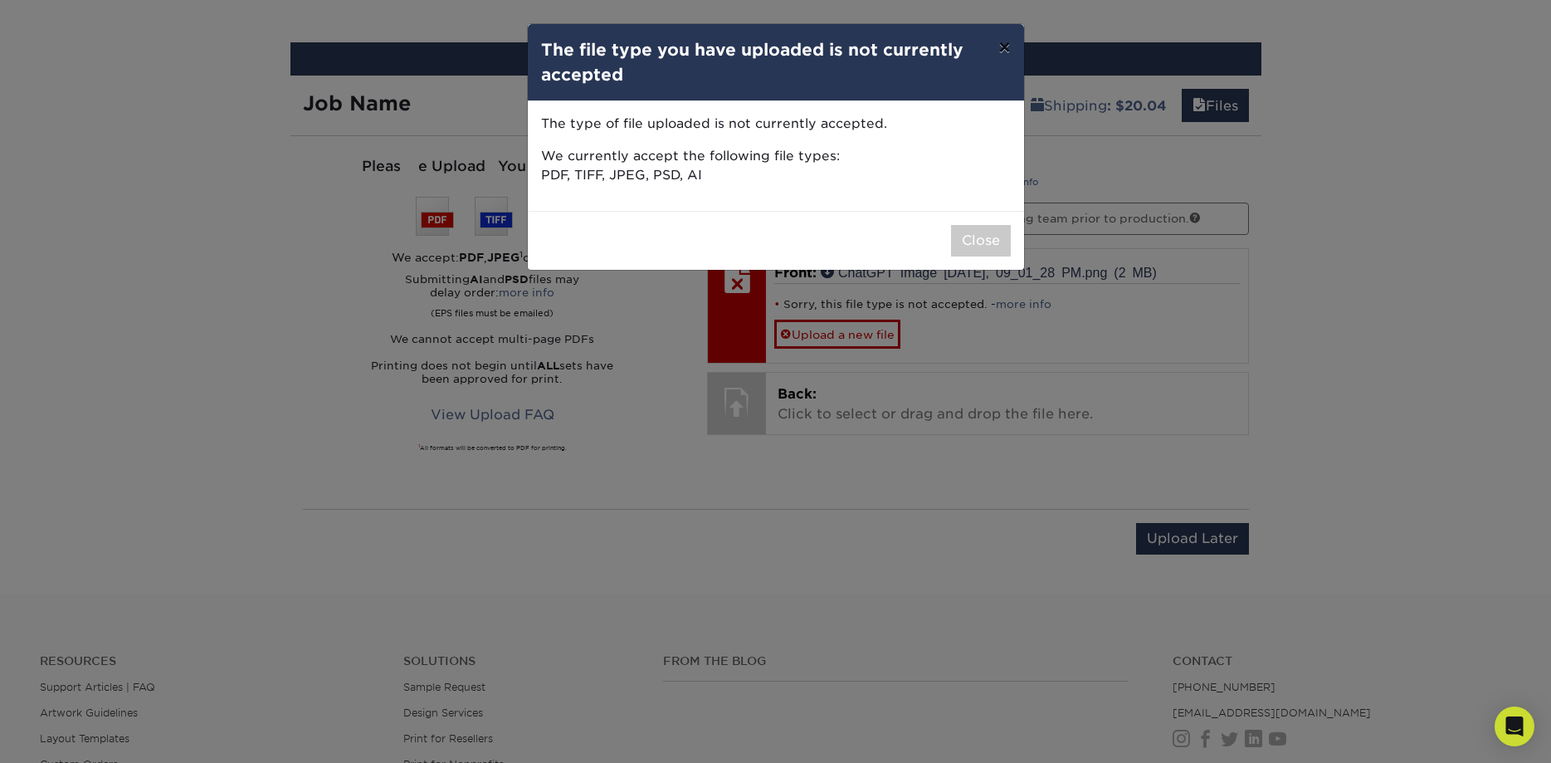
click at [1002, 44] on button "×" at bounding box center [1004, 47] width 38 height 46
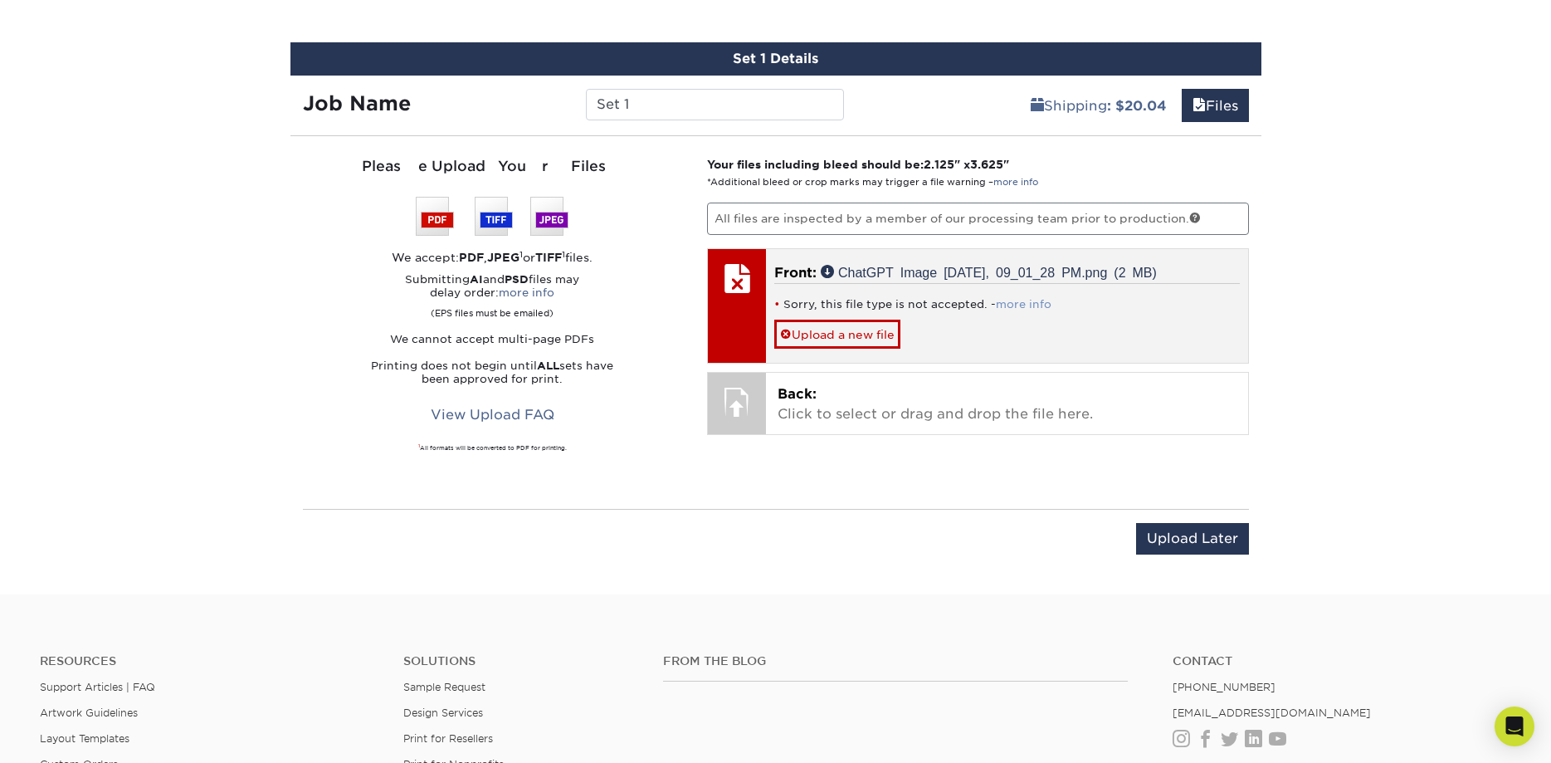
click at [1032, 305] on link "more info" at bounding box center [1024, 304] width 56 height 12
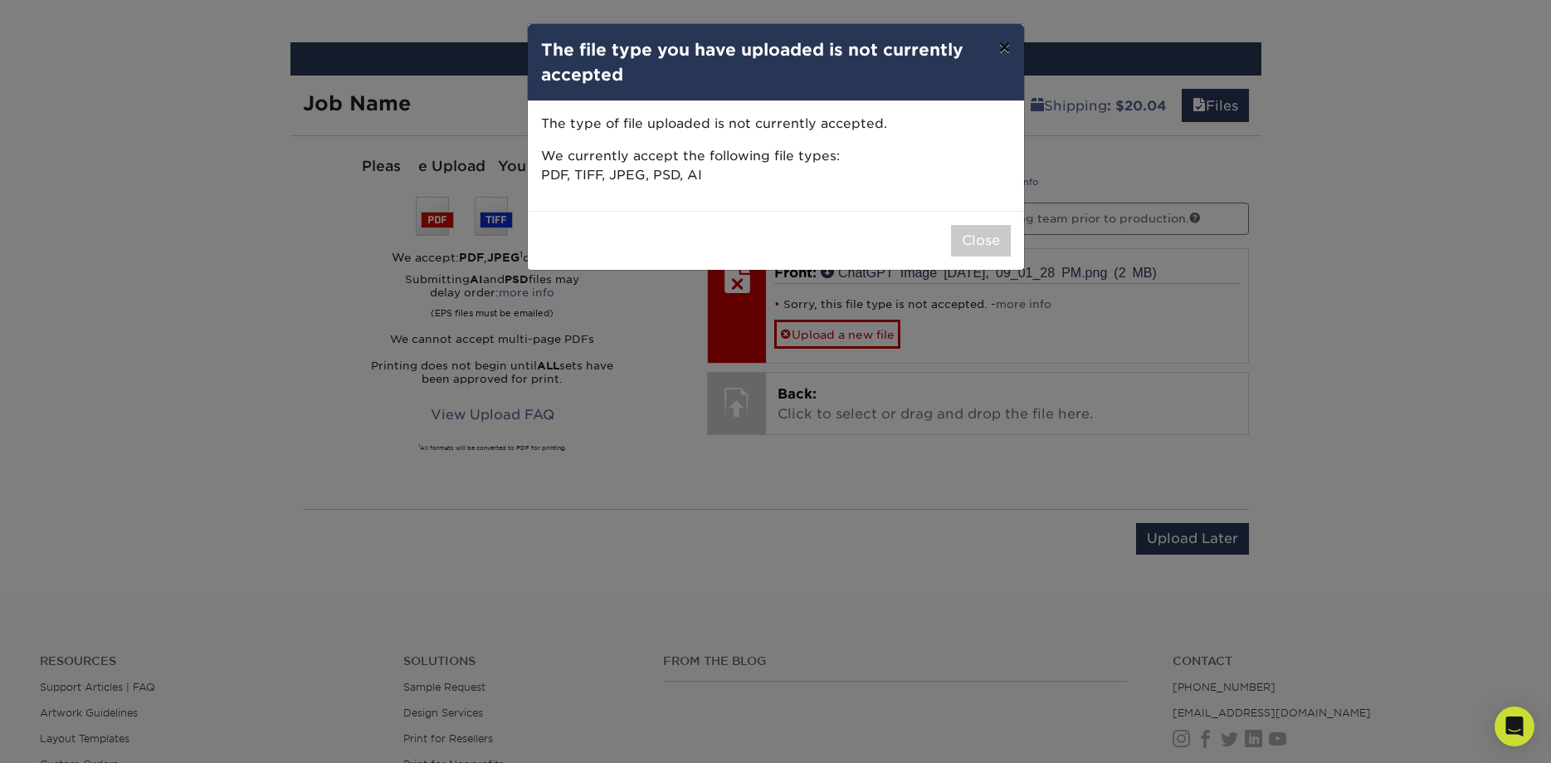
click at [1005, 42] on button "×" at bounding box center [1004, 47] width 38 height 46
